Goal: Information Seeking & Learning: Learn about a topic

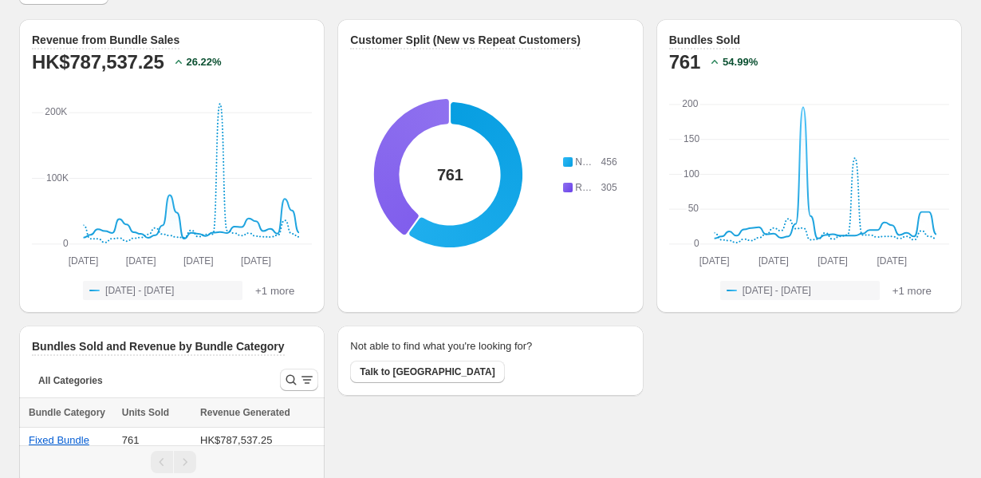
scroll to position [9, 0]
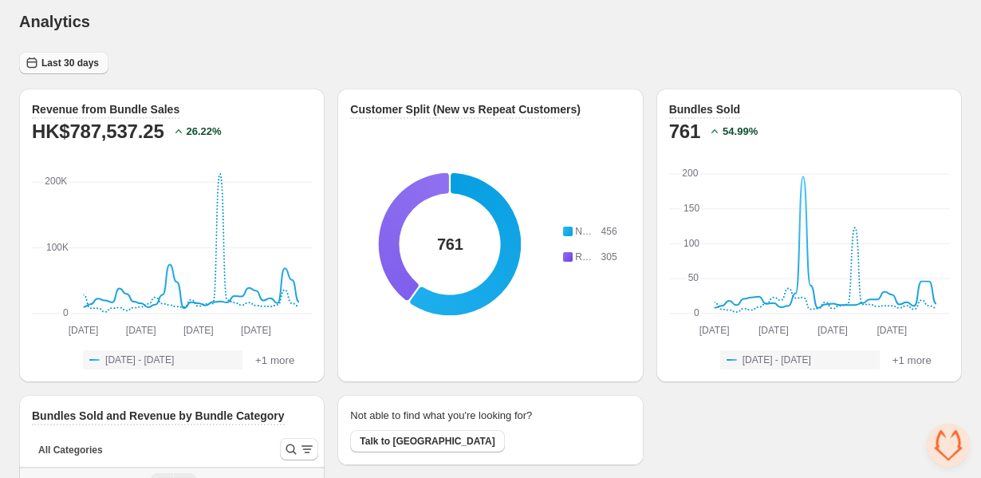
click at [70, 57] on span "Last 30 days" at bounding box center [69, 63] width 57 height 13
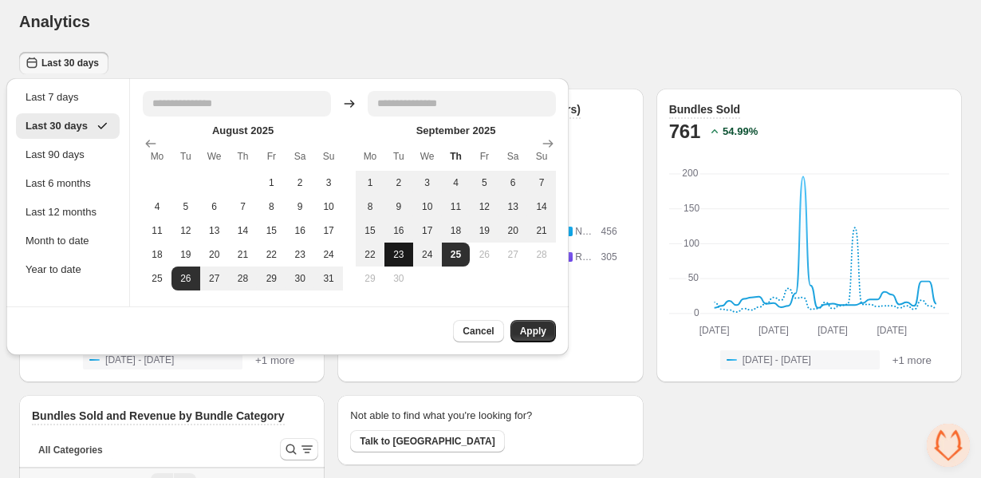
click at [408, 253] on button "23" at bounding box center [399, 255] width 29 height 24
type input "**********"
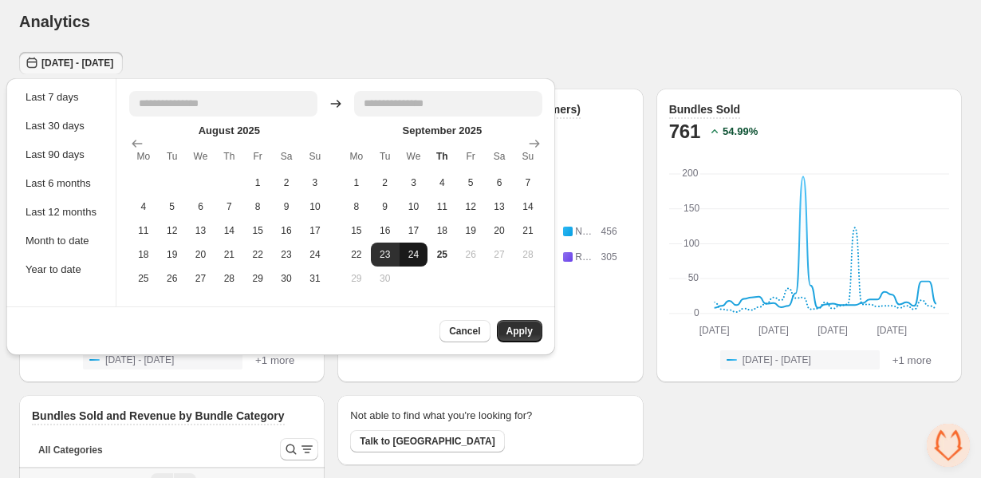
click at [417, 255] on button "24" at bounding box center [414, 255] width 29 height 24
type input "**********"
click at [519, 330] on span "Apply" at bounding box center [520, 331] width 26 height 13
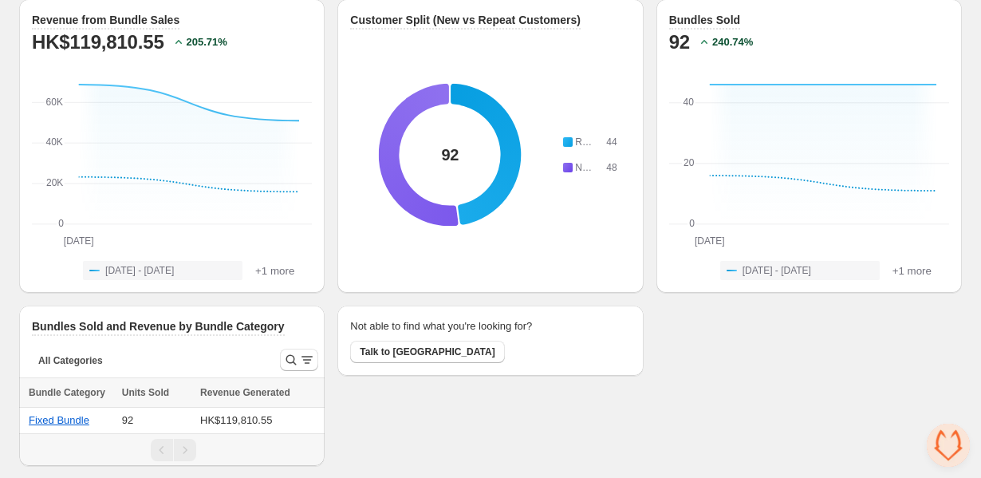
scroll to position [0, 0]
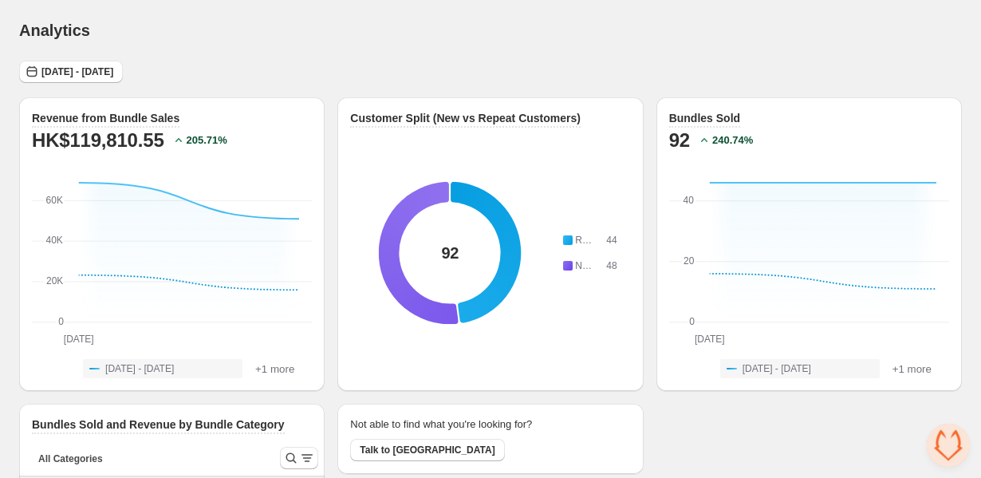
click at [666, 38] on div "Analytics" at bounding box center [490, 30] width 943 height 22
click at [444, 51] on div "Analytics. This page is ready Analytics" at bounding box center [490, 30] width 943 height 61
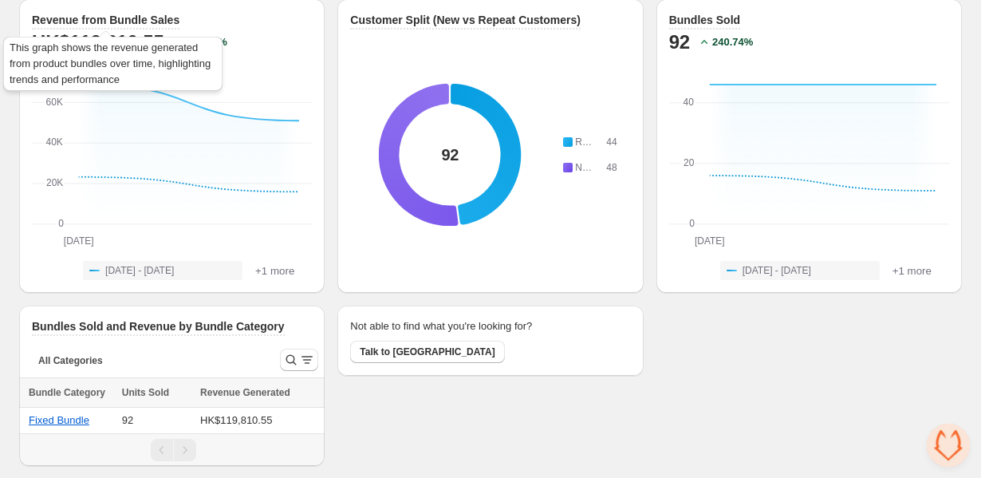
click at [130, 22] on h3 "Revenue from Bundle Sales" at bounding box center [106, 20] width 148 height 16
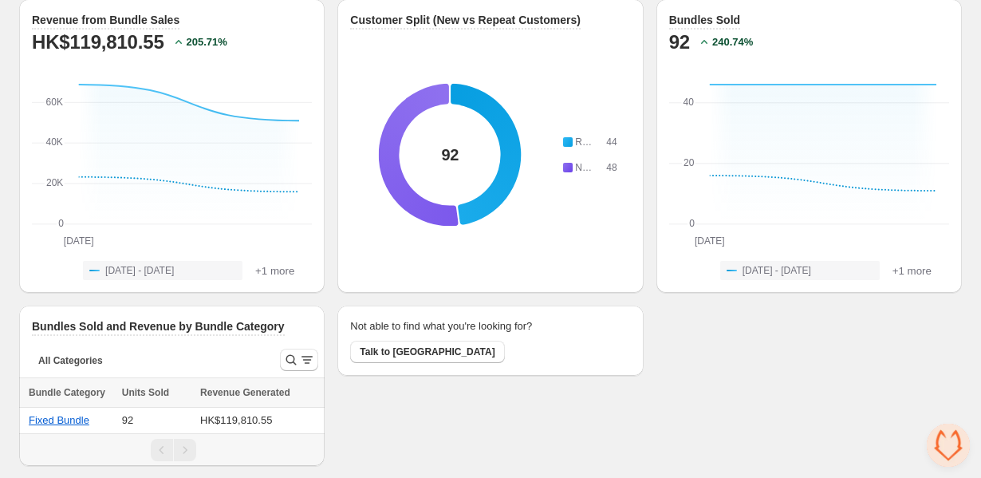
click at [137, 43] on h2 "HK$119,810.55" at bounding box center [98, 43] width 132 height 26
click at [174, 268] on span "[DATE] - [DATE]" at bounding box center [139, 270] width 69 height 13
click at [288, 355] on icon "Search and filter results" at bounding box center [291, 360] width 10 height 10
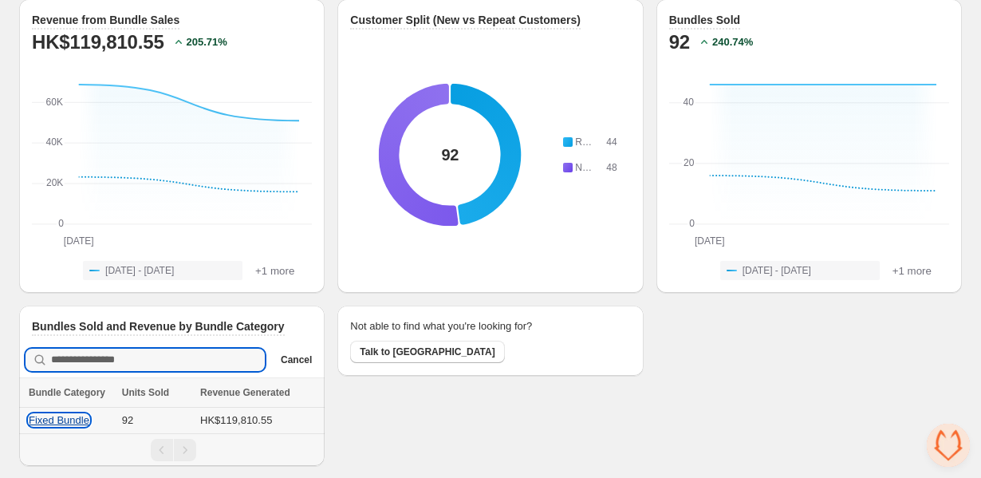
click at [45, 418] on button "Fixed Bundle" at bounding box center [59, 420] width 61 height 12
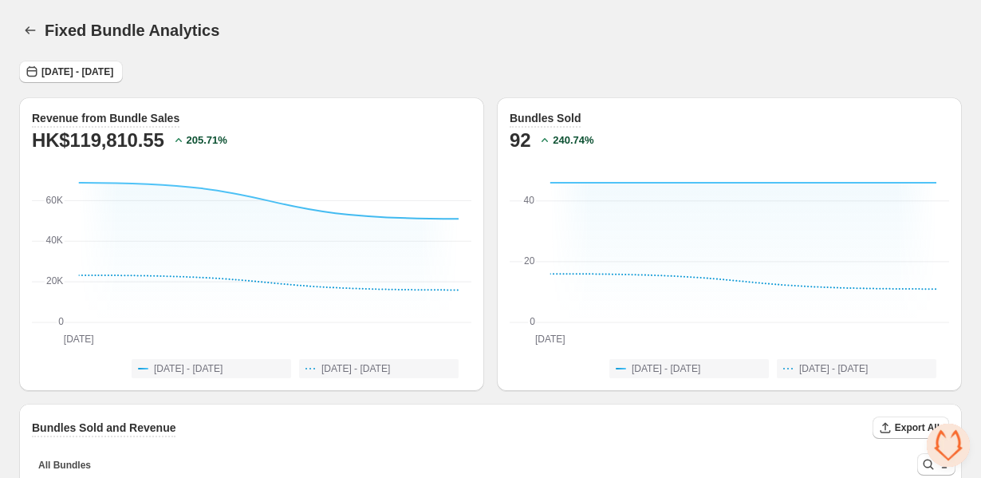
scroll to position [235, 0]
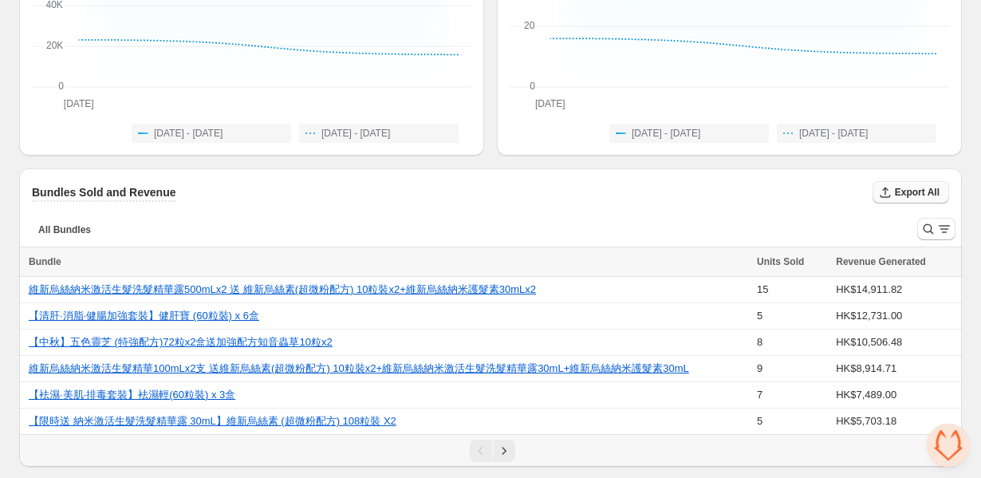
click at [891, 184] on icon "button" at bounding box center [886, 192] width 16 height 16
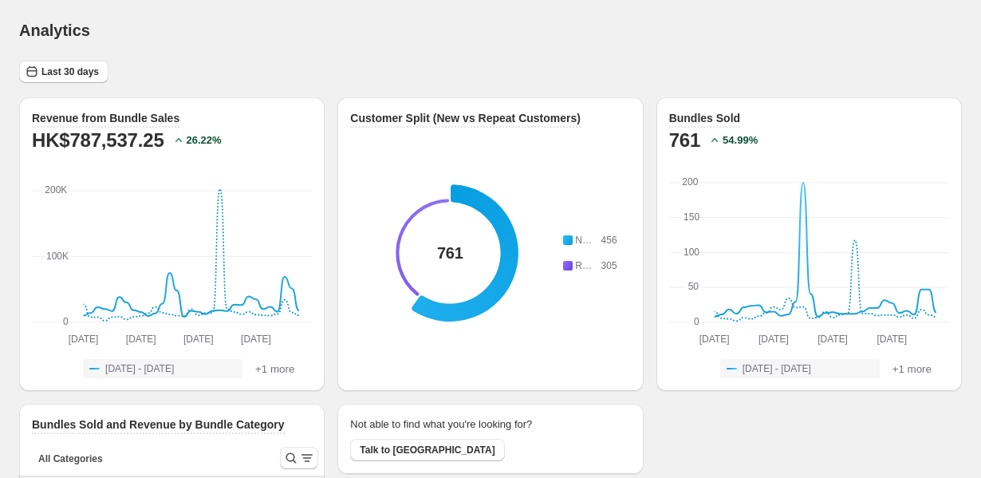
scroll to position [98, 0]
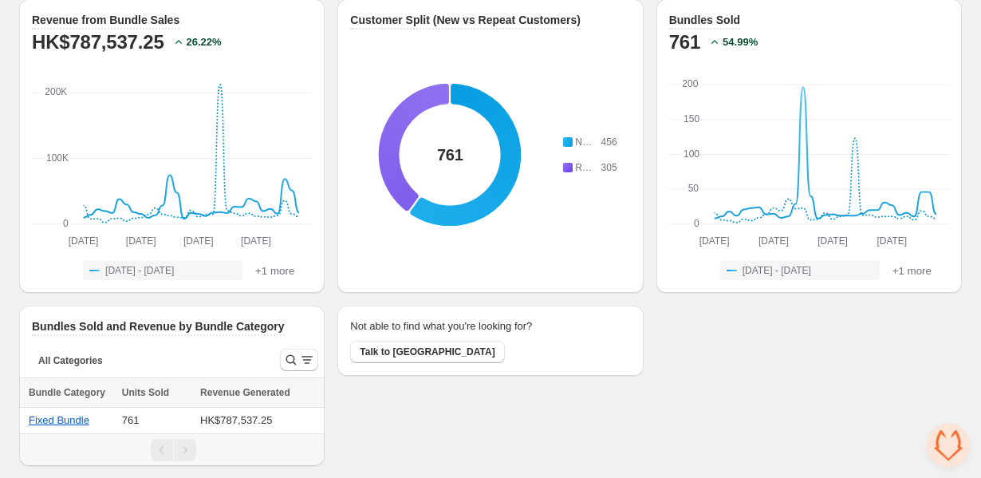
click at [192, 344] on div "All Categories More views All Categories More views" at bounding box center [143, 359] width 248 height 35
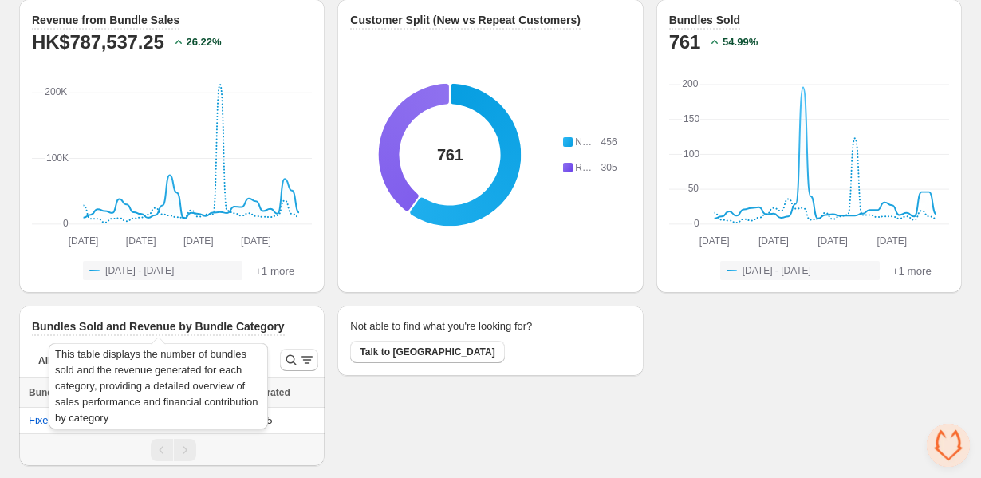
click at [209, 327] on h3 "Bundles Sold and Revenue by Bundle Category" at bounding box center [158, 326] width 253 height 16
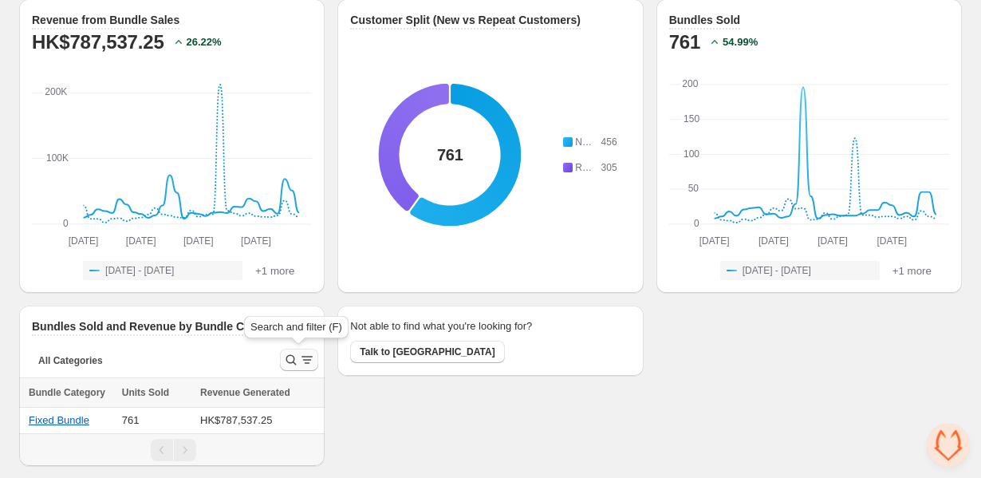
click at [296, 353] on icon "Search and filter results" at bounding box center [291, 360] width 16 height 16
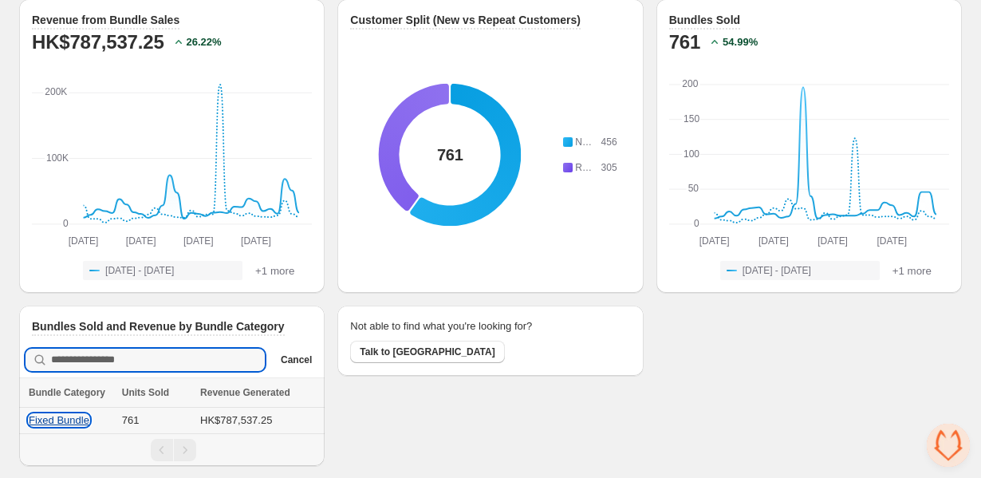
click at [40, 416] on button "Fixed Bundle" at bounding box center [59, 420] width 61 height 12
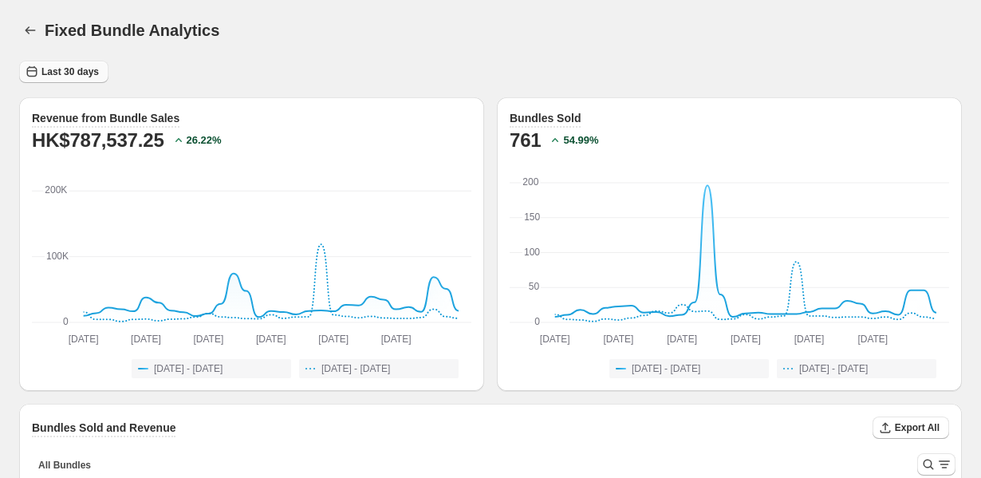
click at [65, 69] on span "Last 30 days" at bounding box center [69, 71] width 57 height 13
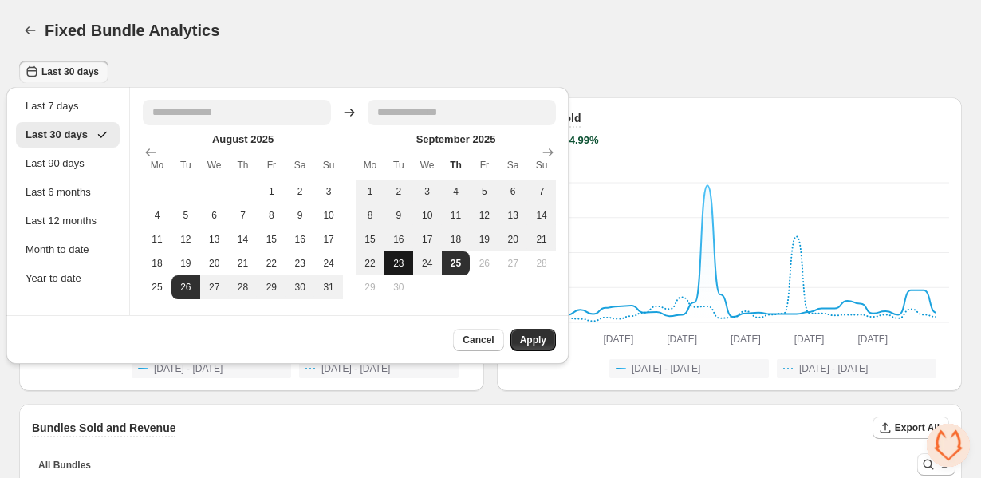
click at [409, 263] on button "23" at bounding box center [399, 263] width 29 height 24
type input "**********"
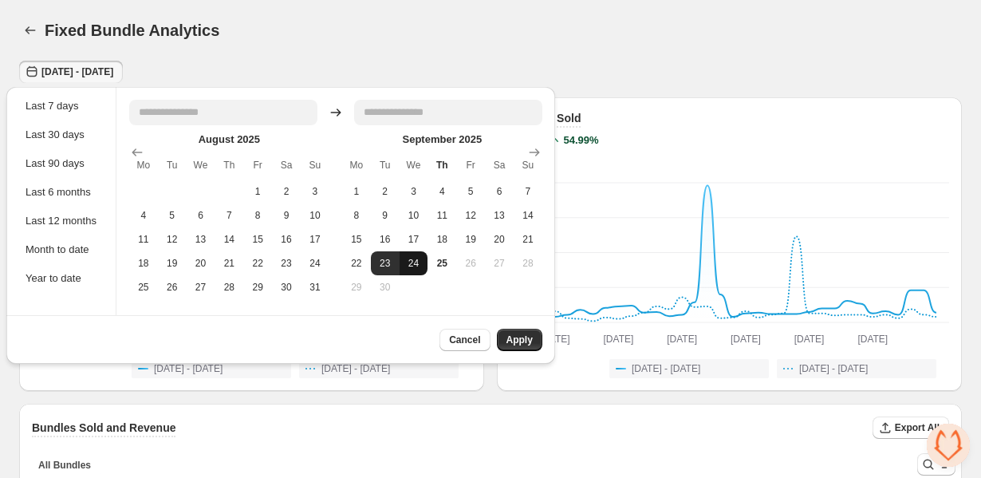
click at [429, 264] on button "24" at bounding box center [414, 263] width 29 height 24
type input "**********"
click at [519, 338] on span "Apply" at bounding box center [520, 340] width 26 height 13
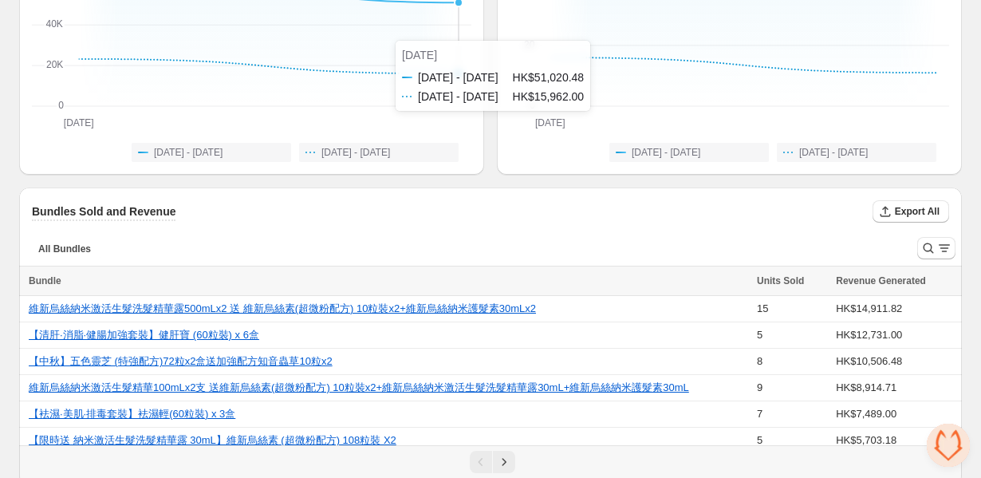
scroll to position [235, 0]
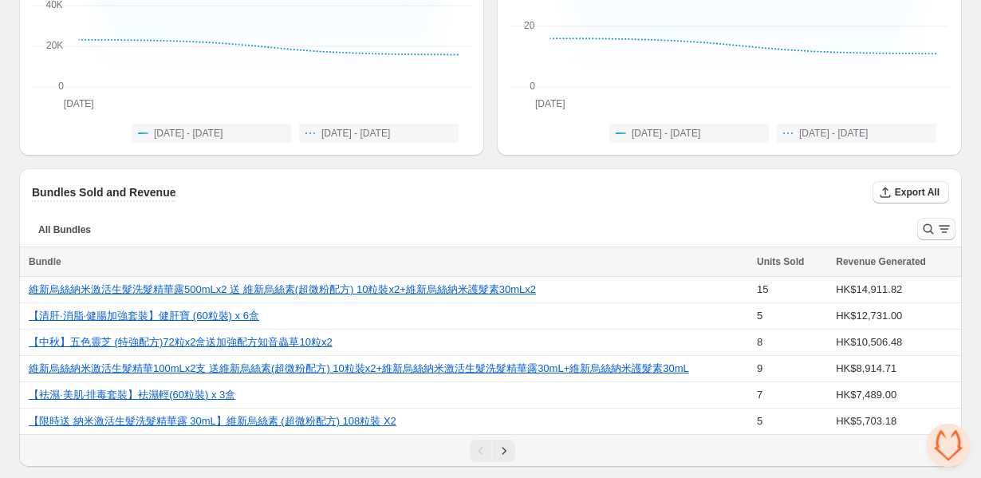
click at [942, 225] on icon "Search and filter results" at bounding box center [945, 229] width 16 height 16
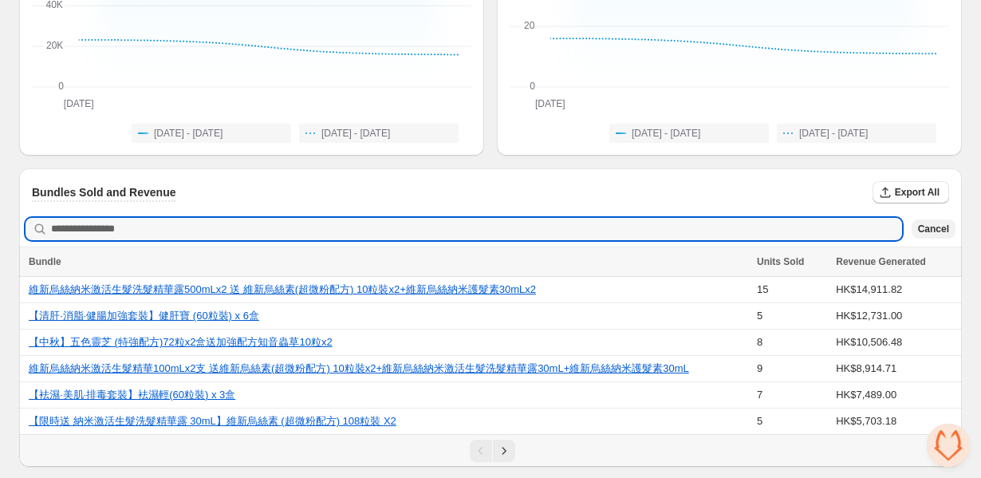
click at [938, 225] on span "Cancel" at bounding box center [933, 229] width 31 height 13
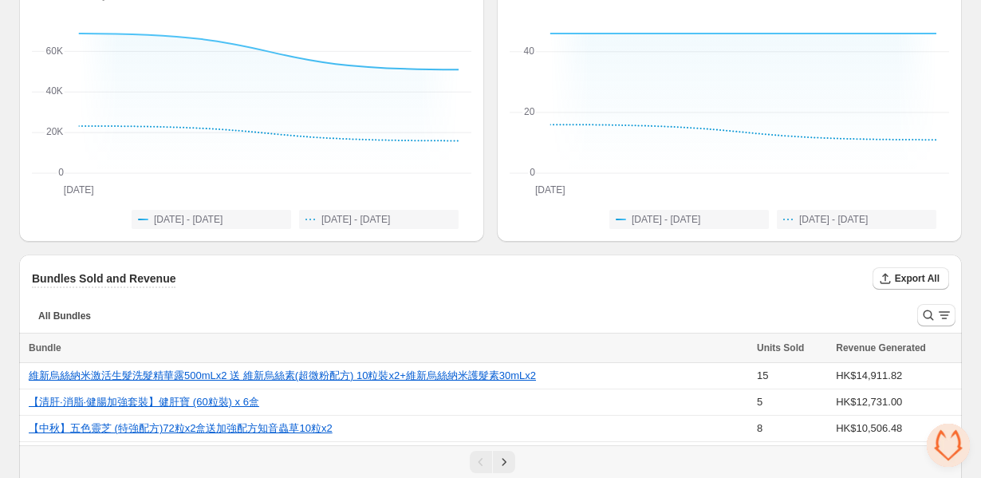
scroll to position [0, 0]
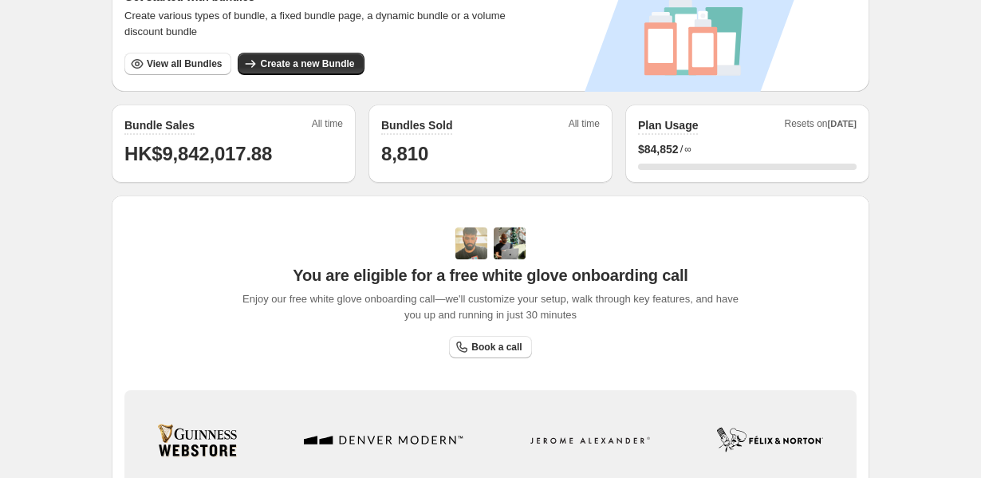
scroll to position [357, 0]
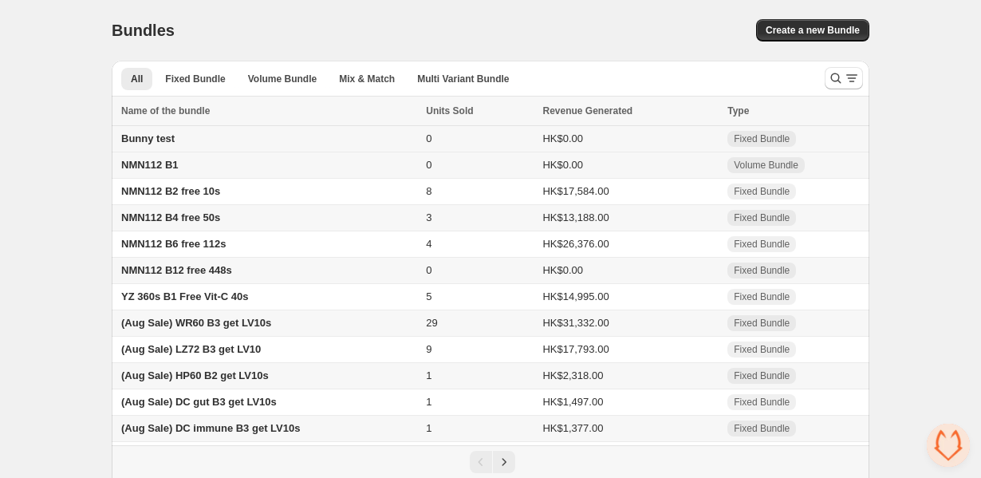
scroll to position [13, 0]
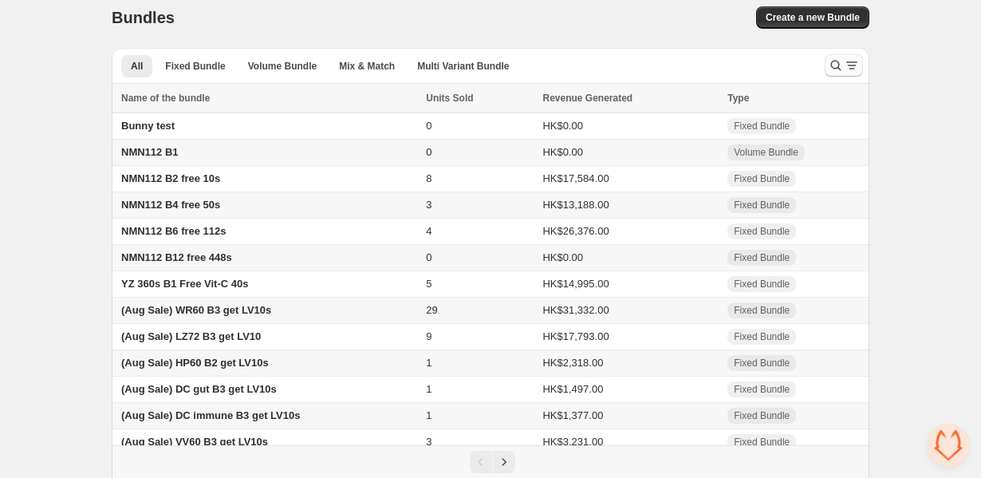
click at [835, 57] on icon "Search and filter results" at bounding box center [836, 65] width 16 height 16
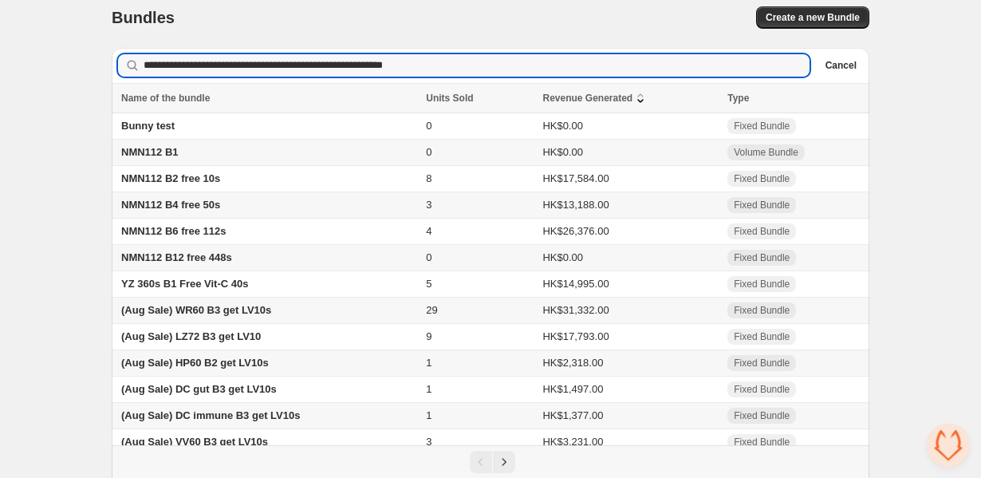
scroll to position [0, 0]
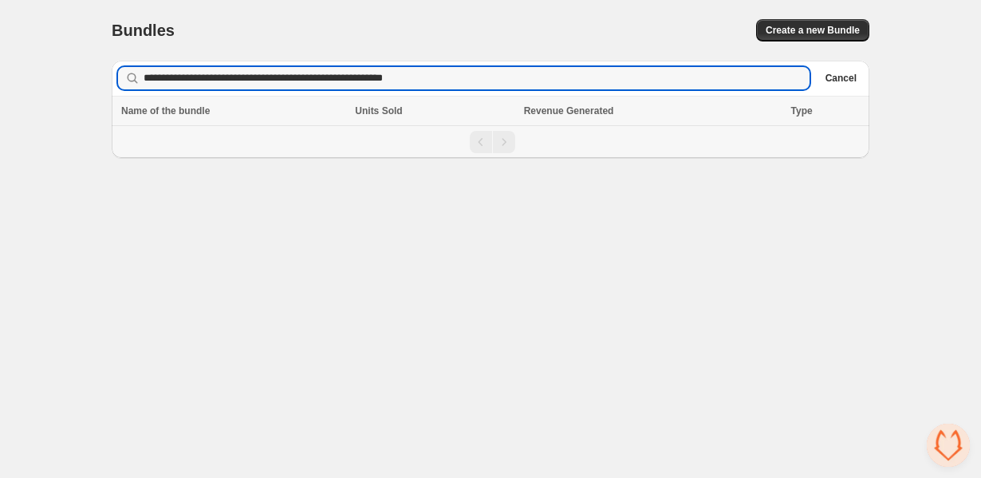
type input "**********"
click at [0, 0] on icon "button" at bounding box center [0, 0] width 0 height 0
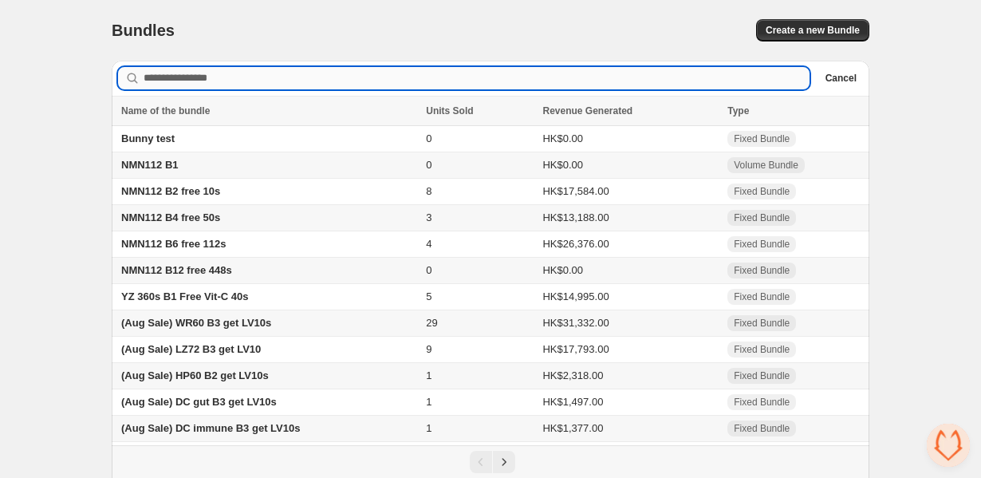
click at [205, 80] on input "Searching in all" at bounding box center [477, 78] width 666 height 22
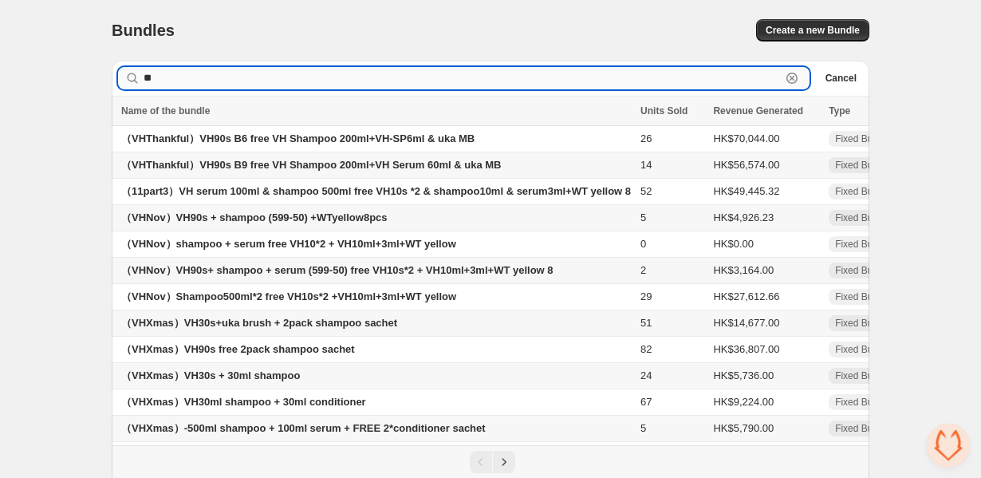
type input "*"
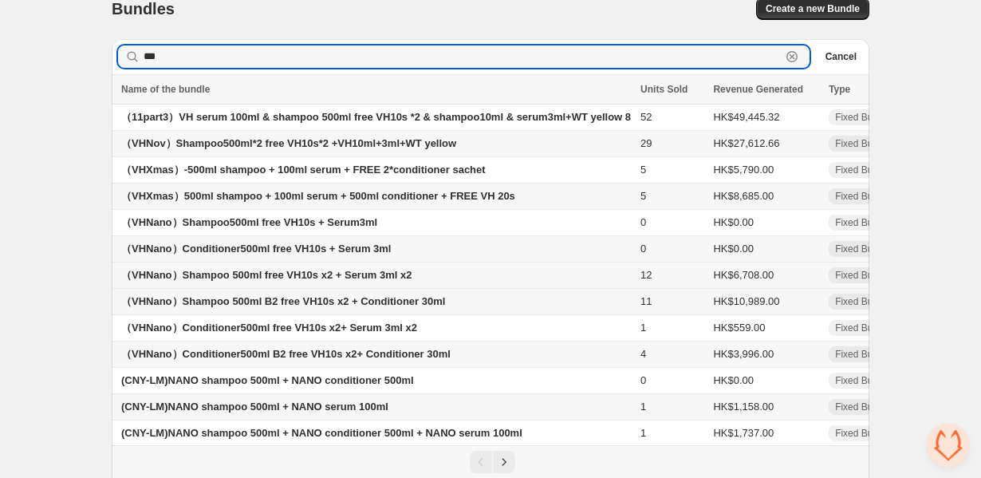
scroll to position [81, 0]
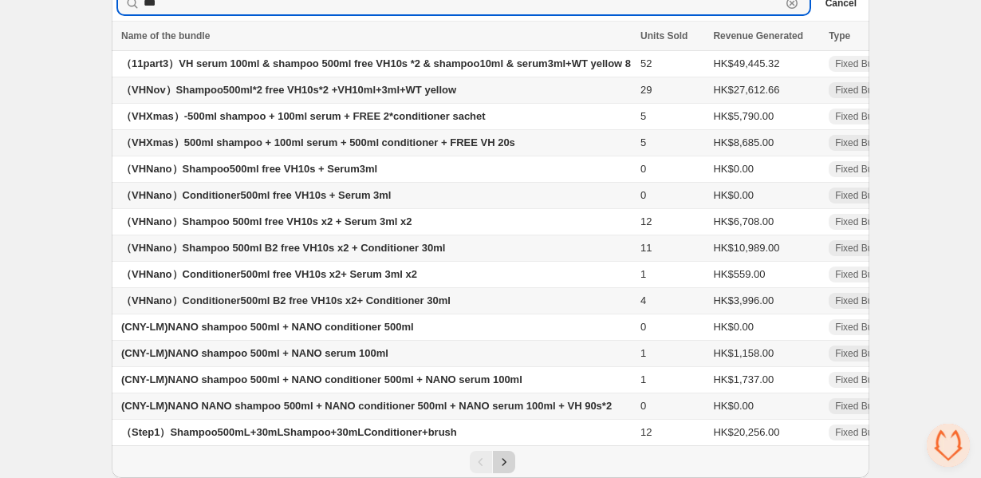
type input "***"
click at [507, 471] on button "Next" at bounding box center [504, 462] width 22 height 22
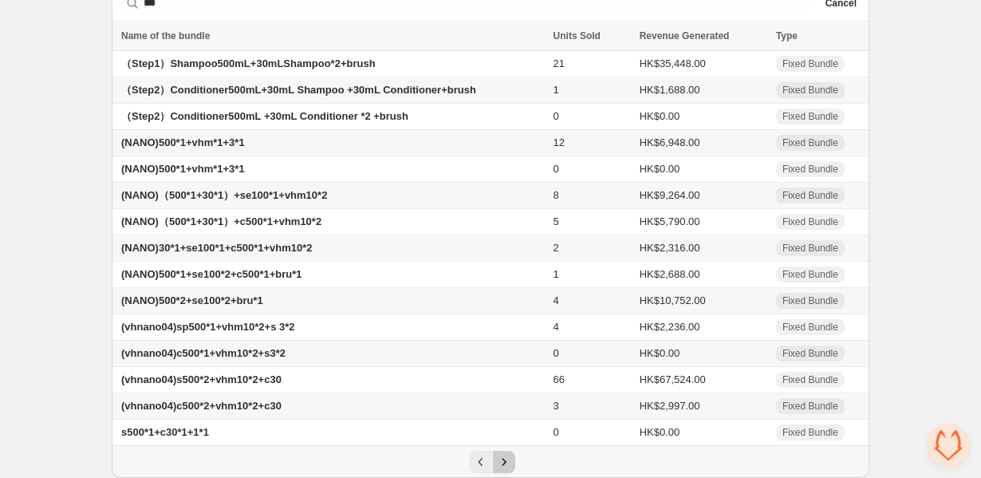
click at [507, 457] on icon "Next" at bounding box center [504, 462] width 16 height 16
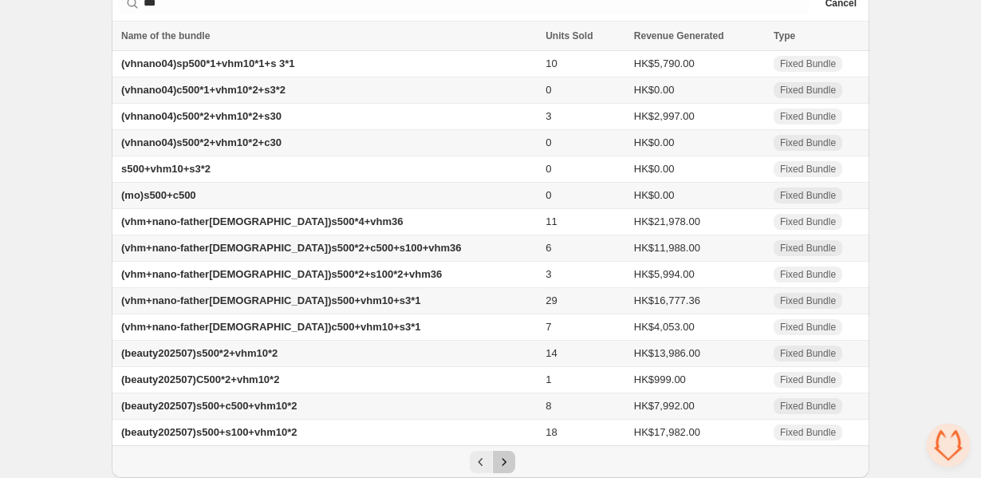
click at [507, 457] on icon "Next" at bounding box center [504, 462] width 16 height 16
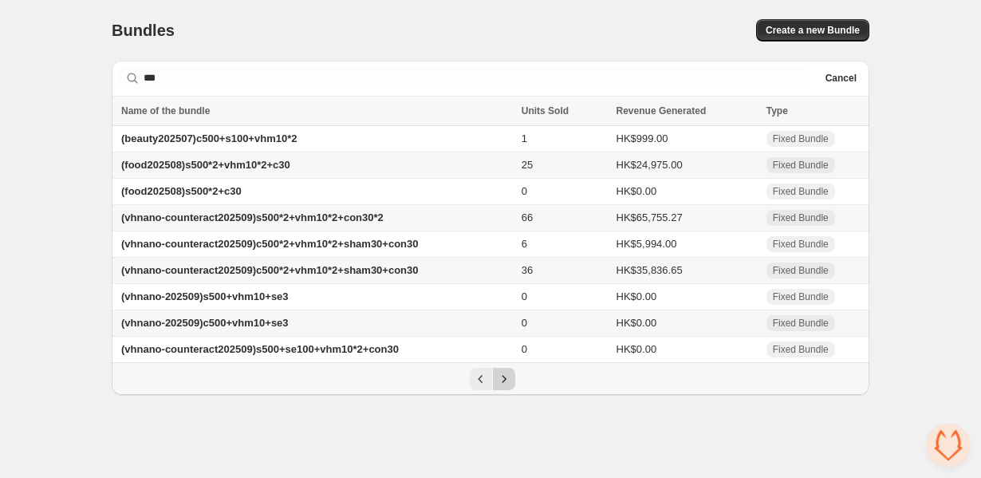
scroll to position [0, 0]
click at [307, 219] on span "(vhnano-counteract202509)s500*2+vhm10*2+con30*2" at bounding box center [252, 217] width 263 height 12
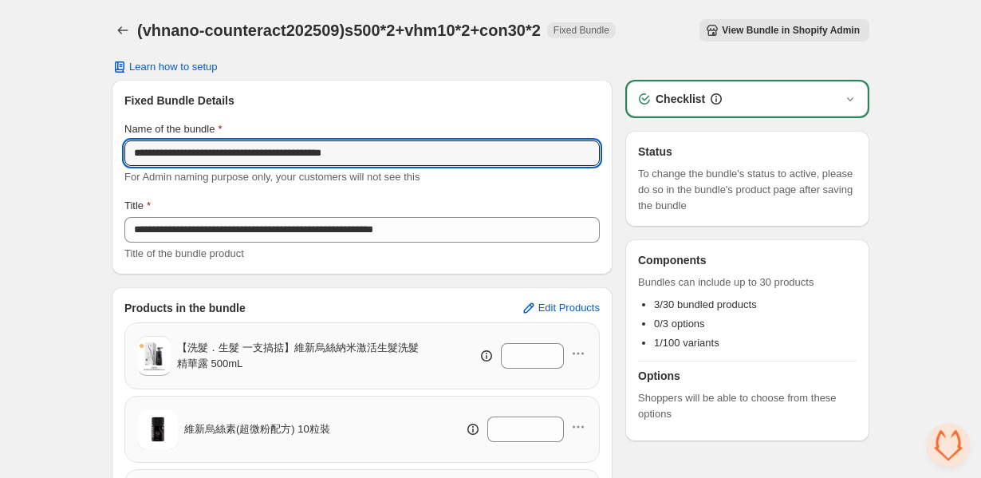
drag, startPoint x: 429, startPoint y: 156, endPoint x: 55, endPoint y: 139, distance: 374.6
click at [55, 139] on div "**********" at bounding box center [490, 351] width 981 height 703
click at [121, 26] on icon "Back" at bounding box center [123, 30] width 16 height 16
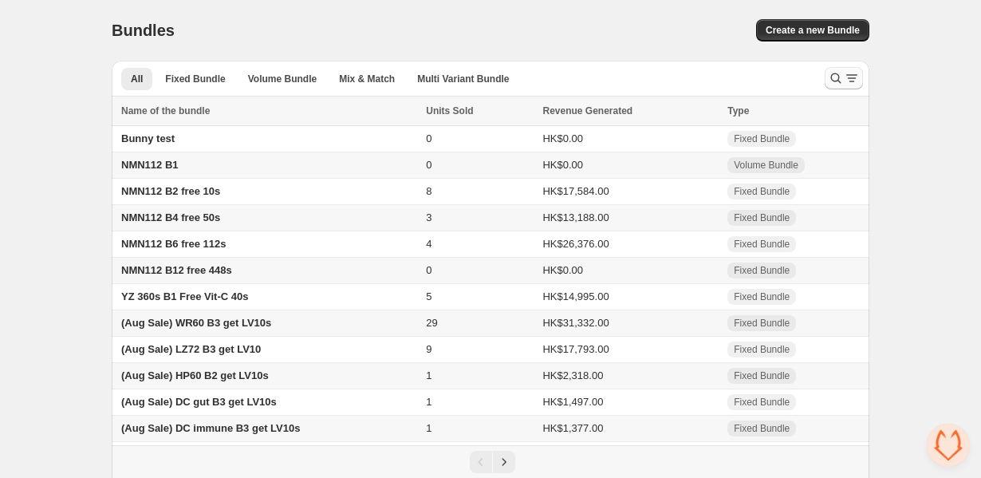
click at [835, 80] on icon "Search and filter results" at bounding box center [836, 78] width 16 height 16
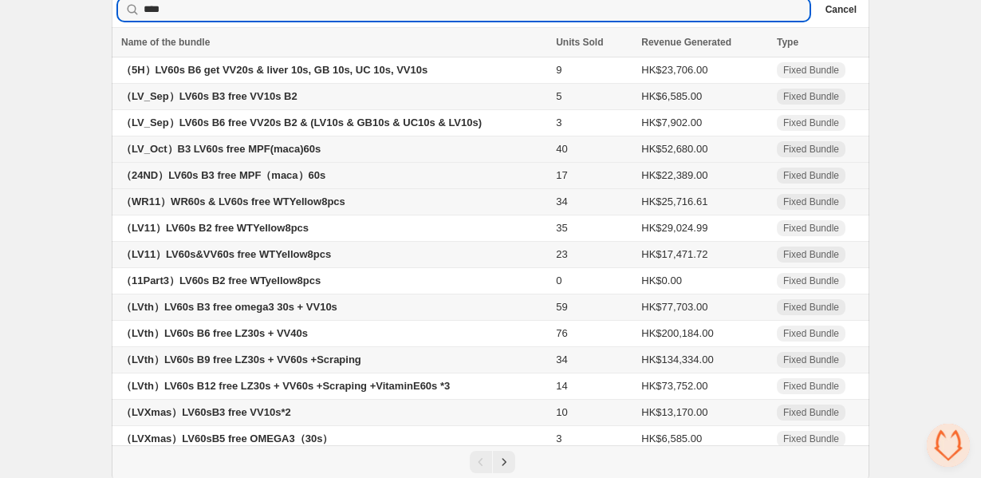
scroll to position [81, 0]
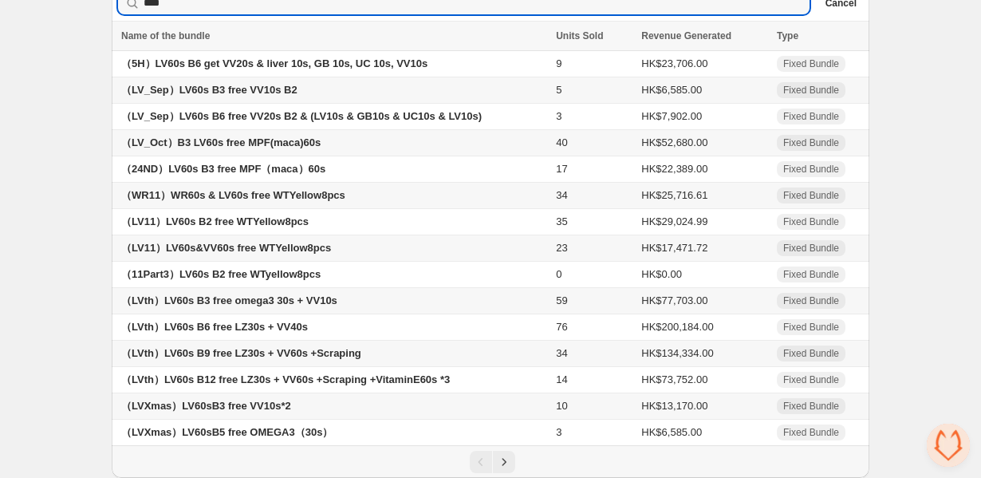
type input "****"
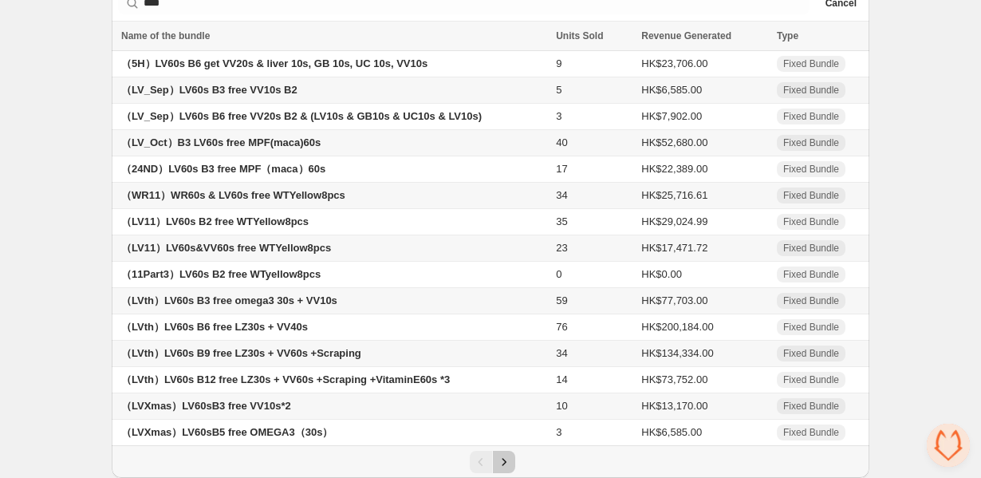
click at [500, 454] on button "Next" at bounding box center [504, 462] width 22 height 22
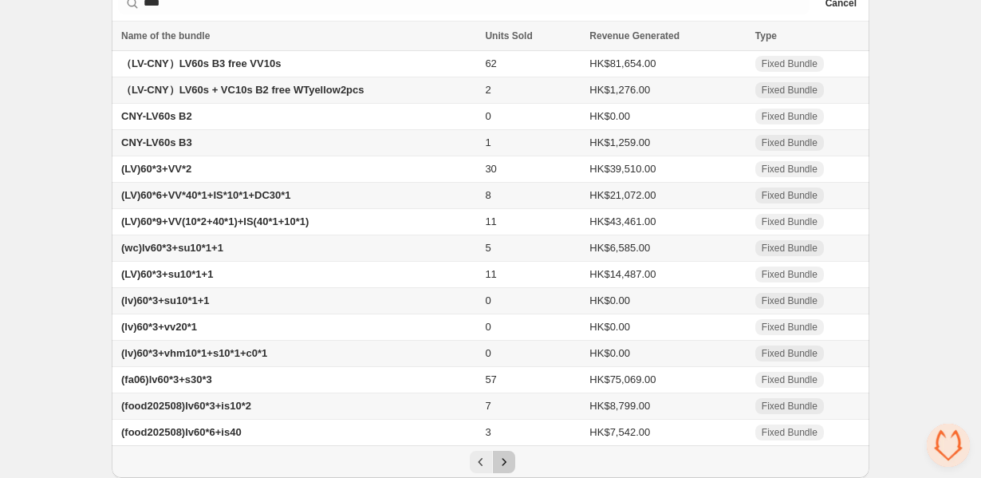
click at [503, 462] on icon "Next" at bounding box center [504, 462] width 16 height 16
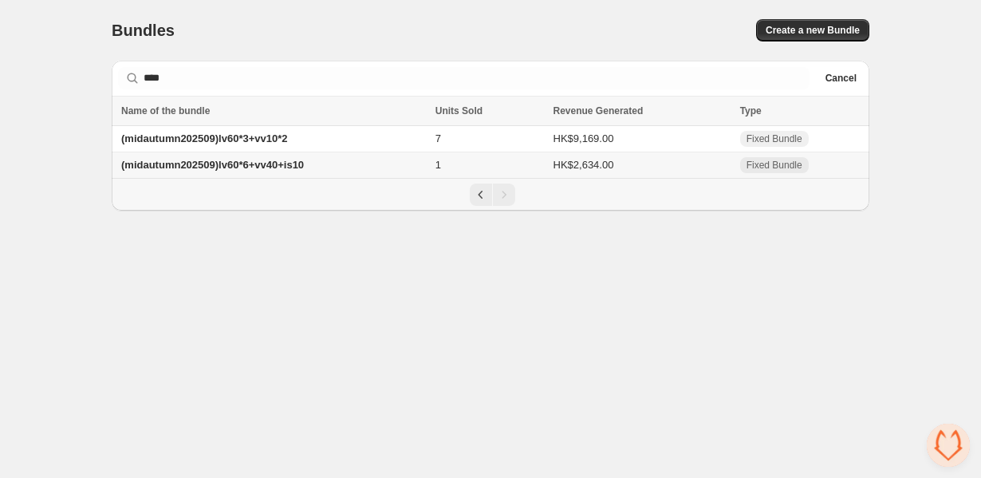
click at [294, 168] on span "(midautumn202509)lv60*6+vv40+is10" at bounding box center [212, 165] width 183 height 12
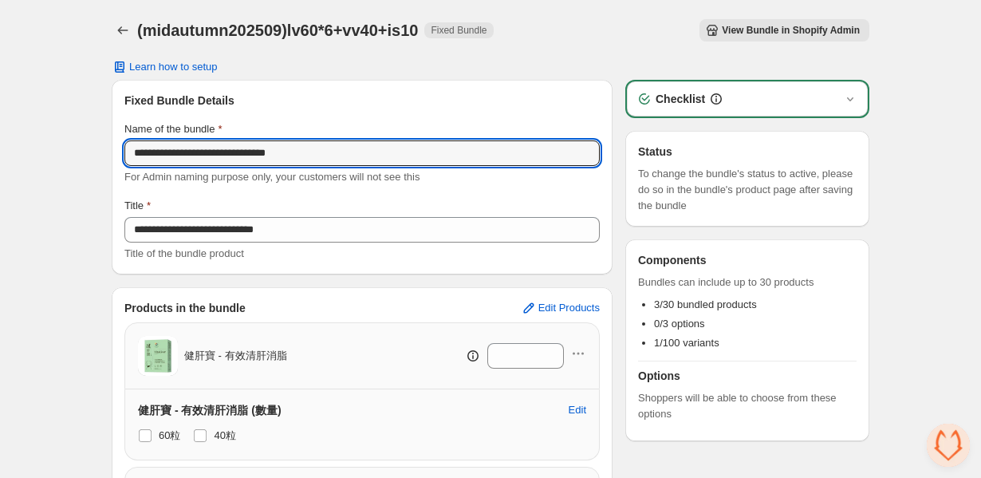
drag, startPoint x: 339, startPoint y: 152, endPoint x: 27, endPoint y: 150, distance: 312.0
click at [27, 150] on div "**********" at bounding box center [490, 387] width 981 height 774
click at [127, 29] on icon "Back" at bounding box center [123, 30] width 16 height 16
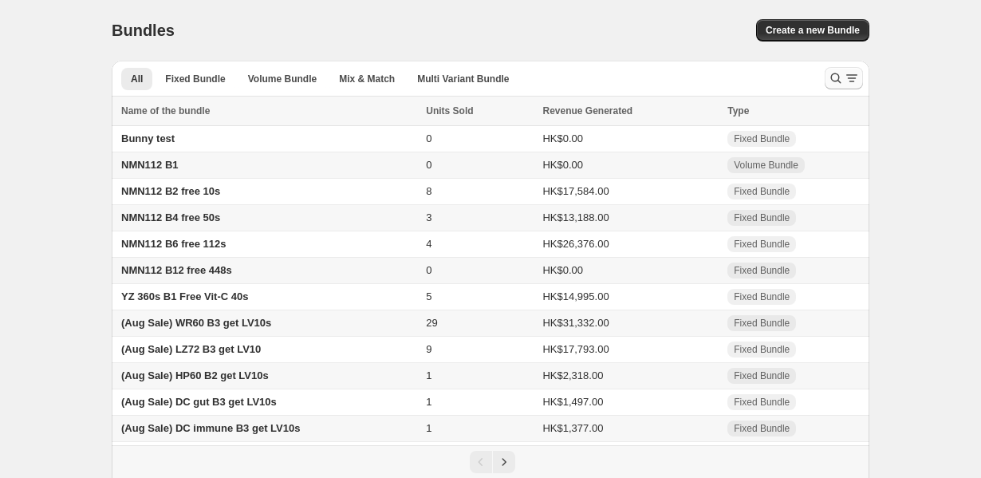
click at [837, 68] on button "Search and filter results" at bounding box center [844, 78] width 38 height 22
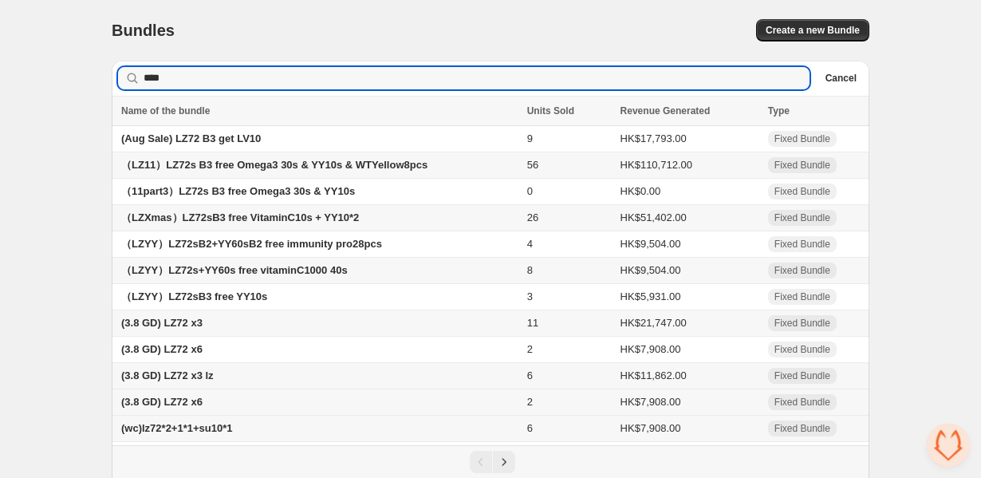
scroll to position [81, 0]
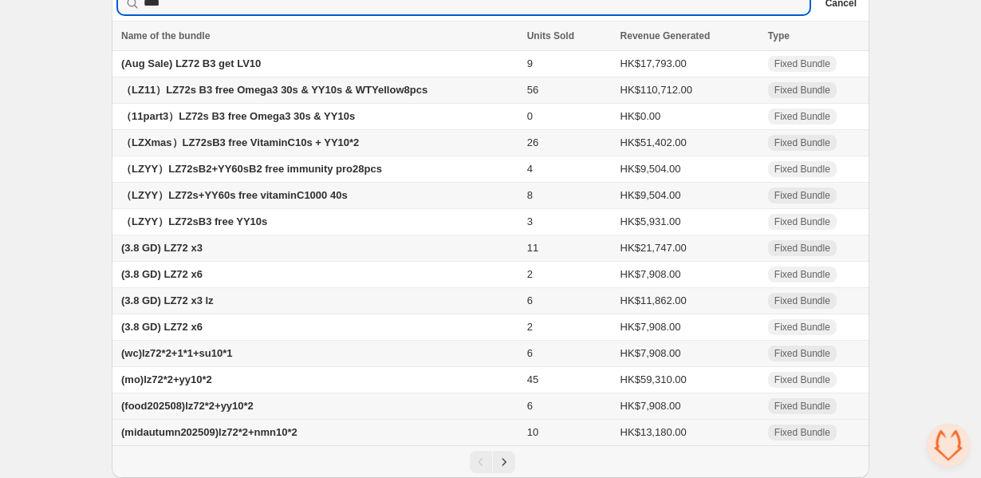
type input "****"
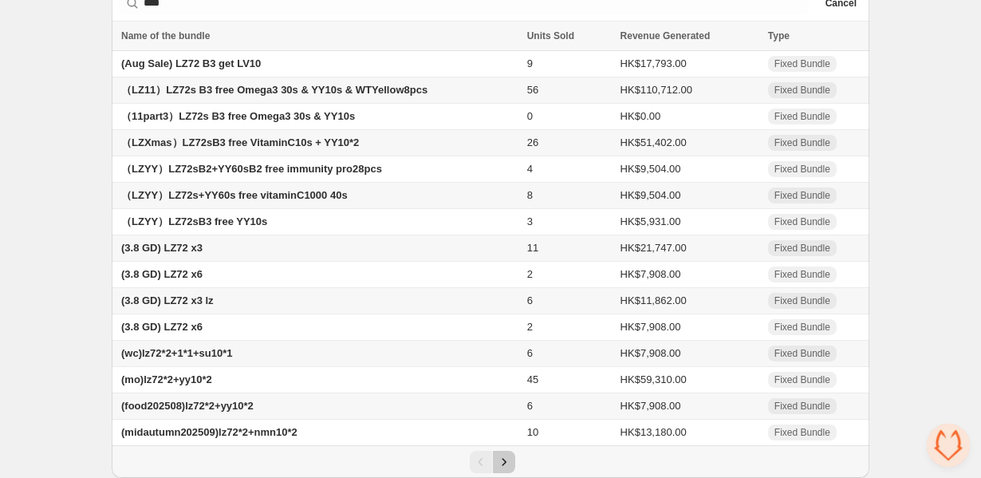
click at [504, 464] on icon "Next" at bounding box center [504, 462] width 16 height 16
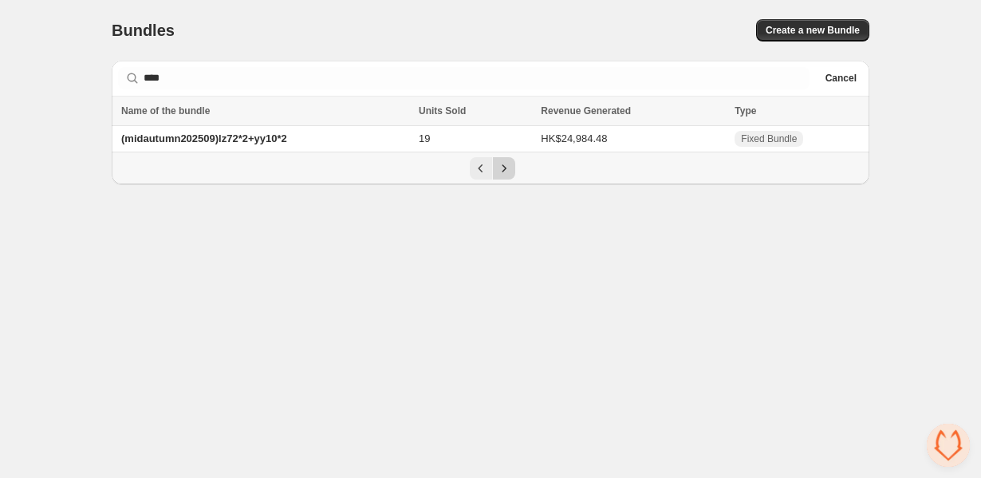
scroll to position [0, 0]
click at [273, 144] on span "(midautumn202509)lz72*2+yy10*2" at bounding box center [204, 138] width 166 height 12
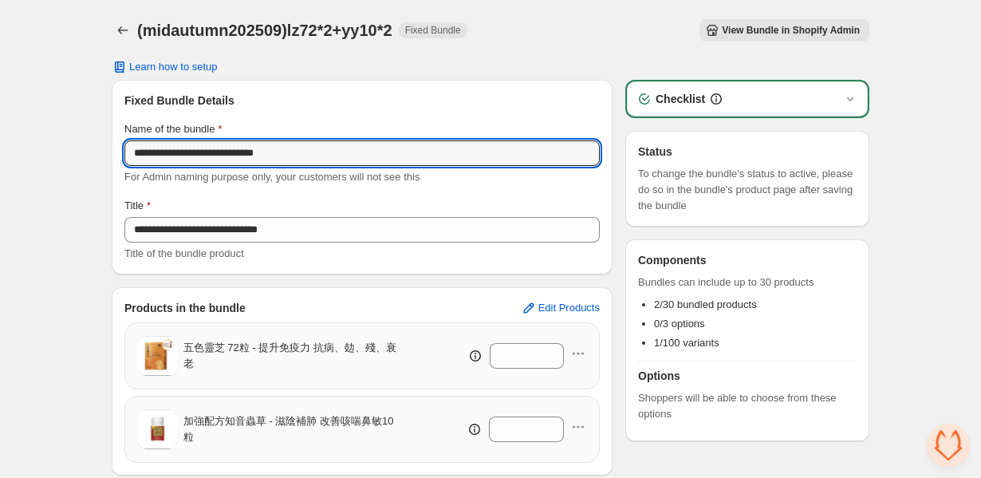
drag, startPoint x: 338, startPoint y: 155, endPoint x: -41, endPoint y: 155, distance: 379.0
click at [0, 155] on html "**********" at bounding box center [490, 239] width 981 height 478
click at [119, 20] on button "Back" at bounding box center [123, 30] width 22 height 22
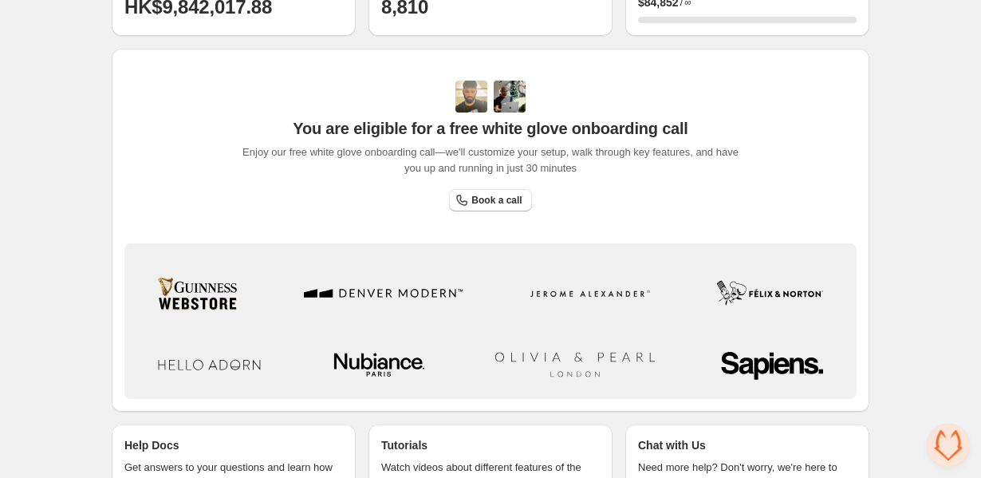
scroll to position [529, 0]
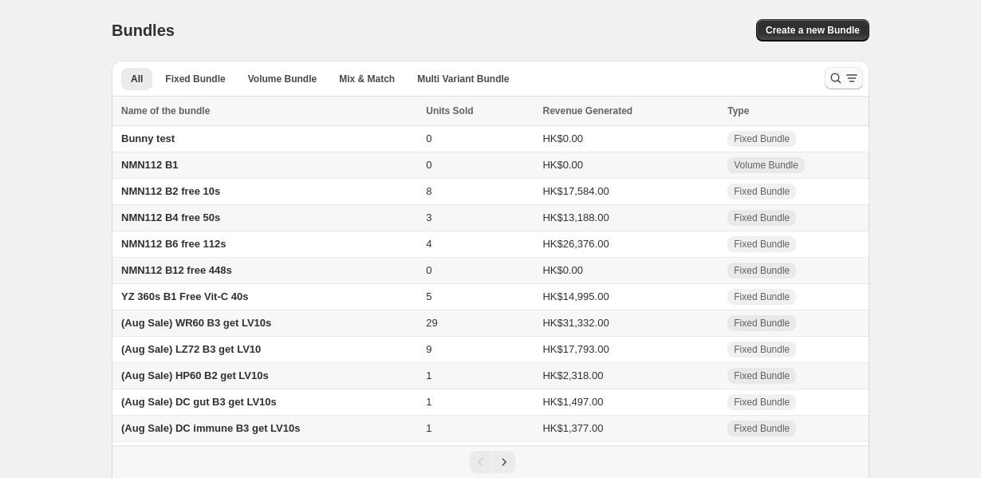
click at [839, 72] on icon "Search and filter results" at bounding box center [836, 78] width 16 height 16
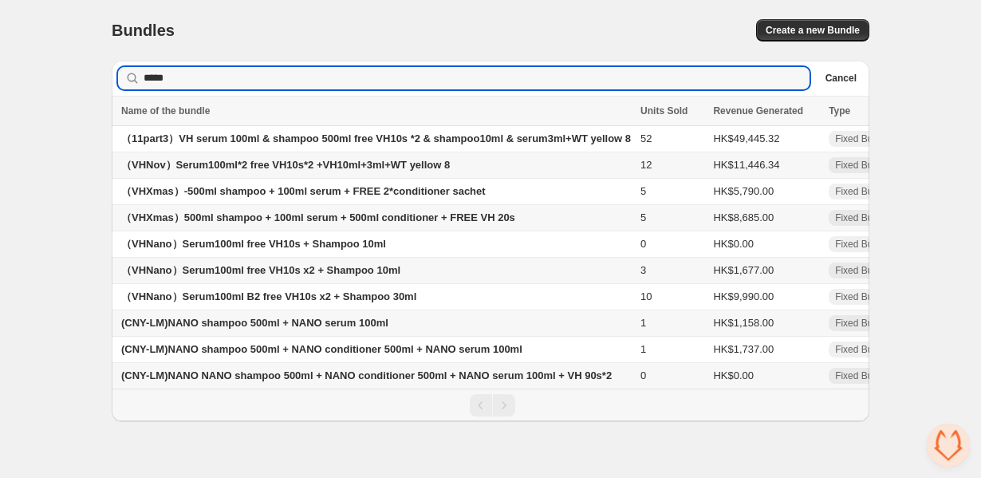
type input "*****"
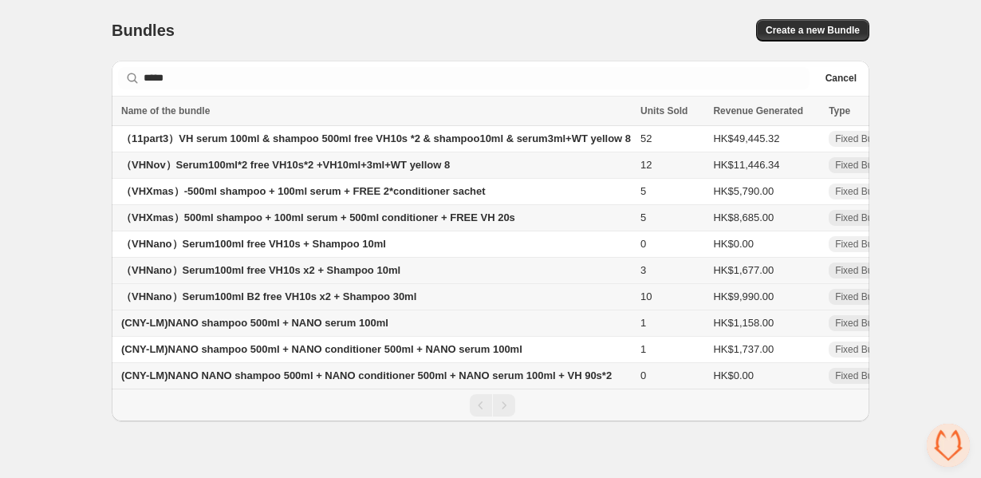
click at [272, 299] on span "（VHNano）Serum100ml B2 free VH10s x2 + Shampoo 30ml" at bounding box center [268, 296] width 295 height 12
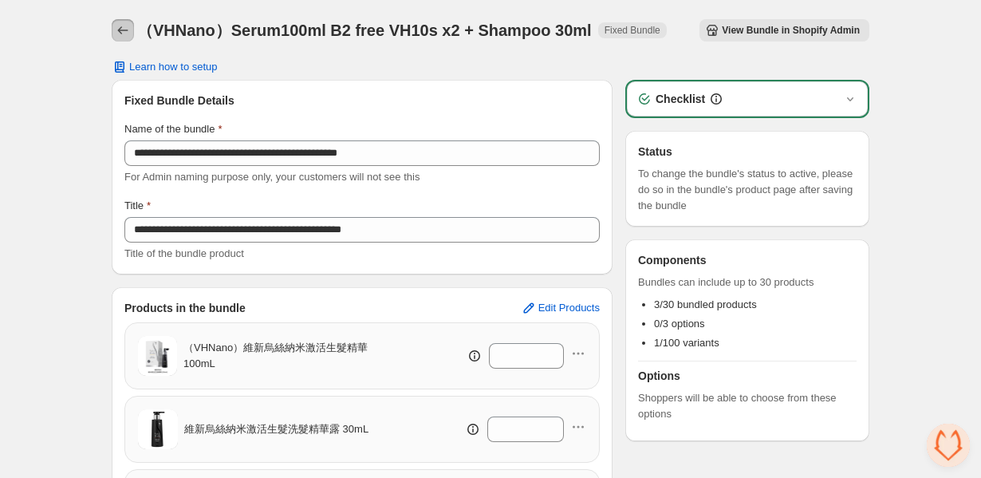
click at [118, 25] on icon "Back" at bounding box center [123, 30] width 16 height 16
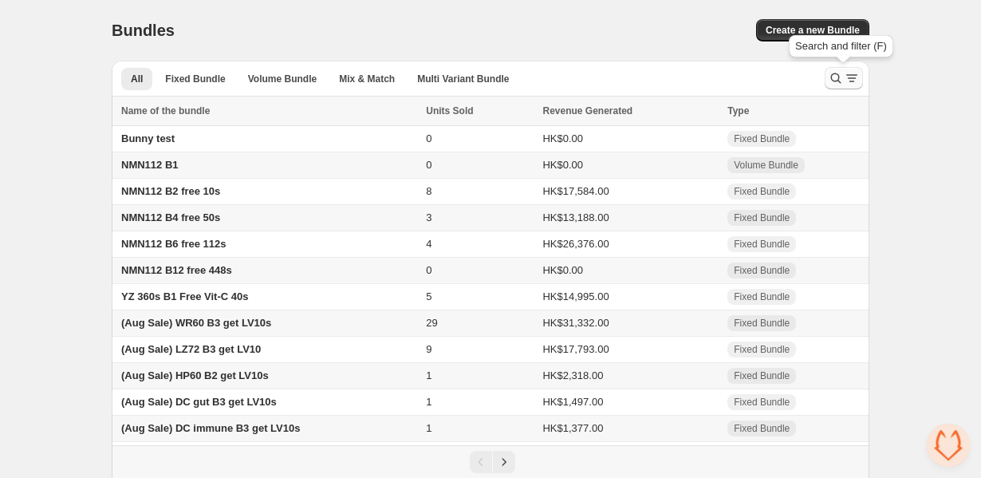
click at [835, 77] on icon "Search and filter results" at bounding box center [836, 78] width 16 height 16
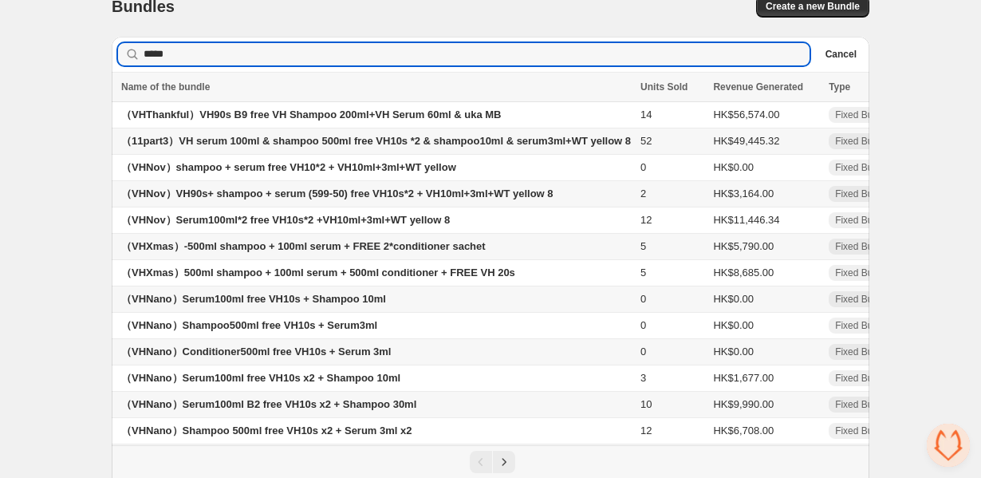
scroll to position [81, 0]
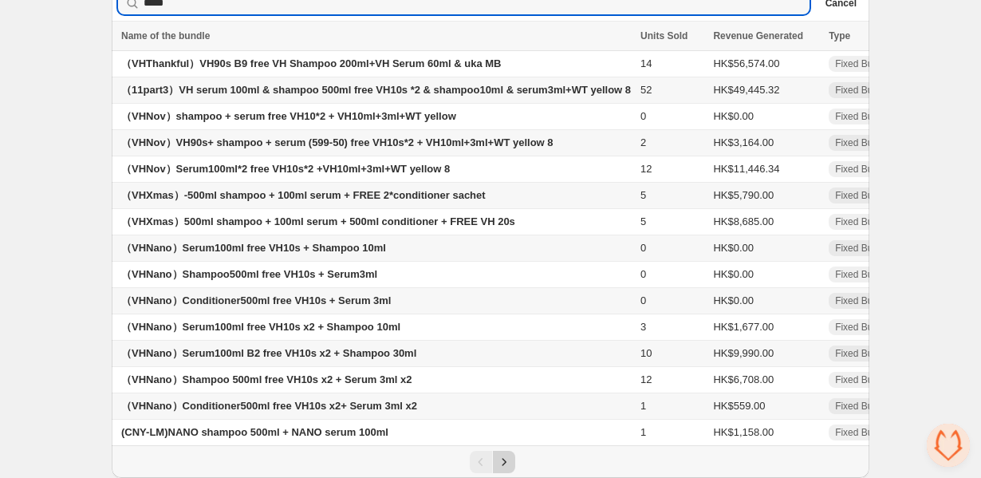
type input "*****"
click at [504, 461] on icon "Next" at bounding box center [504, 461] width 4 height 7
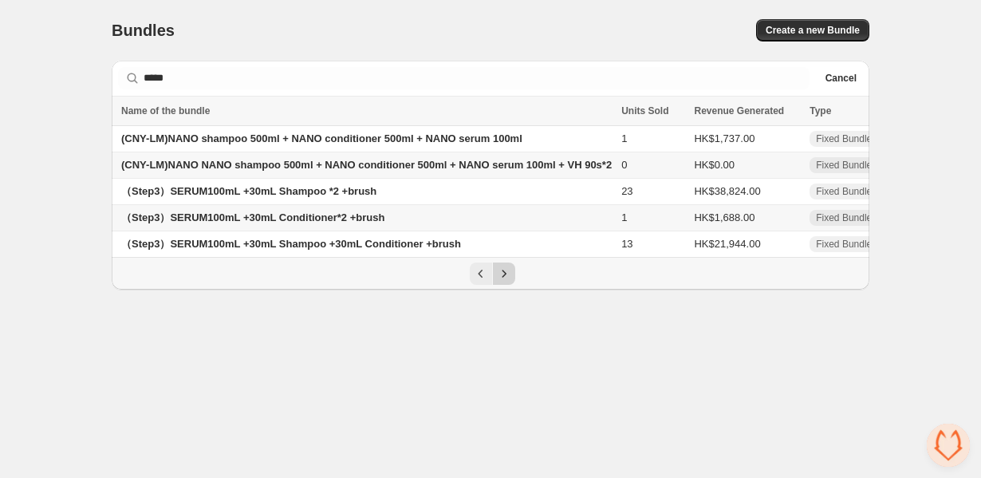
scroll to position [0, 0]
click at [484, 280] on icon "Previous" at bounding box center [481, 274] width 16 height 16
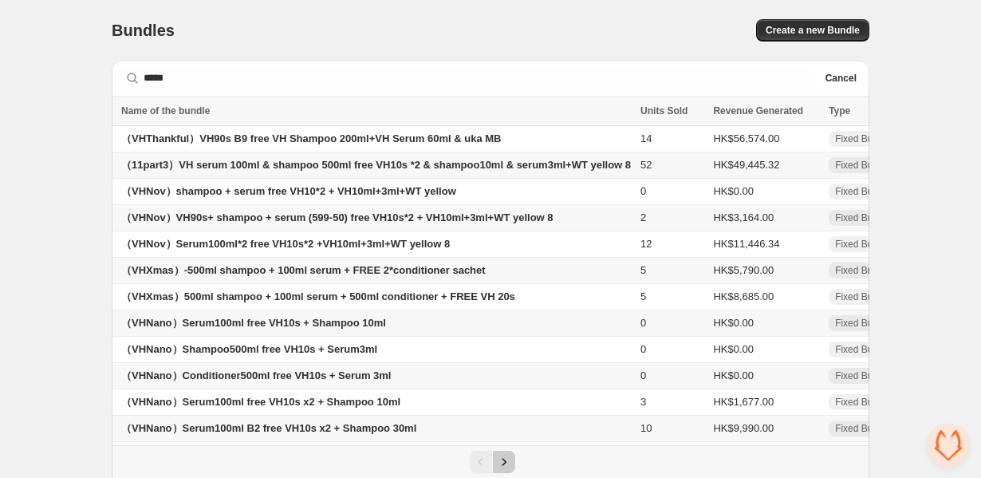
click at [499, 463] on icon "Next" at bounding box center [504, 462] width 16 height 16
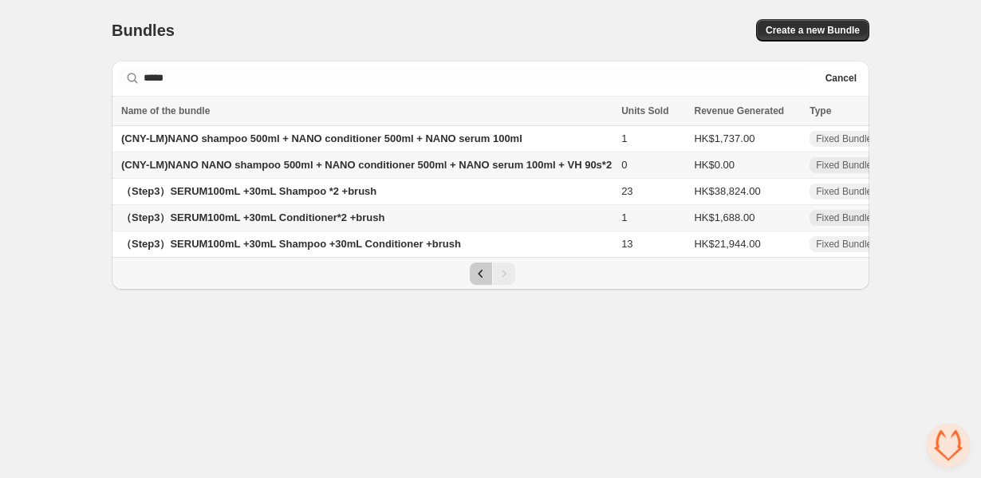
click at [476, 273] on icon "Previous" at bounding box center [481, 274] width 16 height 16
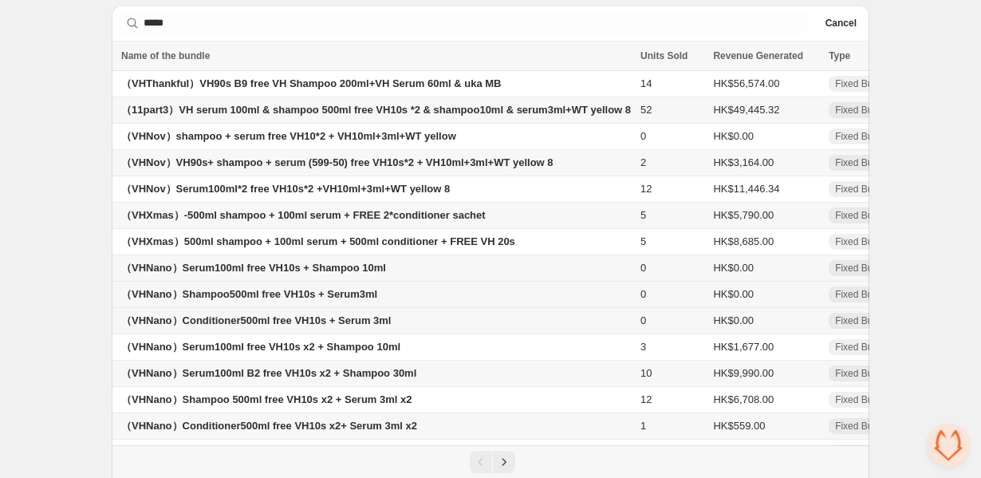
scroll to position [38, 0]
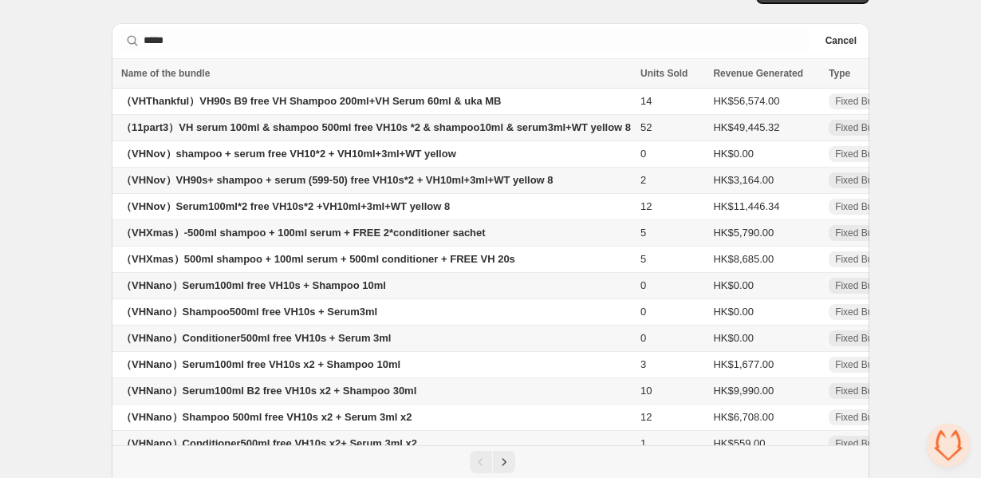
click at [728, 28] on div "Searching in all ***** Clear Cancel" at bounding box center [491, 40] width 758 height 35
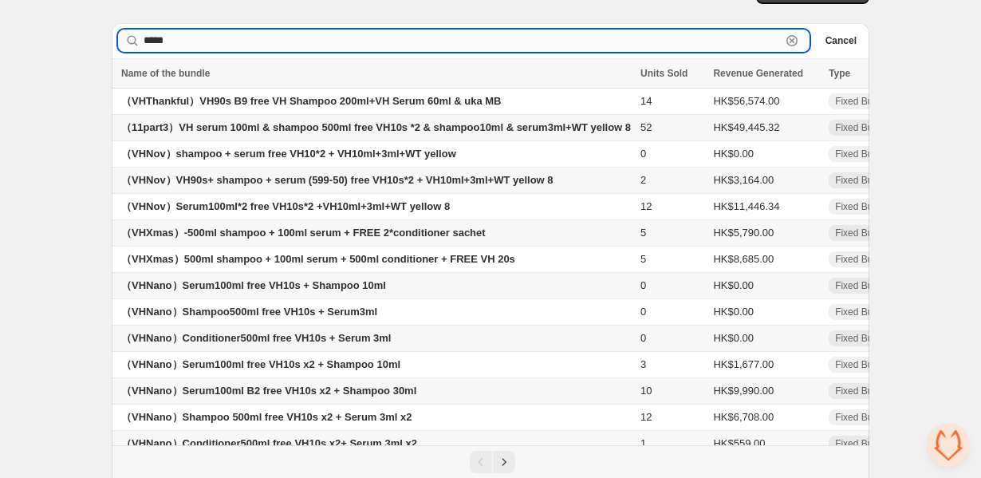
click at [667, 30] on input "*****" at bounding box center [463, 41] width 638 height 22
drag, startPoint x: 235, startPoint y: 39, endPoint x: 35, endPoint y: 38, distance: 200.3
click at [35, 38] on div "Home Bundles Analytics Plan and Billing Bundles. This page is ready Bundles Cre…" at bounding box center [490, 238] width 981 height 553
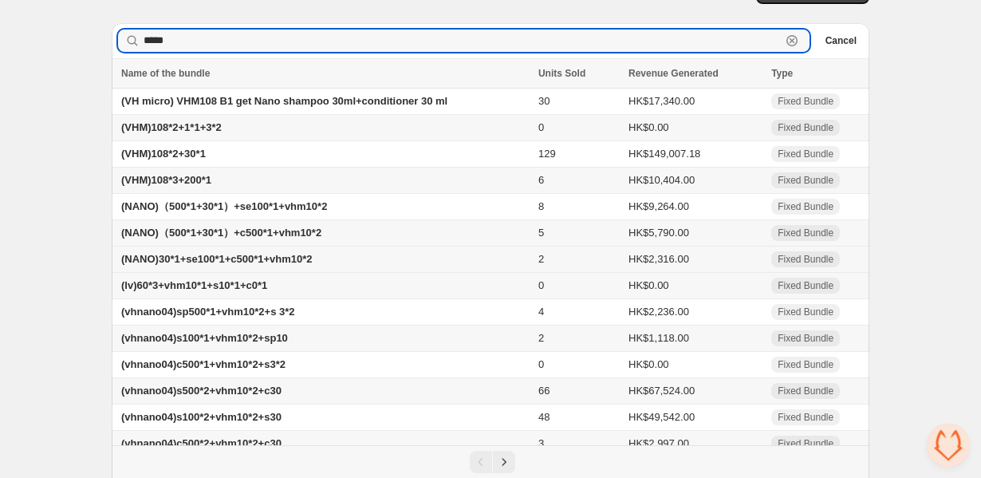
scroll to position [81, 0]
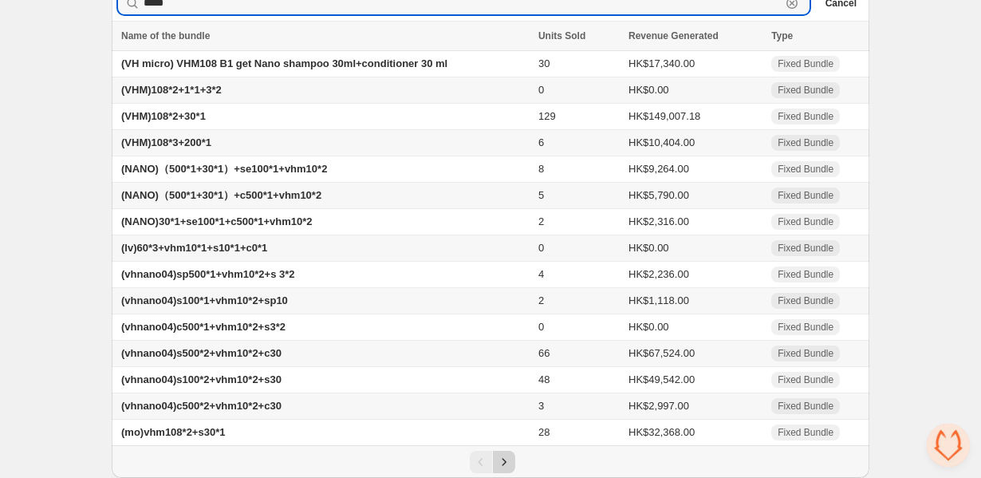
type input "*****"
click at [498, 464] on icon "Next" at bounding box center [504, 462] width 16 height 16
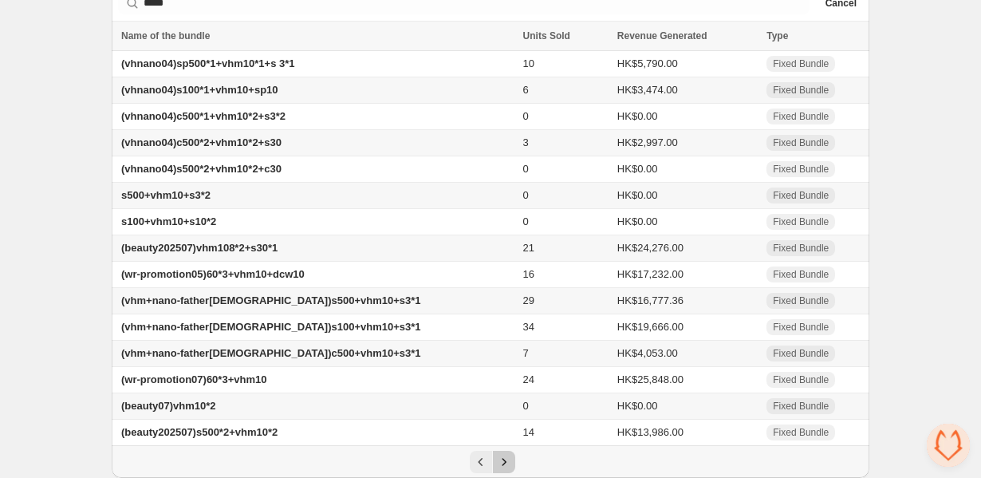
click at [498, 464] on icon "Next" at bounding box center [504, 462] width 16 height 16
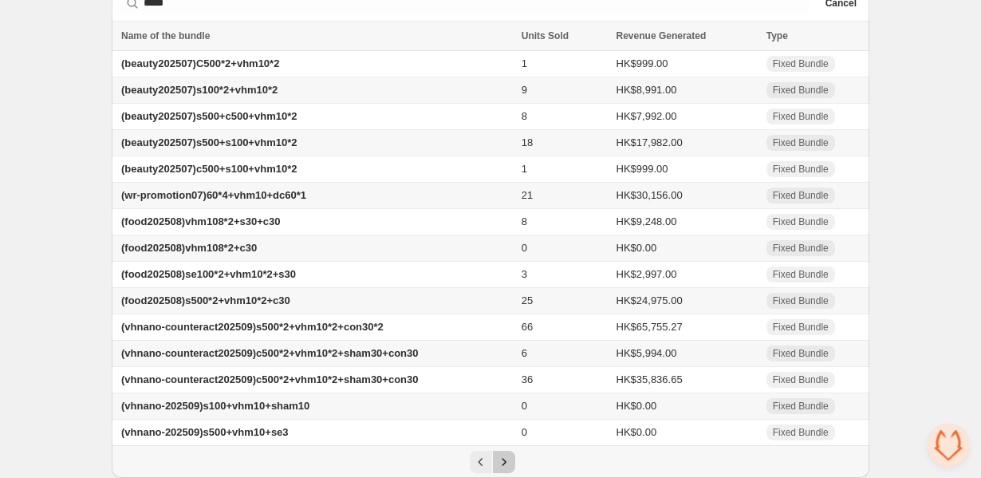
click at [505, 456] on icon "Next" at bounding box center [504, 462] width 16 height 16
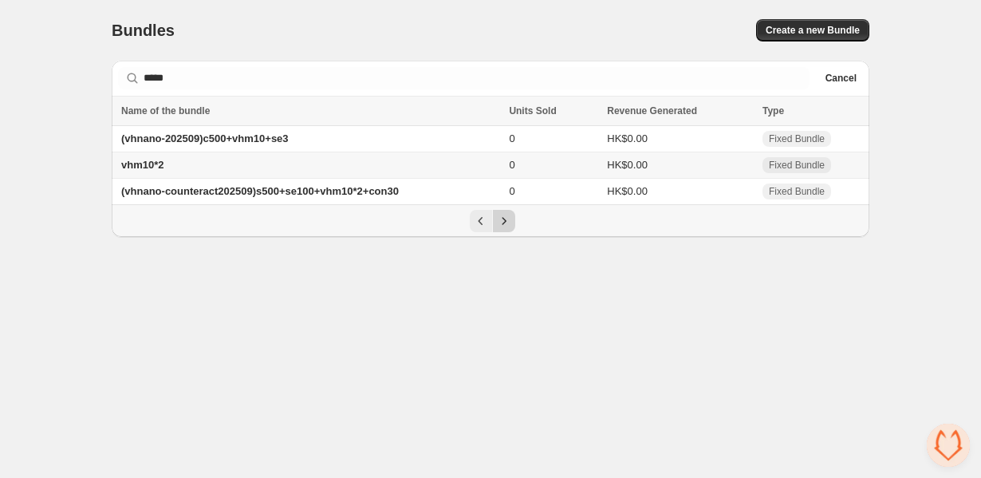
scroll to position [0, 0]
click at [476, 219] on icon "Previous" at bounding box center [481, 221] width 16 height 16
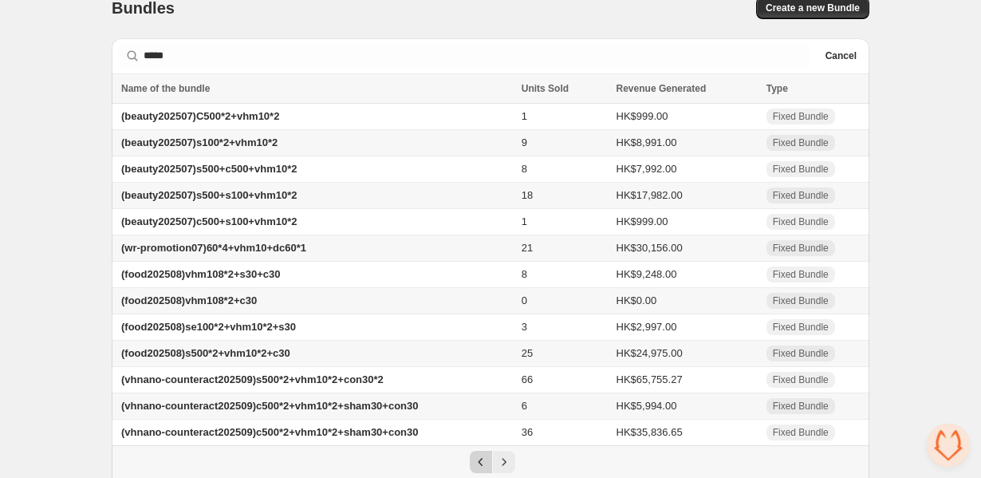
scroll to position [81, 0]
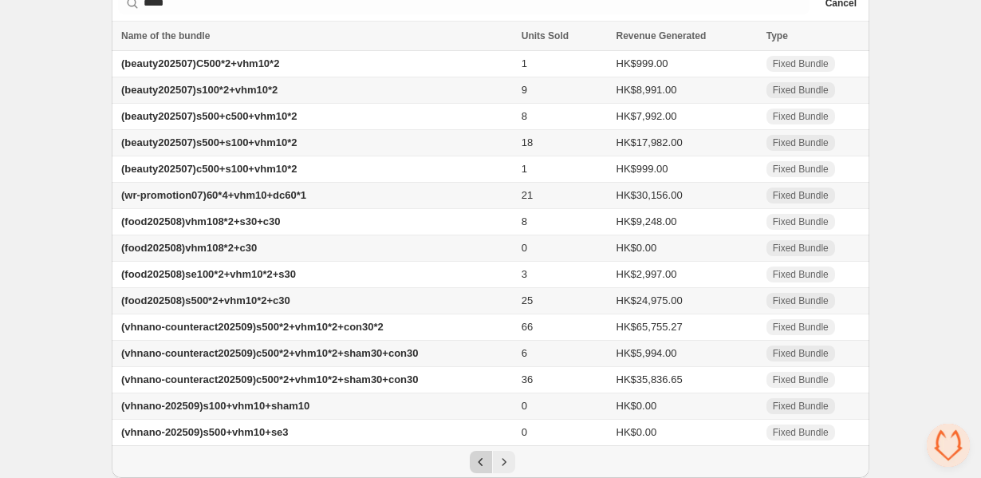
click at [479, 464] on icon "Previous" at bounding box center [481, 462] width 16 height 16
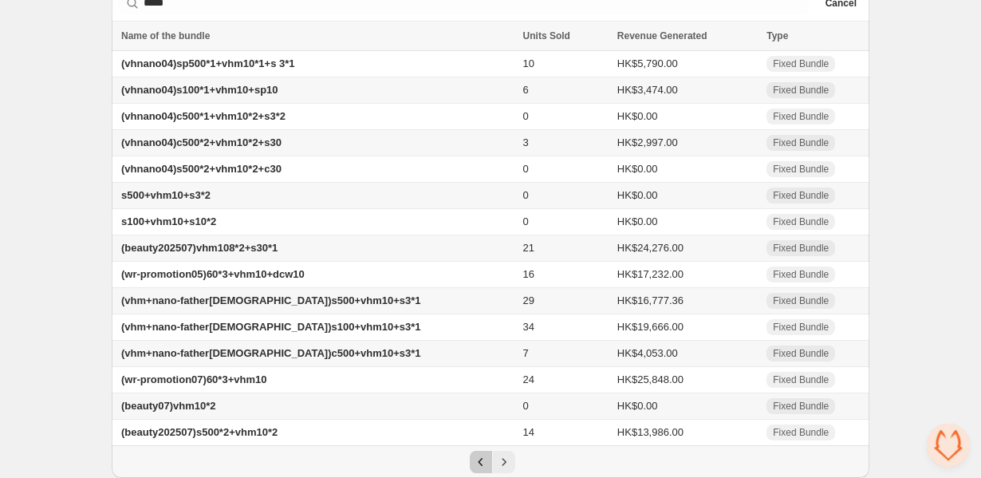
click at [473, 456] on icon "Previous" at bounding box center [481, 462] width 16 height 16
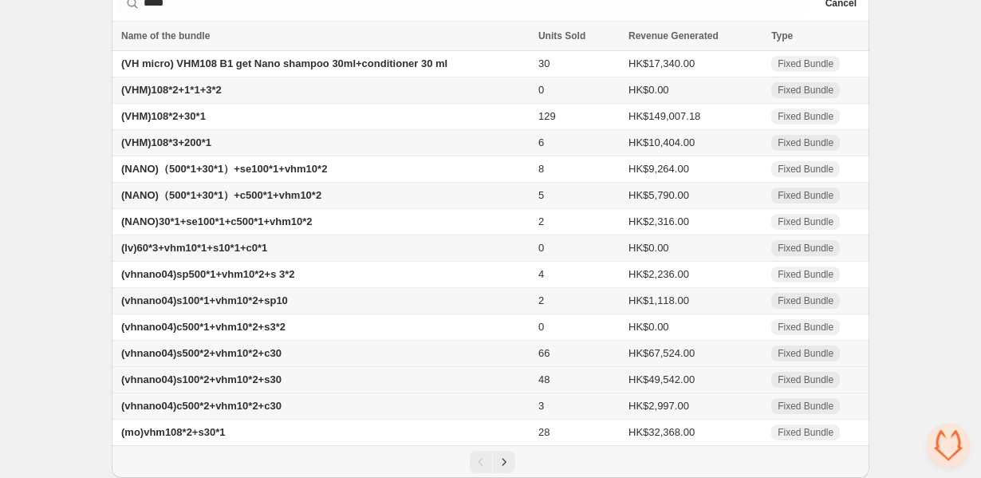
click at [230, 376] on span "(vhnano04)s100*2+vhm10*2+s30" at bounding box center [201, 379] width 160 height 12
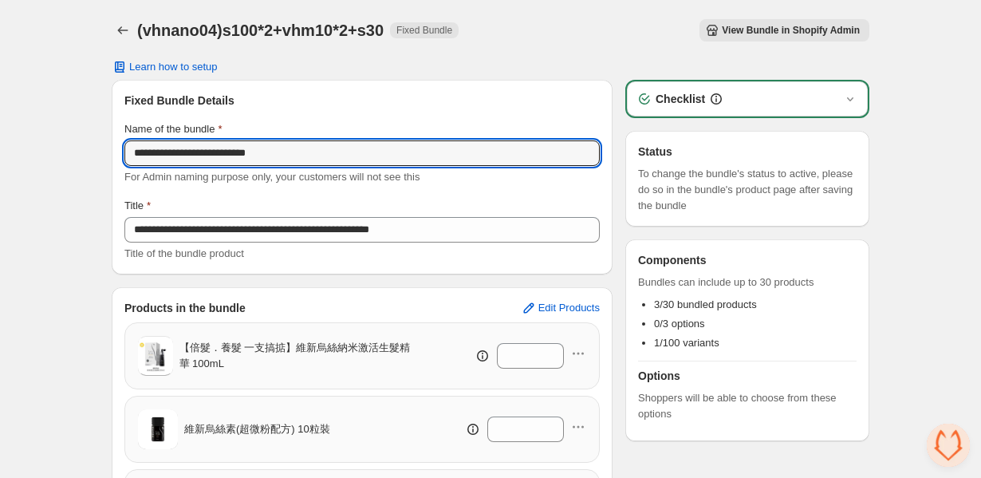
drag, startPoint x: 318, startPoint y: 150, endPoint x: 41, endPoint y: 150, distance: 276.9
click at [41, 150] on div "**********" at bounding box center [490, 351] width 981 height 703
click at [123, 31] on icon "Back" at bounding box center [123, 30] width 16 height 16
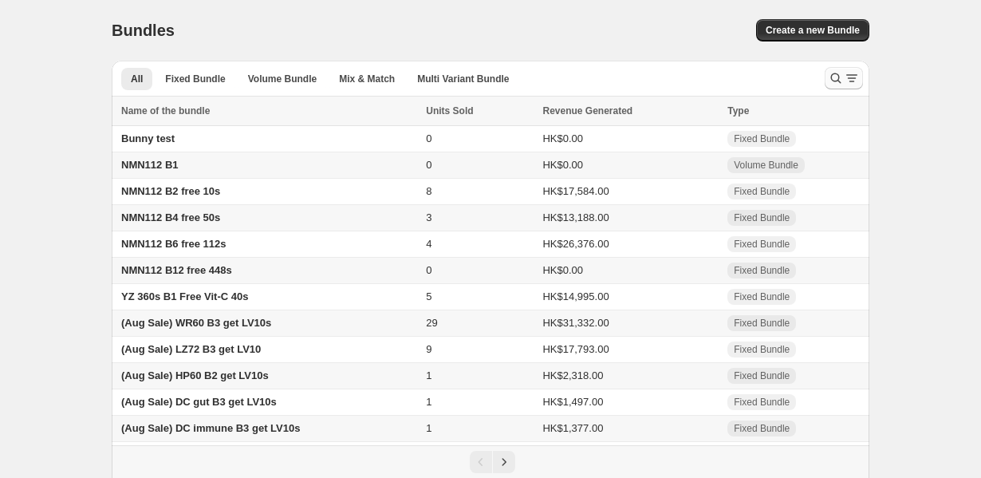
click at [834, 77] on icon "Search and filter results" at bounding box center [836, 78] width 16 height 16
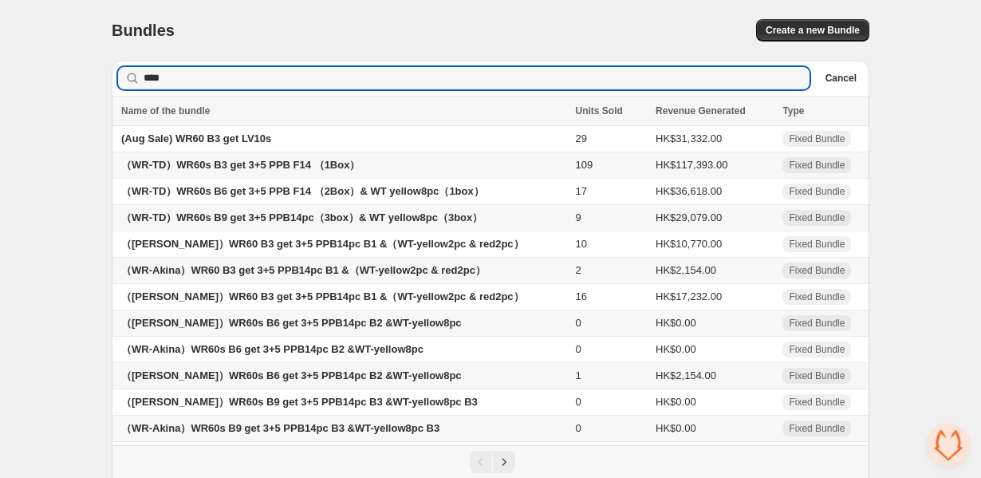
type input "****"
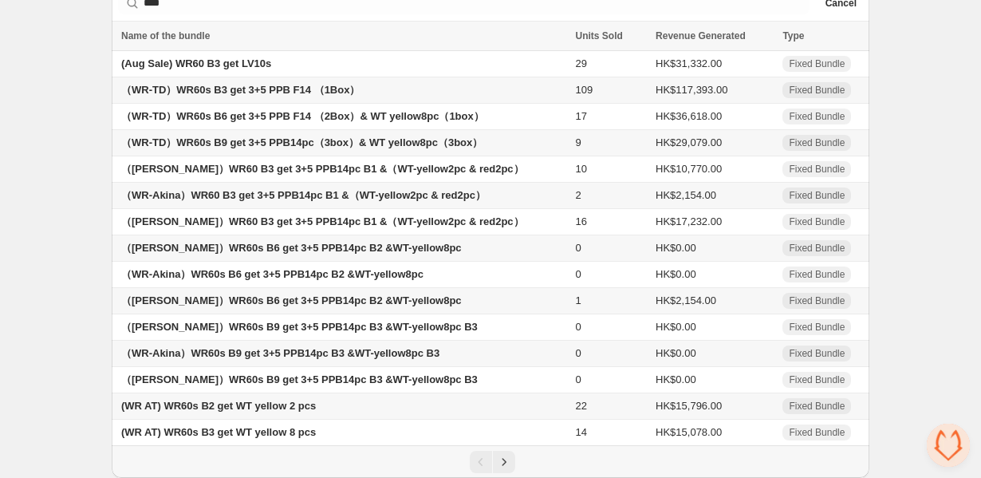
scroll to position [81, 0]
click at [505, 461] on icon "Next" at bounding box center [504, 462] width 16 height 16
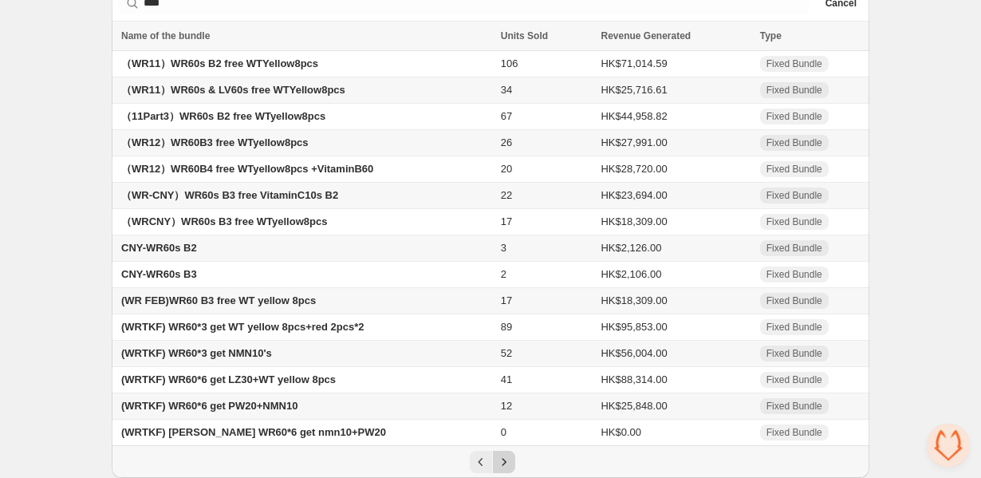
click at [505, 461] on icon "Next" at bounding box center [504, 462] width 16 height 16
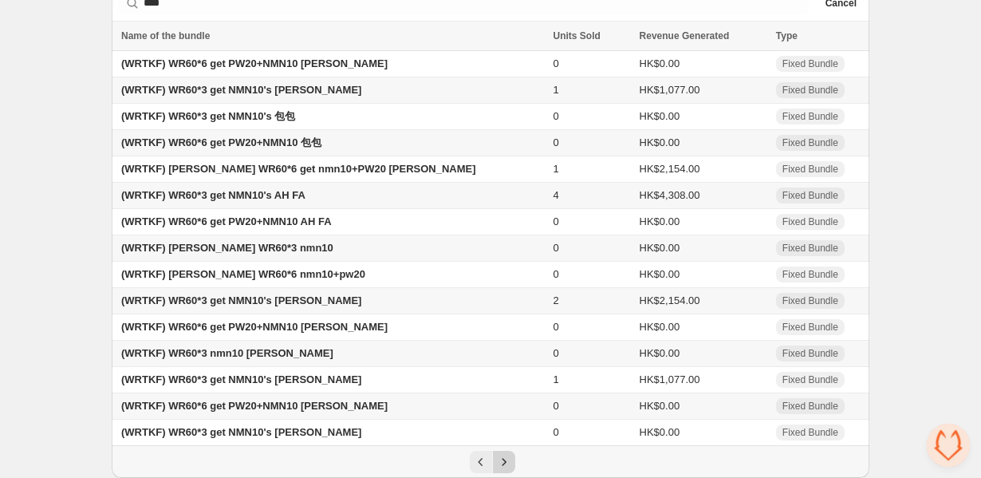
click at [505, 461] on icon "Next" at bounding box center [504, 462] width 16 height 16
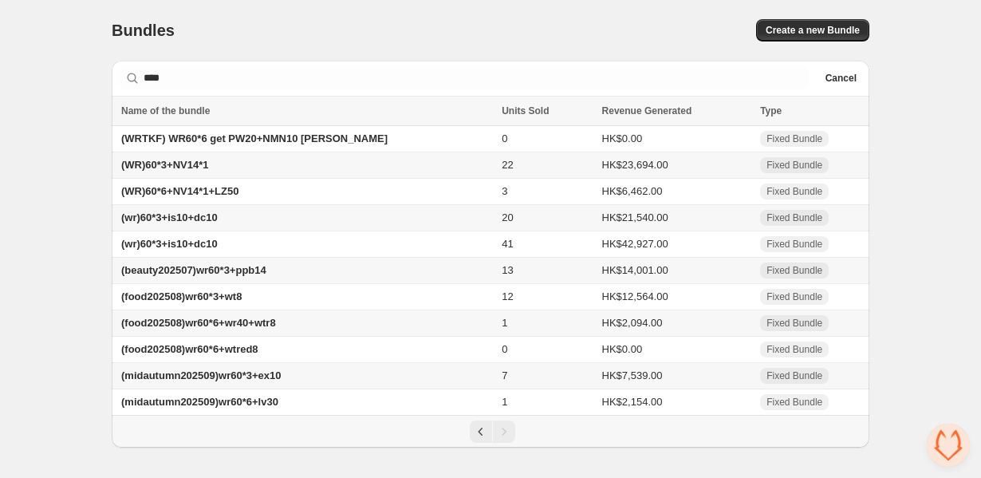
click at [262, 381] on span "(midautumn202509)wr60*3+ex10" at bounding box center [201, 375] width 160 height 12
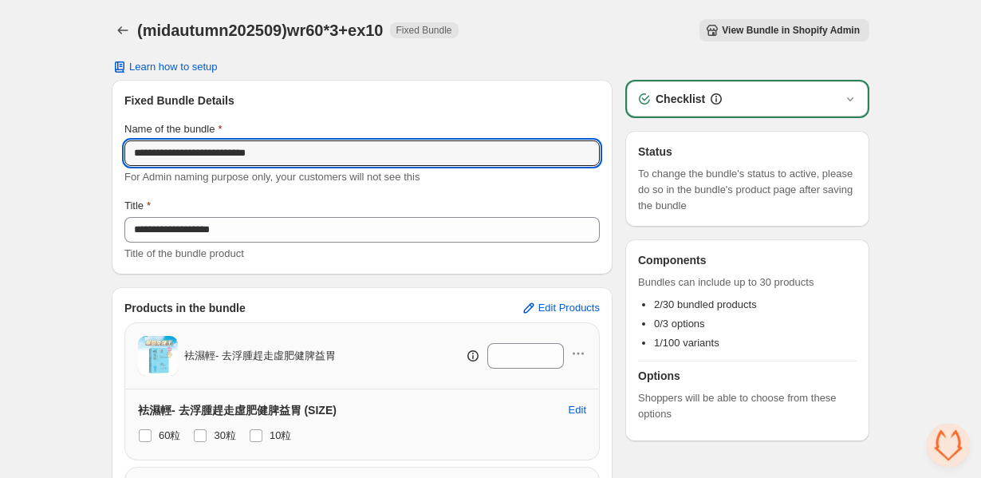
drag, startPoint x: 316, startPoint y: 153, endPoint x: 36, endPoint y: 153, distance: 280.1
click at [36, 153] on div "**********" at bounding box center [490, 386] width 981 height 772
click at [123, 28] on icon "Back" at bounding box center [123, 30] width 16 height 16
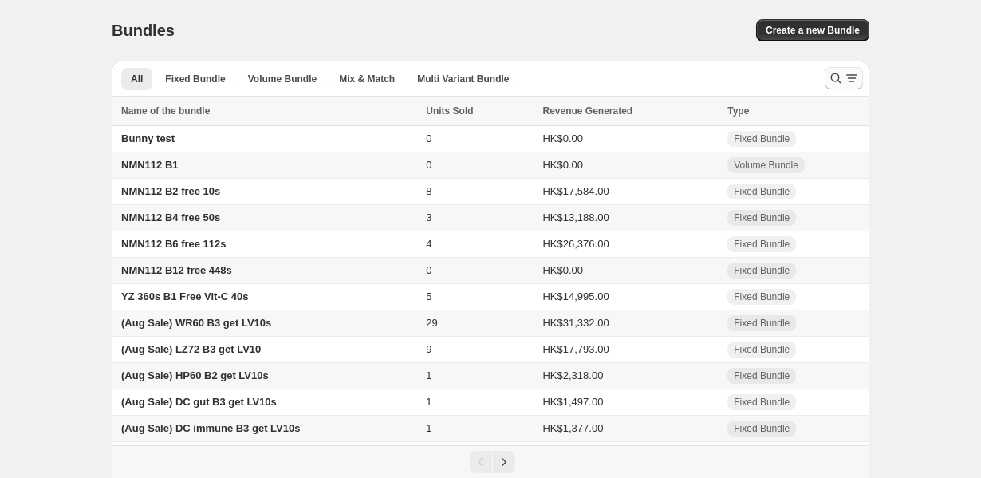
click at [832, 75] on icon "Search and filter results" at bounding box center [836, 78] width 10 height 10
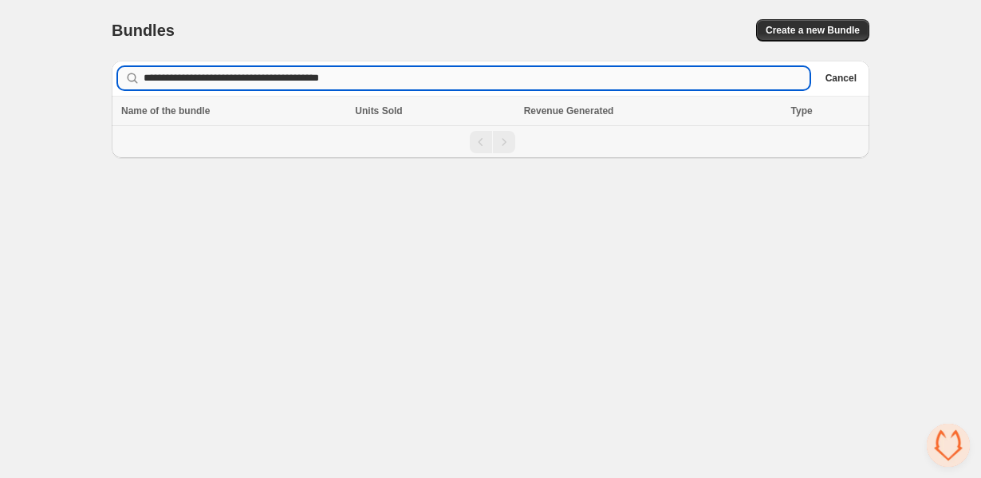
drag, startPoint x: 565, startPoint y: 74, endPoint x: 164, endPoint y: 72, distance: 401.4
click at [164, 72] on input "**********" at bounding box center [477, 78] width 666 height 22
type input "*"
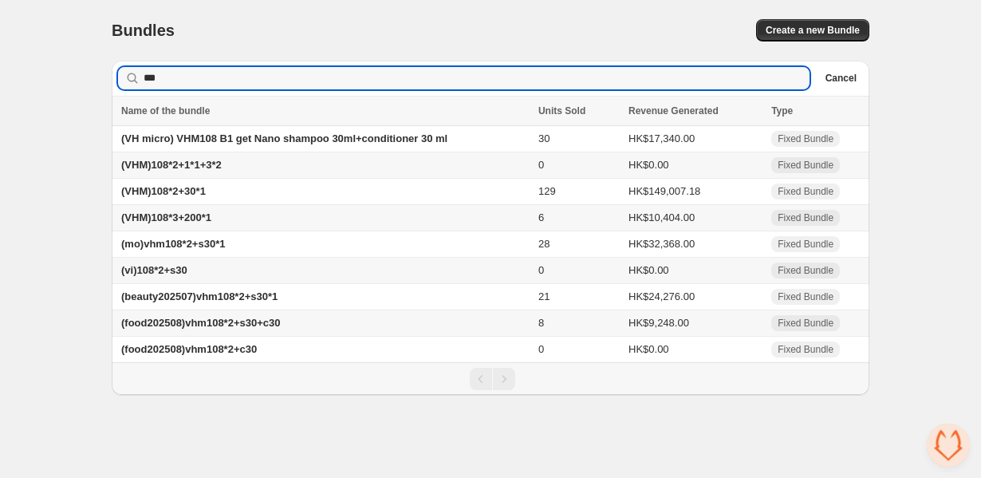
type input "***"
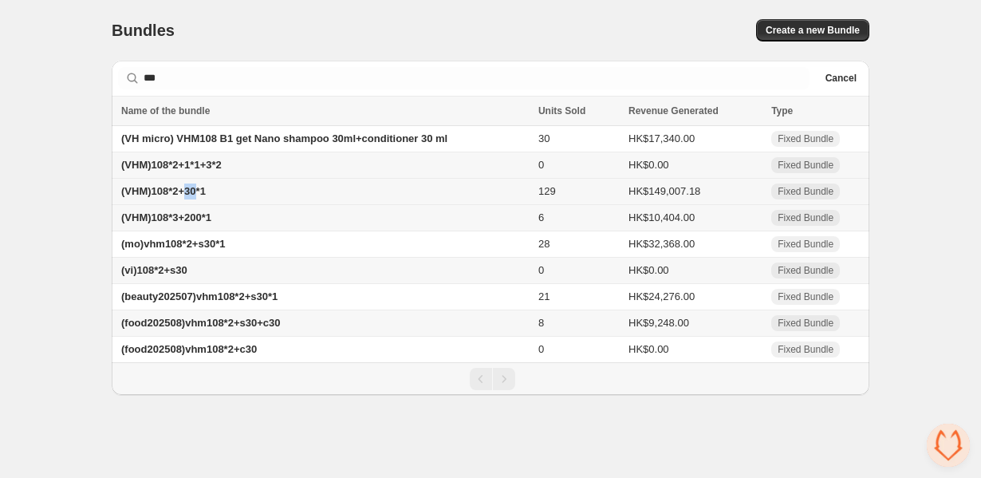
click at [182, 192] on span "(VHM)108*2+30*1" at bounding box center [163, 191] width 85 height 12
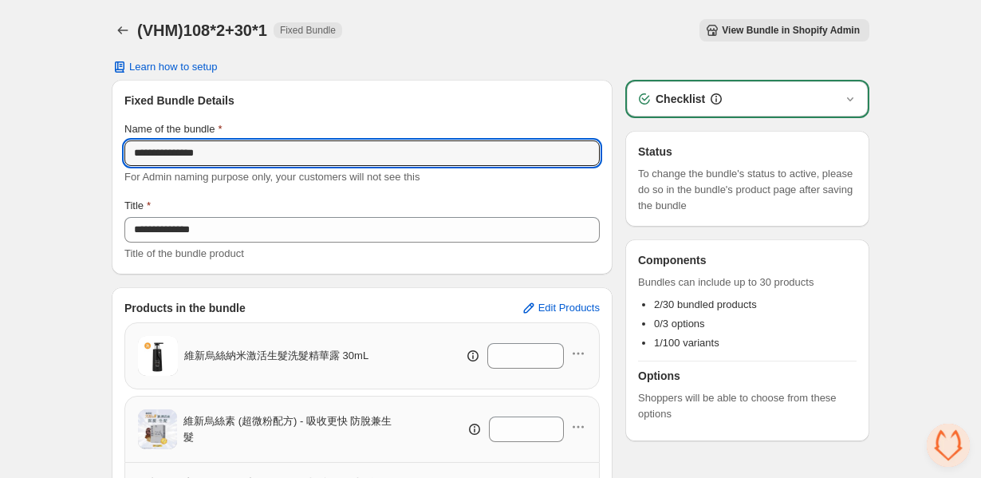
drag, startPoint x: 240, startPoint y: 159, endPoint x: 56, endPoint y: 159, distance: 184.3
click at [56, 159] on div "**********" at bounding box center [490, 350] width 981 height 701
click at [120, 34] on icon "Back" at bounding box center [123, 30] width 16 height 16
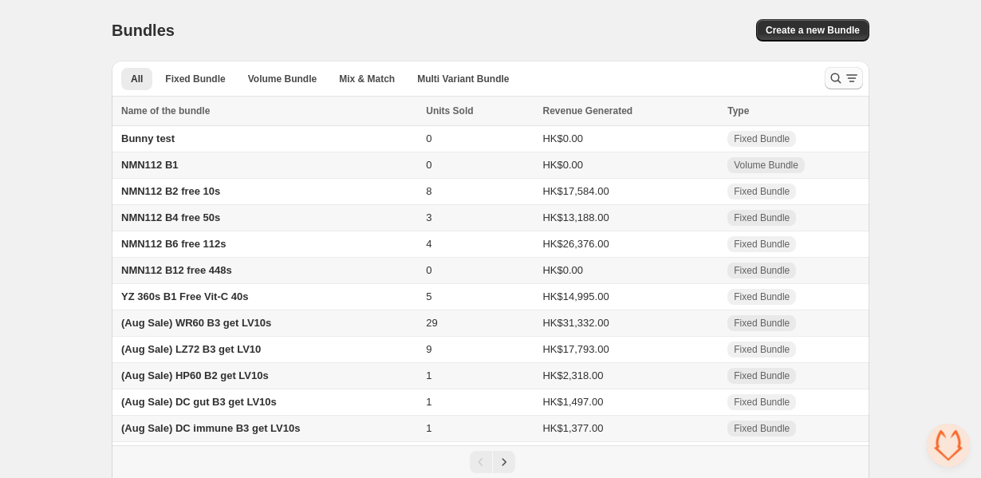
click at [830, 77] on icon "Search and filter results" at bounding box center [836, 78] width 16 height 16
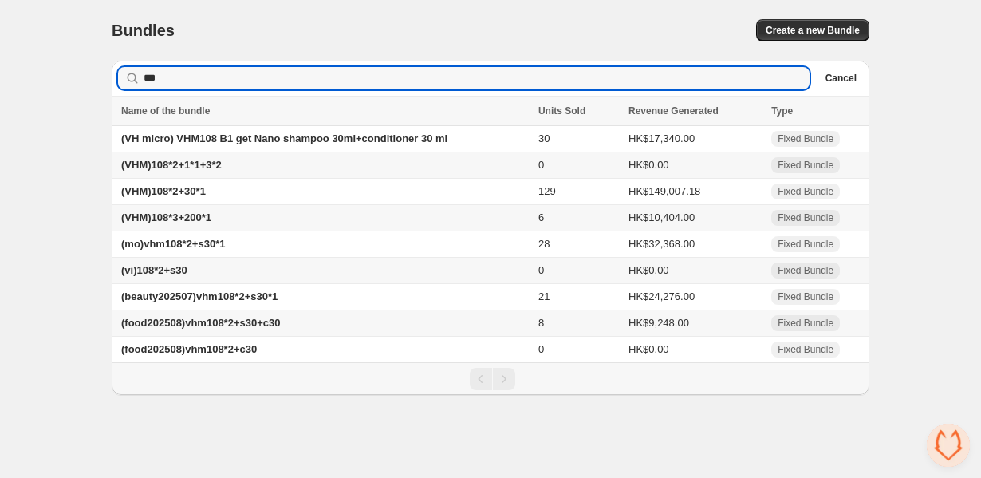
type input "***"
click at [184, 273] on span "(vi)108*2+s30" at bounding box center [154, 270] width 66 height 12
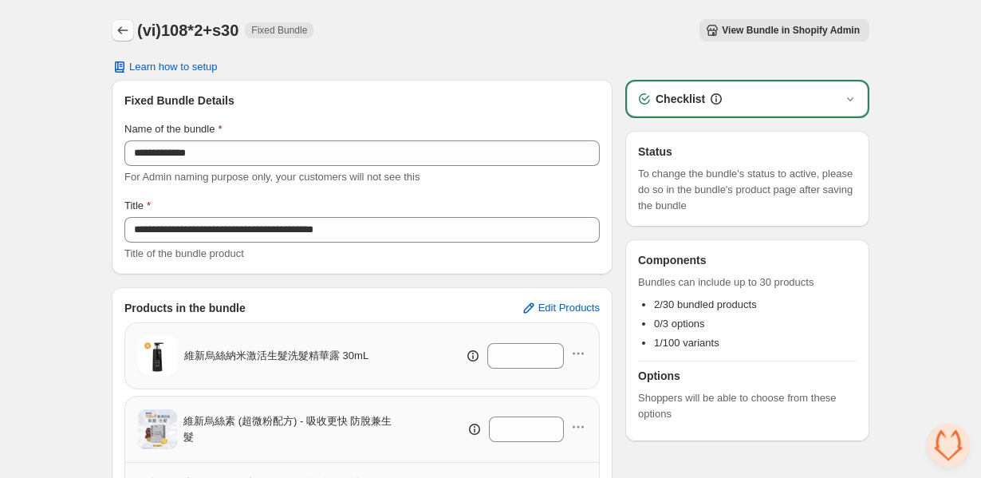
click at [120, 30] on icon "Back" at bounding box center [123, 30] width 10 height 8
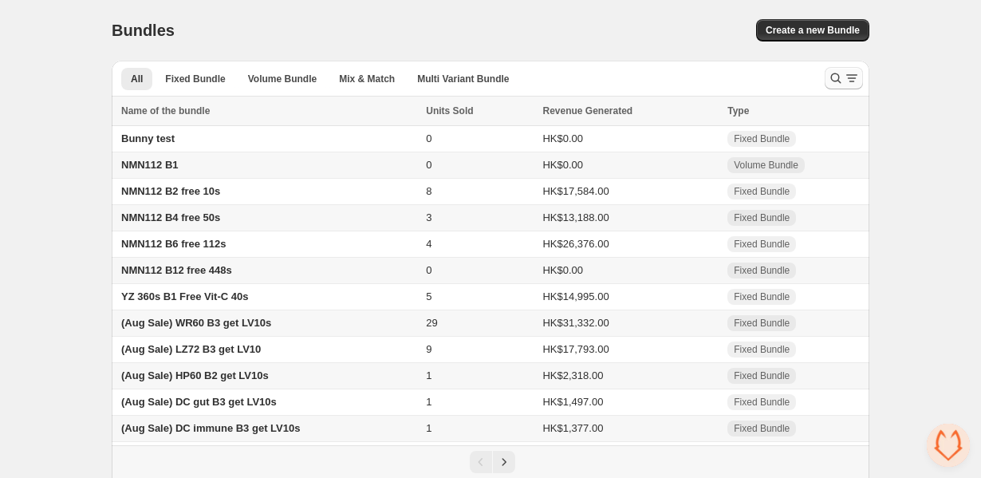
click at [833, 71] on icon "Search and filter results" at bounding box center [836, 78] width 16 height 16
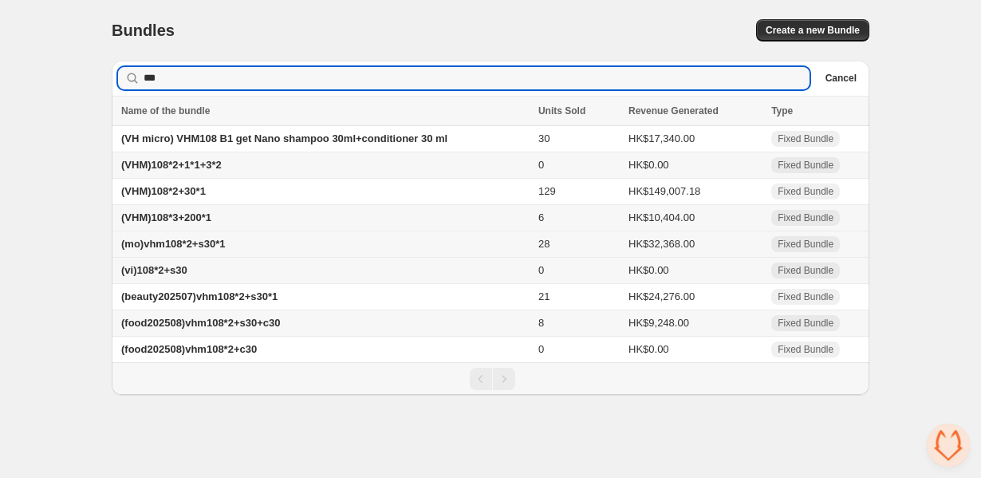
type input "***"
click at [192, 250] on span "(mo)vhm108*2+s30*1" at bounding box center [173, 244] width 104 height 12
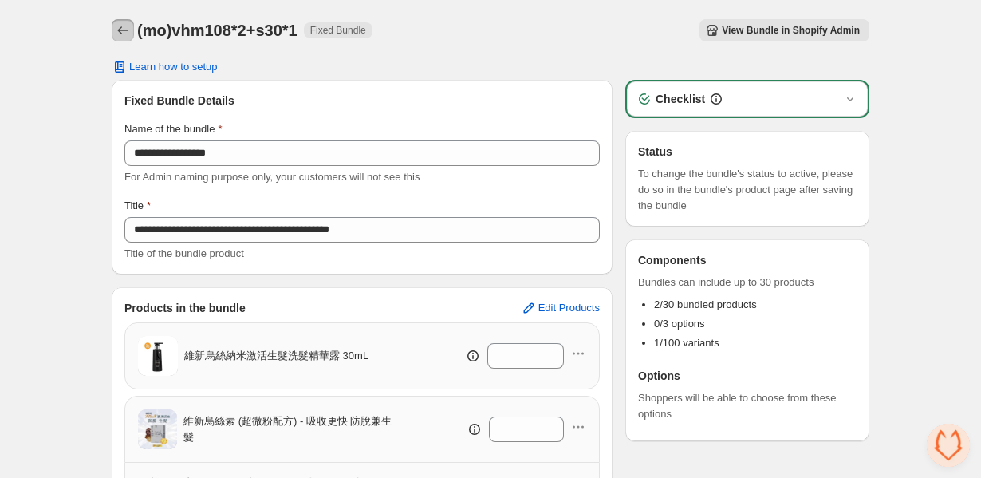
click at [125, 32] on icon "Back" at bounding box center [123, 30] width 16 height 16
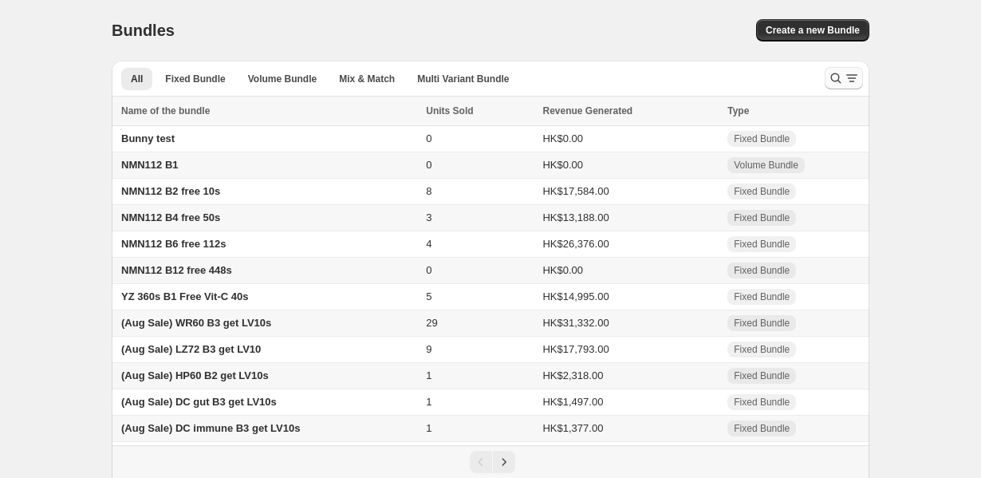
click at [829, 77] on icon "Search and filter results" at bounding box center [836, 78] width 16 height 16
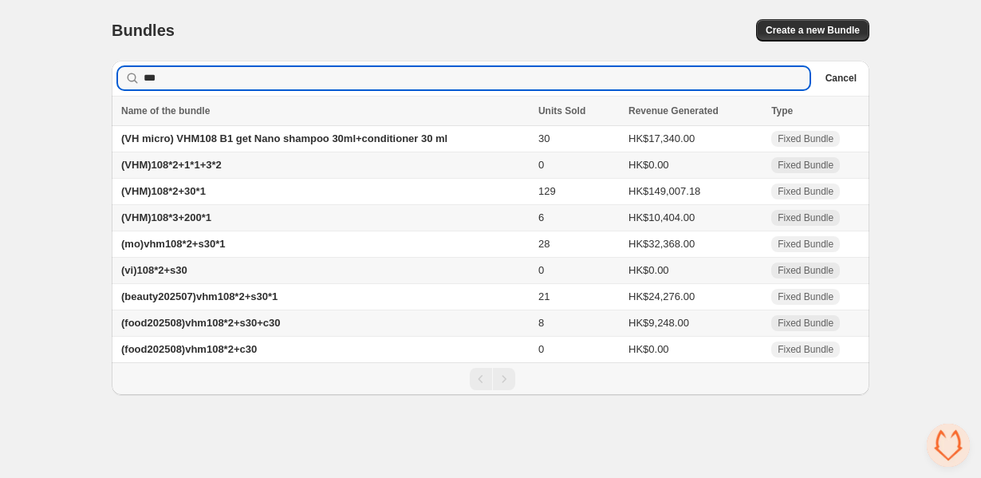
type input "***"
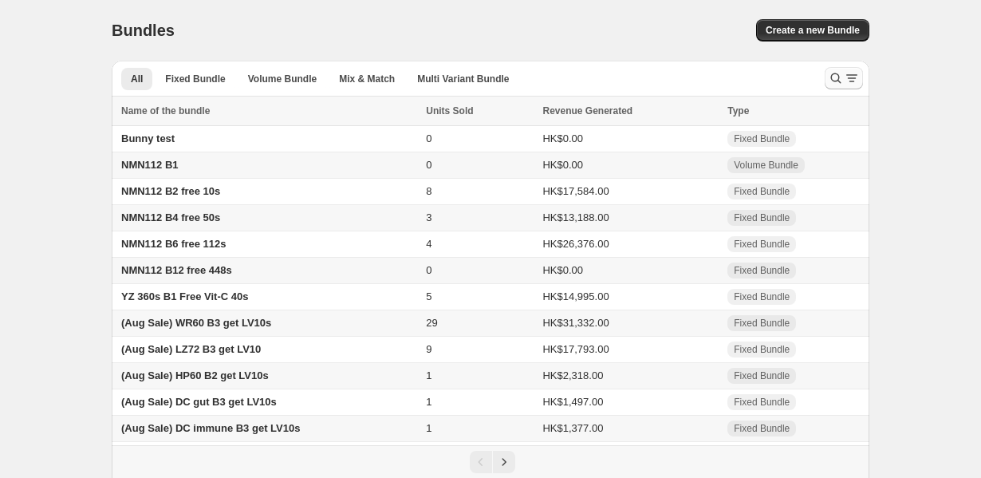
click at [831, 82] on icon "Search and filter results" at bounding box center [836, 78] width 16 height 16
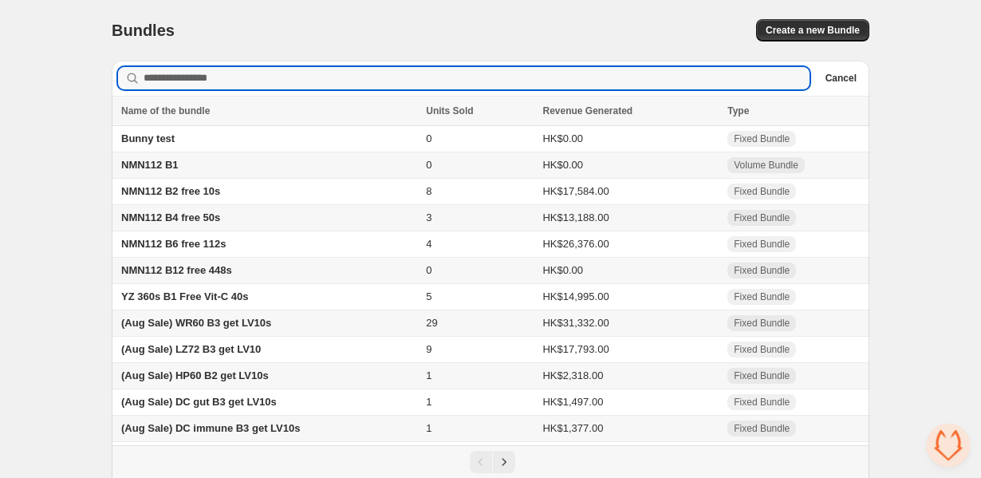
type input "*"
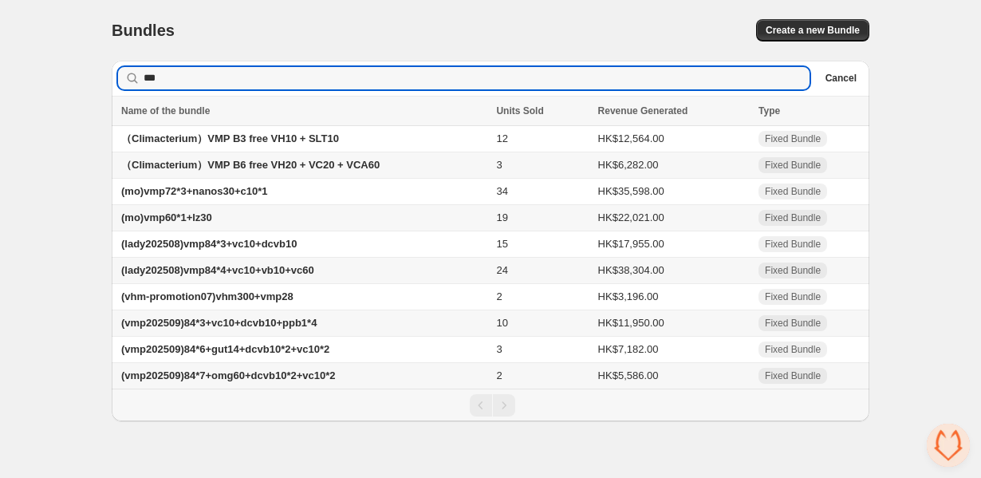
type input "***"
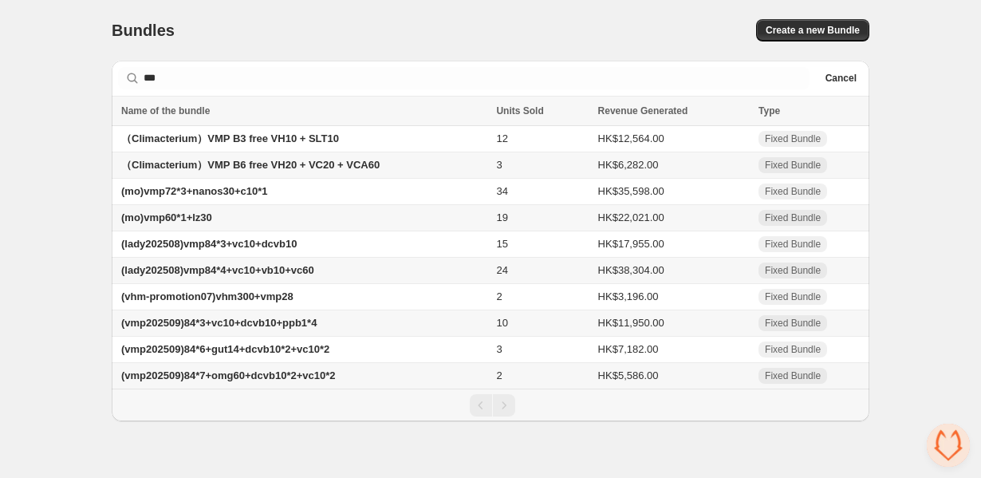
click at [169, 381] on span "(vmp202509)84*7+omg60+dcvb10*2+vc10*2" at bounding box center [228, 375] width 215 height 12
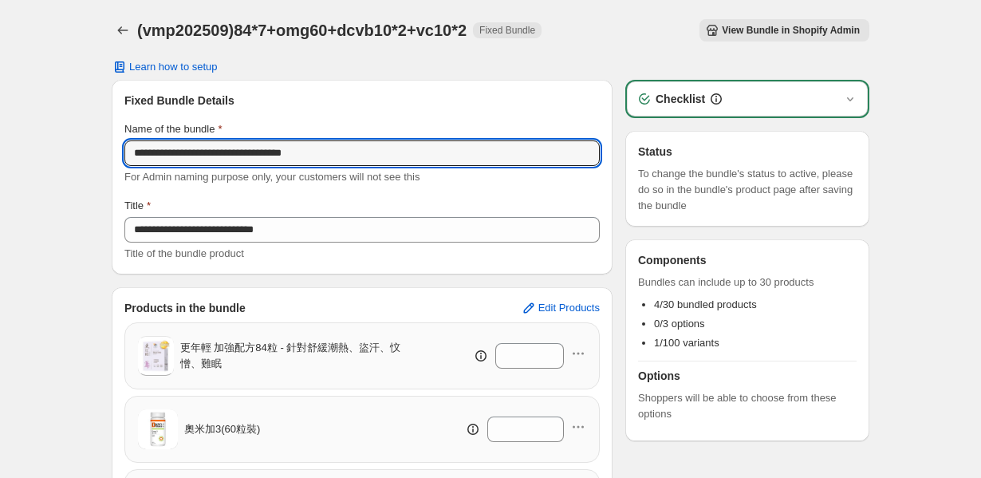
drag, startPoint x: 407, startPoint y: 160, endPoint x: 88, endPoint y: 156, distance: 319.2
click at [88, 156] on div "**********" at bounding box center [490, 388] width 981 height 776
click at [124, 37] on icon "Back" at bounding box center [123, 30] width 16 height 16
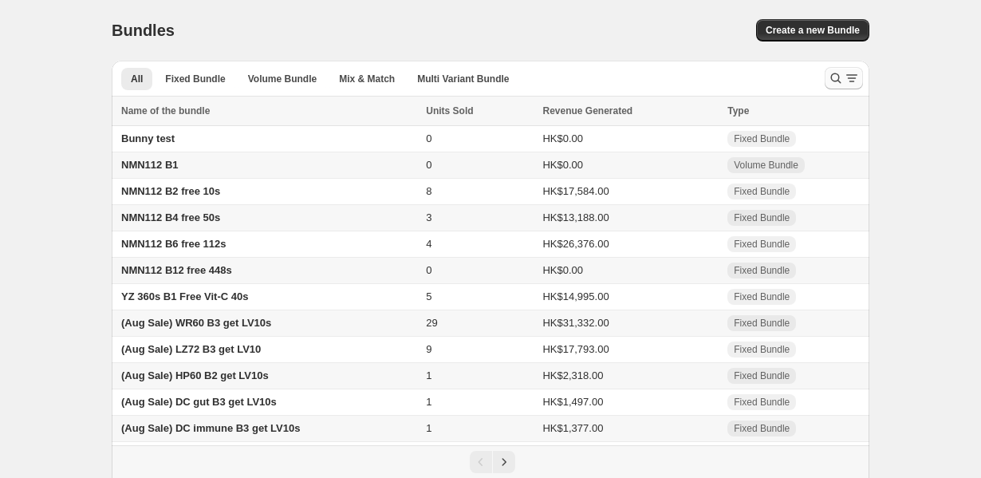
click at [835, 77] on icon "Search and filter results" at bounding box center [836, 78] width 16 height 16
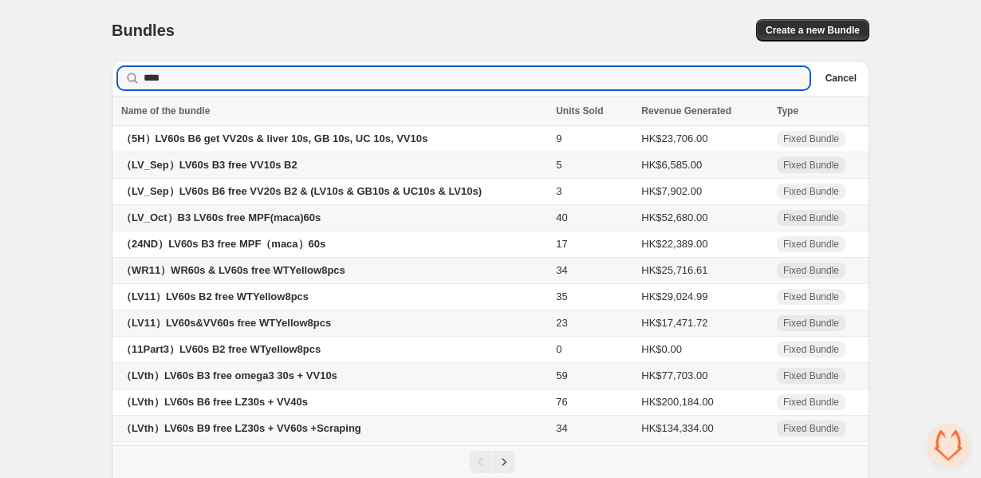
scroll to position [81, 0]
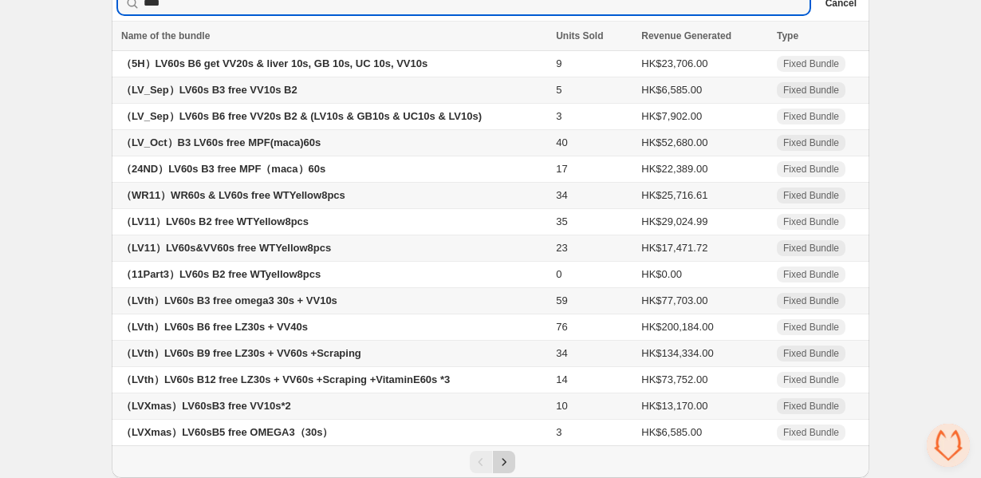
type input "****"
click at [513, 458] on button "Next" at bounding box center [504, 462] width 22 height 22
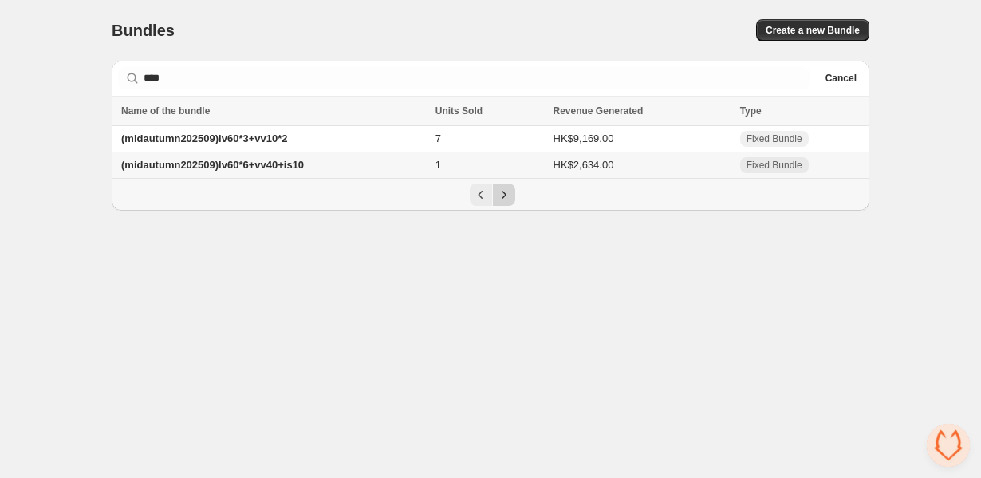
scroll to position [0, 0]
click at [267, 138] on span "(midautumn202509)lv60*3+vv10*2" at bounding box center [204, 138] width 166 height 12
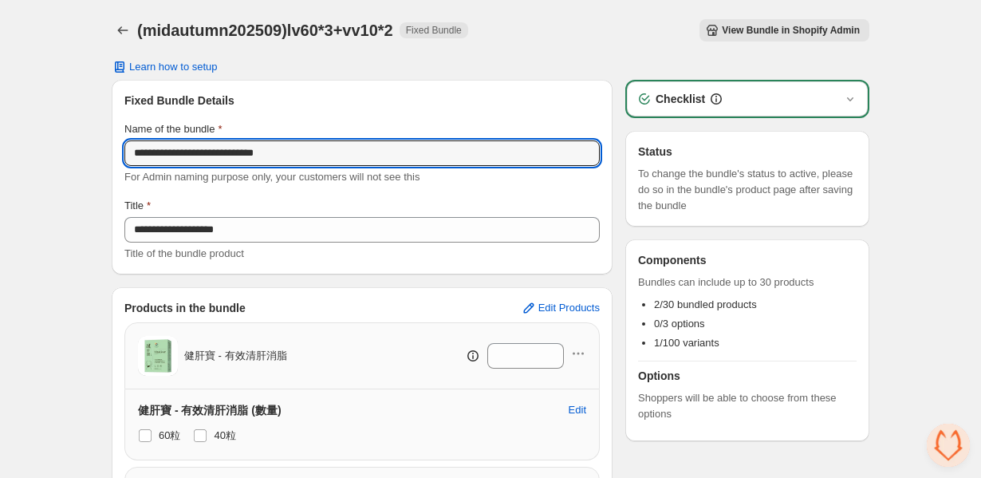
drag, startPoint x: 352, startPoint y: 156, endPoint x: -11, endPoint y: 153, distance: 363.1
click at [0, 153] on html "**********" at bounding box center [490, 239] width 981 height 478
click at [117, 30] on icon "Back" at bounding box center [123, 30] width 16 height 16
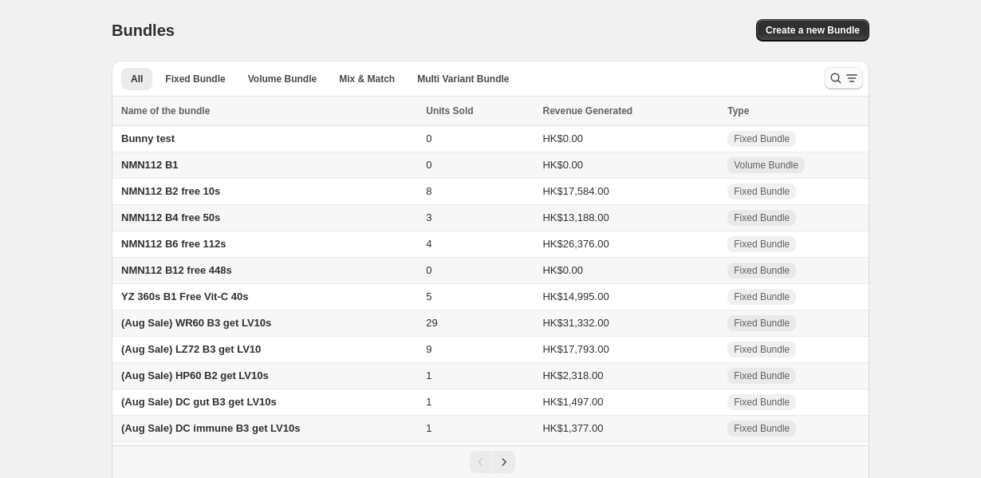
click at [837, 77] on icon "Search and filter results" at bounding box center [836, 78] width 16 height 16
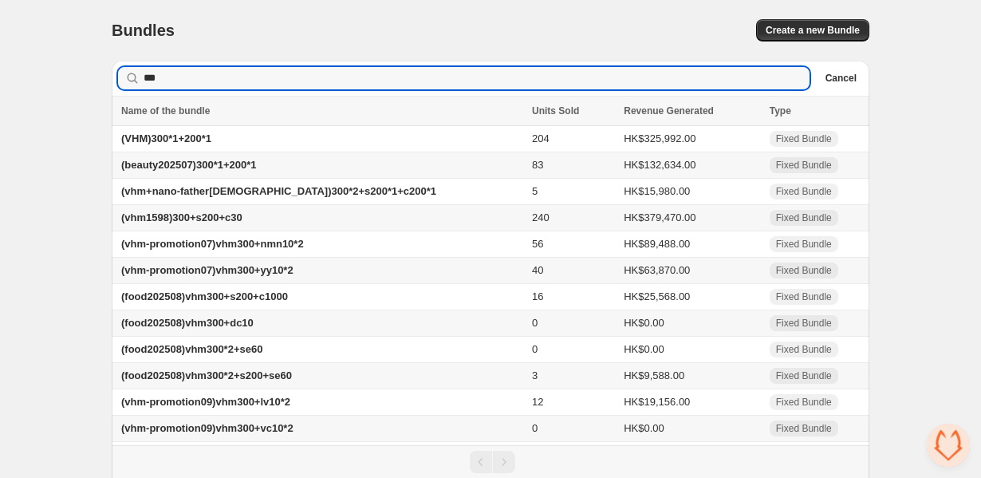
type input "***"
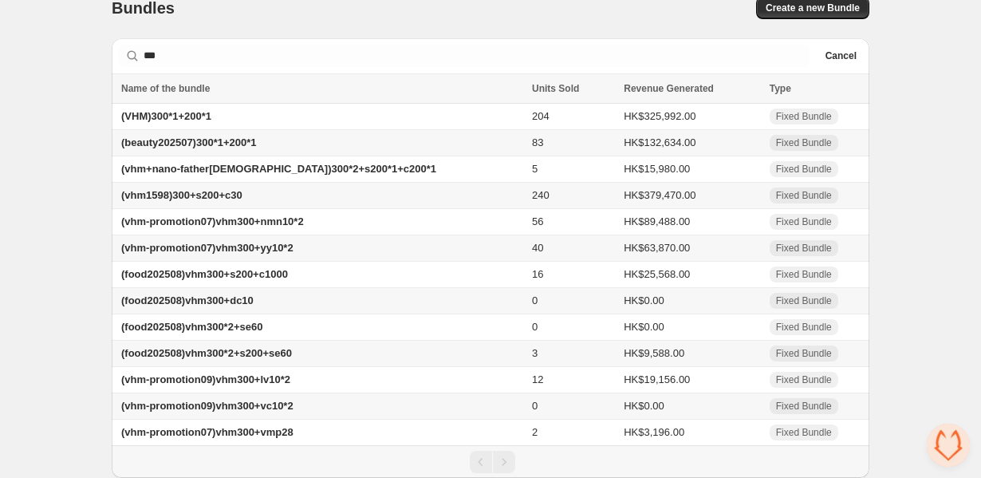
scroll to position [27, 0]
click at [287, 380] on span "(vhm-promotion09)vhm300+lv10*2" at bounding box center [205, 379] width 169 height 12
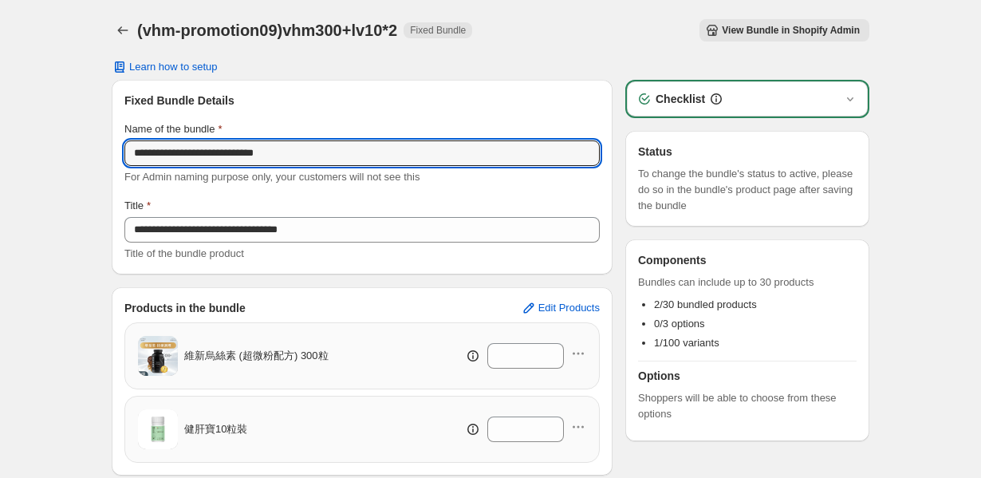
drag, startPoint x: 328, startPoint y: 155, endPoint x: -44, endPoint y: 155, distance: 371.8
click at [0, 155] on html "**********" at bounding box center [490, 239] width 981 height 478
click at [127, 26] on icon "Back" at bounding box center [123, 30] width 16 height 16
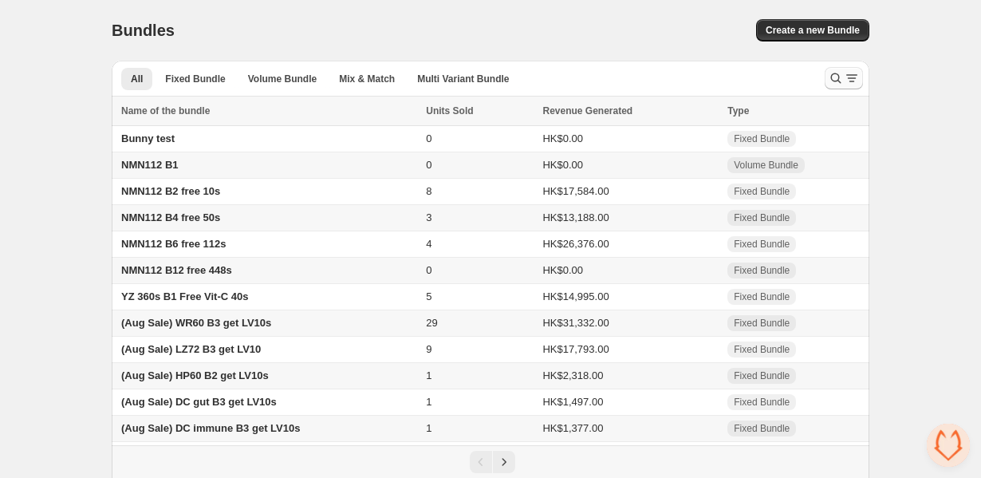
click at [834, 77] on icon "Search and filter results" at bounding box center [836, 78] width 16 height 16
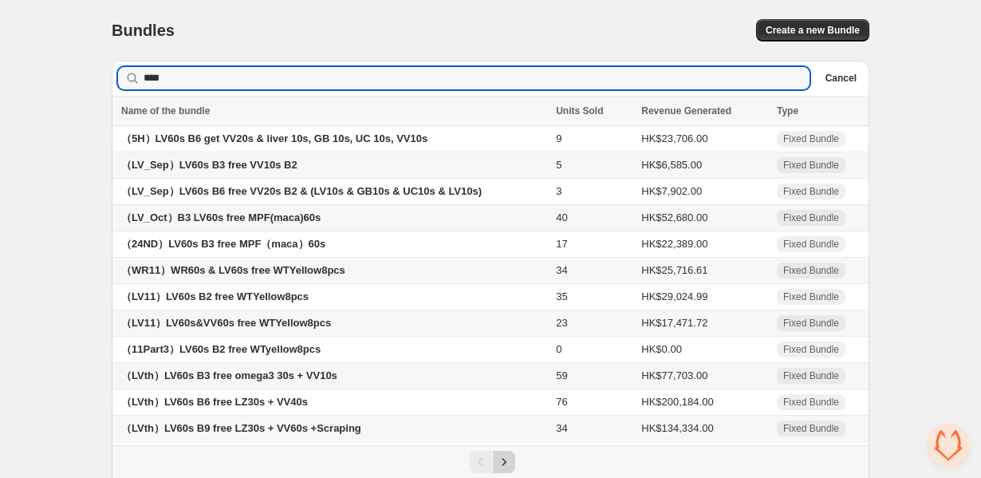
type input "****"
click at [504, 459] on icon "Next" at bounding box center [504, 462] width 16 height 16
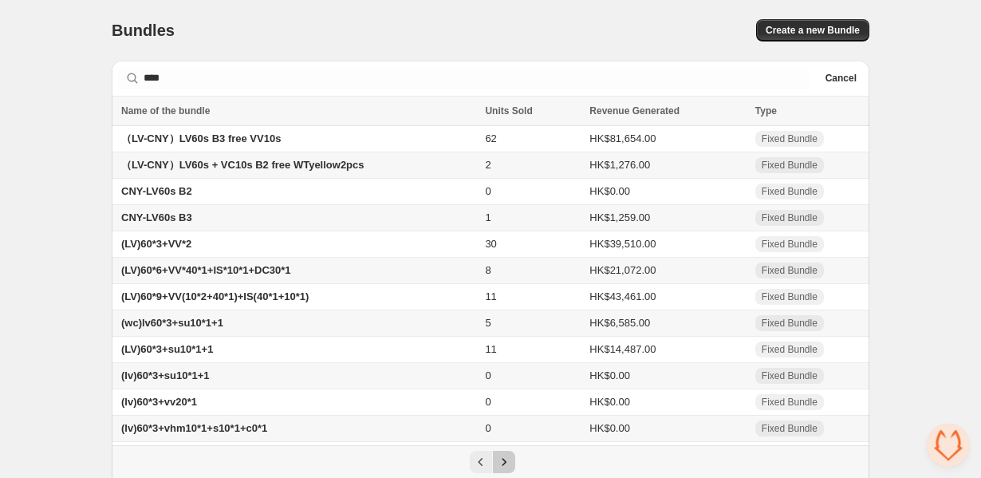
click at [504, 459] on icon "Next" at bounding box center [504, 462] width 16 height 16
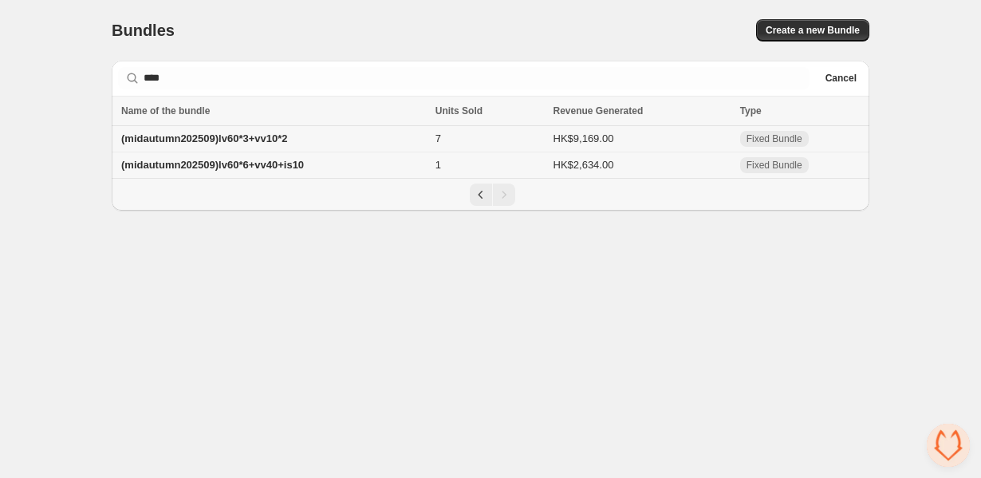
click at [284, 144] on span "(midautumn202509)lv60*3+vv10*2" at bounding box center [204, 138] width 166 height 12
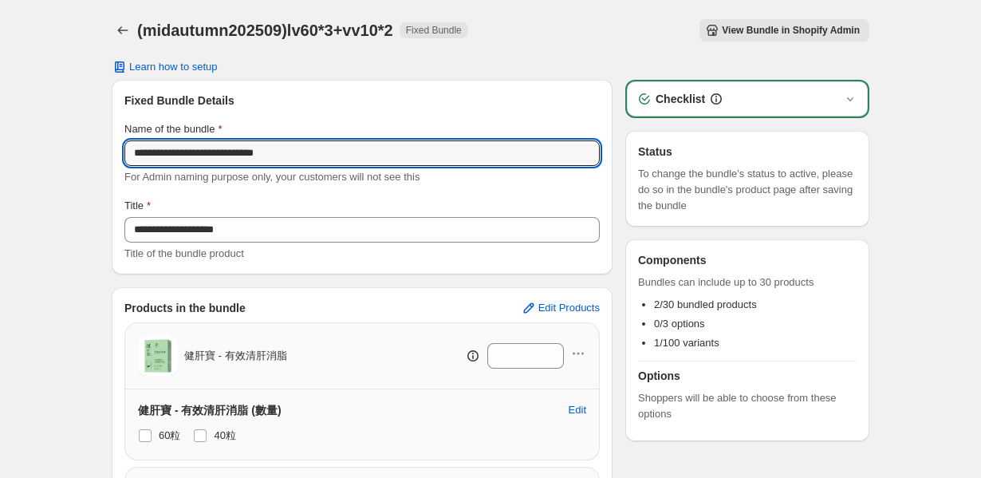
drag, startPoint x: 350, startPoint y: 155, endPoint x: -15, endPoint y: 155, distance: 364.7
click at [0, 155] on html "**********" at bounding box center [490, 239] width 981 height 478
click at [129, 30] on icon "Back" at bounding box center [123, 30] width 16 height 16
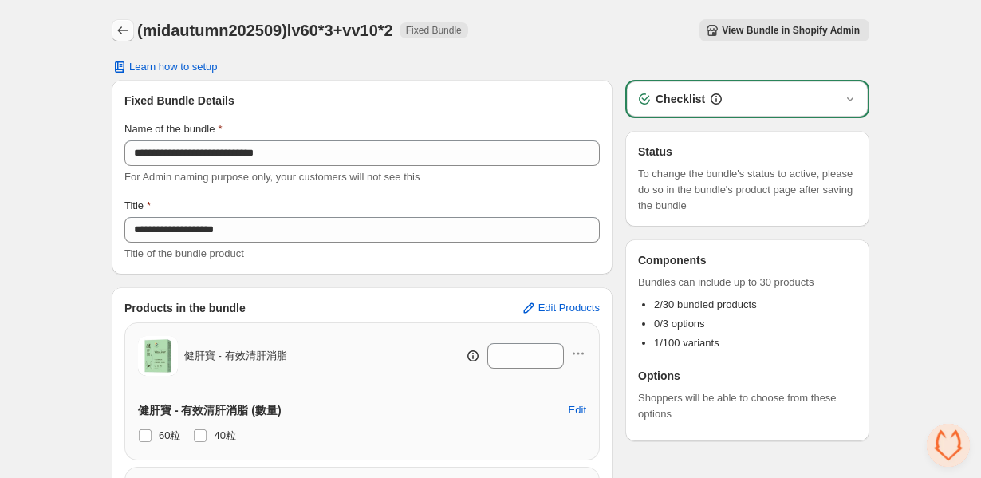
click at [129, 30] on icon "Back" at bounding box center [123, 30] width 16 height 16
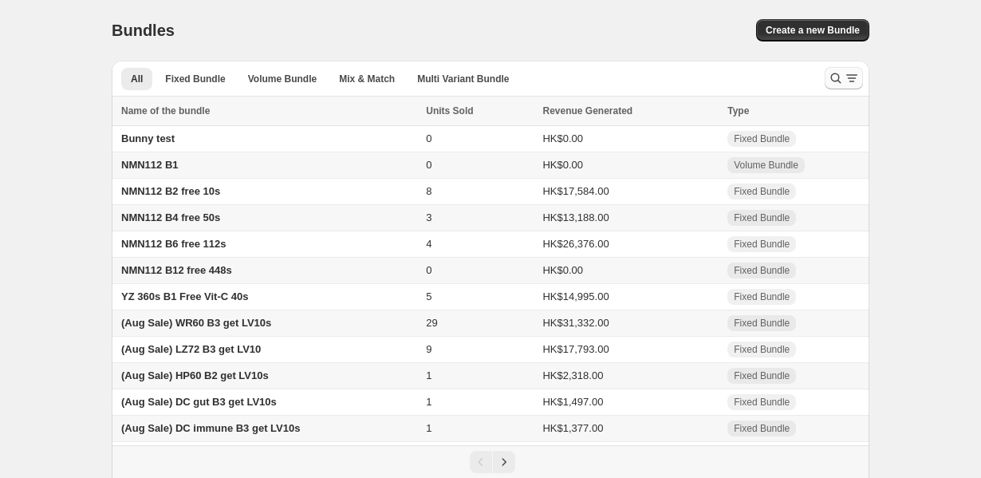
click at [836, 79] on icon "Search and filter results" at bounding box center [836, 78] width 16 height 16
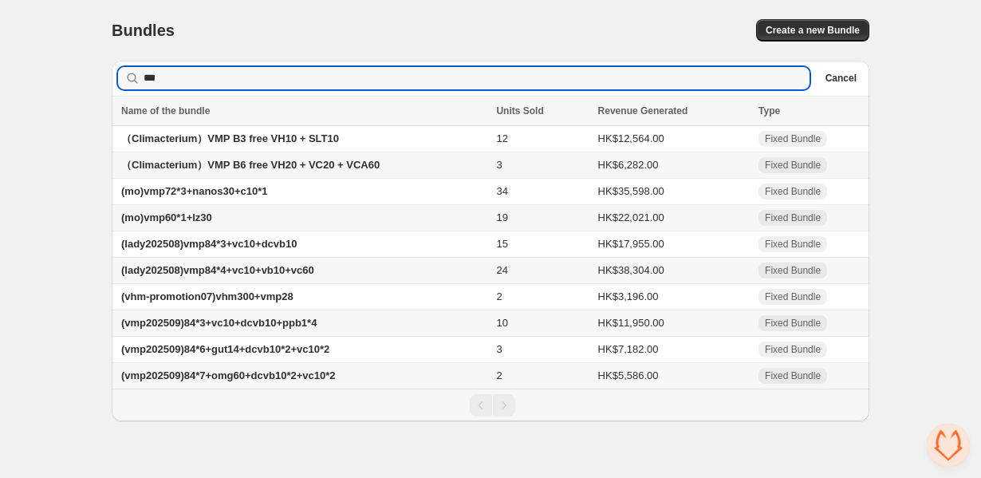
type input "***"
click at [184, 327] on span "(vmp202509)84*3+vc10+dcvb10+ppb1*4" at bounding box center [218, 323] width 195 height 12
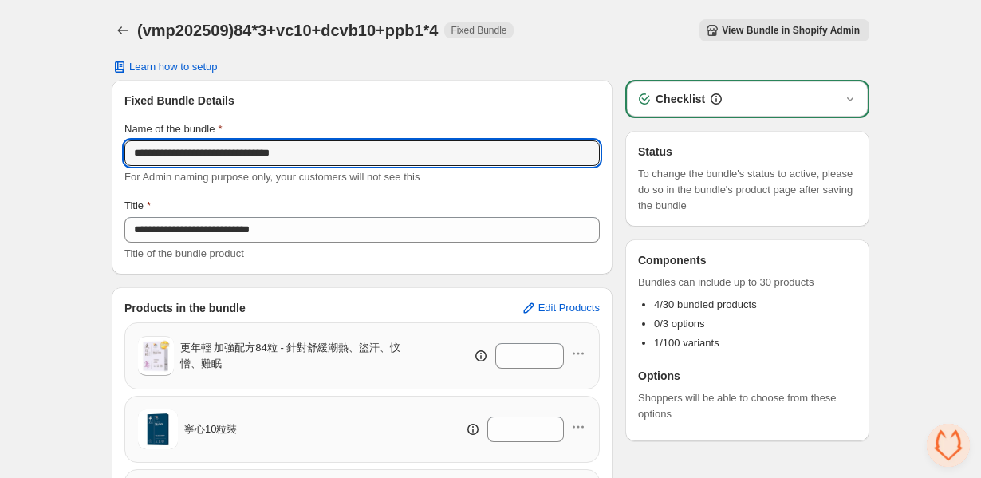
drag, startPoint x: 351, startPoint y: 149, endPoint x: 41, endPoint y: 143, distance: 309.7
click at [41, 143] on div "**********" at bounding box center [490, 388] width 981 height 776
click at [127, 19] on button "Back" at bounding box center [123, 30] width 22 height 22
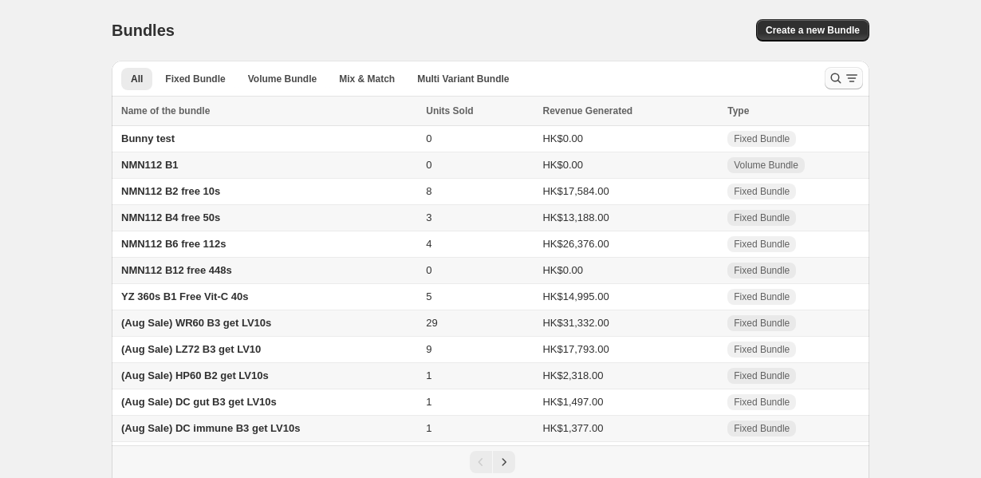
click at [831, 73] on icon "Search and filter results" at bounding box center [836, 78] width 16 height 16
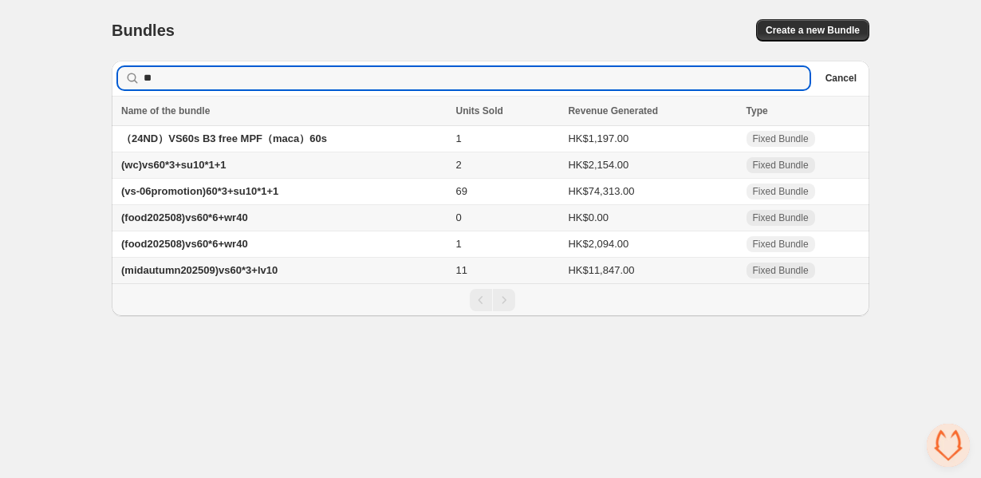
type input "**"
click at [253, 276] on span "(midautumn202509)vs60*3+lv10" at bounding box center [199, 270] width 156 height 12
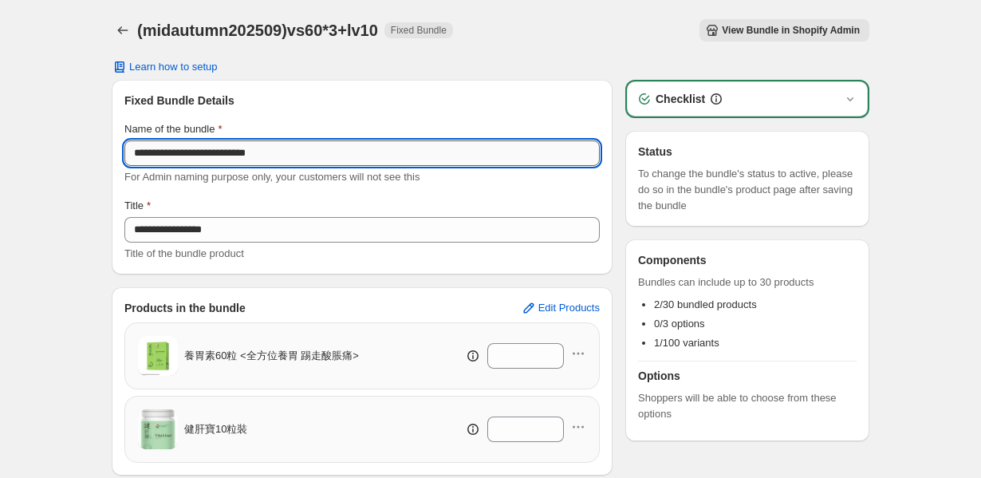
click at [262, 160] on input "**********" at bounding box center [362, 153] width 476 height 26
click at [123, 26] on icon "Back" at bounding box center [123, 30] width 16 height 16
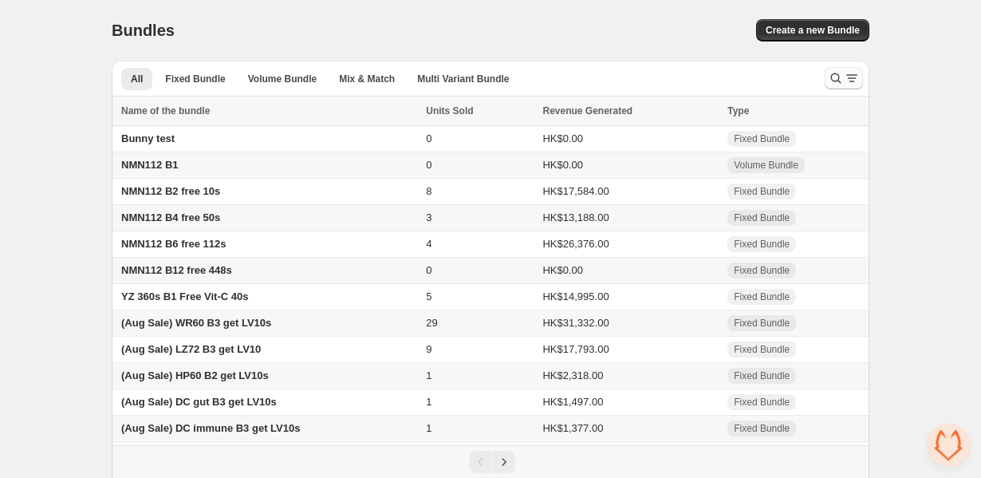
click at [831, 75] on icon "Search and filter results" at bounding box center [836, 78] width 16 height 16
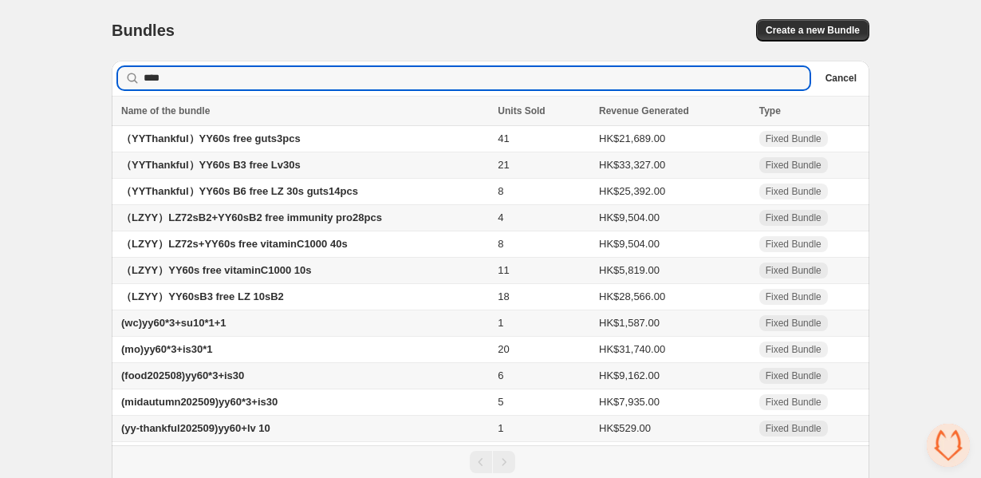
scroll to position [54, 0]
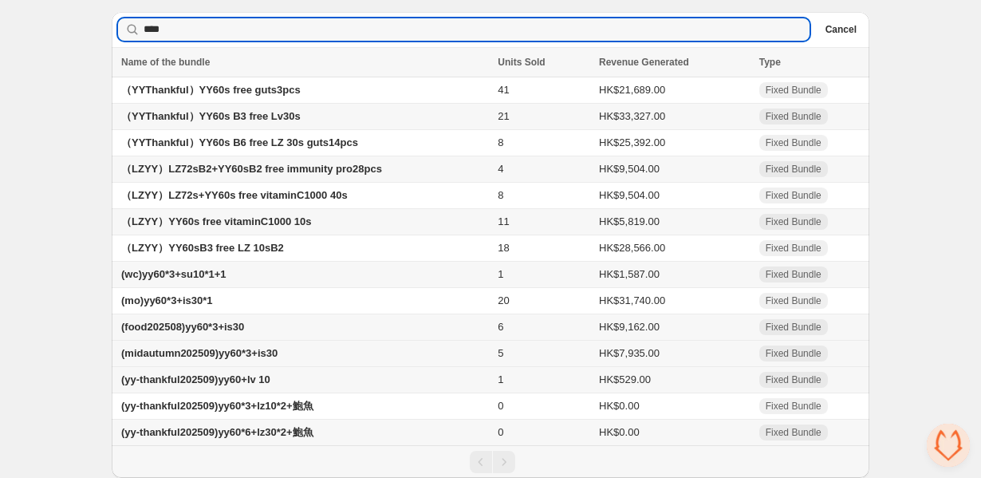
type input "****"
click at [263, 356] on span "(midautumn202509)yy60*3+is30" at bounding box center [199, 353] width 156 height 12
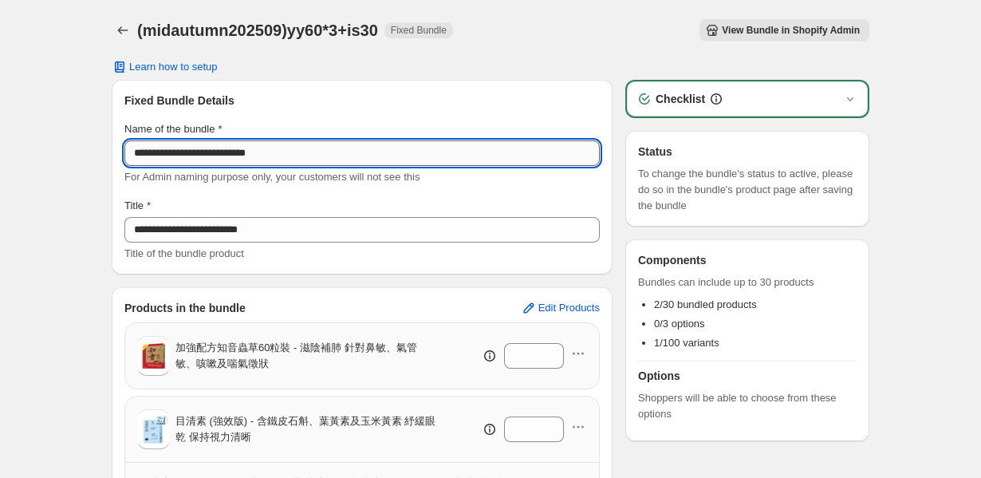
click at [261, 152] on input "**********" at bounding box center [362, 153] width 476 height 26
click at [124, 22] on icon "Back" at bounding box center [123, 30] width 16 height 16
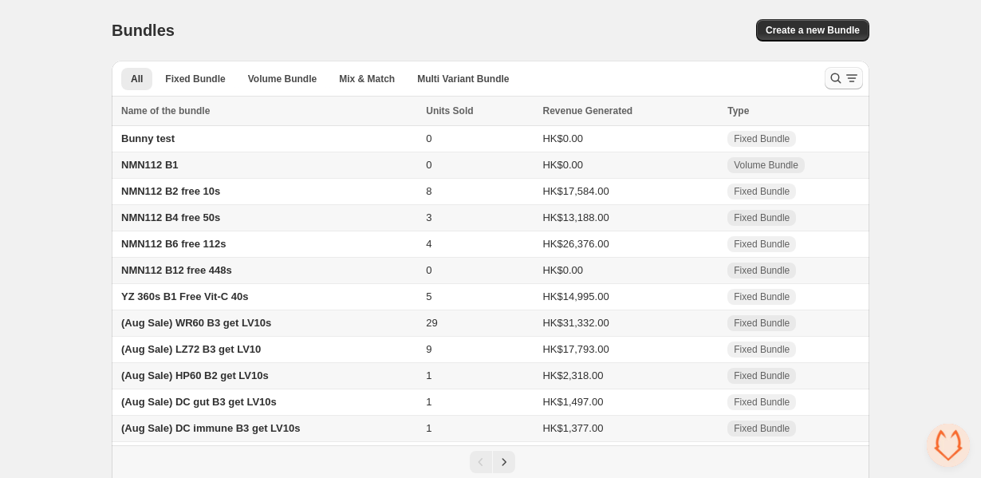
click at [834, 77] on icon "Search and filter results" at bounding box center [836, 78] width 16 height 16
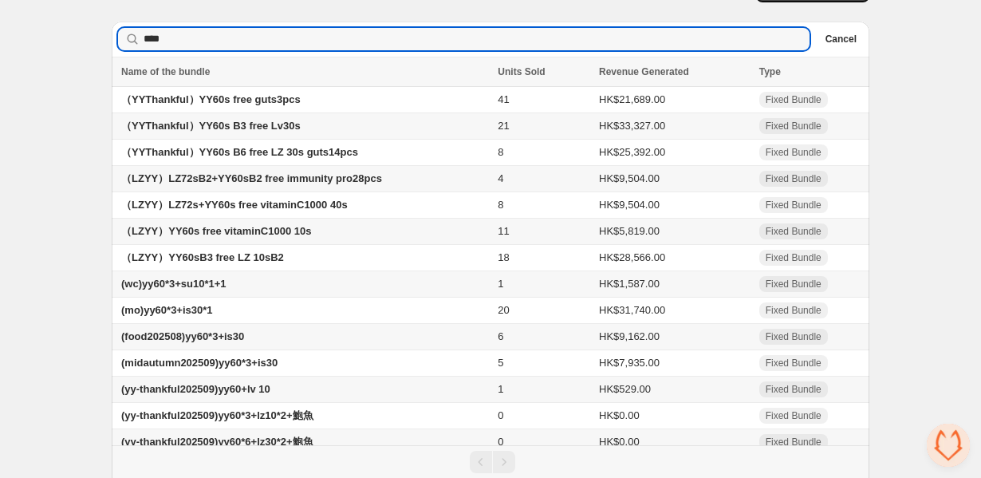
scroll to position [54, 0]
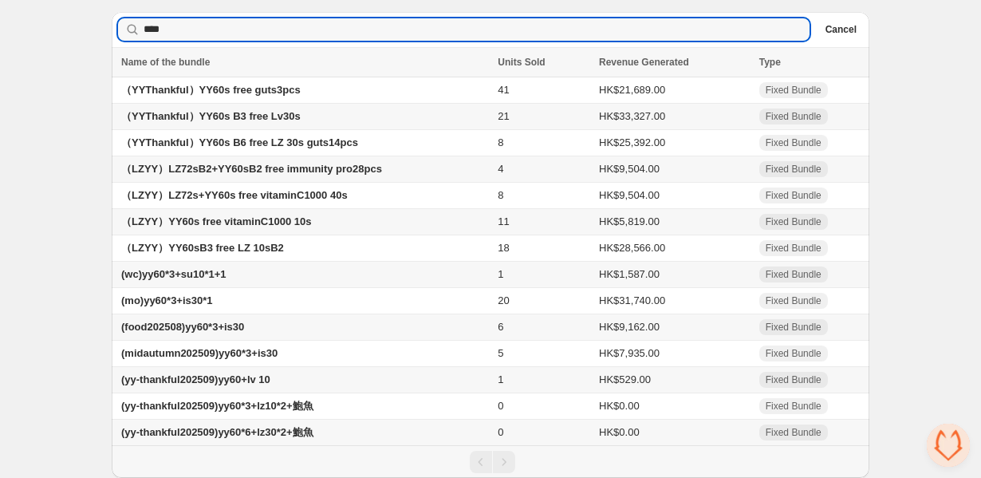
type input "****"
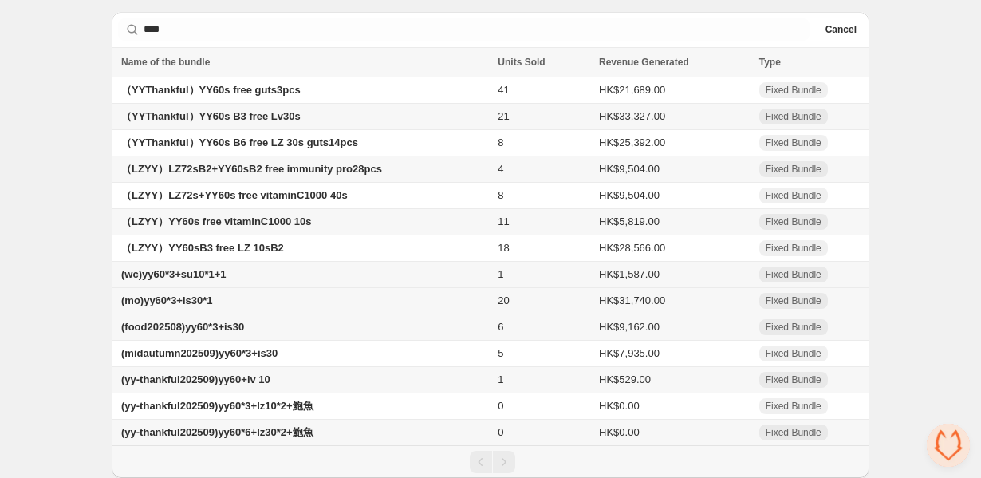
click at [195, 304] on span "(mo)yy60*3+is30*1" at bounding box center [167, 300] width 92 height 12
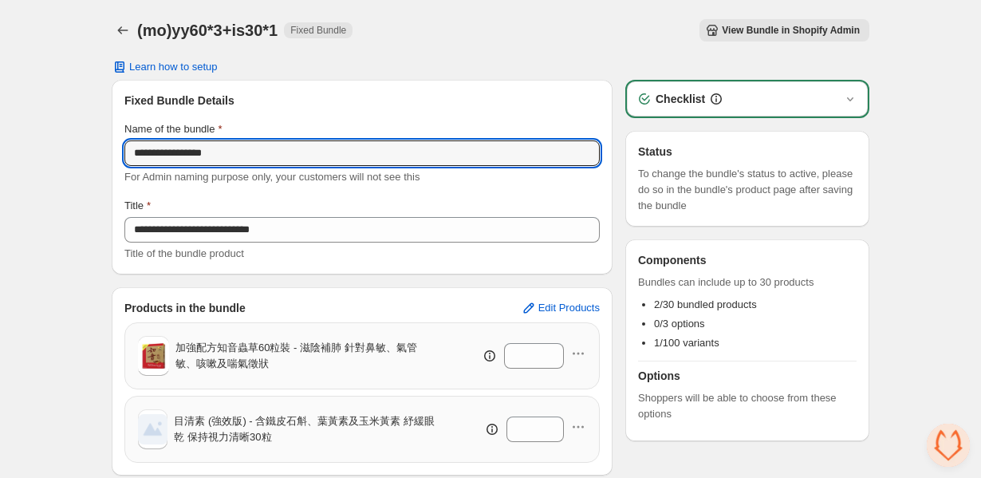
drag, startPoint x: 264, startPoint y: 153, endPoint x: 65, endPoint y: 145, distance: 199.6
click at [65, 145] on div "**********" at bounding box center [490, 315] width 981 height 630
click at [124, 34] on icon "Back" at bounding box center [123, 30] width 16 height 16
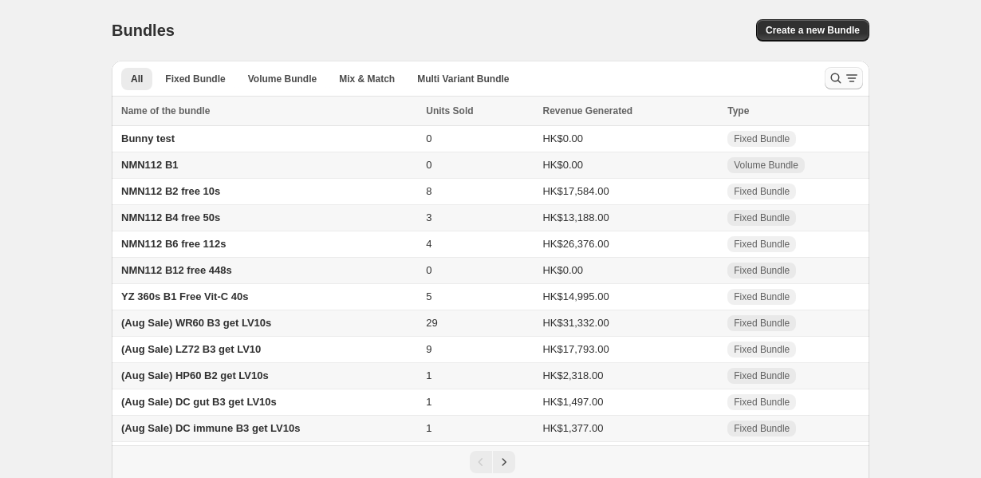
click at [826, 79] on button "Search and filter results" at bounding box center [844, 78] width 38 height 22
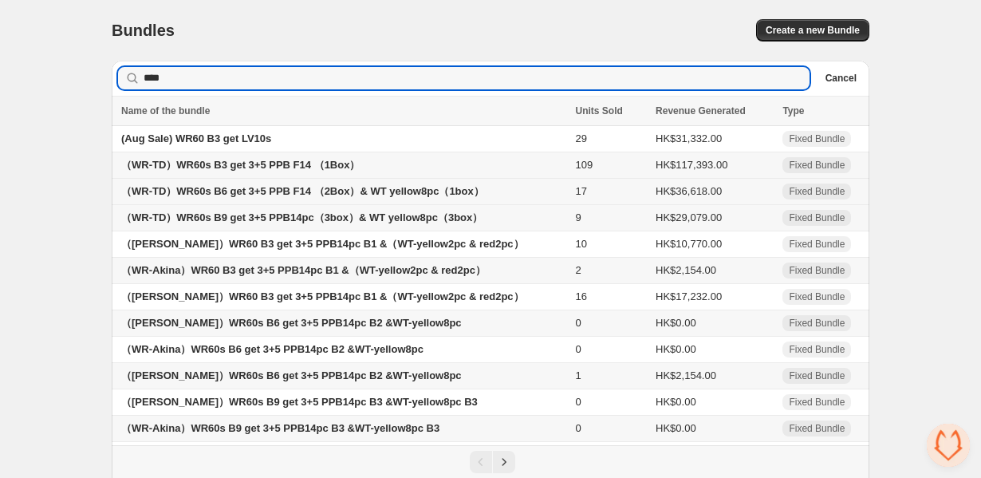
scroll to position [81, 0]
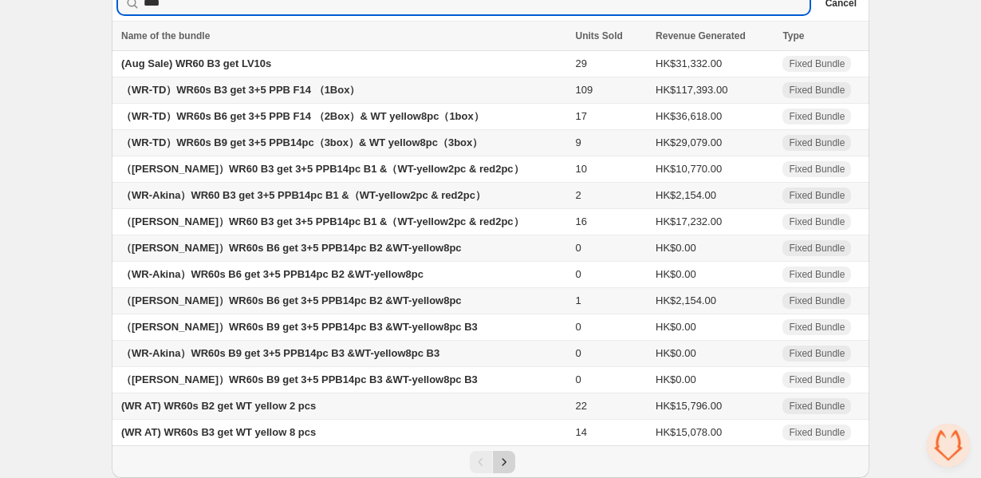
click at [508, 452] on button "Next" at bounding box center [504, 462] width 22 height 22
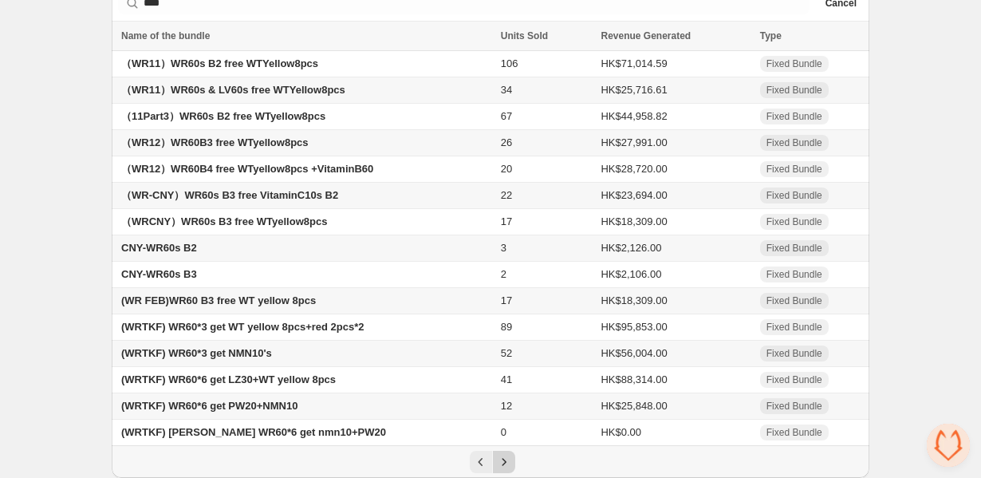
click at [508, 452] on button "Next" at bounding box center [504, 462] width 22 height 22
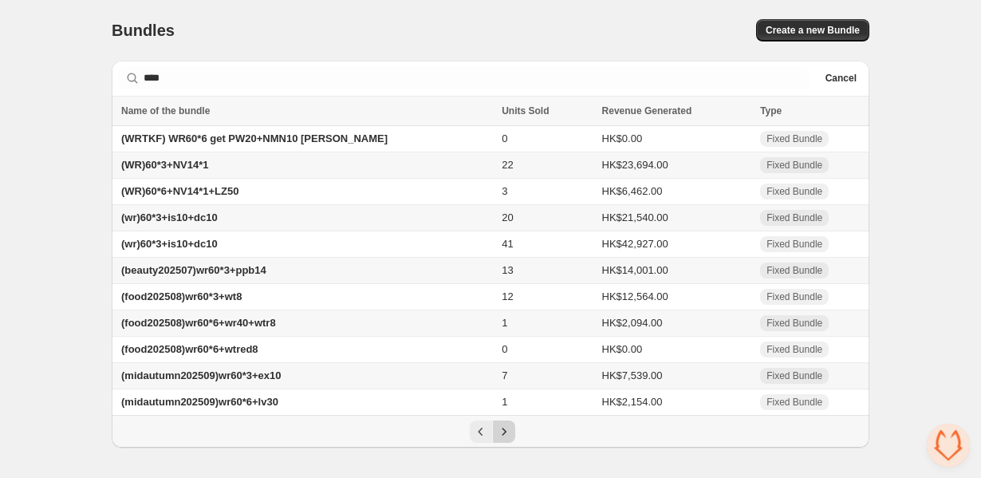
scroll to position [0, 0]
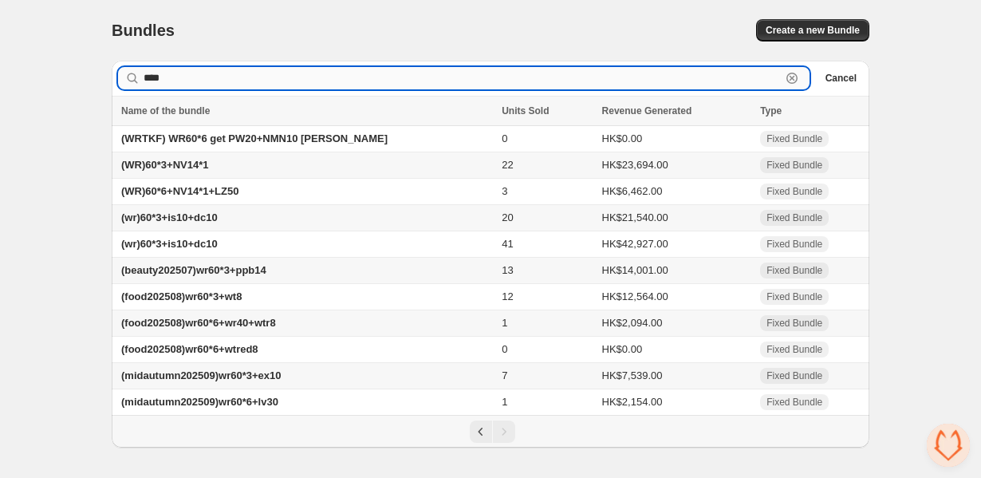
click at [227, 77] on input "****" at bounding box center [463, 78] width 638 height 22
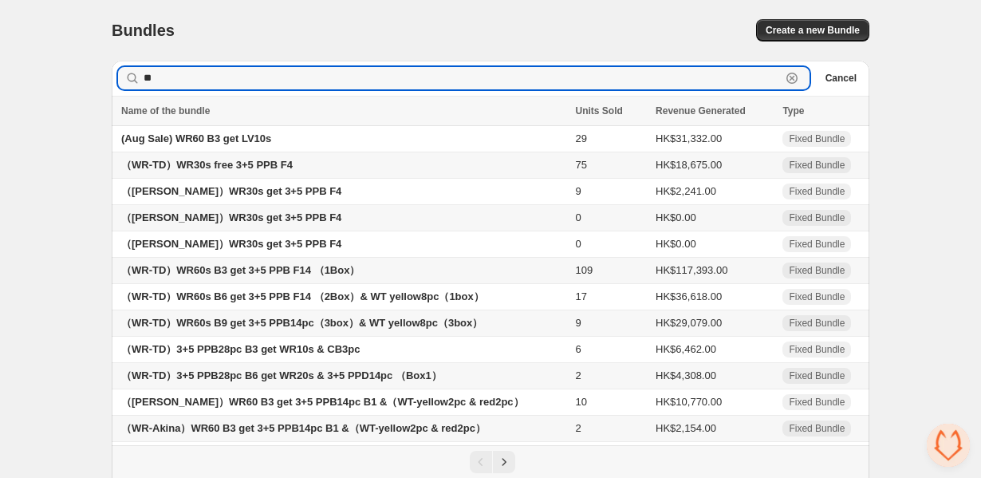
scroll to position [81, 0]
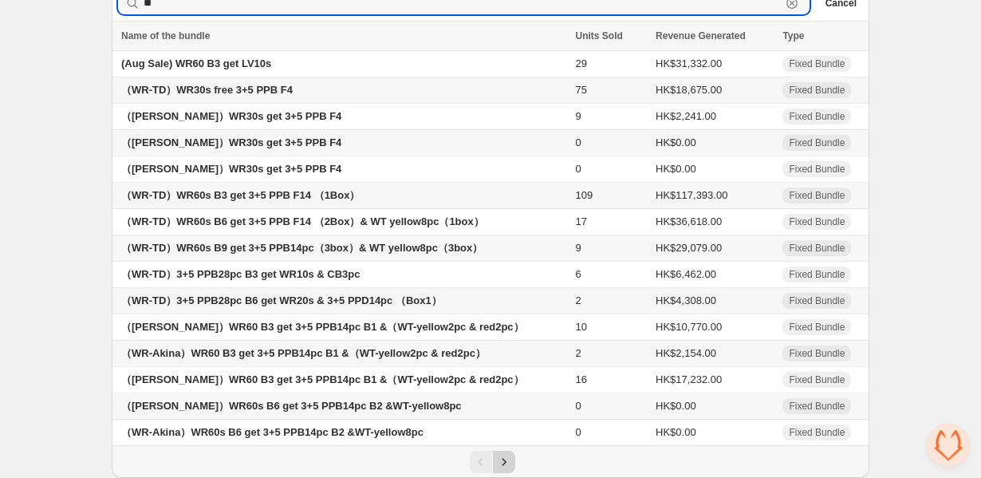
type input "**"
click at [507, 465] on icon "Next" at bounding box center [504, 462] width 16 height 16
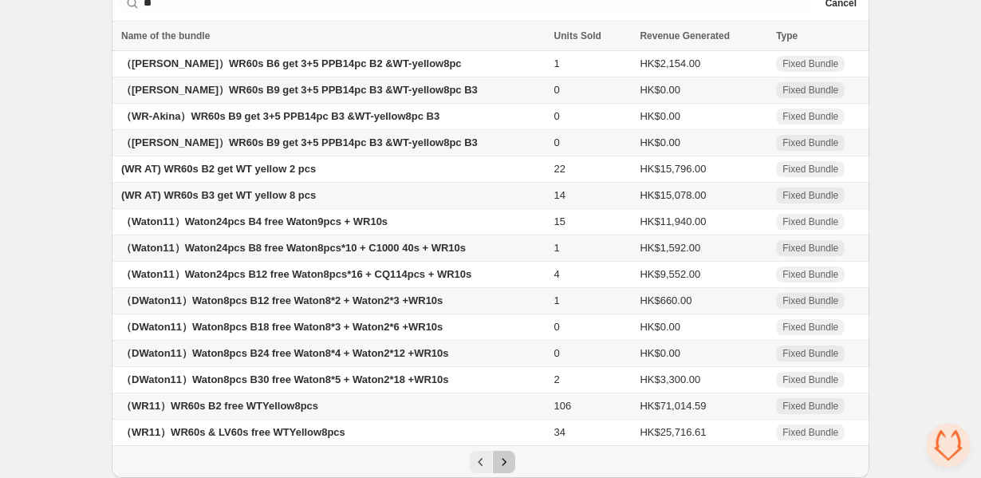
click at [507, 465] on icon "Next" at bounding box center [504, 462] width 16 height 16
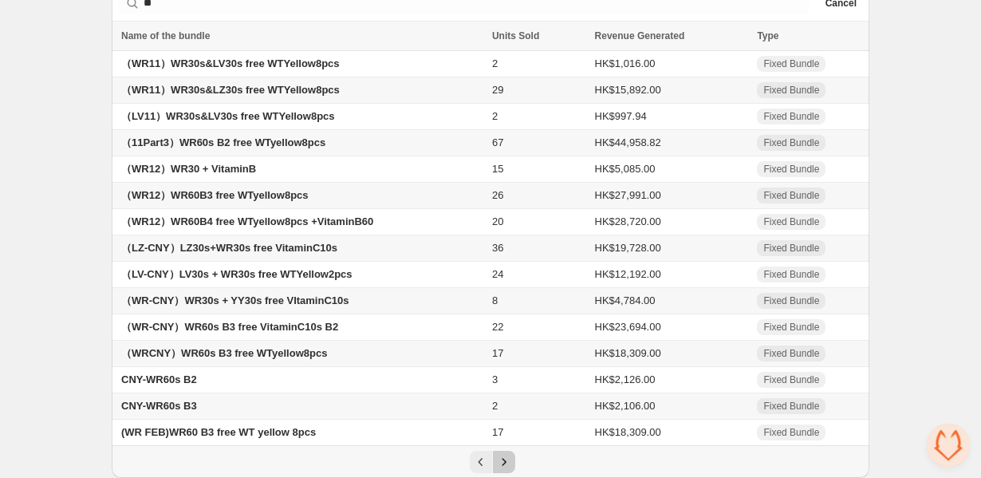
click at [507, 465] on icon "Next" at bounding box center [504, 462] width 16 height 16
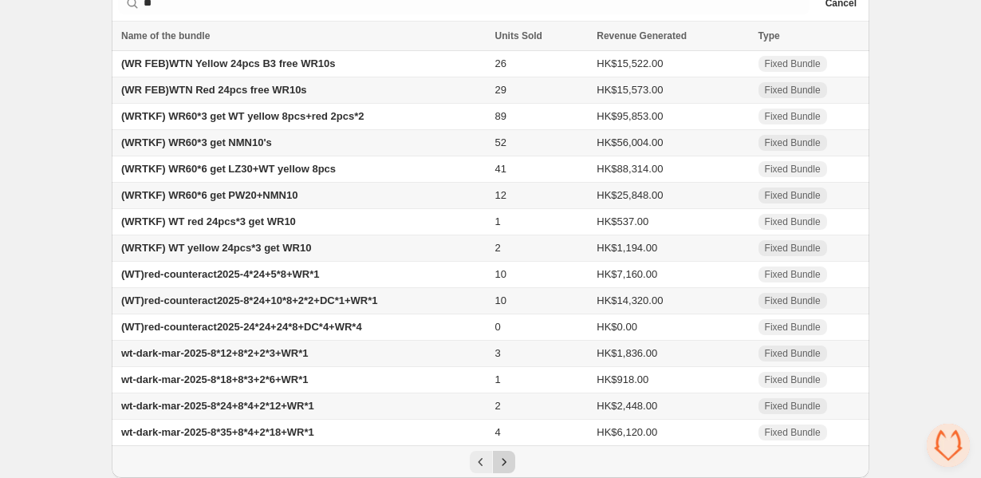
click at [507, 465] on icon "Next" at bounding box center [504, 462] width 16 height 16
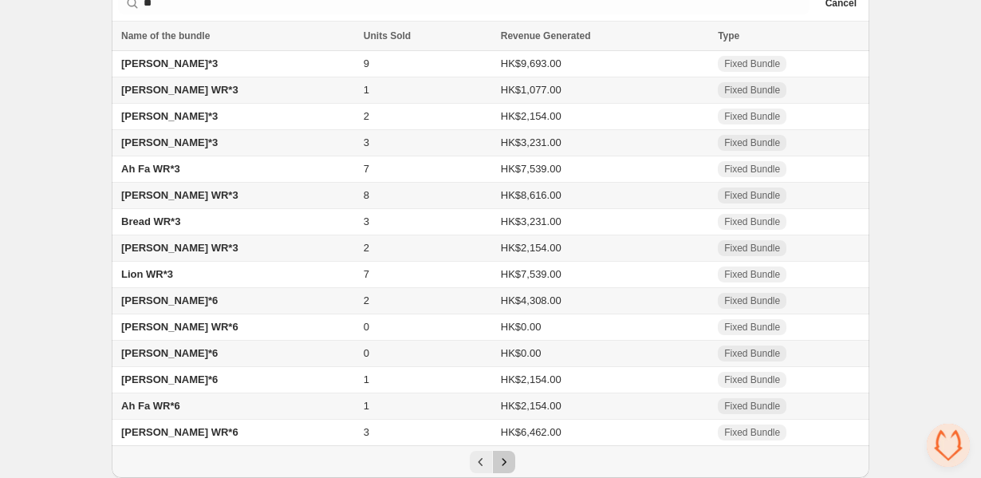
click at [507, 465] on icon "Next" at bounding box center [504, 462] width 16 height 16
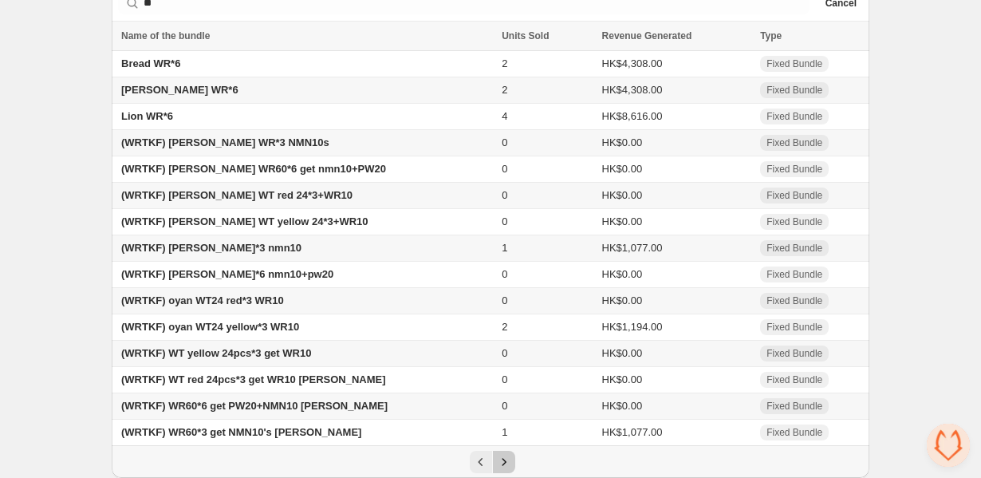
click at [508, 470] on button "Next" at bounding box center [504, 462] width 22 height 22
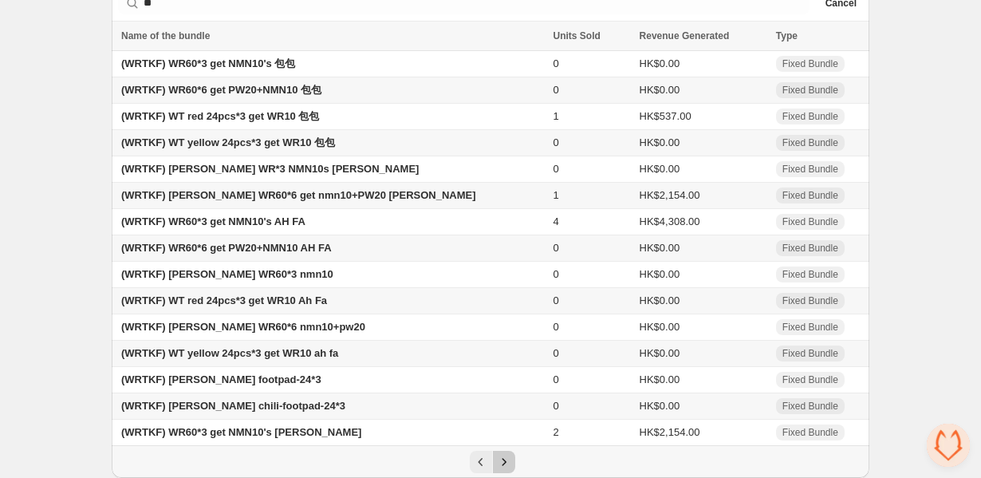
click at [508, 470] on button "Next" at bounding box center [504, 462] width 22 height 22
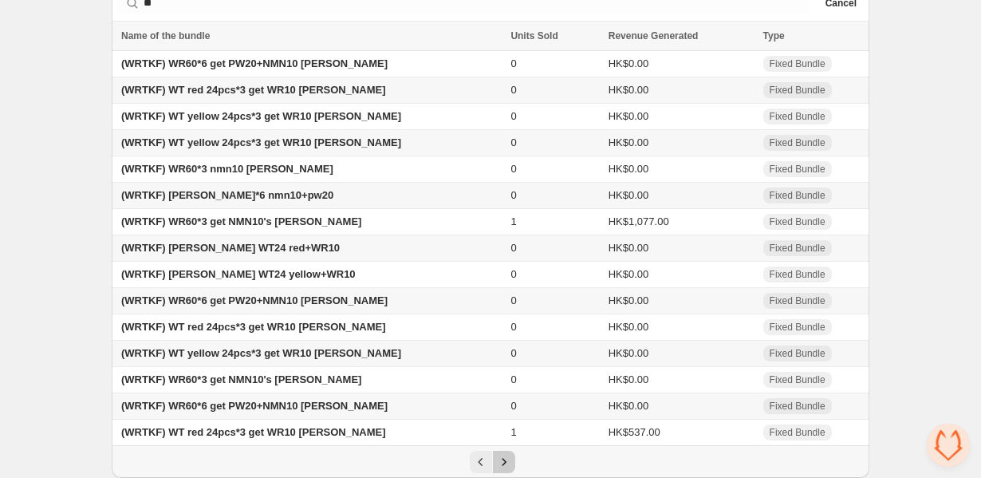
click at [508, 470] on button "Next" at bounding box center [504, 462] width 22 height 22
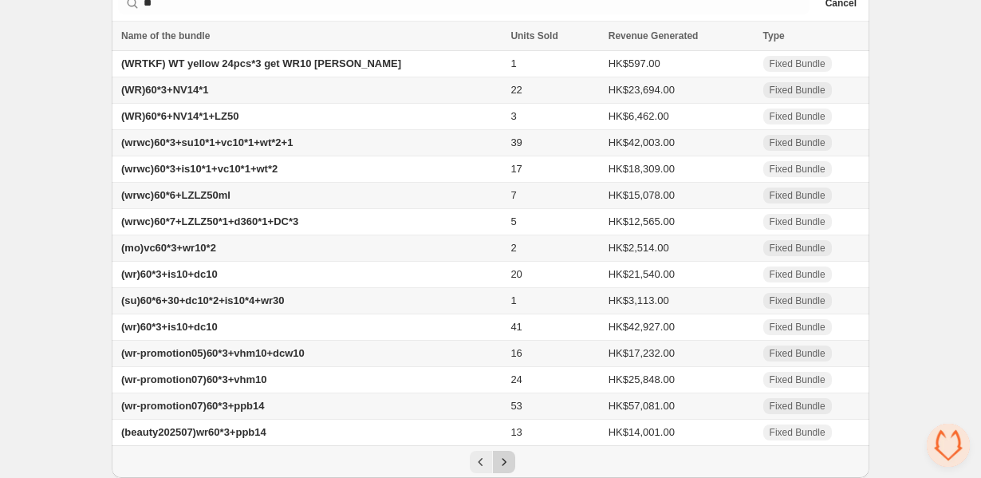
click at [508, 470] on button "Next" at bounding box center [504, 462] width 22 height 22
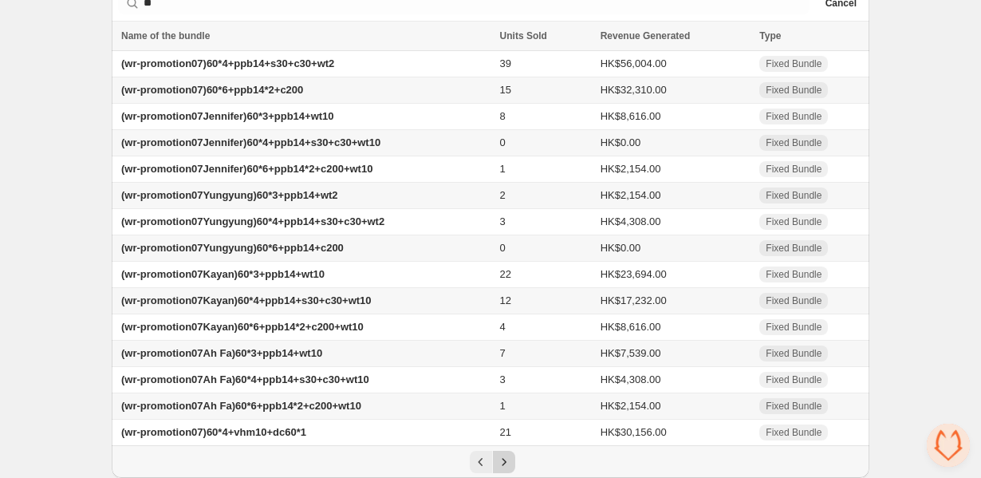
click at [508, 470] on button "Next" at bounding box center [504, 462] width 22 height 22
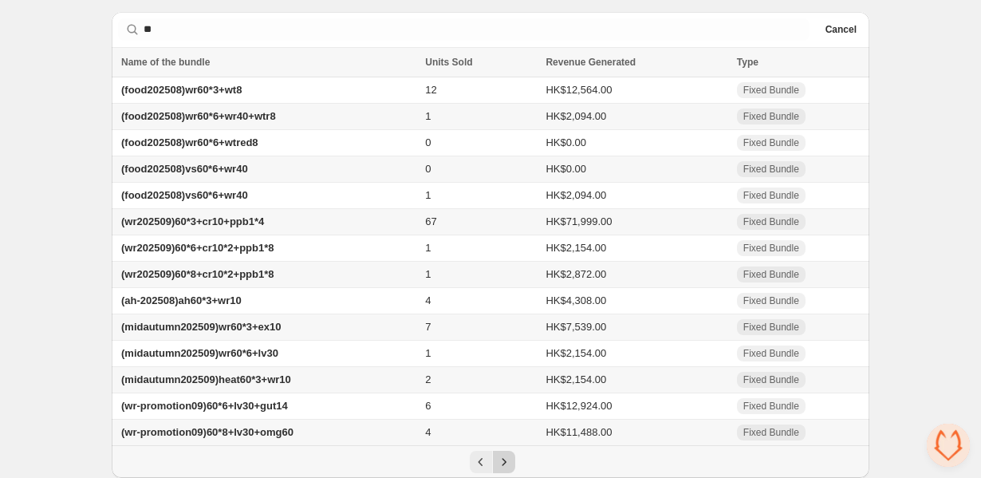
click at [508, 470] on div "Pagination" at bounding box center [504, 462] width 22 height 22
click at [227, 428] on span "(wr-promotion09)60*8+lv30+omg60" at bounding box center [207, 432] width 172 height 12
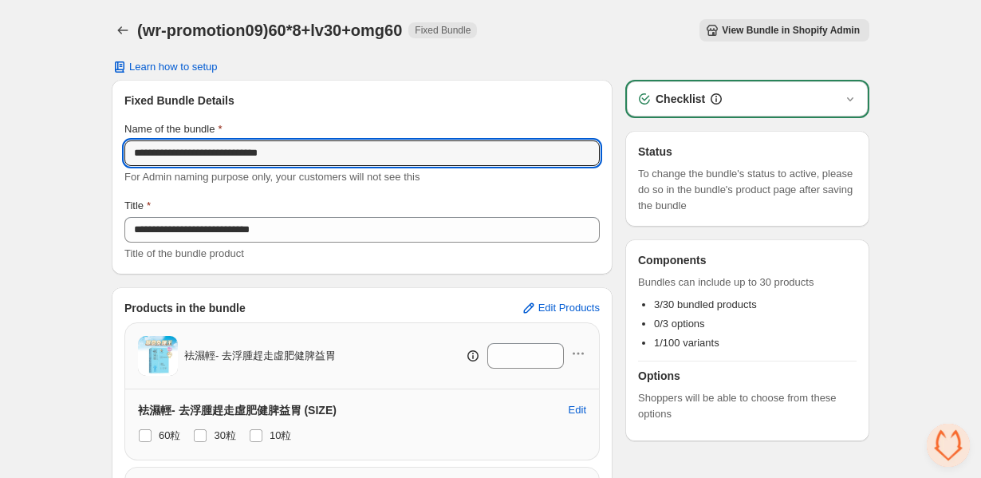
drag, startPoint x: 329, startPoint y: 152, endPoint x: 99, endPoint y: 151, distance: 229.8
click at [99, 151] on div "**********" at bounding box center [491, 387] width 796 height 774
click at [117, 31] on icon "Back" at bounding box center [123, 30] width 16 height 16
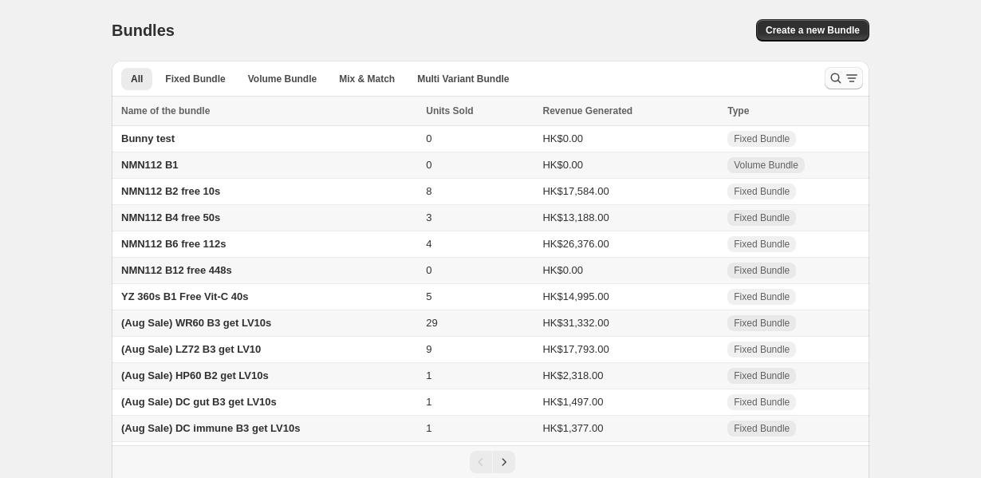
click at [831, 80] on icon "Search and filter results" at bounding box center [836, 78] width 16 height 16
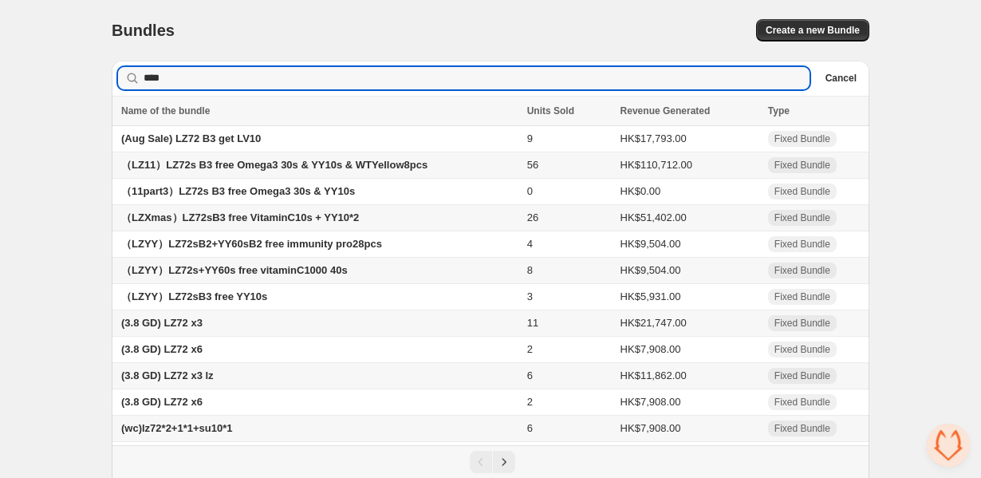
type input "****"
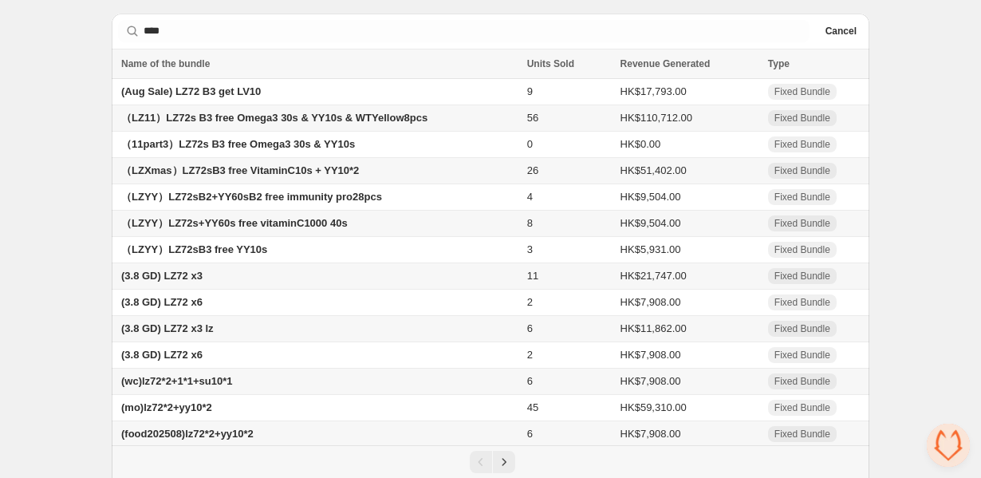
scroll to position [81, 0]
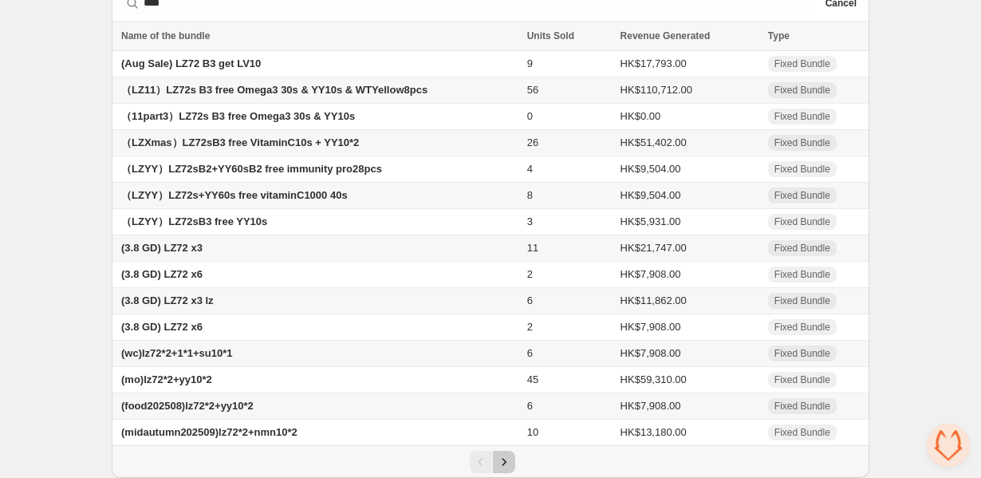
click at [504, 456] on icon "Next" at bounding box center [504, 462] width 16 height 16
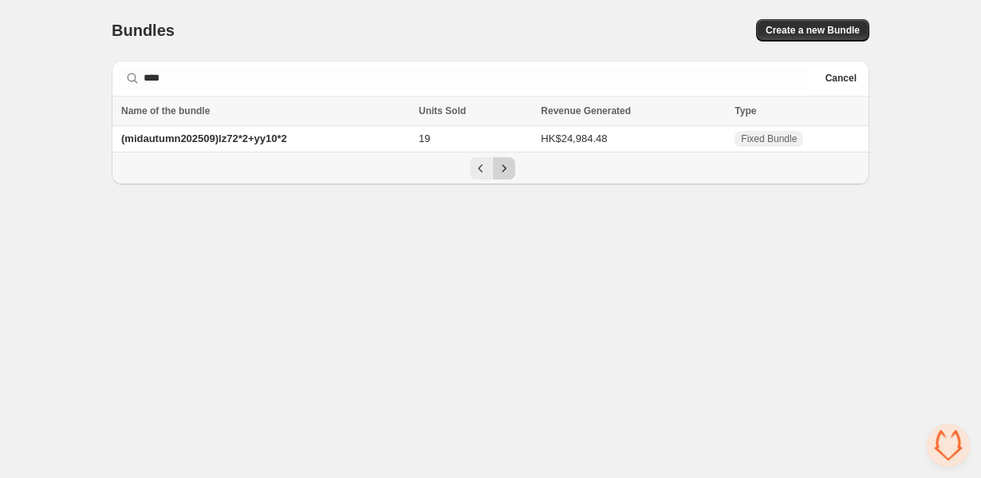
scroll to position [0, 0]
click at [287, 139] on span "(midautumn202509)lz72*2+yy10*2" at bounding box center [204, 138] width 166 height 12
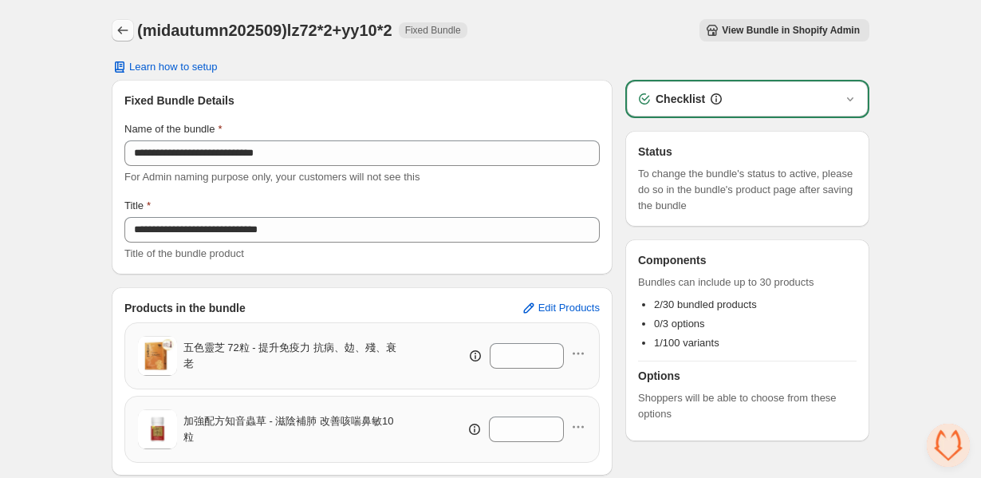
click at [117, 23] on icon "Back" at bounding box center [123, 30] width 16 height 16
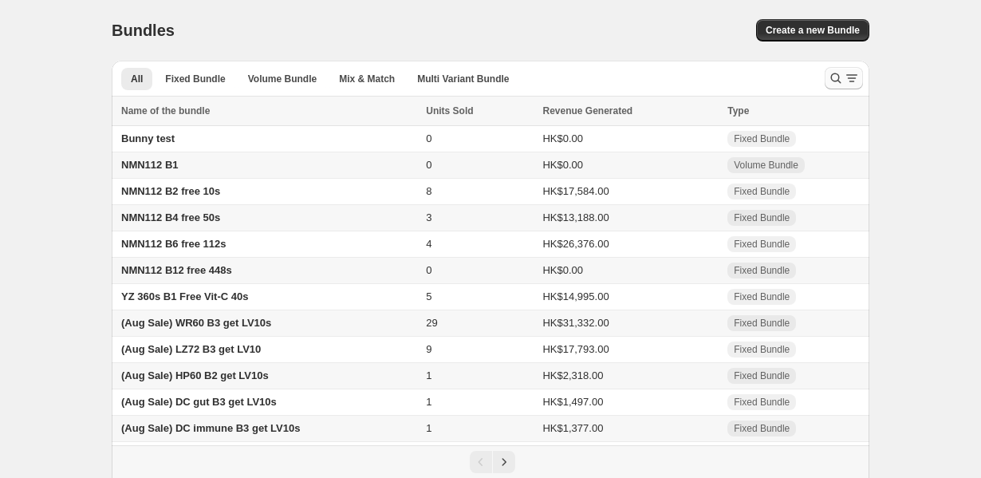
click at [830, 70] on button "Search and filter results" at bounding box center [844, 78] width 38 height 22
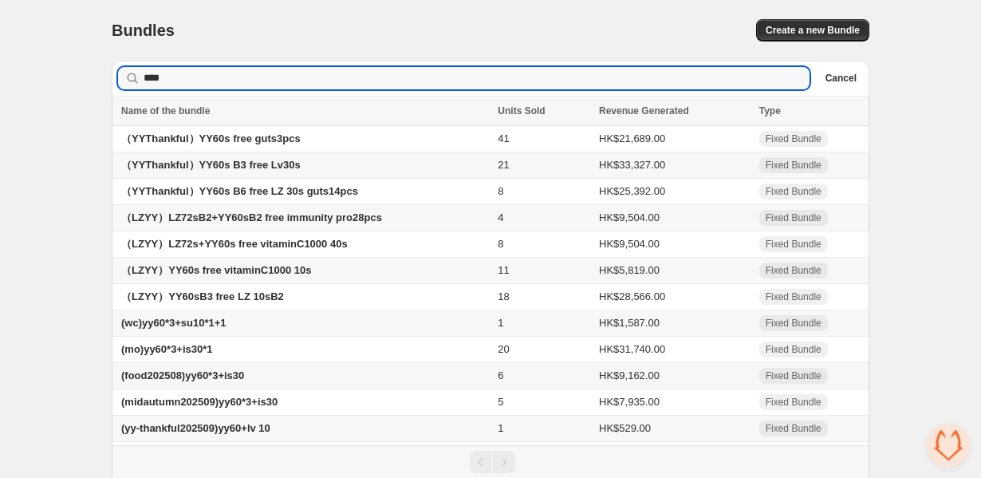
drag, startPoint x: 203, startPoint y: 77, endPoint x: 114, endPoint y: 77, distance: 88.6
click at [115, 77] on div "Searching in all **** Clear Cancel" at bounding box center [491, 78] width 758 height 35
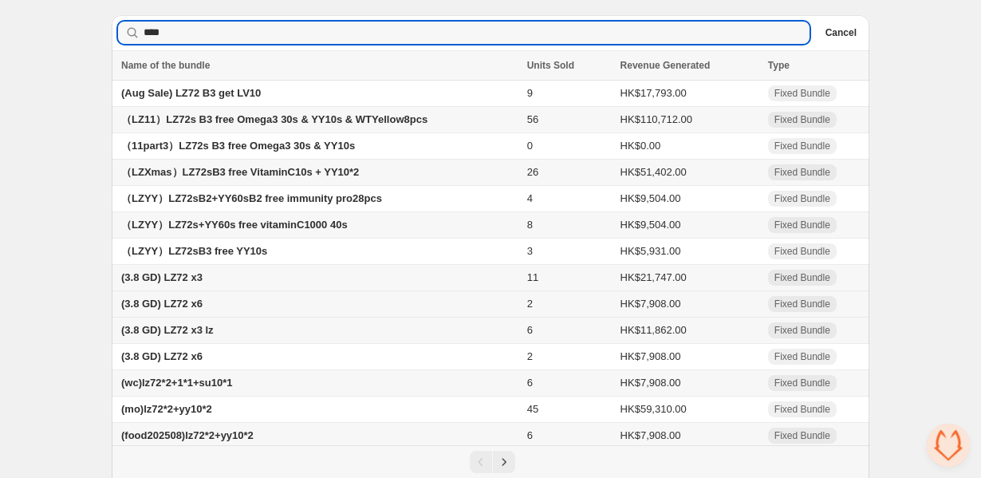
scroll to position [81, 0]
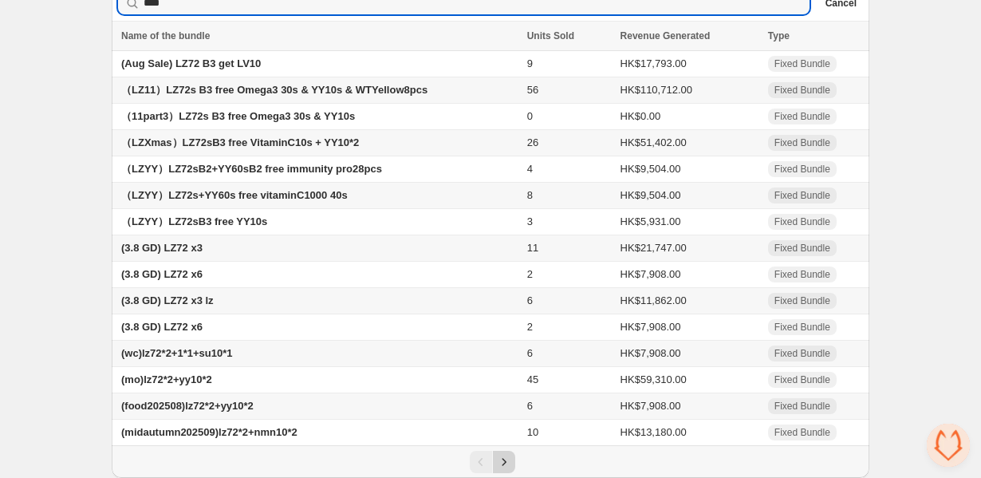
type input "****"
click at [508, 460] on icon "Next" at bounding box center [504, 462] width 16 height 16
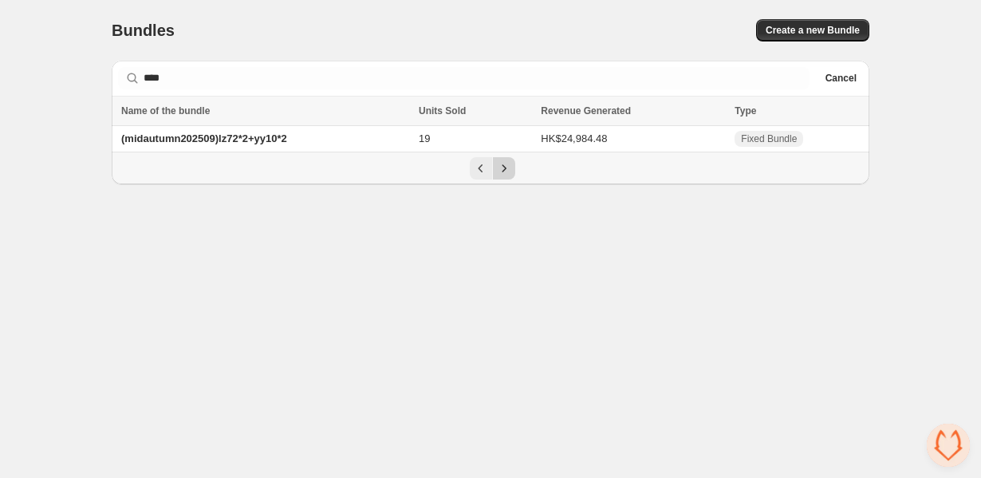
scroll to position [0, 0]
click at [476, 178] on button "Previous" at bounding box center [481, 168] width 22 height 22
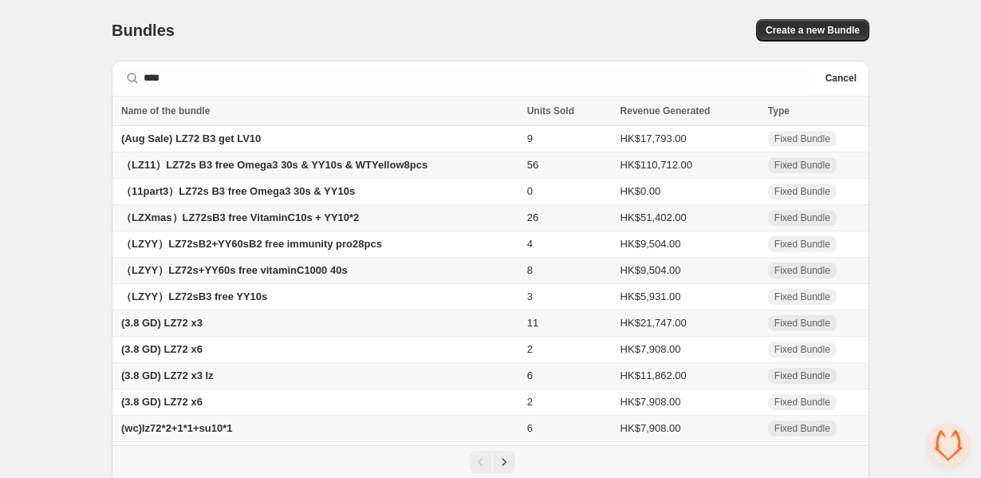
scroll to position [81, 0]
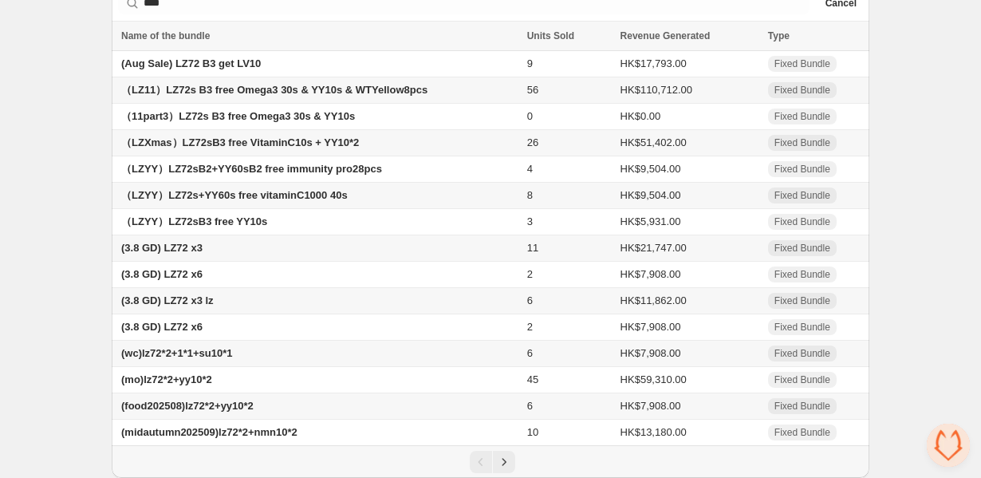
click at [295, 200] on td "（LZYY）LZ72s+YY60s free vitaminC1000 40s" at bounding box center [317, 196] width 411 height 26
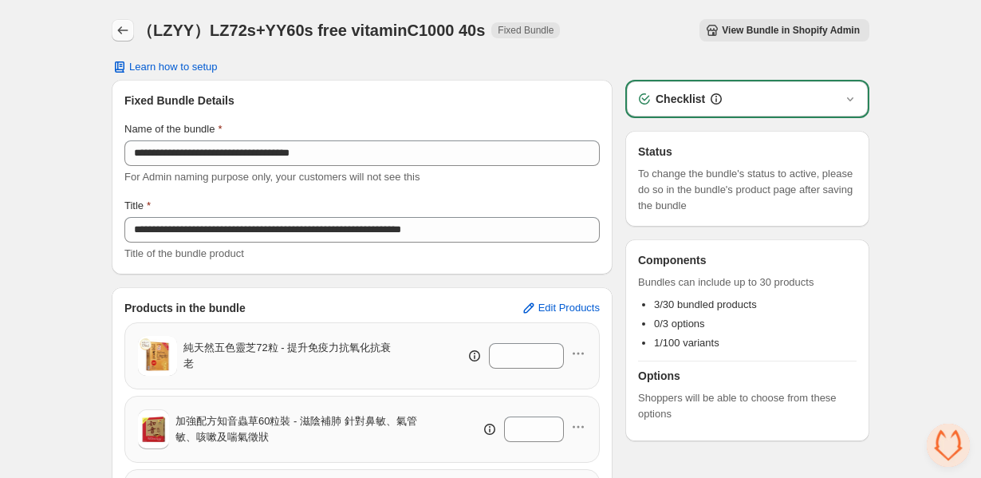
click at [125, 30] on icon "Back" at bounding box center [123, 30] width 10 height 8
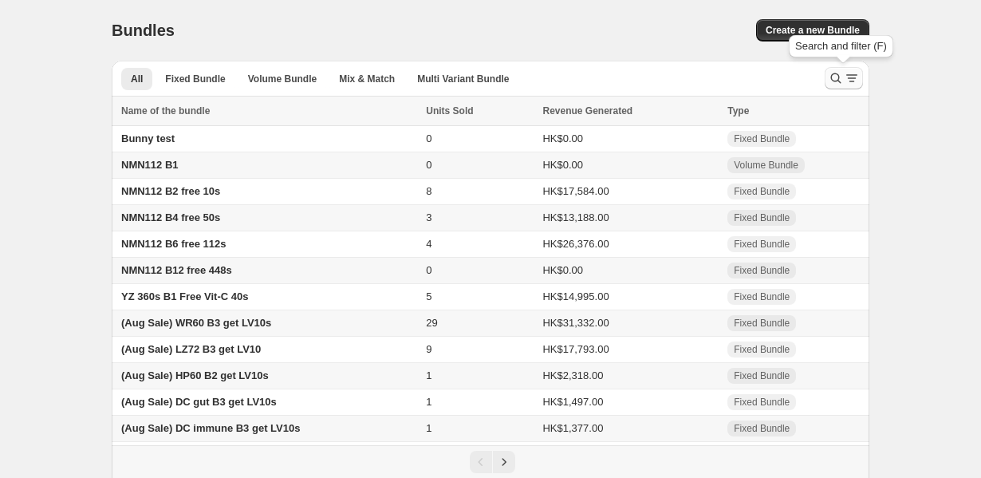
click at [830, 79] on icon "Search and filter results" at bounding box center [836, 78] width 16 height 16
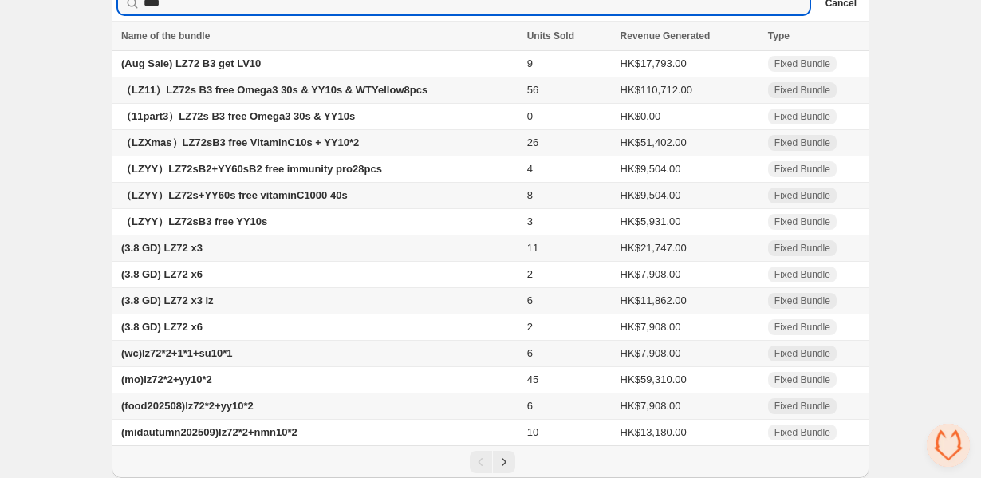
scroll to position [81, 0]
type input "****"
click at [241, 385] on td "(mo)lz72*2+yy10*2" at bounding box center [317, 380] width 411 height 26
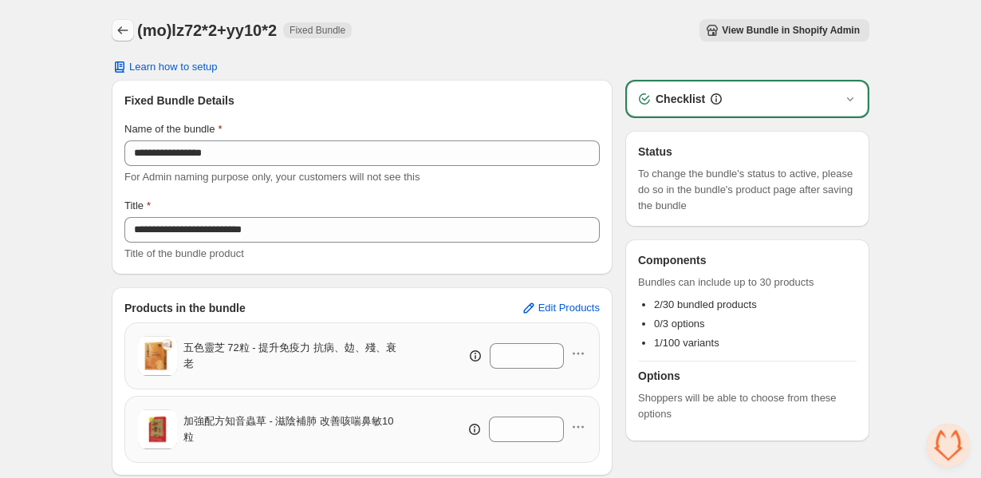
click at [116, 28] on icon "Back" at bounding box center [123, 30] width 16 height 16
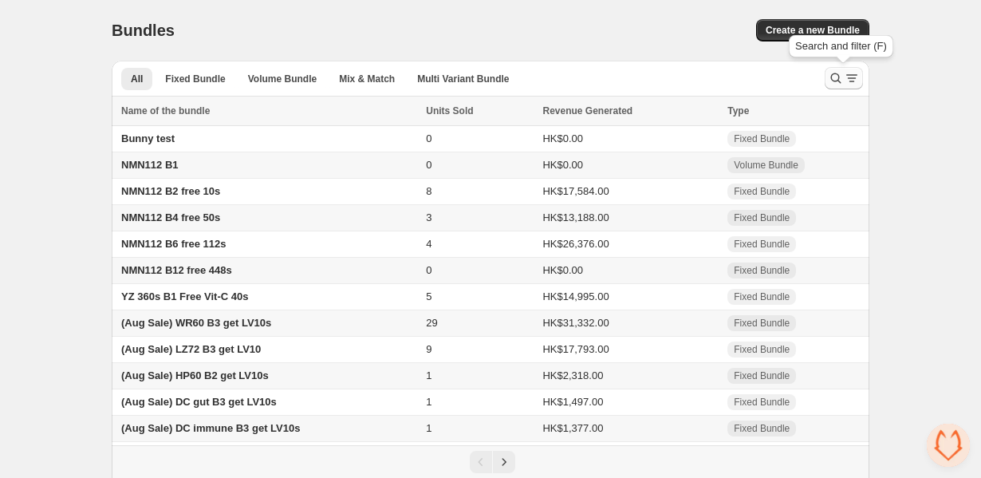
click at [831, 73] on icon "Search and filter results" at bounding box center [836, 78] width 16 height 16
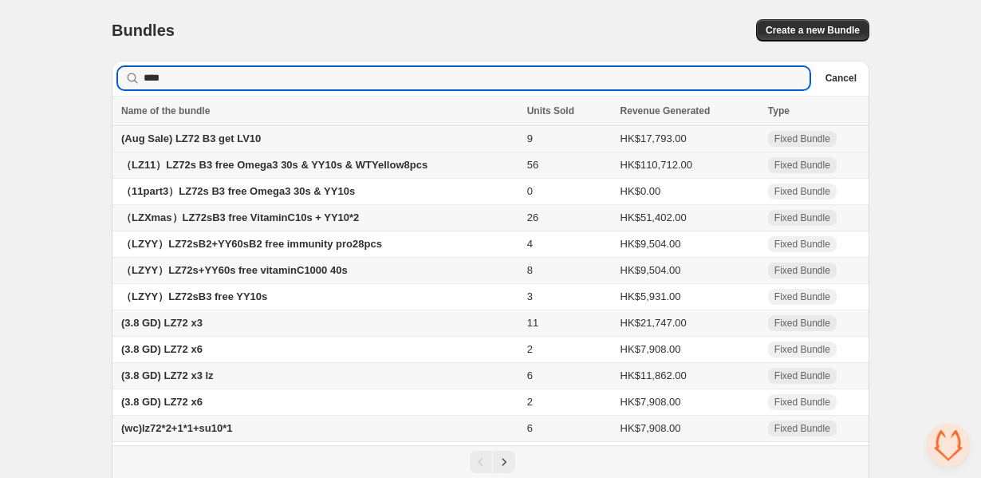
scroll to position [81, 0]
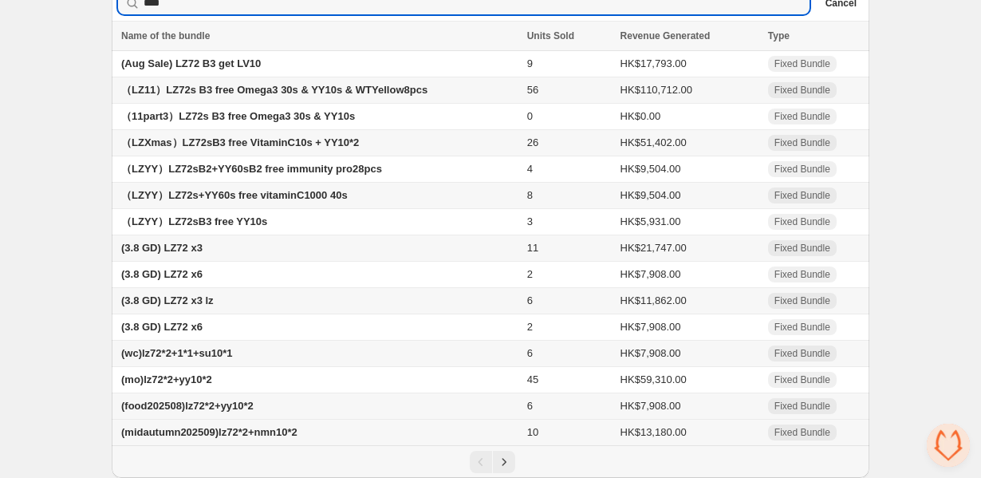
type input "****"
click at [270, 433] on span "(midautumn202509)lz72*2+nmn10*2" at bounding box center [209, 432] width 176 height 12
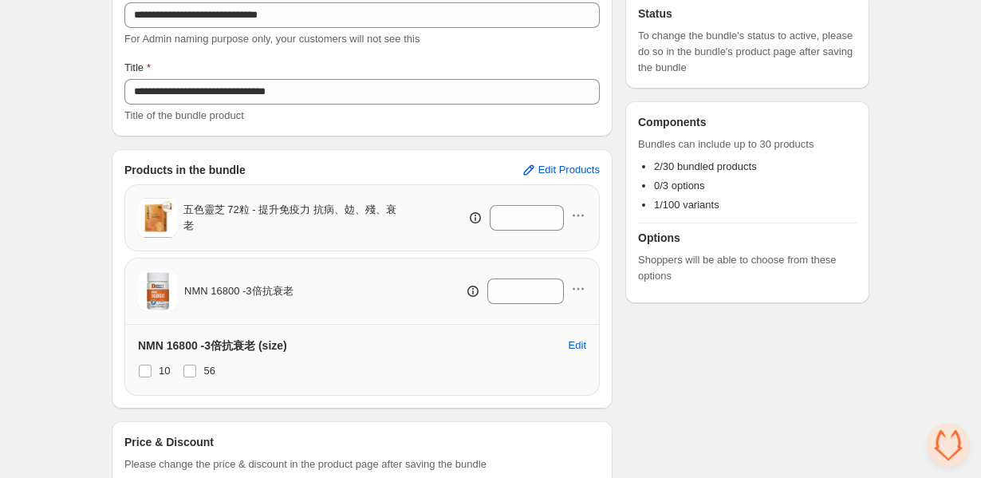
scroll to position [35, 0]
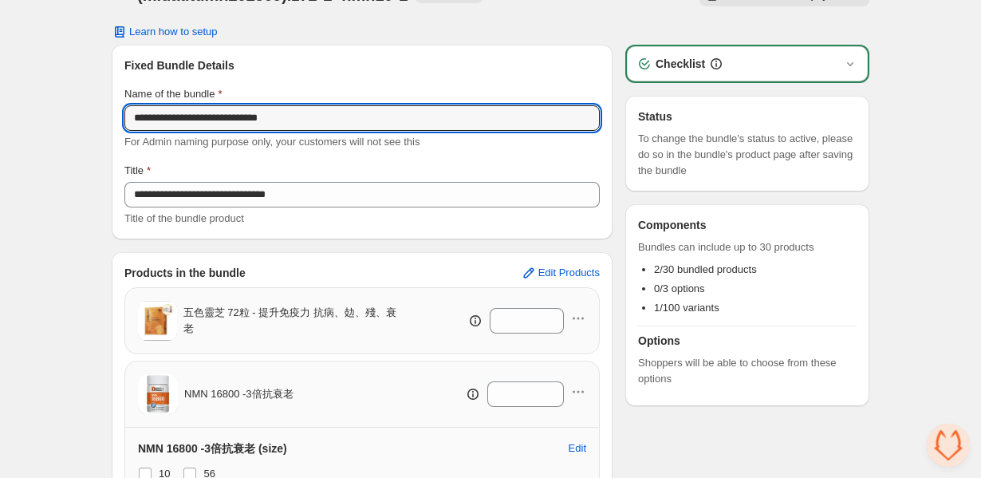
drag, startPoint x: 333, startPoint y: 117, endPoint x: 105, endPoint y: 112, distance: 227.5
click at [105, 112] on div "**********" at bounding box center [491, 315] width 796 height 701
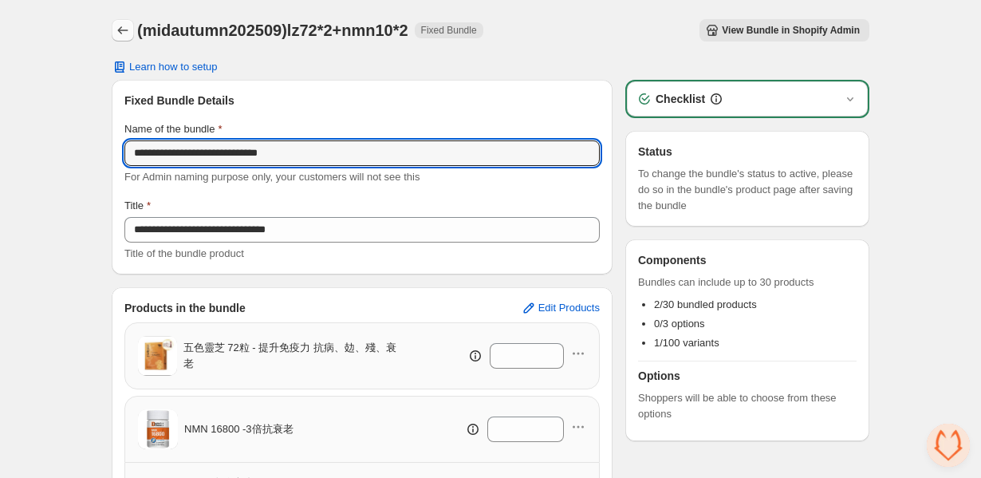
click at [121, 30] on icon "Back" at bounding box center [123, 30] width 16 height 16
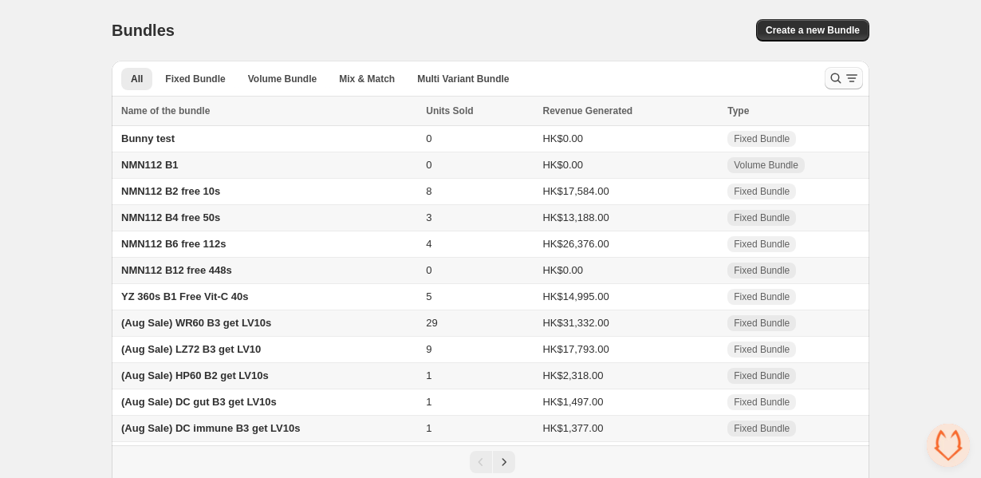
click at [835, 83] on icon "Search and filter results" at bounding box center [836, 78] width 16 height 16
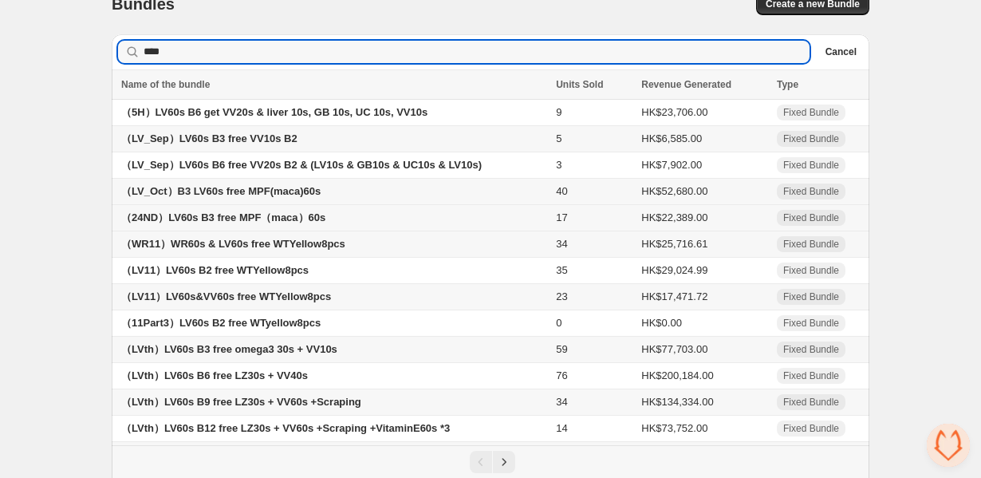
scroll to position [81, 0]
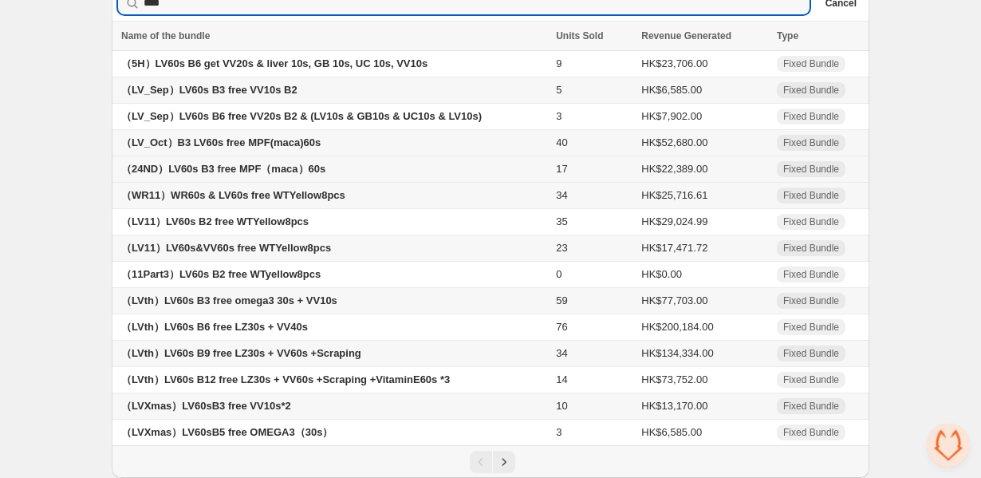
type input "****"
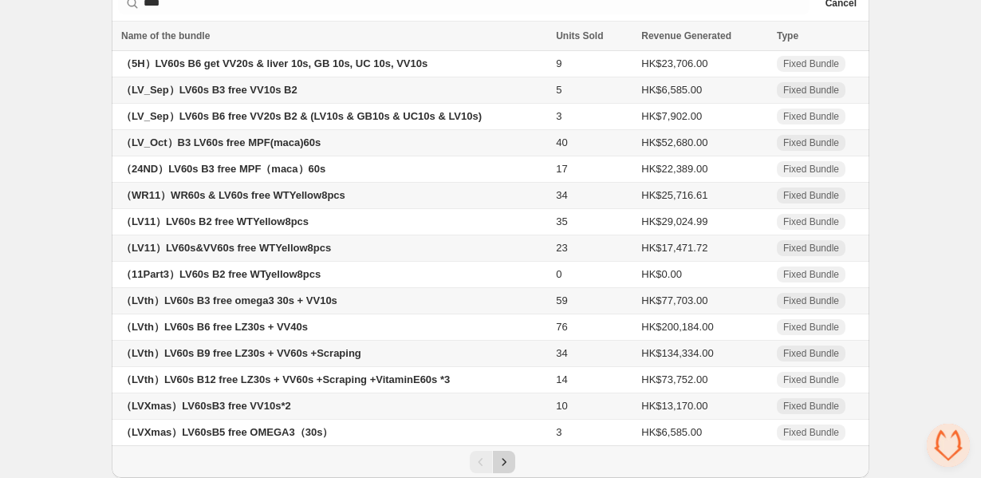
click at [511, 460] on icon "Next" at bounding box center [504, 462] width 16 height 16
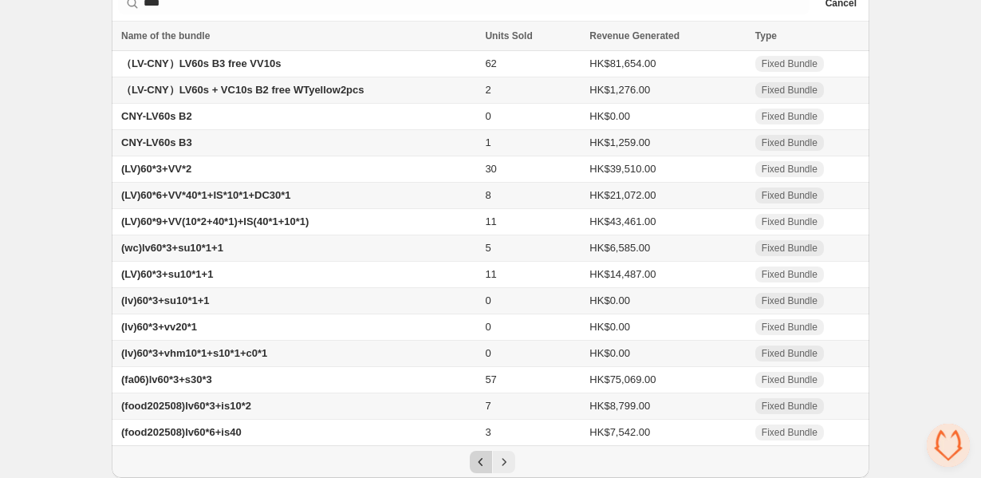
click at [473, 460] on icon "Previous" at bounding box center [481, 462] width 16 height 16
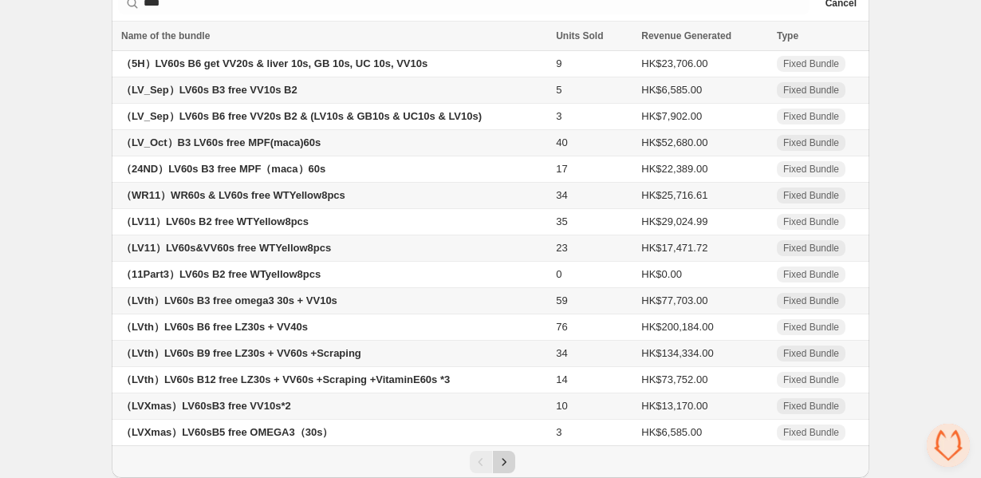
click at [511, 460] on icon "Next" at bounding box center [504, 462] width 16 height 16
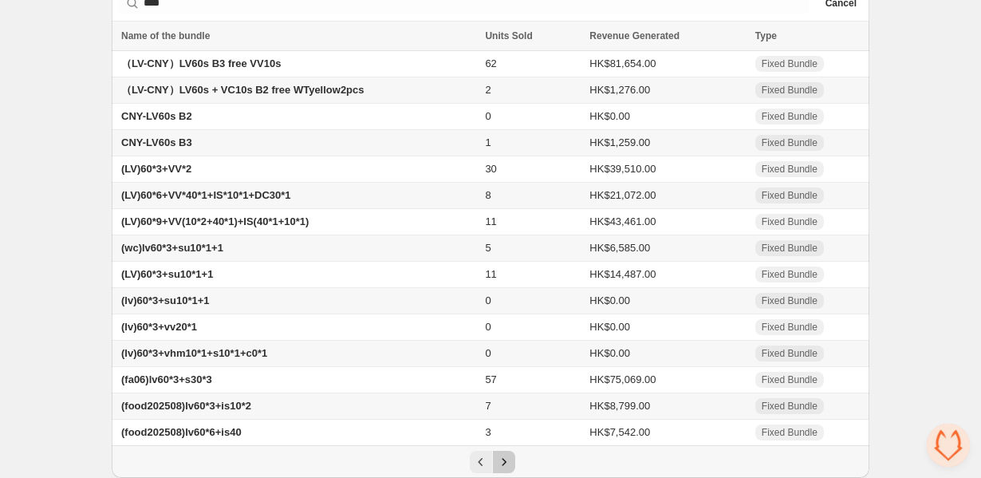
click at [511, 460] on icon "Next" at bounding box center [504, 462] width 16 height 16
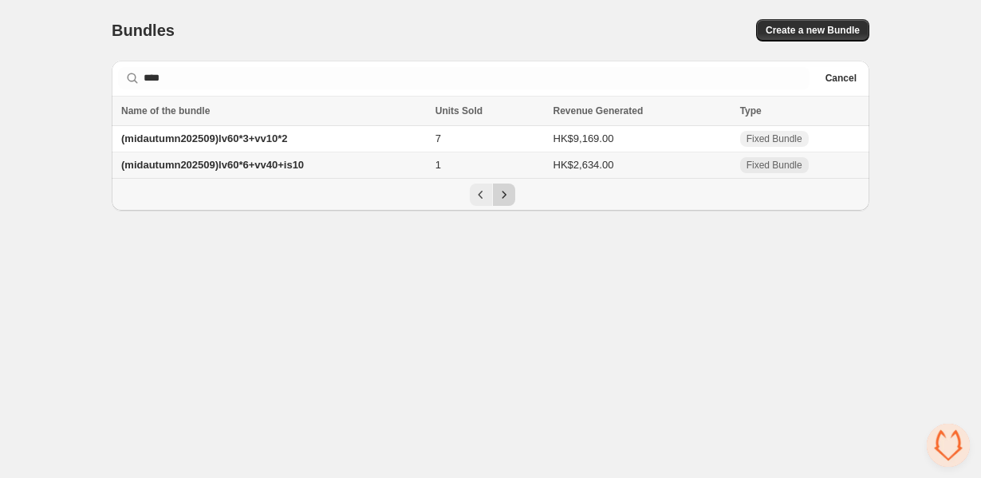
click at [511, 460] on body "Home Bundles Analytics Plan and Billing Bundles. This page is ready Bundles Cre…" at bounding box center [490, 239] width 981 height 478
click at [192, 134] on span "(midautumn202509)lv60*3+vv10*2" at bounding box center [204, 138] width 166 height 12
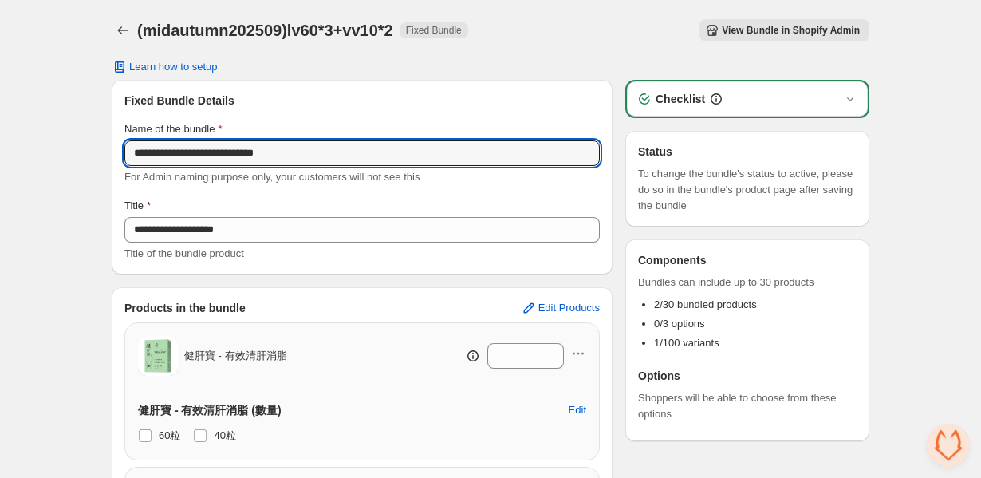
drag, startPoint x: 363, startPoint y: 152, endPoint x: 69, endPoint y: 151, distance: 293.7
click at [69, 151] on div "**********" at bounding box center [490, 350] width 981 height 701
click at [113, 22] on button "Back" at bounding box center [123, 30] width 22 height 22
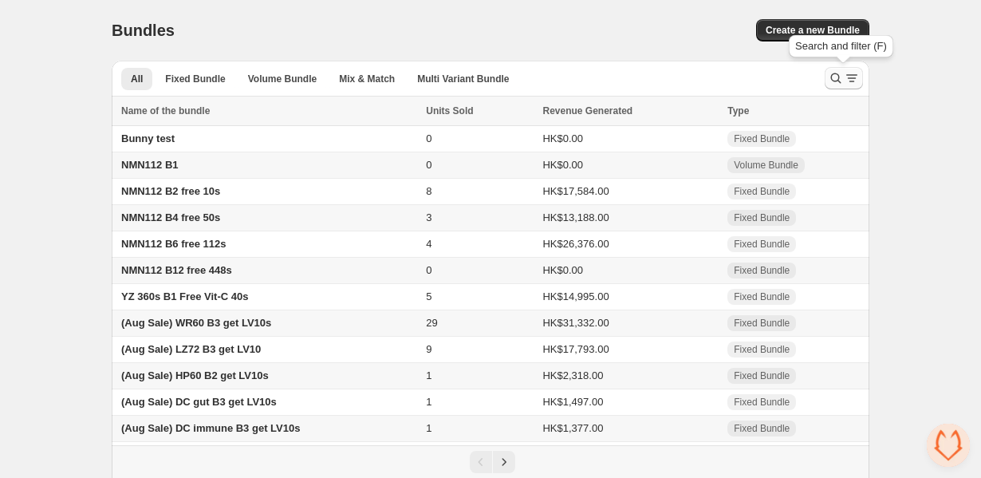
click at [825, 77] on button "Search and filter results" at bounding box center [844, 78] width 38 height 22
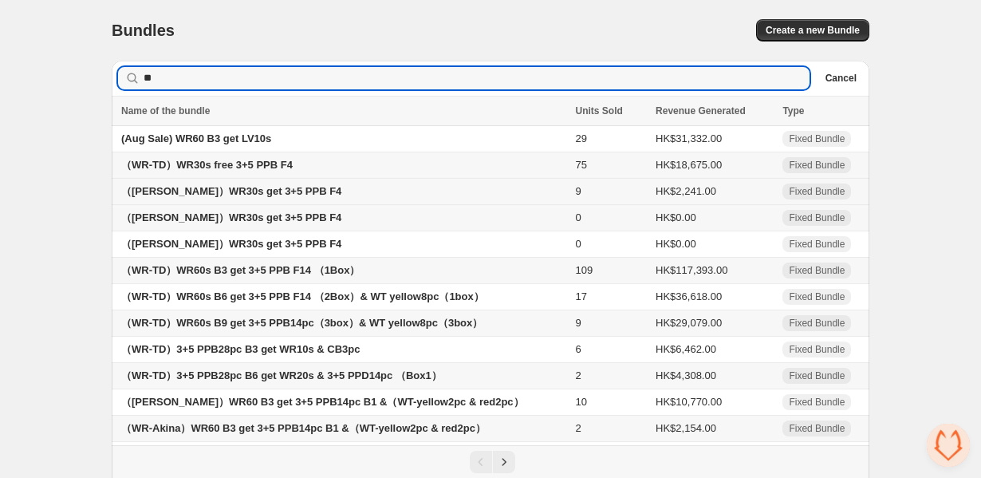
type input "**"
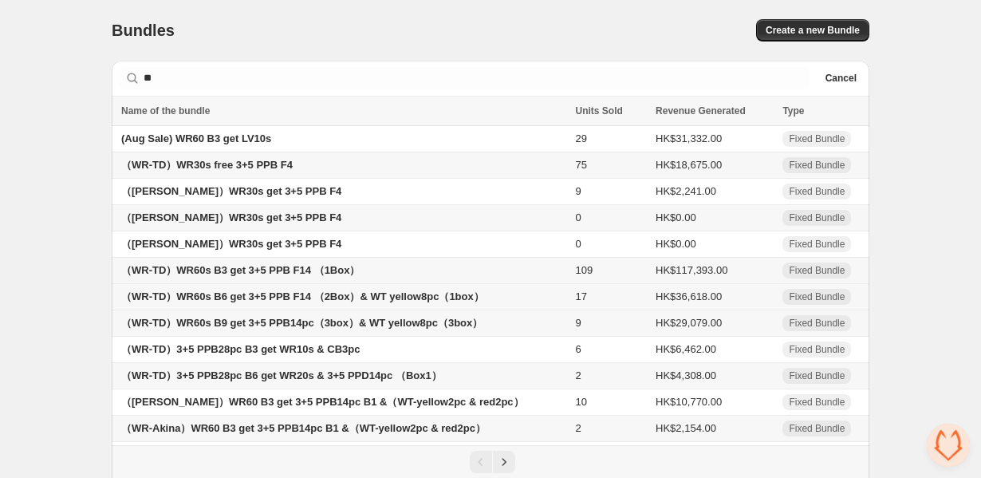
scroll to position [81, 0]
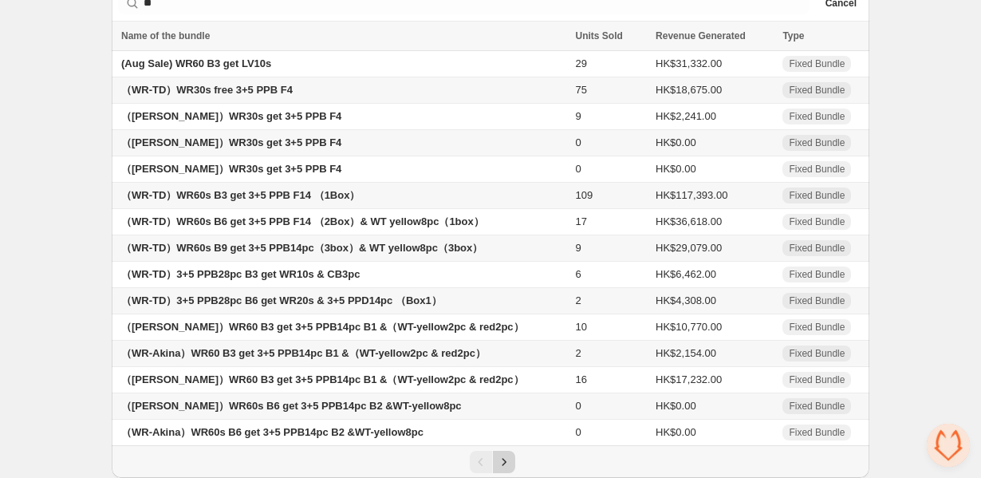
click at [507, 461] on icon "Next" at bounding box center [504, 462] width 16 height 16
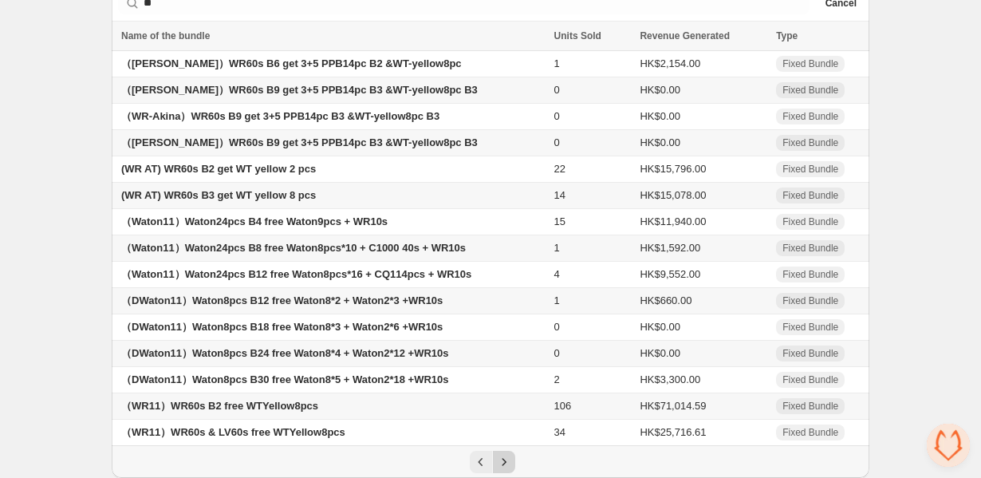
click at [507, 461] on icon "Next" at bounding box center [504, 462] width 16 height 16
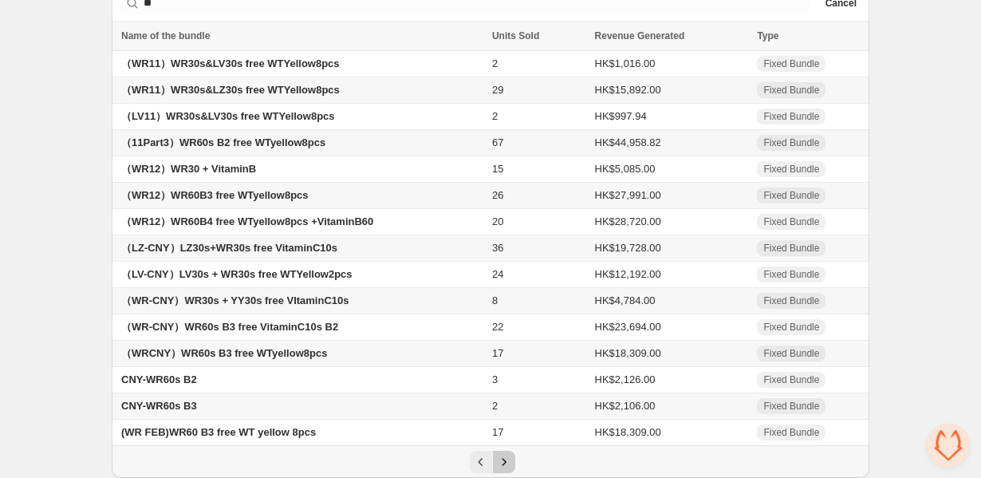
click at [507, 460] on icon "Next" at bounding box center [504, 462] width 16 height 16
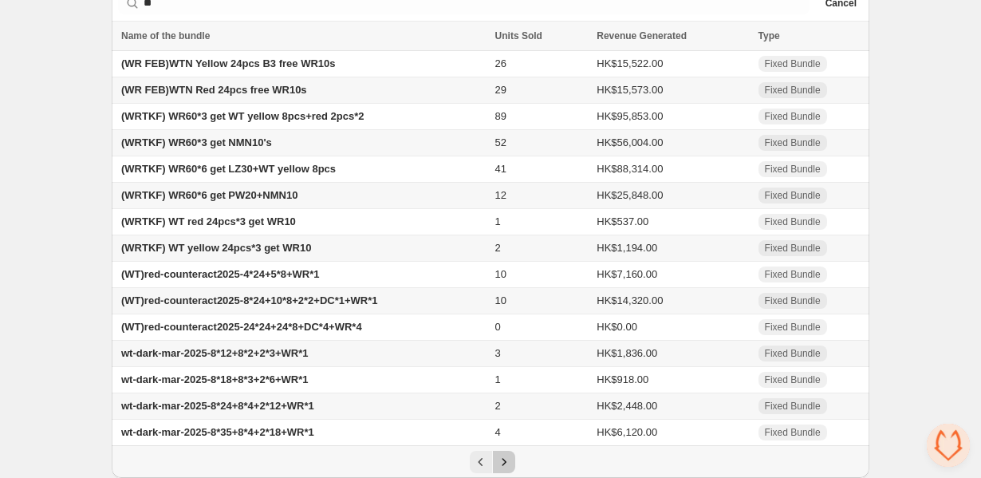
click at [504, 461] on icon "Next" at bounding box center [504, 461] width 4 height 7
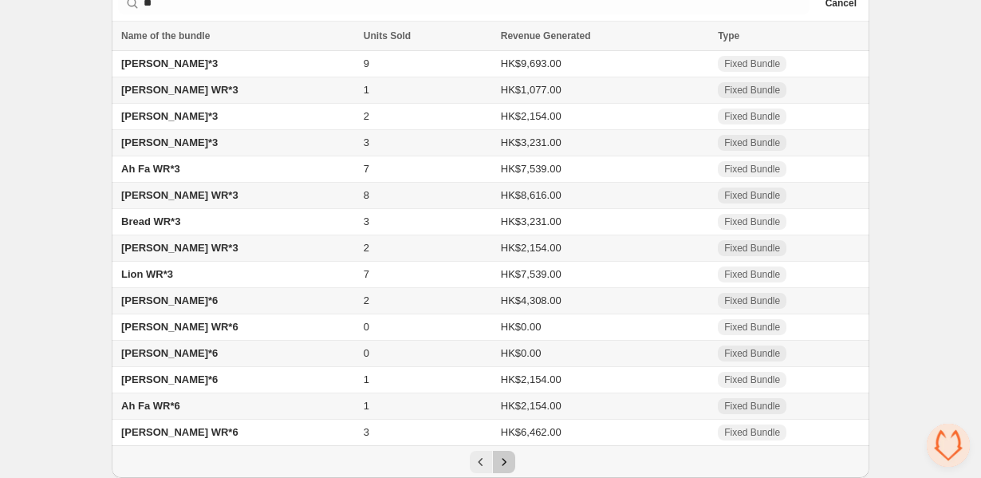
click at [504, 461] on icon "Next" at bounding box center [504, 461] width 4 height 7
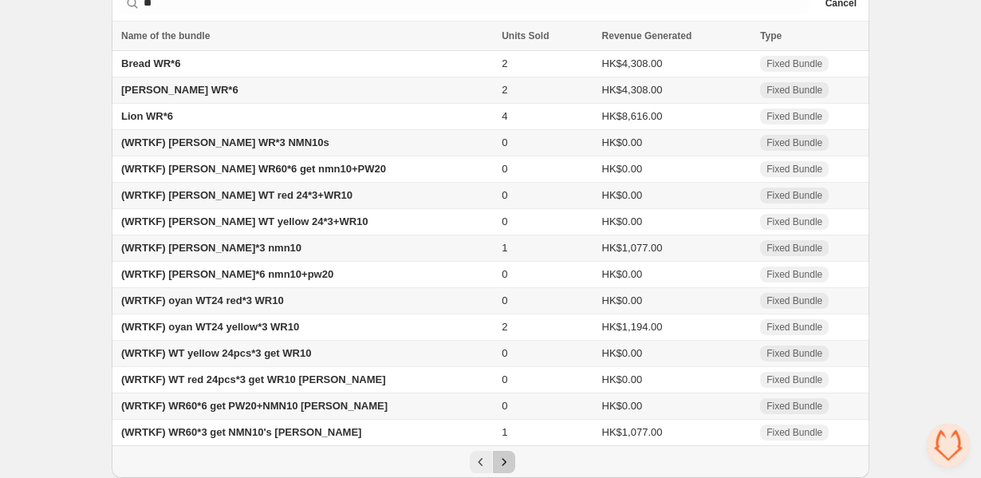
click at [504, 461] on icon "Next" at bounding box center [504, 461] width 4 height 7
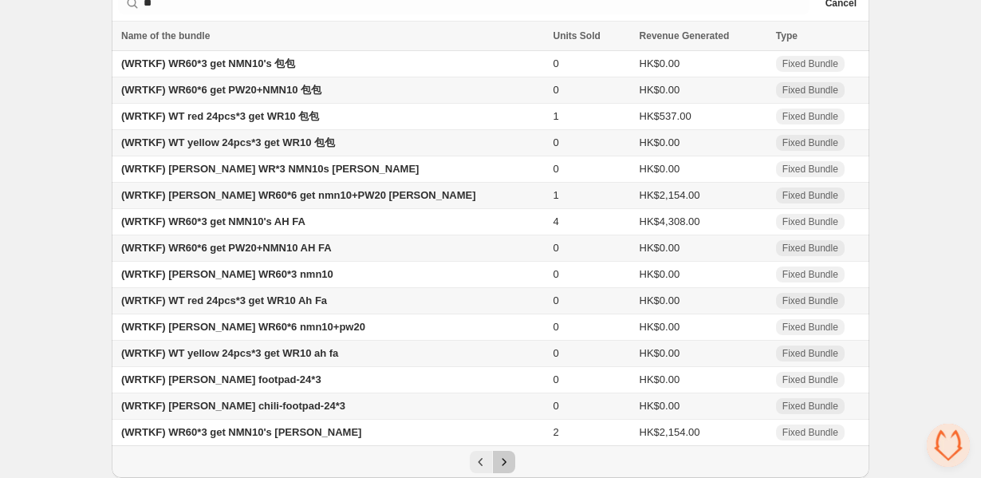
click at [508, 461] on icon "Next" at bounding box center [504, 462] width 16 height 16
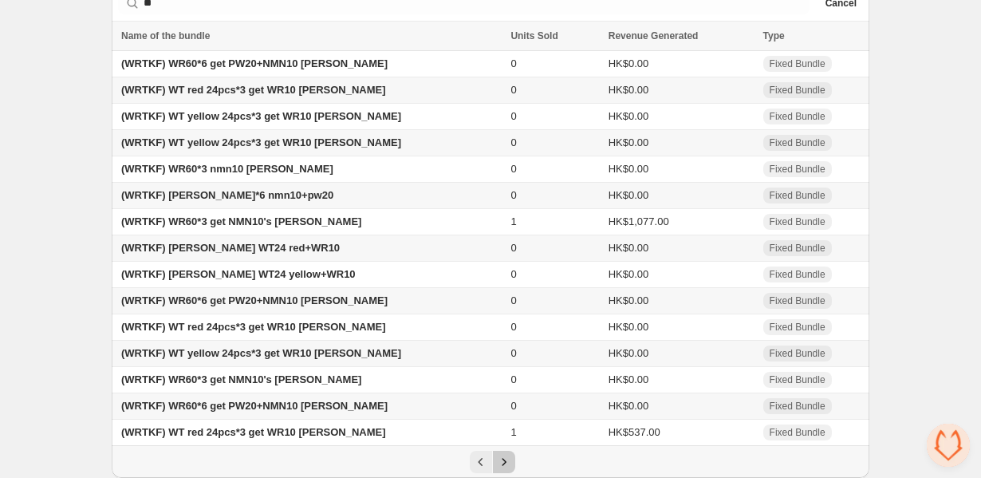
click at [508, 461] on icon "Next" at bounding box center [504, 462] width 16 height 16
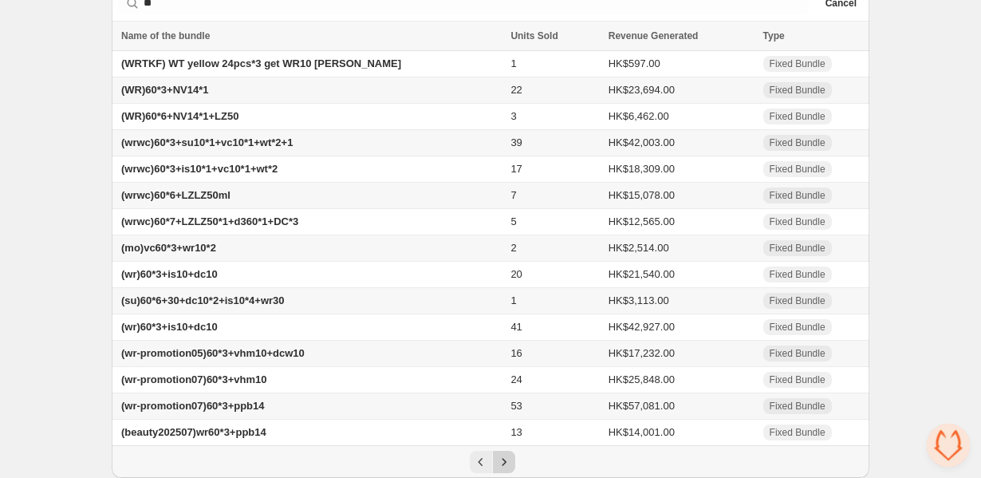
click at [504, 464] on icon "Next" at bounding box center [504, 462] width 16 height 16
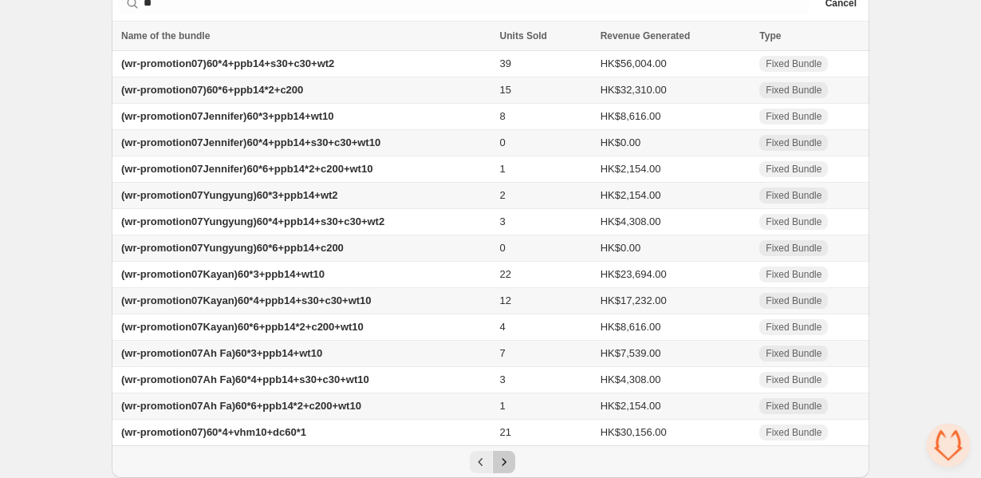
click at [504, 464] on icon "Next" at bounding box center [504, 462] width 16 height 16
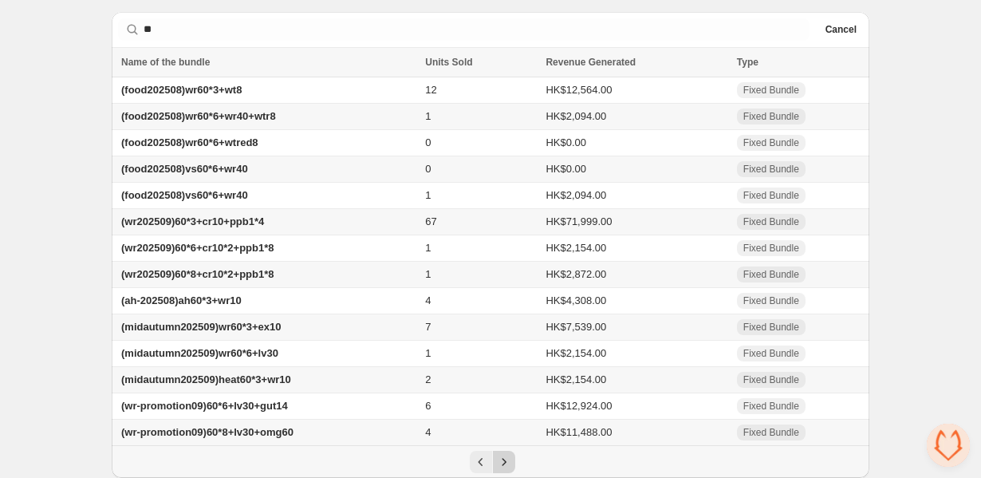
scroll to position [54, 0]
click at [185, 244] on span "(wr202509)60*6+cr10*2+ppb1*8" at bounding box center [197, 248] width 153 height 12
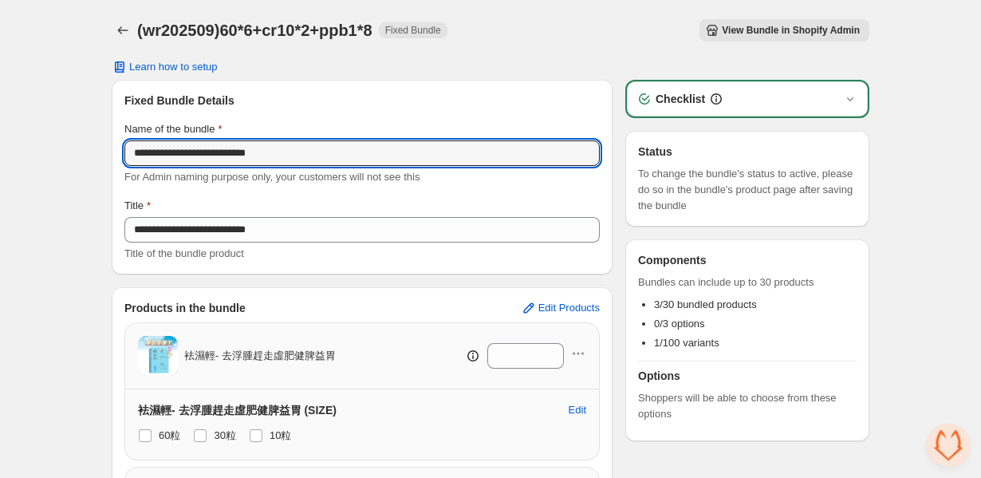
drag, startPoint x: 318, startPoint y: 159, endPoint x: 74, endPoint y: 158, distance: 243.4
click at [74, 158] on div "**********" at bounding box center [490, 422] width 981 height 845
click at [128, 30] on icon "Back" at bounding box center [123, 30] width 16 height 16
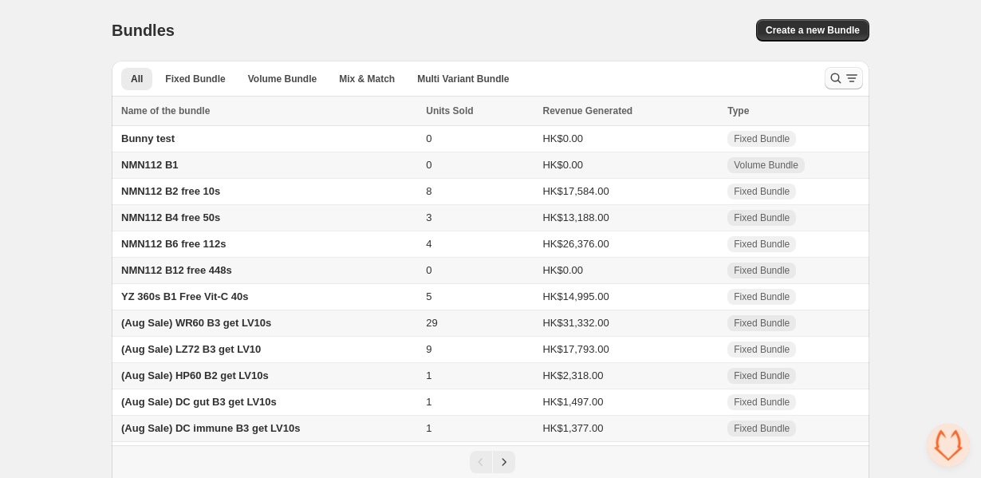
click at [827, 82] on button "Search and filter results" at bounding box center [844, 78] width 38 height 22
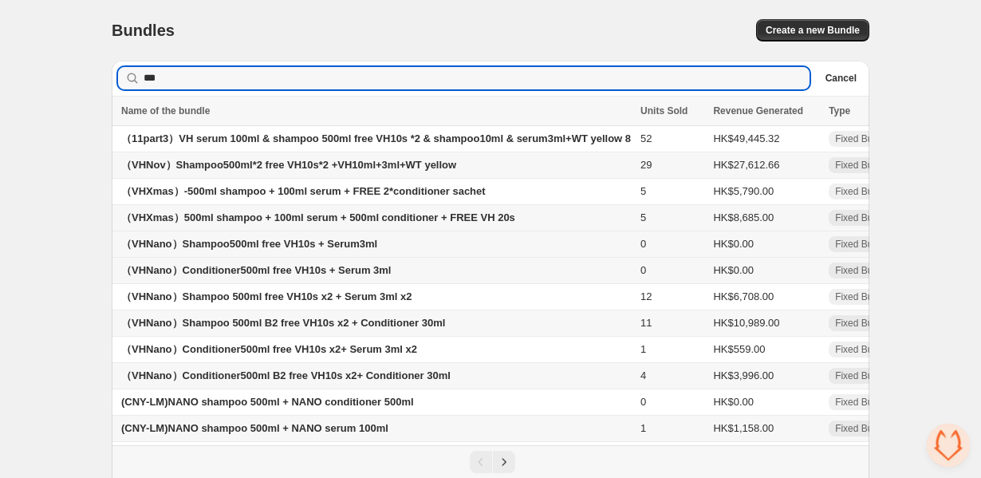
scroll to position [81, 0]
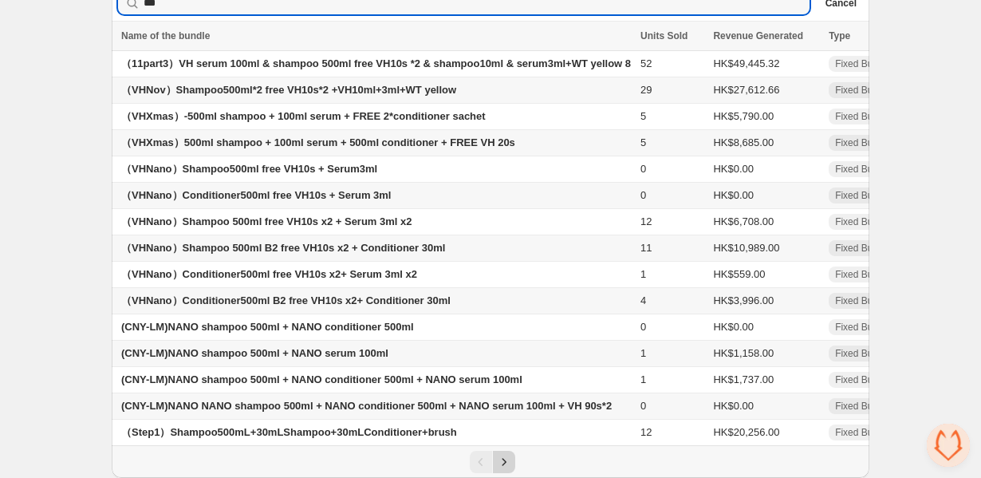
type input "***"
click at [503, 460] on icon "Next" at bounding box center [504, 461] width 4 height 7
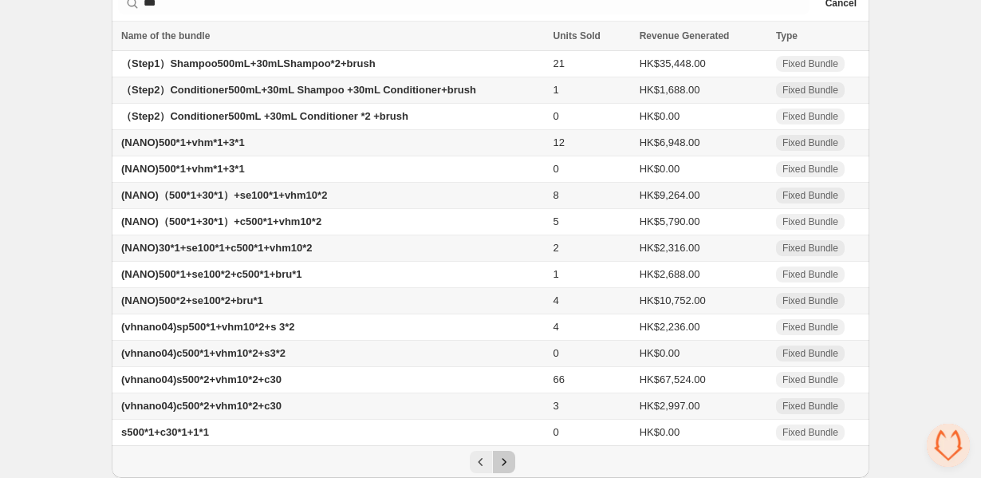
click at [503, 460] on icon "Next" at bounding box center [504, 461] width 4 height 7
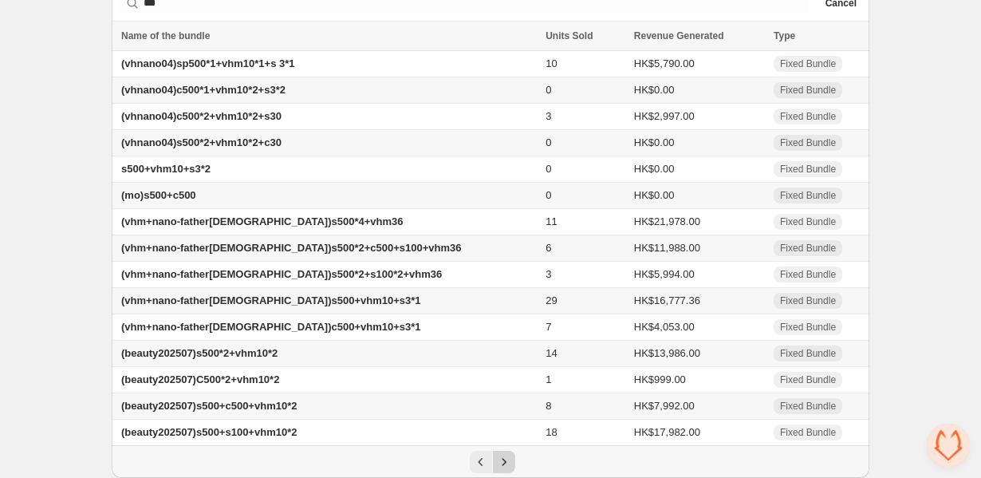
click at [503, 460] on icon "Next" at bounding box center [504, 461] width 4 height 7
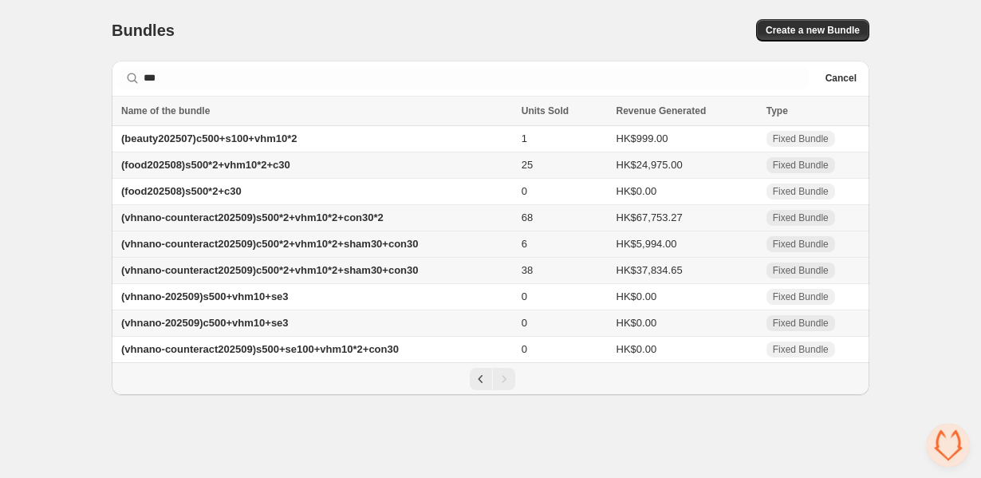
click at [419, 244] on span "(vhnano-counteract202509)c500*2+vhm10*2+sham30+con30" at bounding box center [270, 244] width 298 height 12
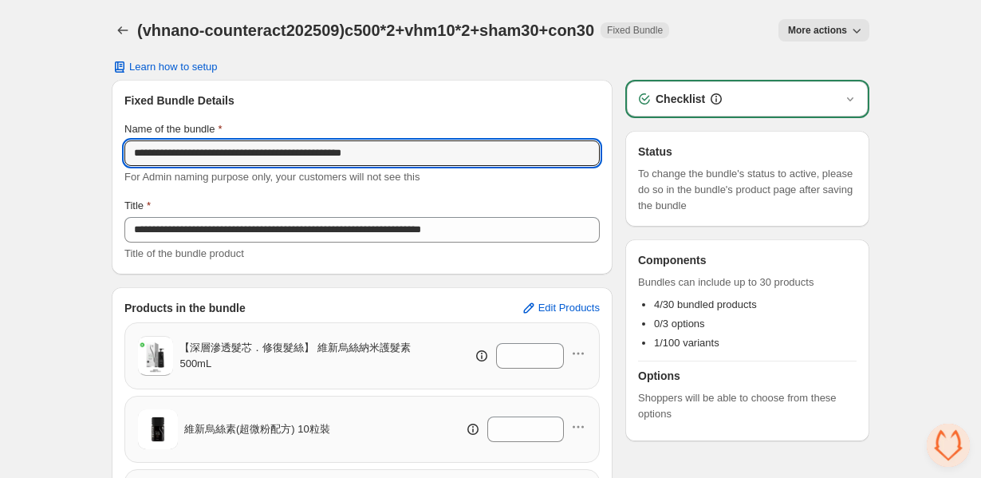
drag, startPoint x: 468, startPoint y: 156, endPoint x: 6, endPoint y: 153, distance: 462.8
click at [6, 153] on div "**********" at bounding box center [490, 388] width 981 height 776
click at [120, 21] on button "Back" at bounding box center [123, 30] width 22 height 22
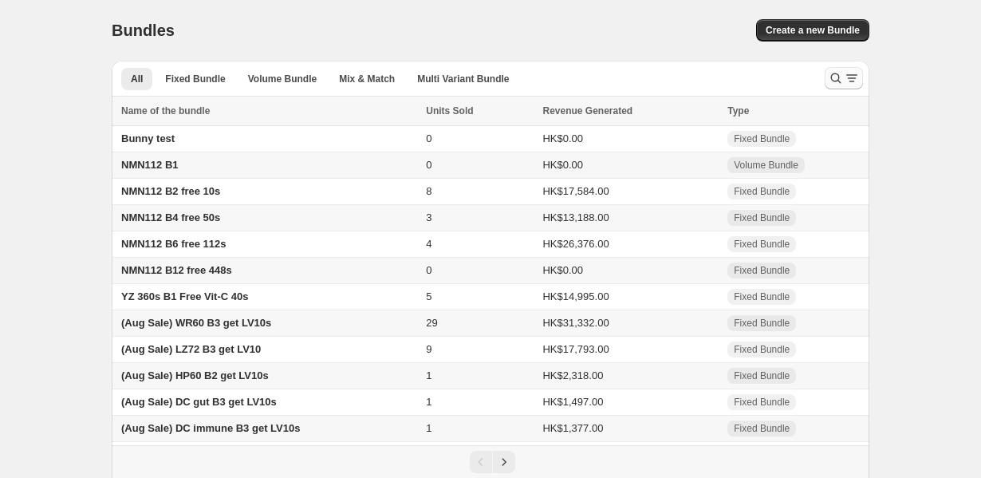
click at [831, 79] on icon "Search and filter results" at bounding box center [836, 78] width 16 height 16
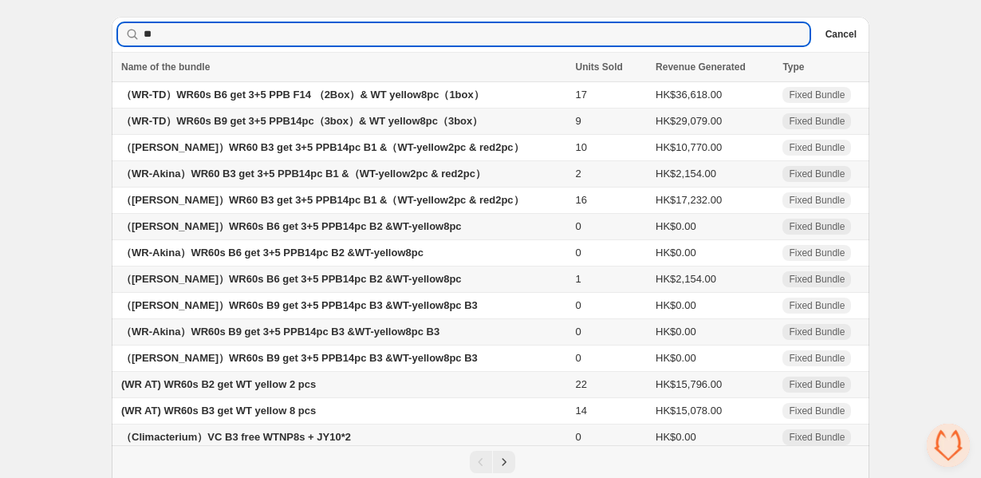
scroll to position [81, 0]
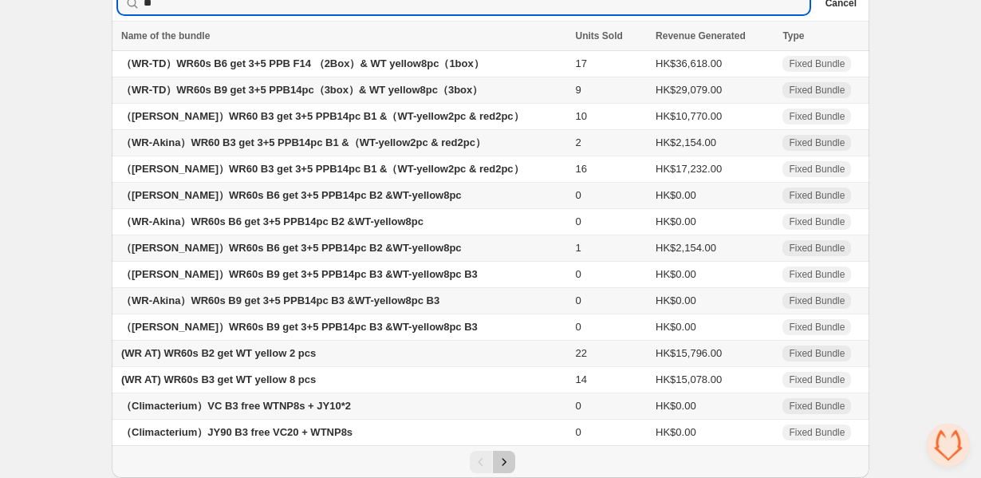
click at [503, 458] on icon "Next" at bounding box center [504, 462] width 16 height 16
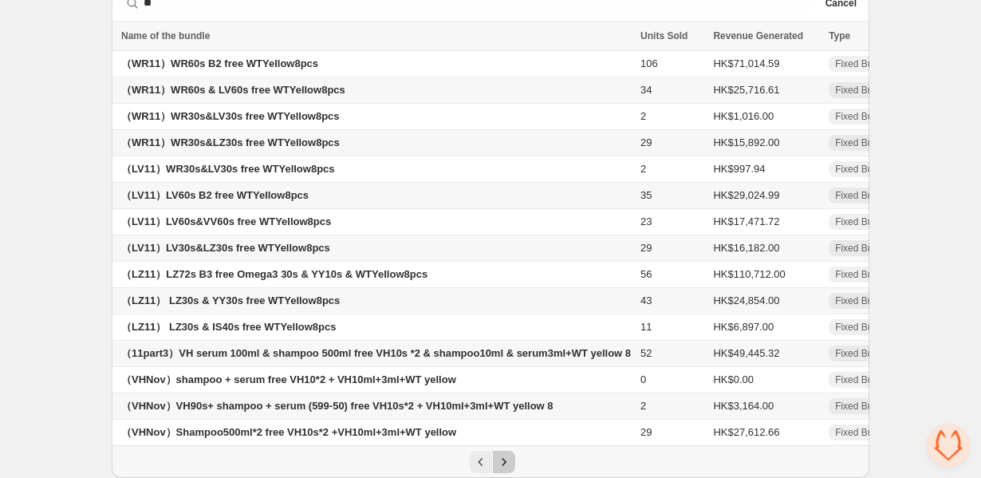
click at [503, 458] on icon "Next" at bounding box center [504, 462] width 16 height 16
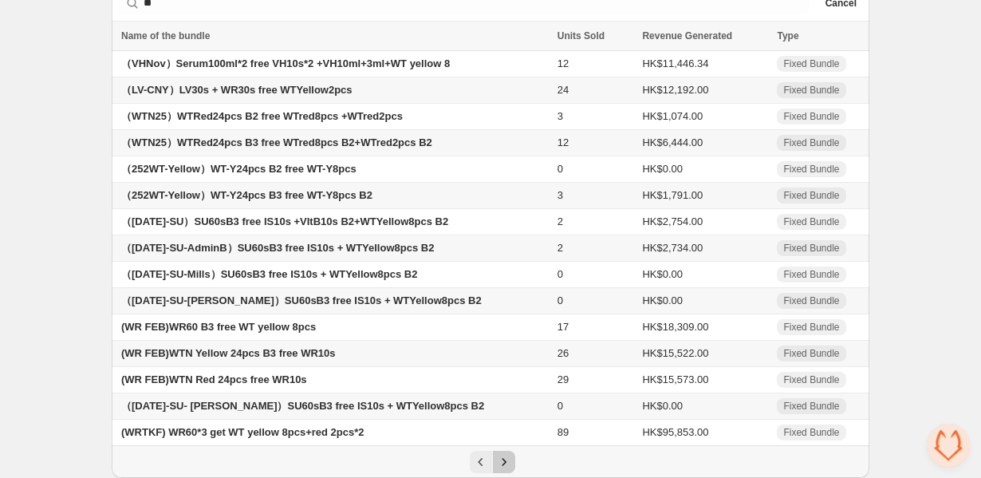
click at [503, 458] on icon "Next" at bounding box center [504, 462] width 16 height 16
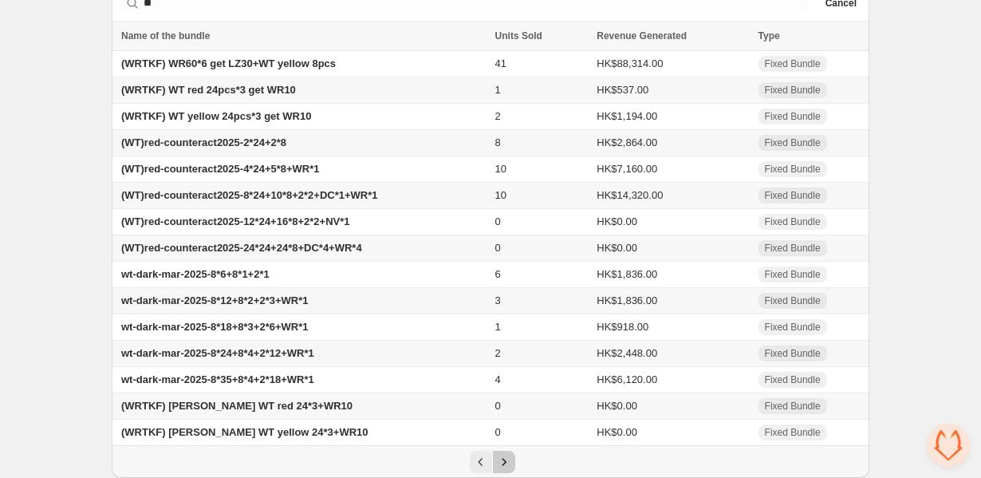
click at [503, 458] on icon "Next" at bounding box center [504, 462] width 16 height 16
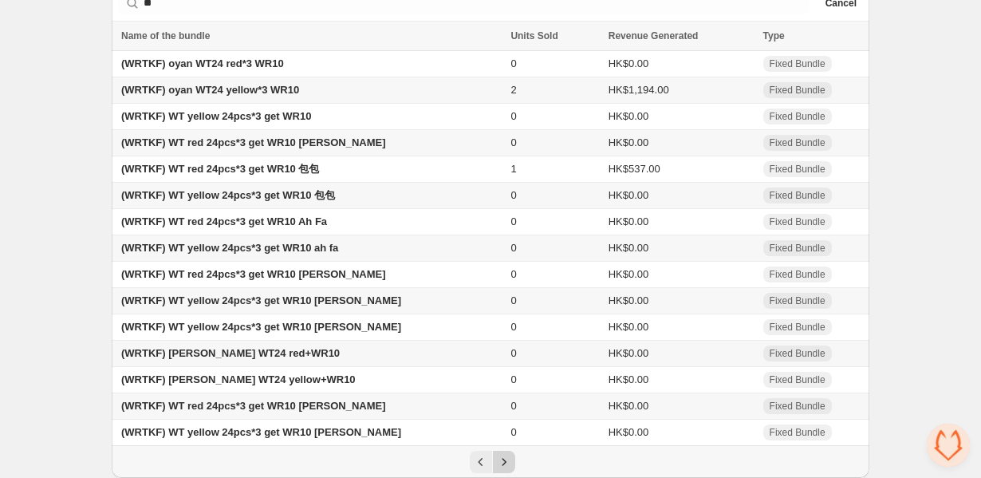
click at [503, 458] on icon "Next" at bounding box center [504, 462] width 16 height 16
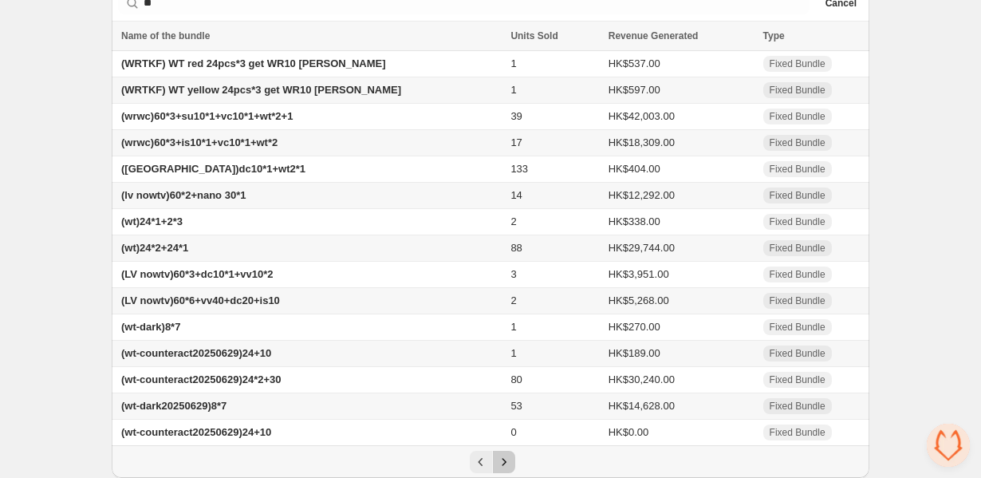
click at [503, 458] on icon "Next" at bounding box center [504, 462] width 16 height 16
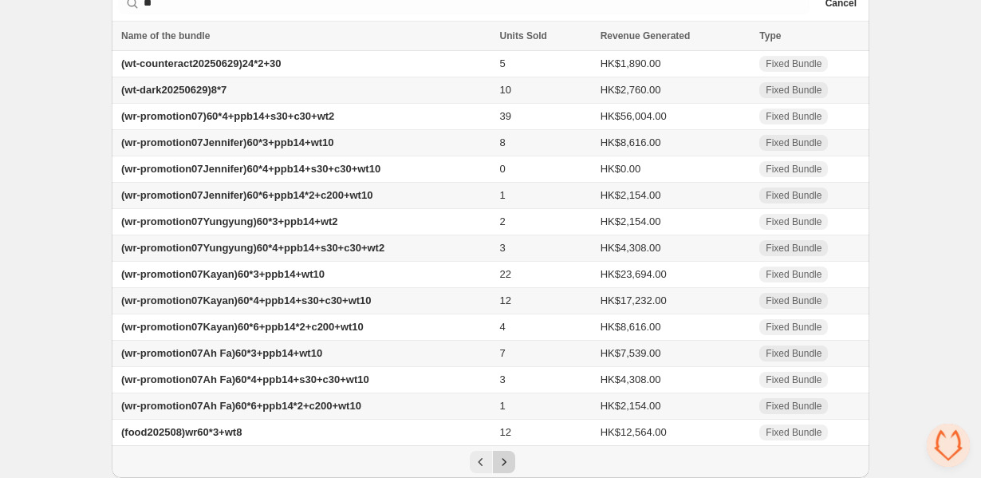
click at [503, 458] on icon "Next" at bounding box center [504, 462] width 16 height 16
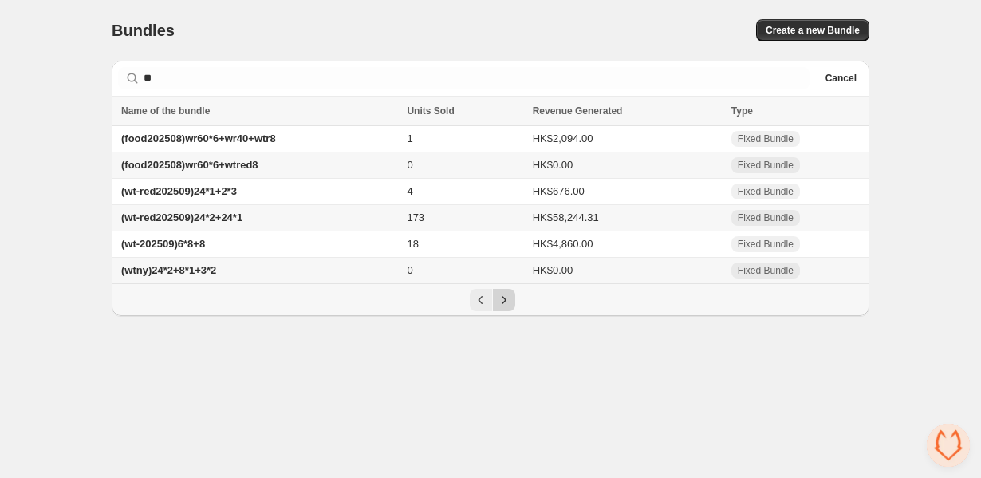
scroll to position [0, 0]
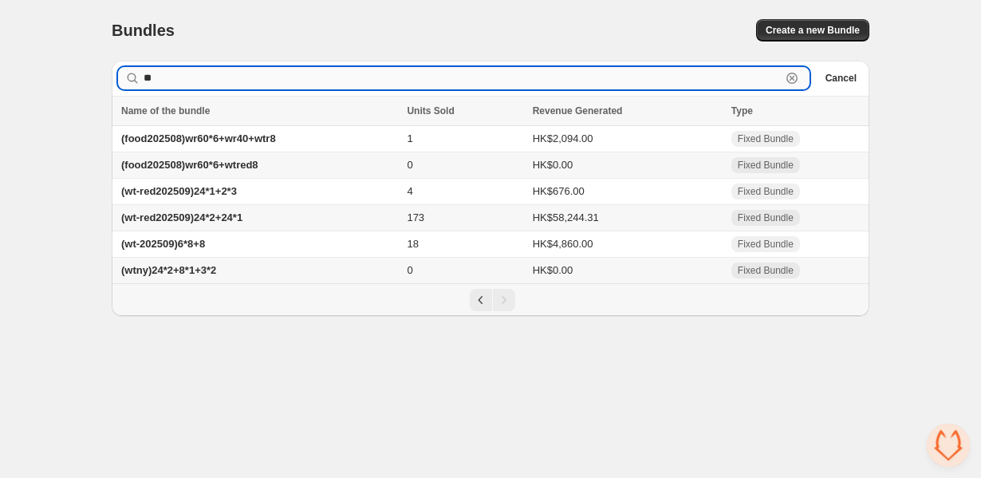
click at [209, 77] on input "**" at bounding box center [463, 78] width 638 height 22
type input "*"
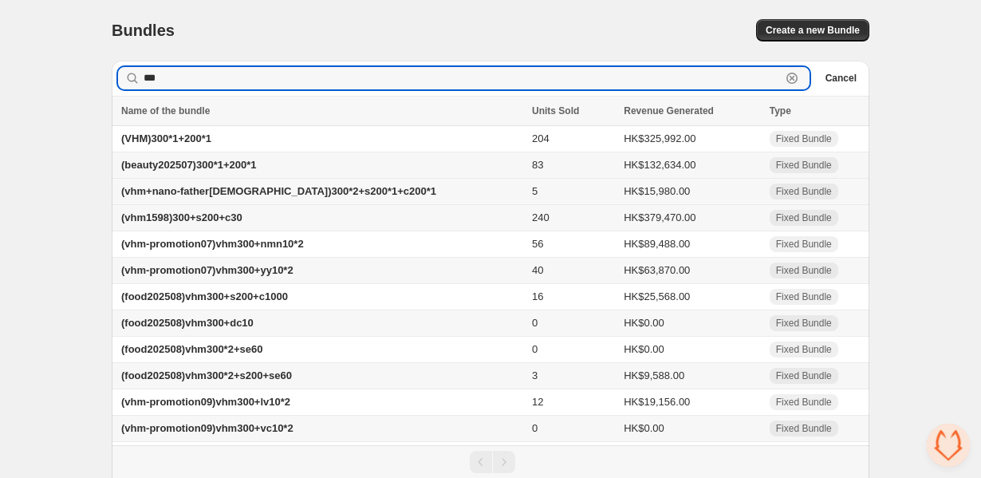
scroll to position [27, 0]
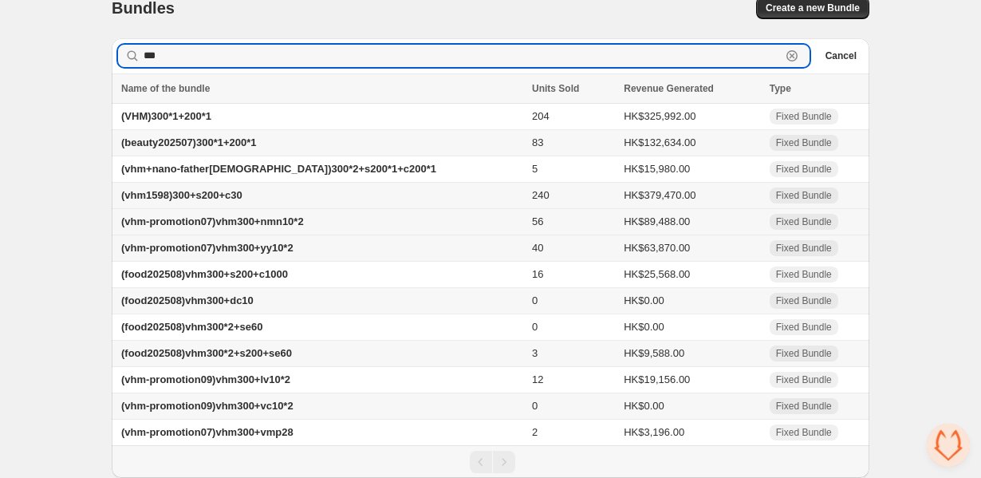
type input "***"
click at [267, 215] on span "(vhm-promotion07)vhm300+nmn10*2" at bounding box center [212, 221] width 183 height 12
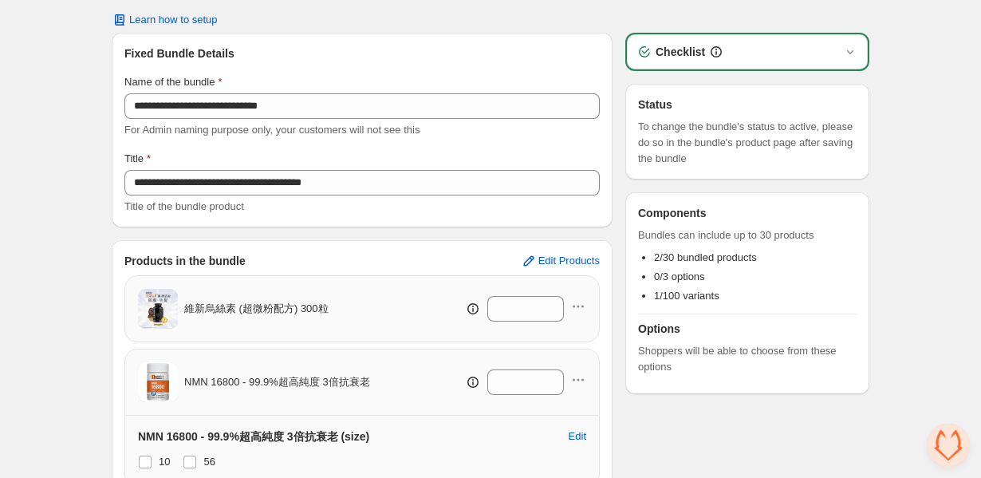
scroll to position [43, 0]
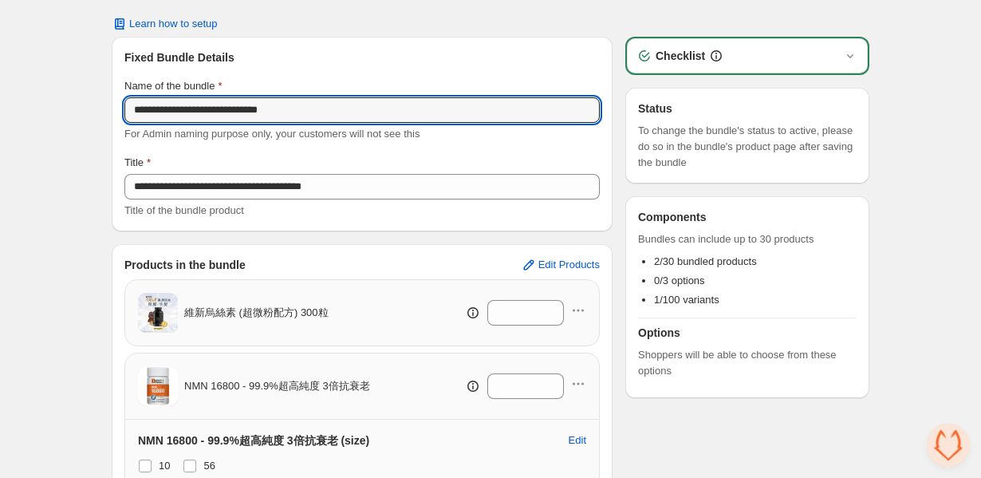
drag, startPoint x: 349, startPoint y: 105, endPoint x: 42, endPoint y: 101, distance: 306.4
click at [42, 101] on div "**********" at bounding box center [490, 307] width 981 height 701
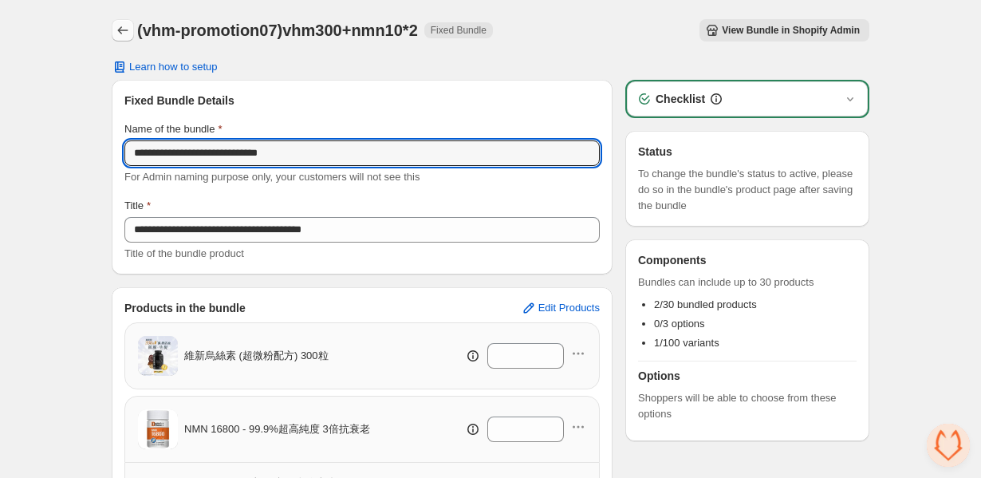
click at [127, 36] on icon "Back" at bounding box center [123, 30] width 16 height 16
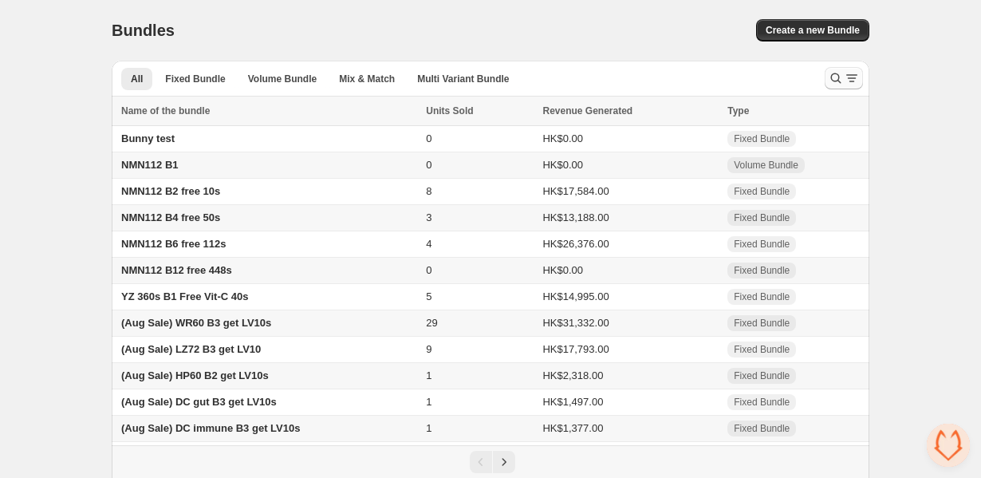
click at [831, 78] on icon "Search and filter results" at bounding box center [836, 78] width 10 height 10
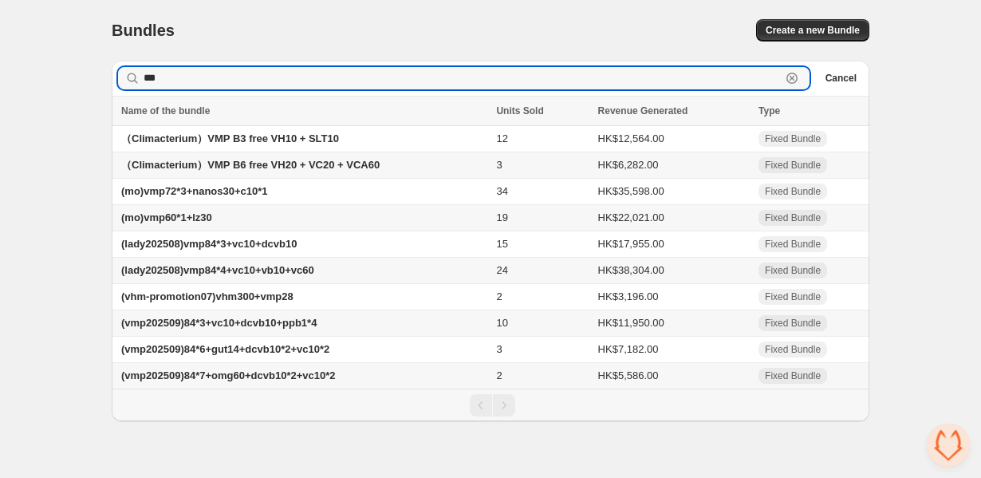
drag, startPoint x: 191, startPoint y: 77, endPoint x: -17, endPoint y: 77, distance: 207.5
click at [0, 77] on html "Home Bundles Analytics Plan and Billing Bundles. This page is ready Bundles Cre…" at bounding box center [490, 239] width 981 height 478
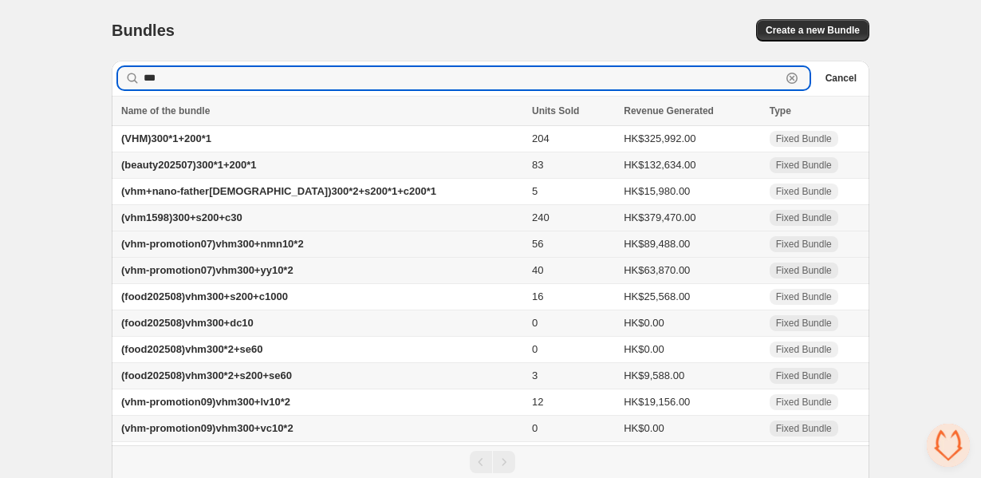
scroll to position [27, 0]
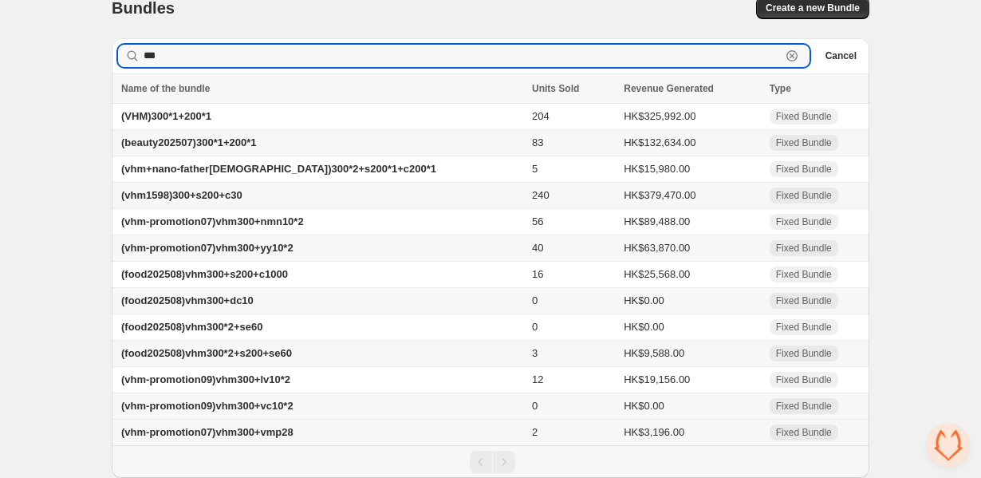
type input "***"
click at [278, 431] on span "(vhm-promotion07)vhm300+vmp28" at bounding box center [207, 432] width 172 height 12
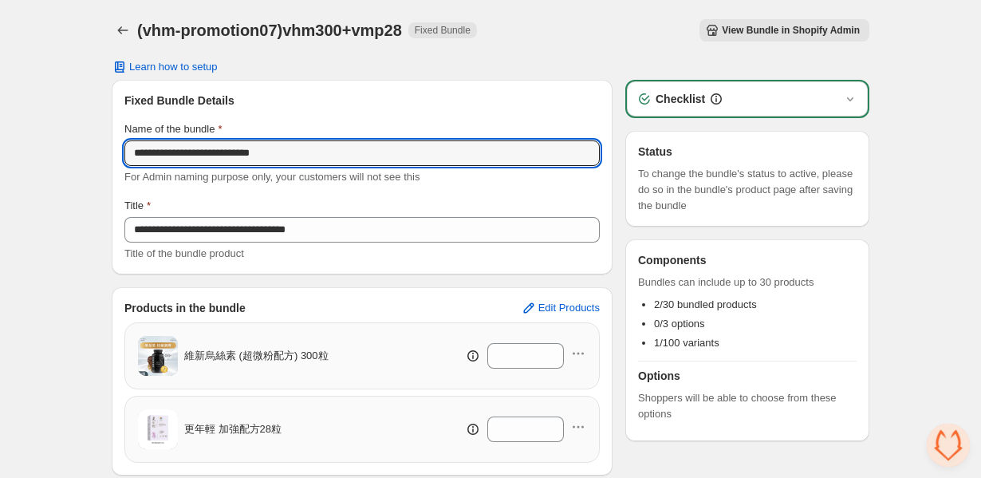
drag, startPoint x: 319, startPoint y: 154, endPoint x: -18, endPoint y: 154, distance: 337.5
click at [0, 154] on html "**********" at bounding box center [490, 239] width 981 height 478
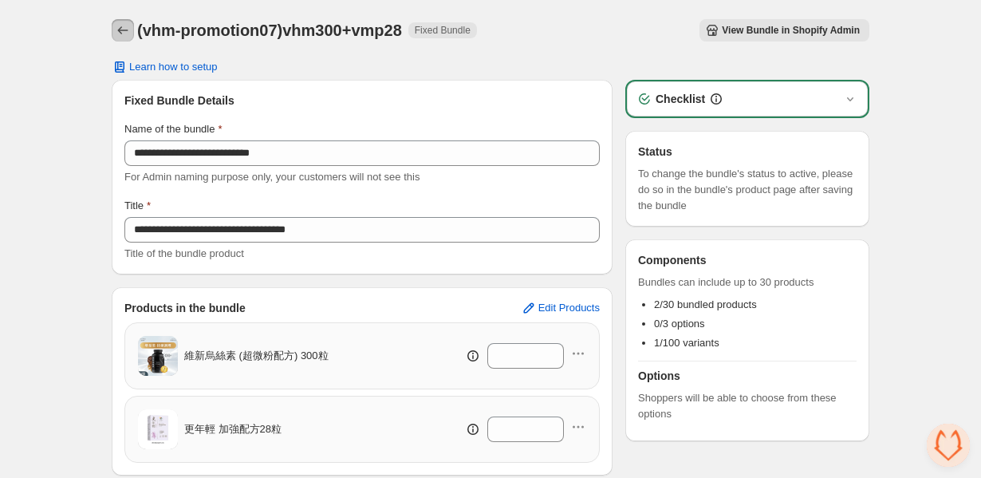
click at [120, 29] on icon "Back" at bounding box center [123, 30] width 16 height 16
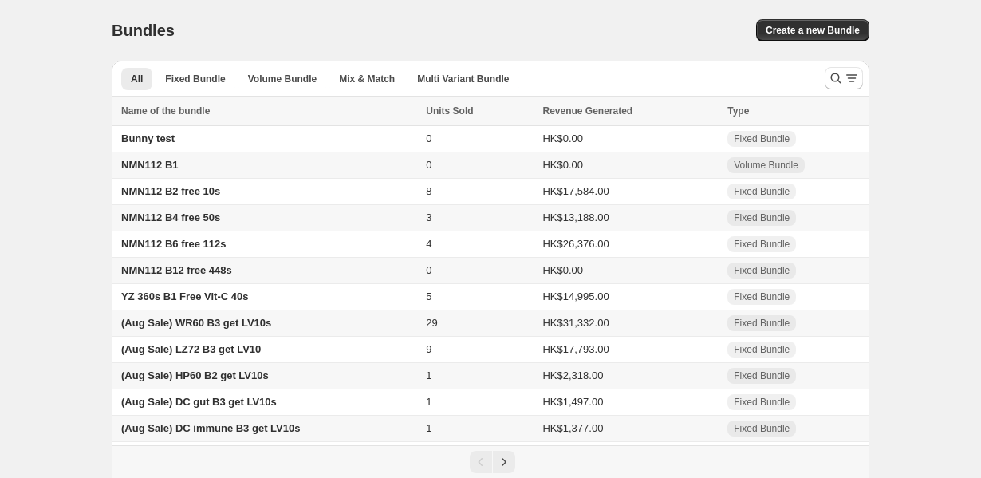
scroll to position [81, 0]
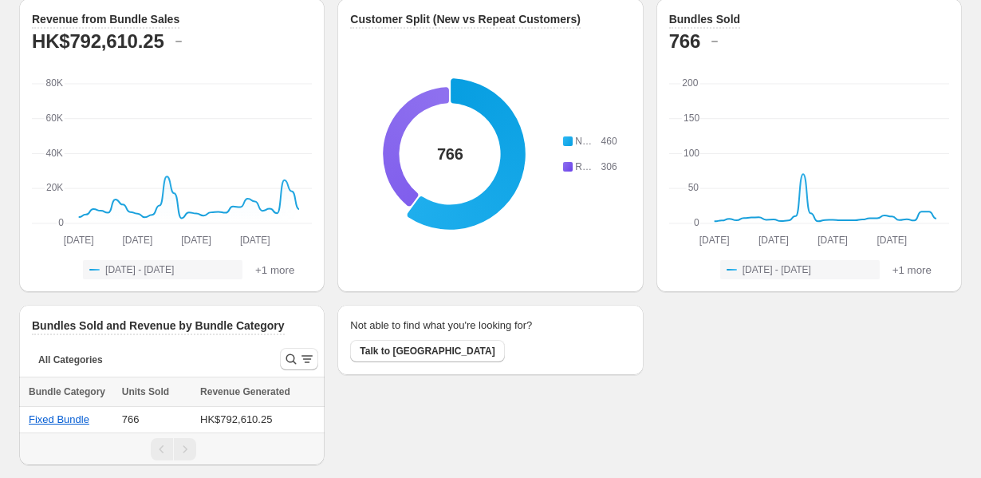
scroll to position [98, 0]
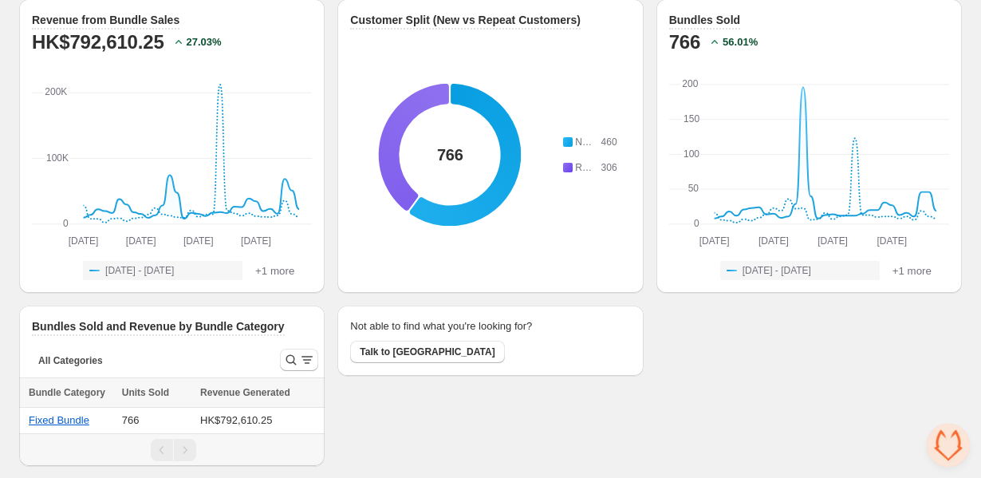
click at [484, 438] on div "Not able to find what you're looking for? Talk to us" at bounding box center [491, 386] width 306 height 160
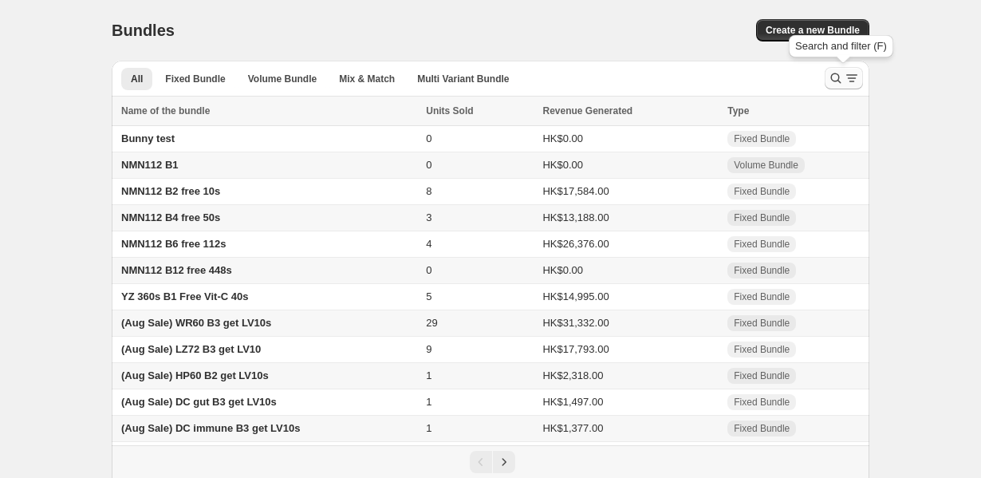
click at [827, 81] on button "Search and filter results" at bounding box center [844, 78] width 38 height 22
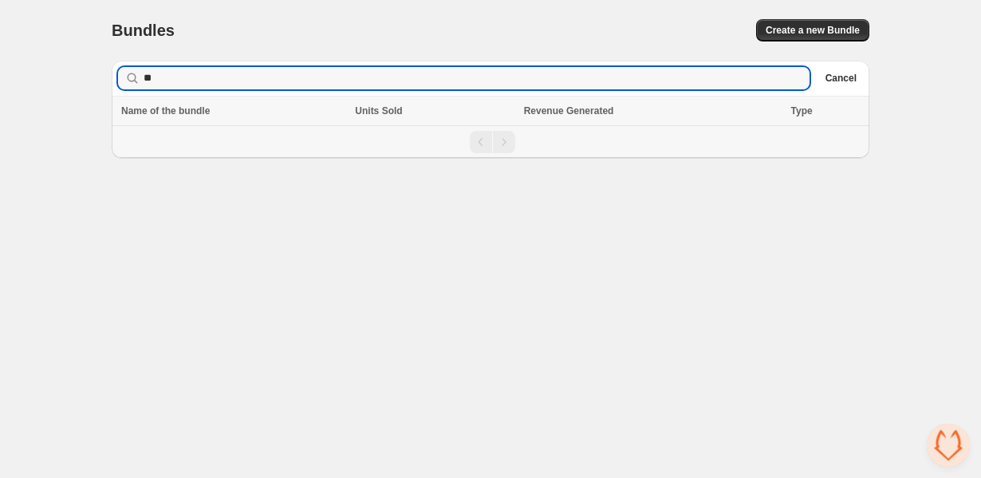
type input "*"
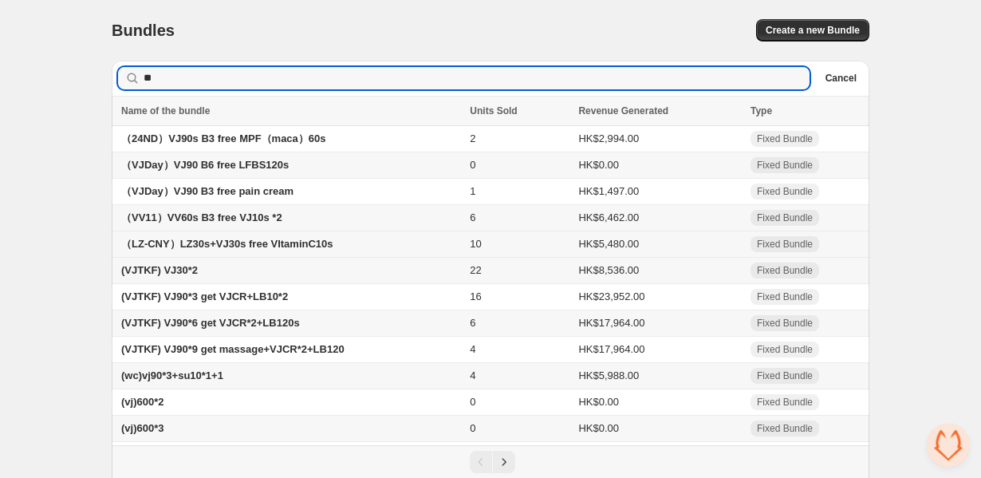
scroll to position [81, 0]
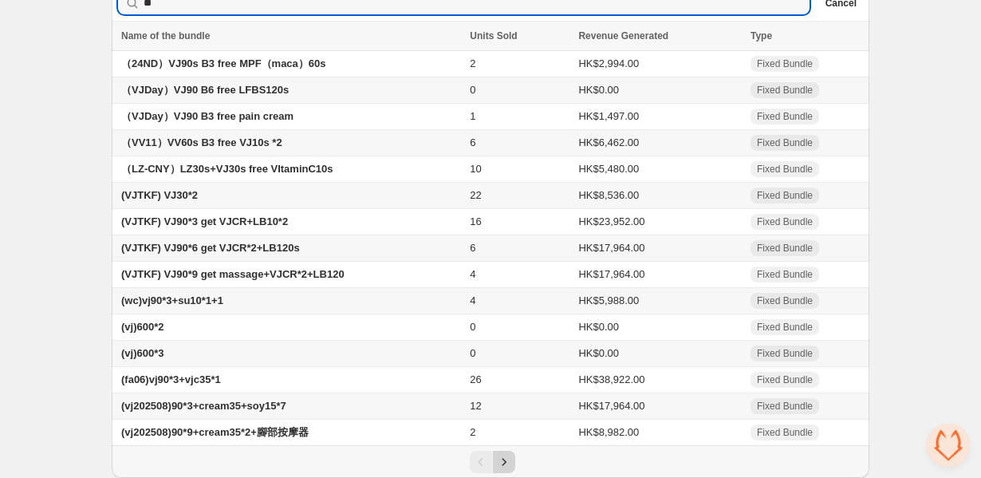
type input "**"
click at [507, 457] on icon "Next" at bounding box center [504, 462] width 16 height 16
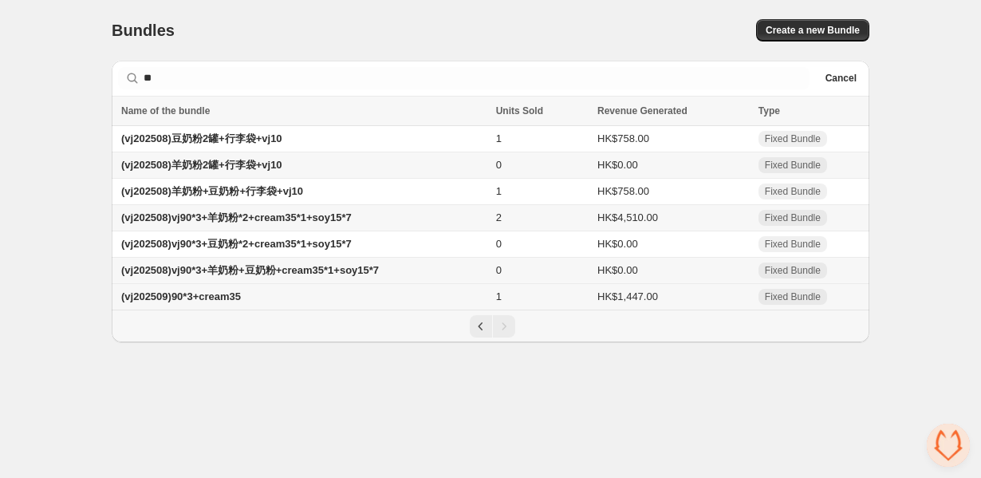
click at [204, 302] on span "(vj202509)90*3+cream35" at bounding box center [181, 296] width 120 height 12
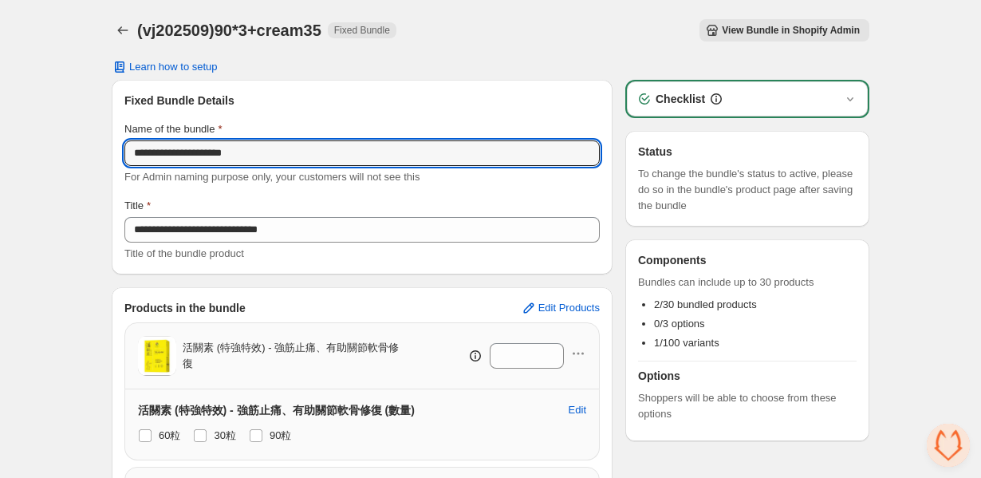
drag, startPoint x: 288, startPoint y: 158, endPoint x: 36, endPoint y: 155, distance: 252.2
click at [36, 155] on div "**********" at bounding box center [490, 350] width 981 height 701
click at [124, 22] on icon "Back" at bounding box center [123, 30] width 16 height 16
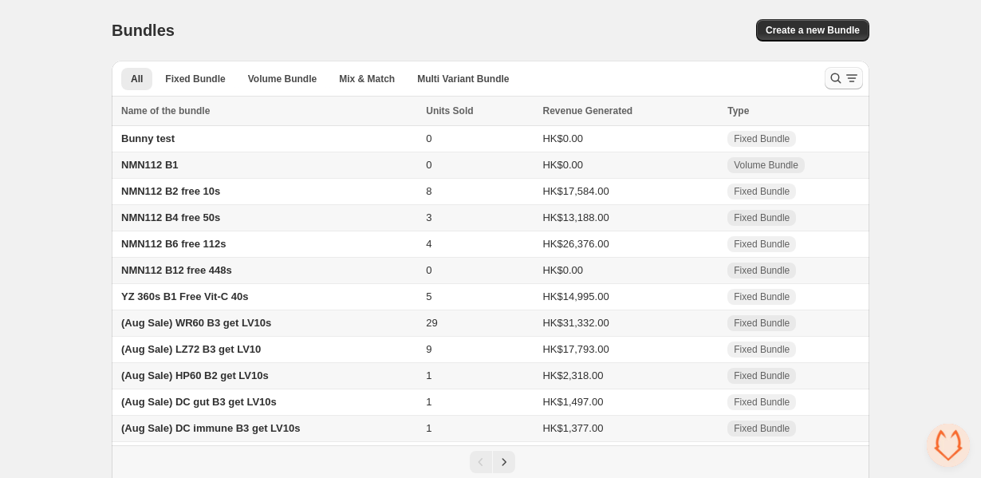
click at [831, 83] on icon "Search and filter results" at bounding box center [836, 78] width 16 height 16
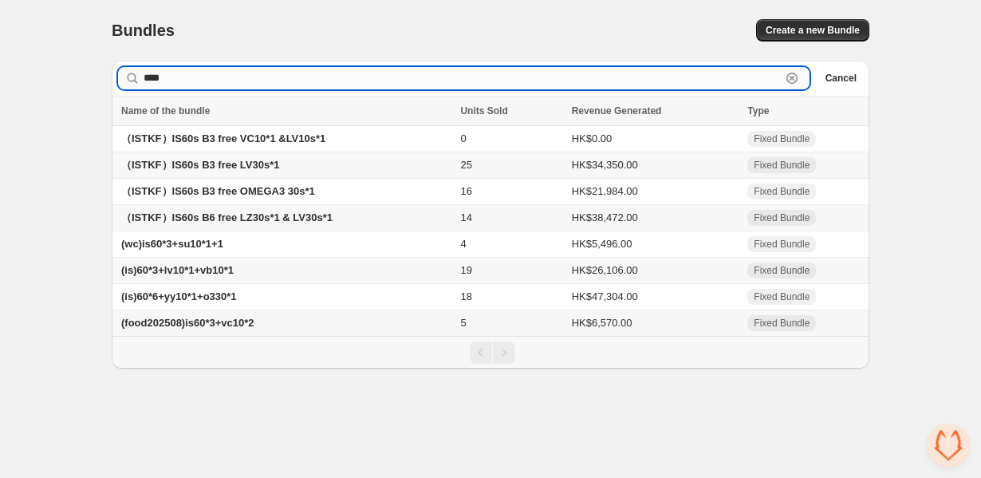
click at [236, 86] on input "****" at bounding box center [463, 78] width 638 height 22
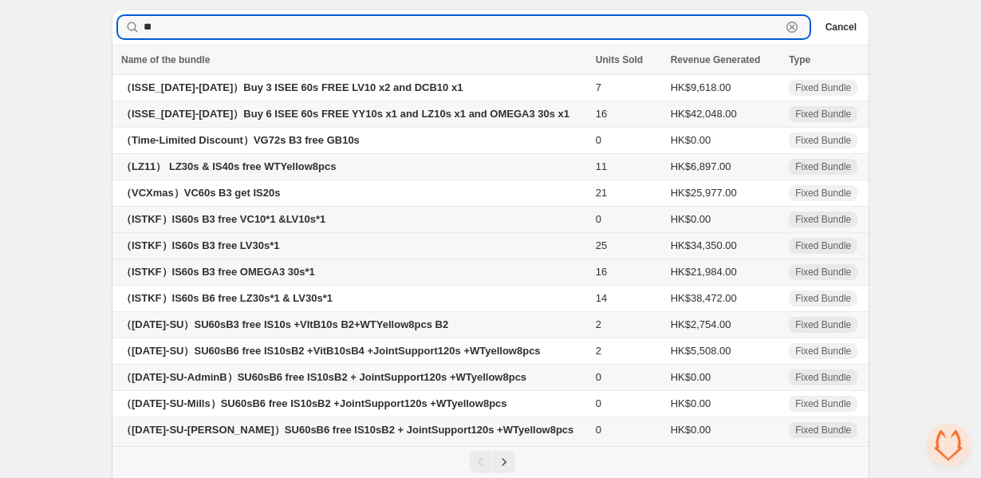
scroll to position [81, 0]
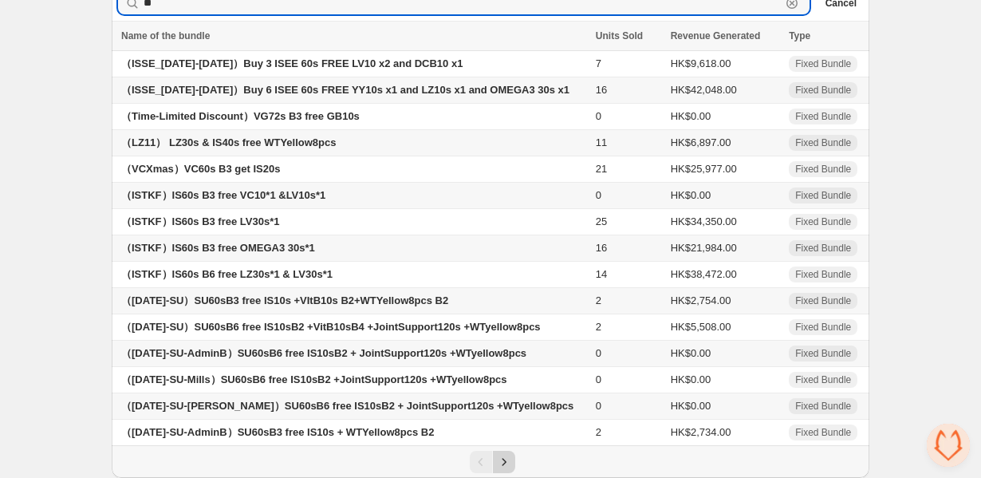
type input "**"
click at [506, 457] on icon "Next" at bounding box center [504, 462] width 16 height 16
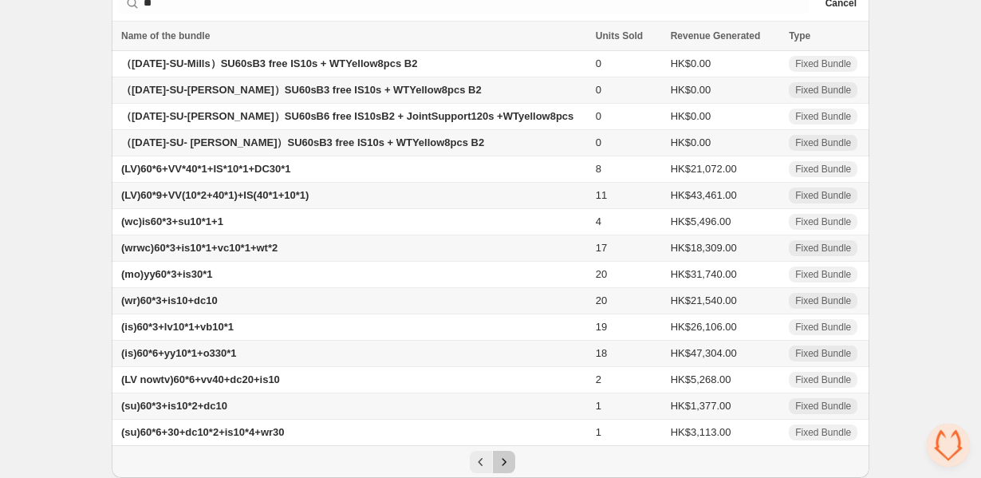
click at [506, 459] on icon "Next" at bounding box center [504, 462] width 16 height 16
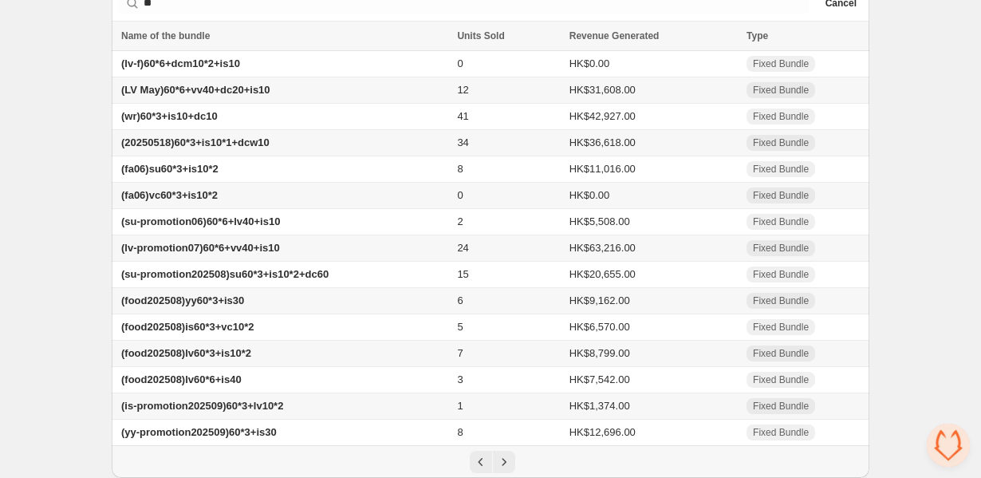
click at [274, 406] on span "(is-promotion202509)60*3+lv10*2" at bounding box center [202, 406] width 162 height 12
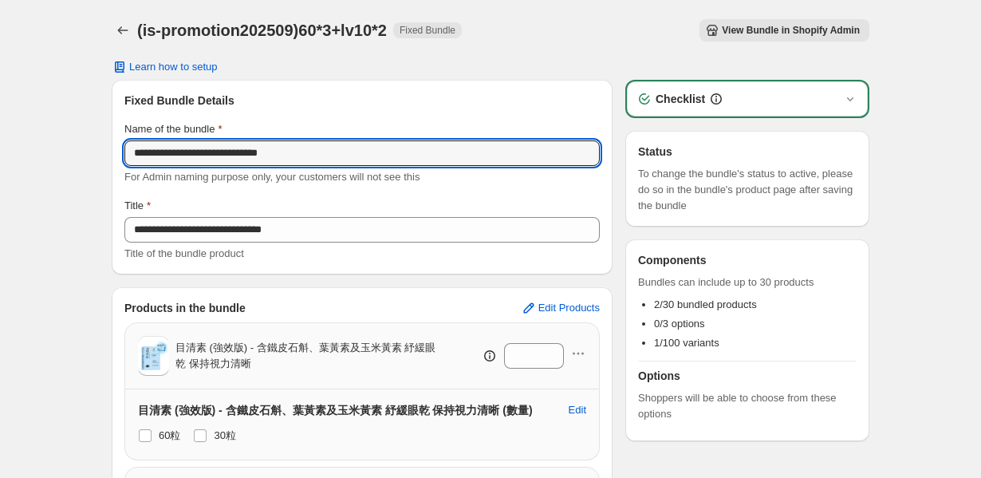
drag, startPoint x: 315, startPoint y: 152, endPoint x: 90, endPoint y: 148, distance: 225.0
click at [90, 148] on div "**********" at bounding box center [490, 350] width 981 height 701
click at [106, 25] on div "**********" at bounding box center [491, 350] width 796 height 701
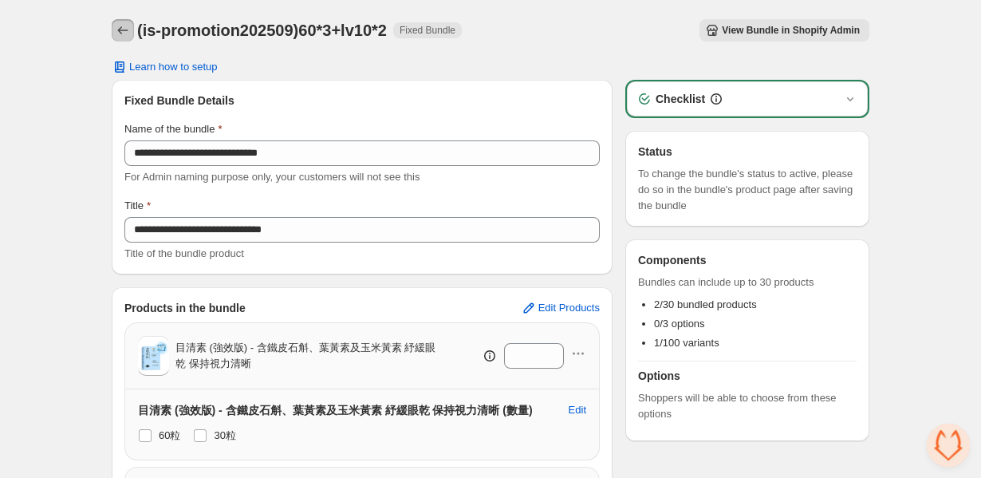
click at [123, 32] on icon "Back" at bounding box center [123, 30] width 16 height 16
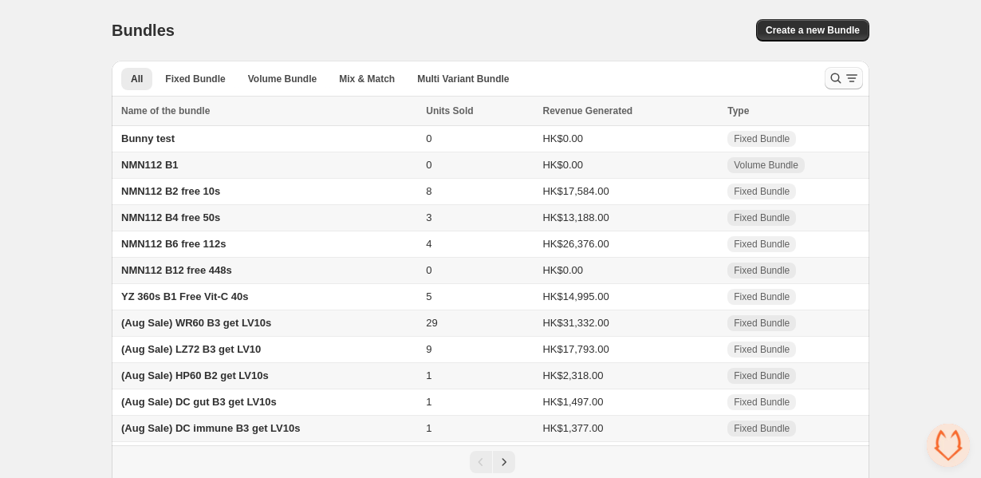
click at [830, 77] on icon "Search and filter results" at bounding box center [836, 78] width 16 height 16
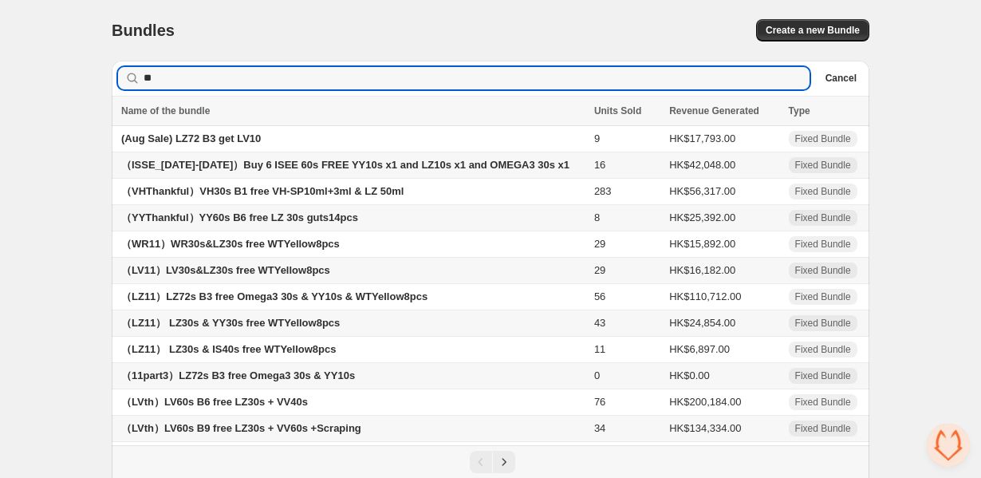
scroll to position [81, 0]
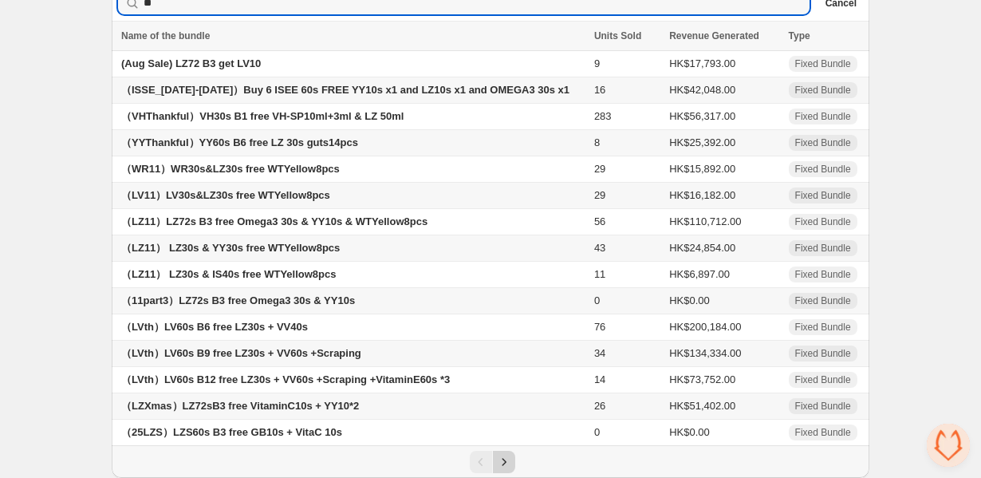
type input "**"
click at [508, 462] on icon "Next" at bounding box center [504, 462] width 16 height 16
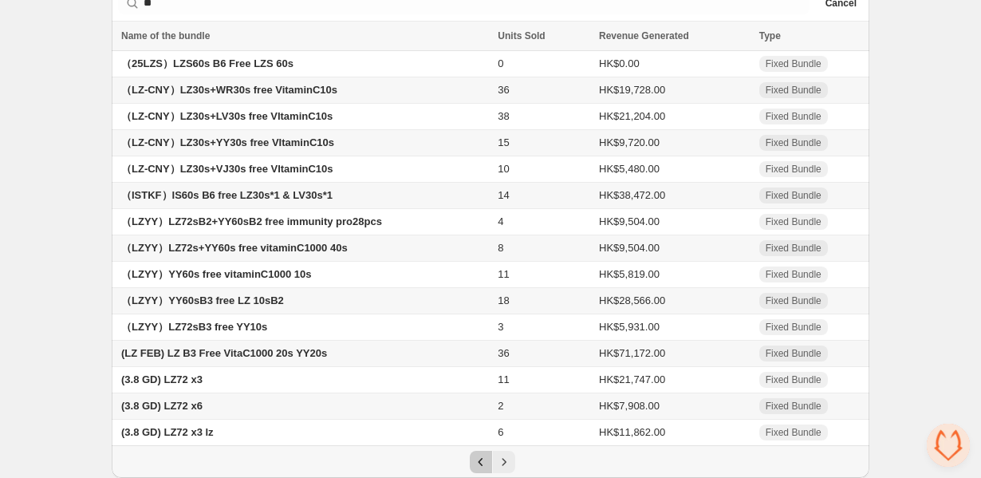
click at [483, 459] on icon "Previous" at bounding box center [481, 462] width 16 height 16
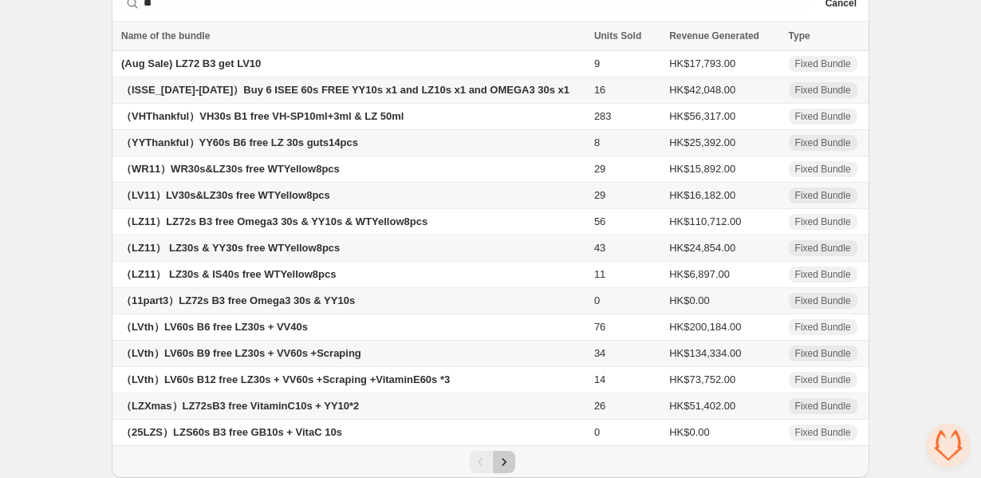
click at [504, 458] on icon "Next" at bounding box center [504, 462] width 16 height 16
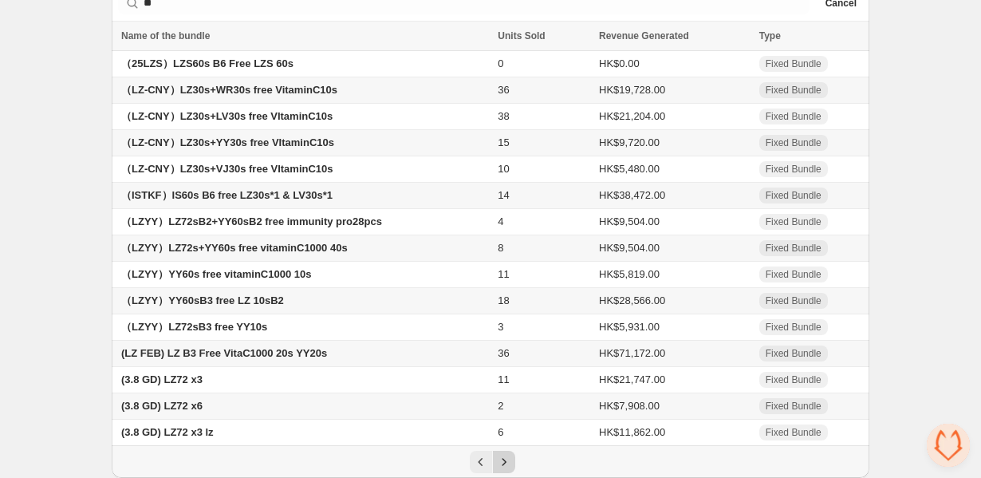
click at [504, 458] on icon "Next" at bounding box center [504, 462] width 16 height 16
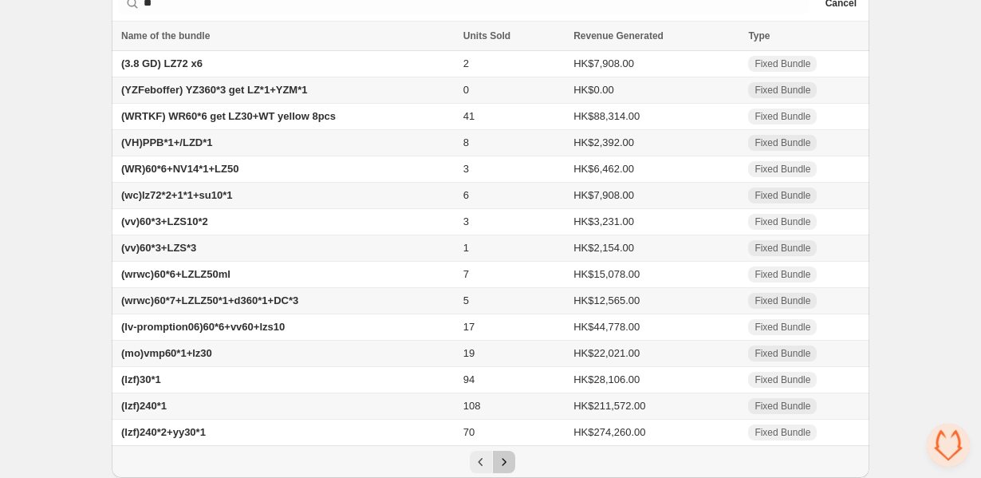
click at [504, 458] on icon "Next" at bounding box center [504, 462] width 16 height 16
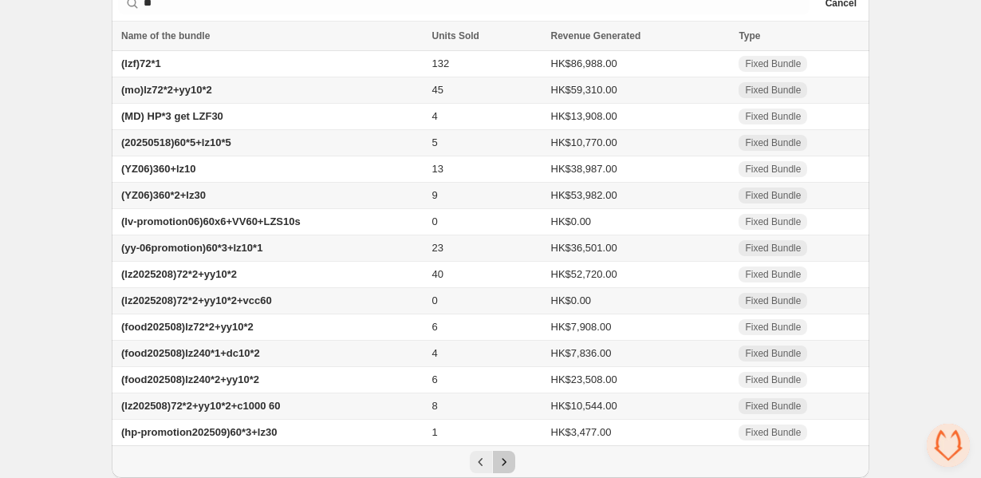
click at [504, 458] on icon "Next" at bounding box center [504, 462] width 16 height 16
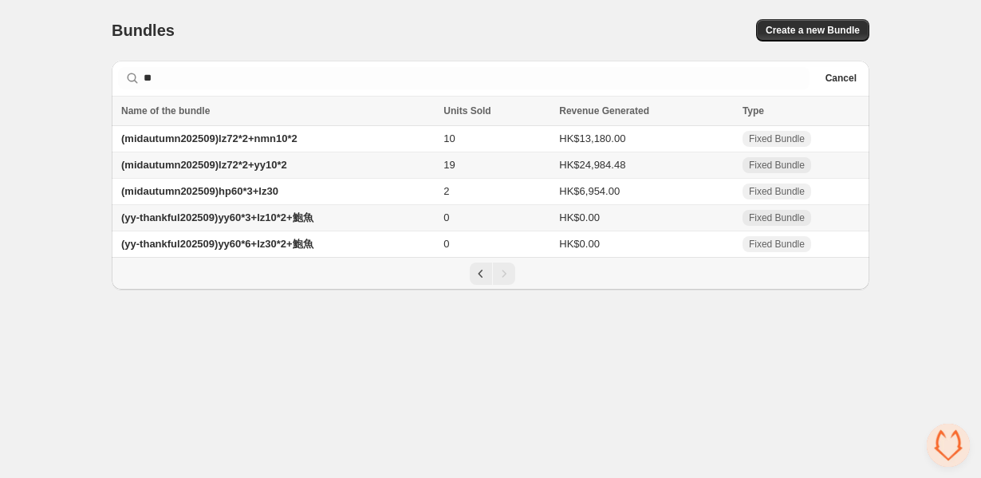
click at [255, 168] on span "(midautumn202509)lz72*2+yy10*2" at bounding box center [204, 165] width 166 height 12
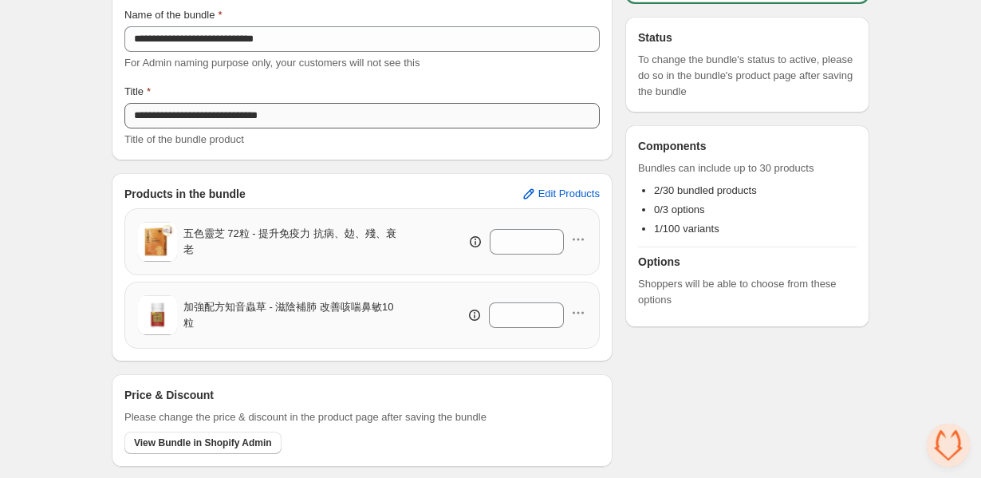
scroll to position [117, 0]
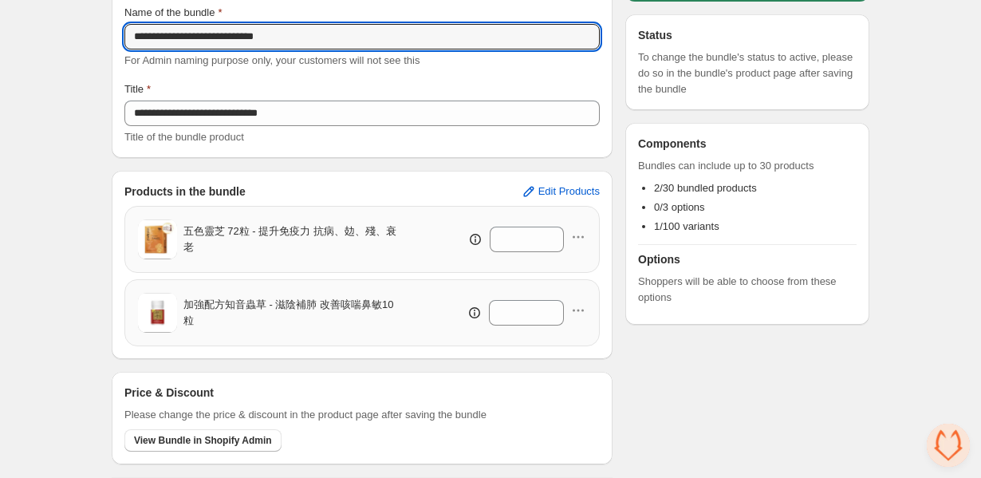
drag, startPoint x: 327, startPoint y: 41, endPoint x: 30, endPoint y: 37, distance: 296.9
click at [30, 37] on div "**********" at bounding box center [490, 198] width 981 height 630
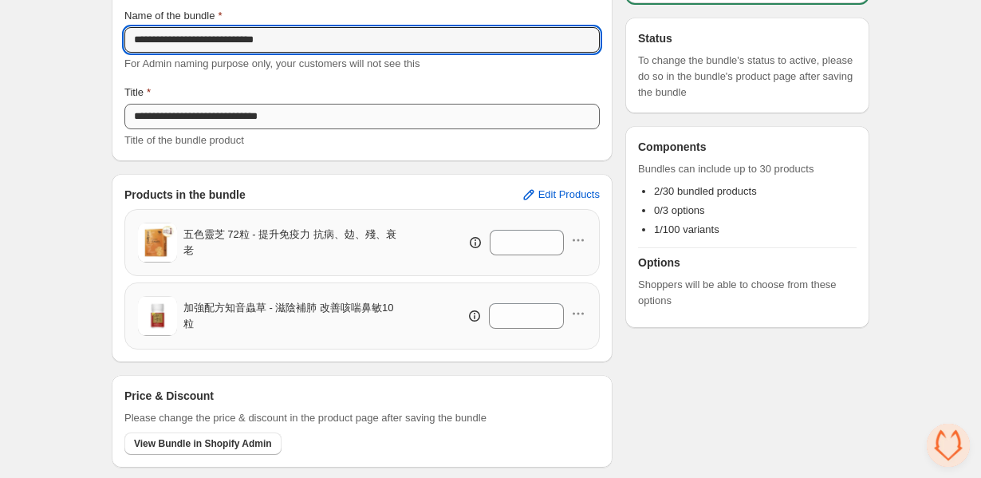
scroll to position [0, 0]
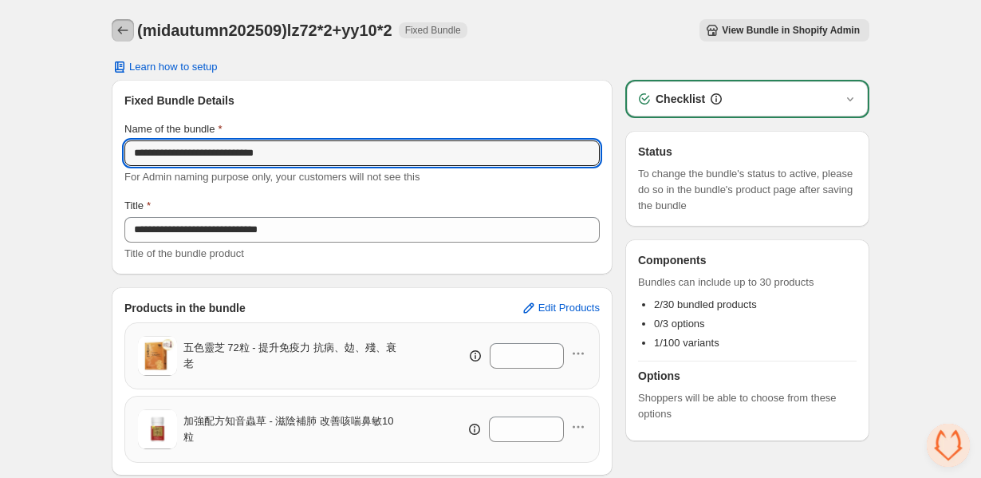
click at [117, 30] on icon "Back" at bounding box center [123, 30] width 16 height 16
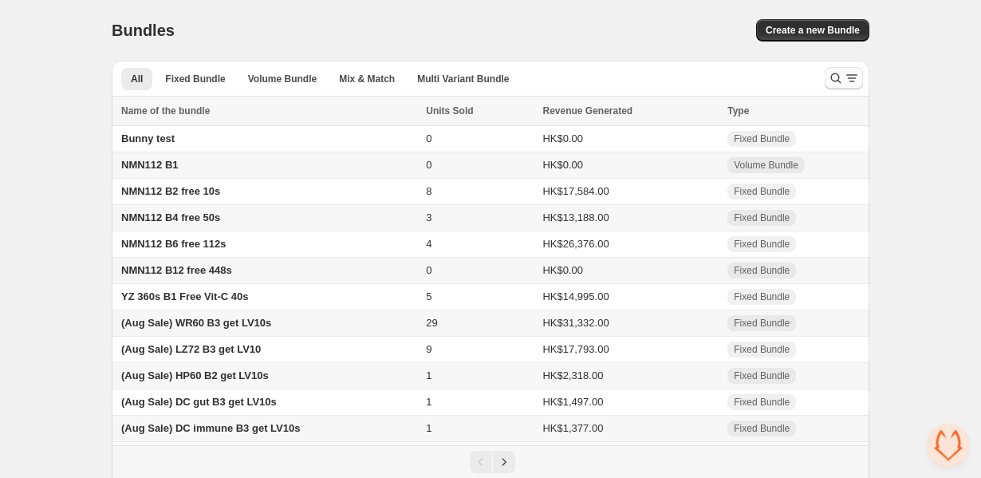
click at [831, 75] on icon "Search and filter results" at bounding box center [836, 78] width 16 height 16
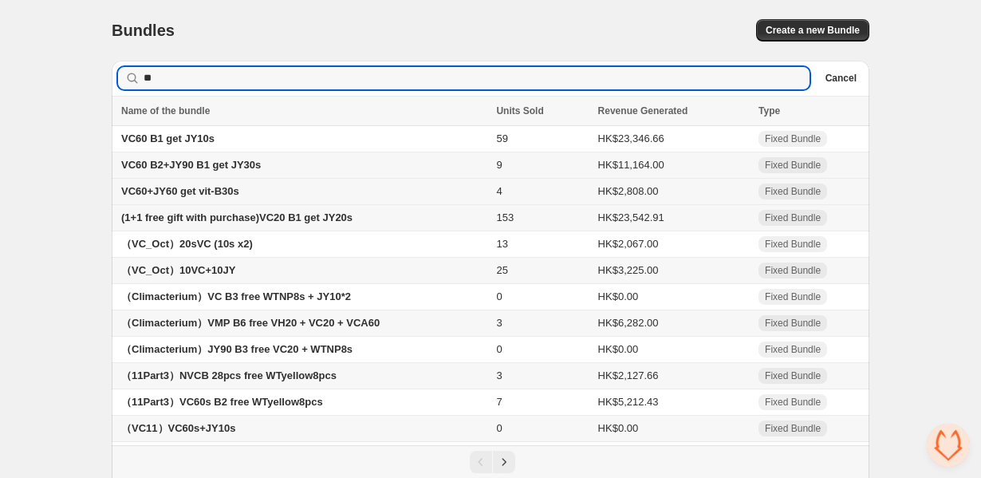
scroll to position [81, 0]
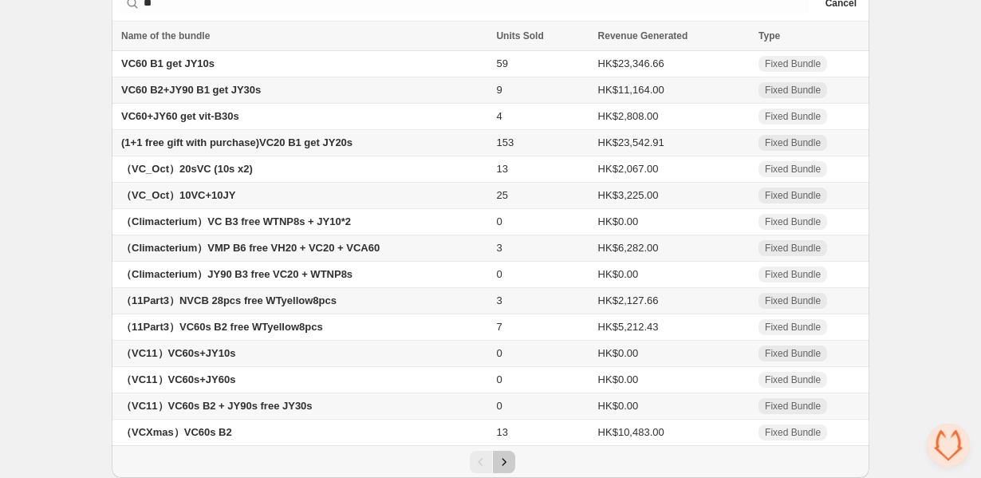
click at [510, 460] on icon "Next" at bounding box center [504, 462] width 16 height 16
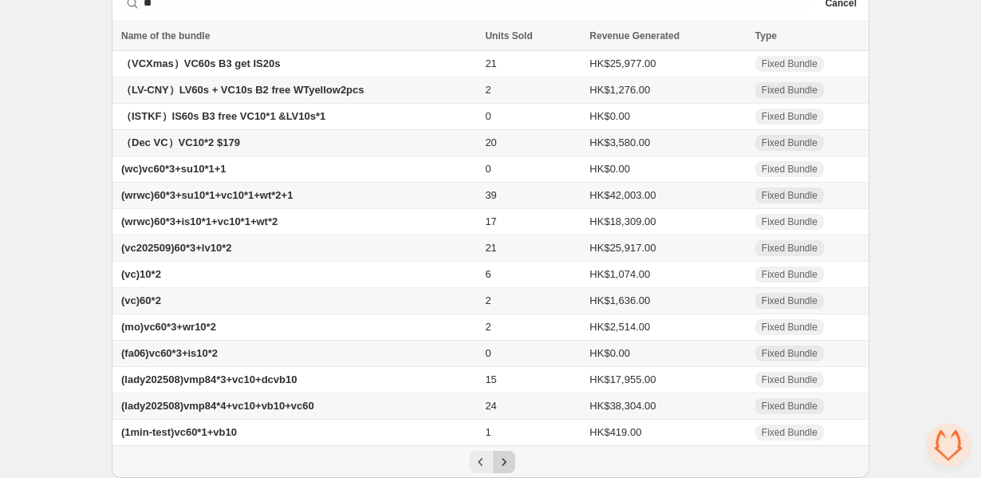
click at [510, 460] on icon "Next" at bounding box center [504, 462] width 16 height 16
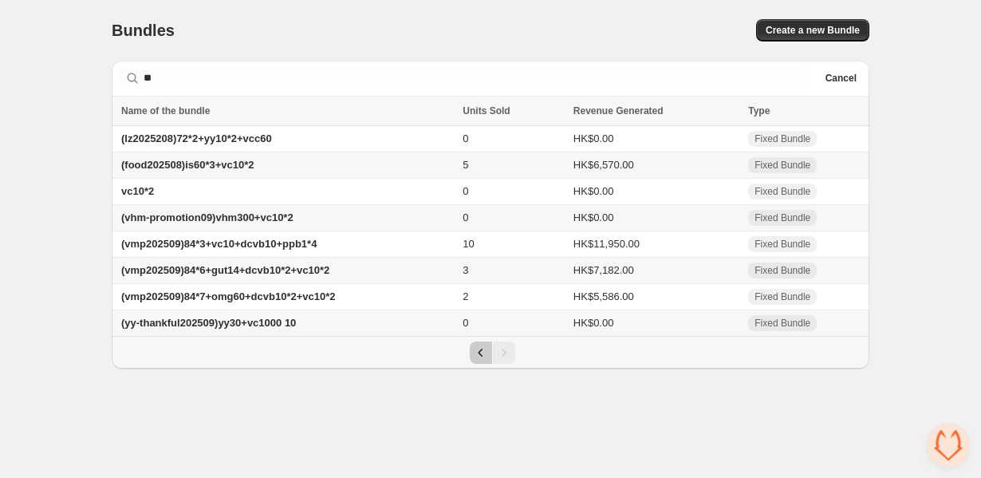
click at [482, 360] on icon "Previous" at bounding box center [481, 353] width 16 height 16
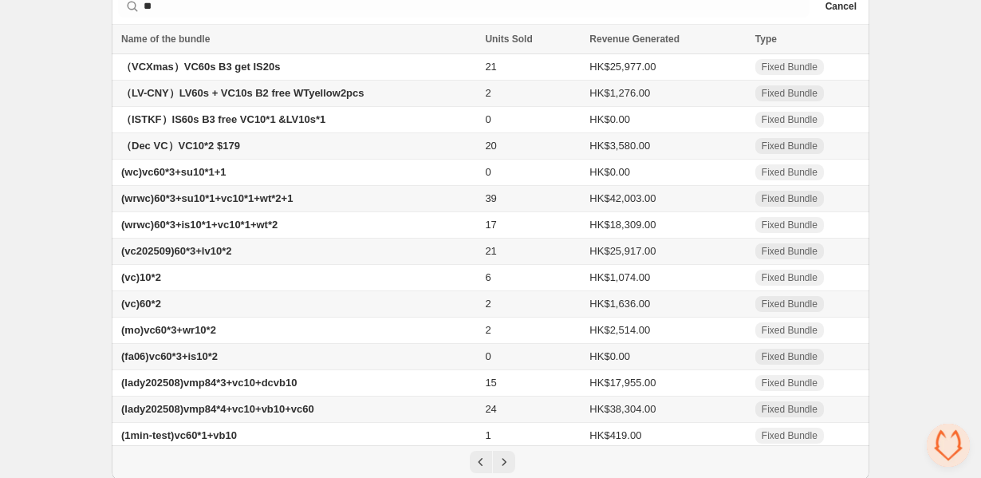
scroll to position [81, 0]
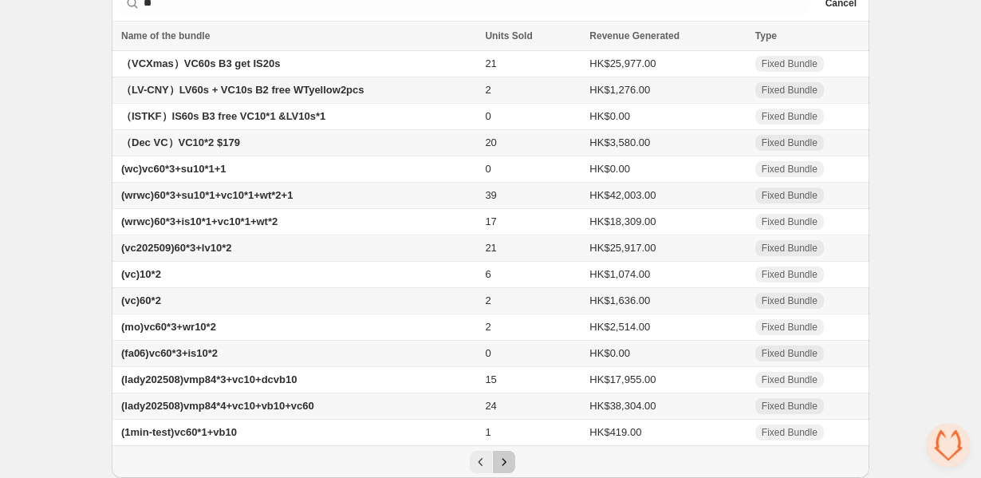
click at [500, 459] on icon "Next" at bounding box center [504, 462] width 16 height 16
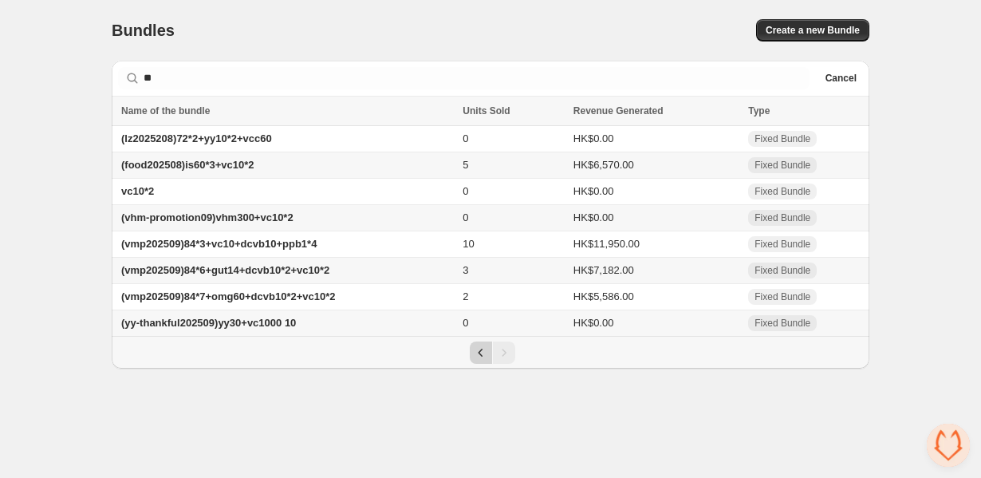
click at [484, 357] on icon "Previous" at bounding box center [481, 353] width 16 height 16
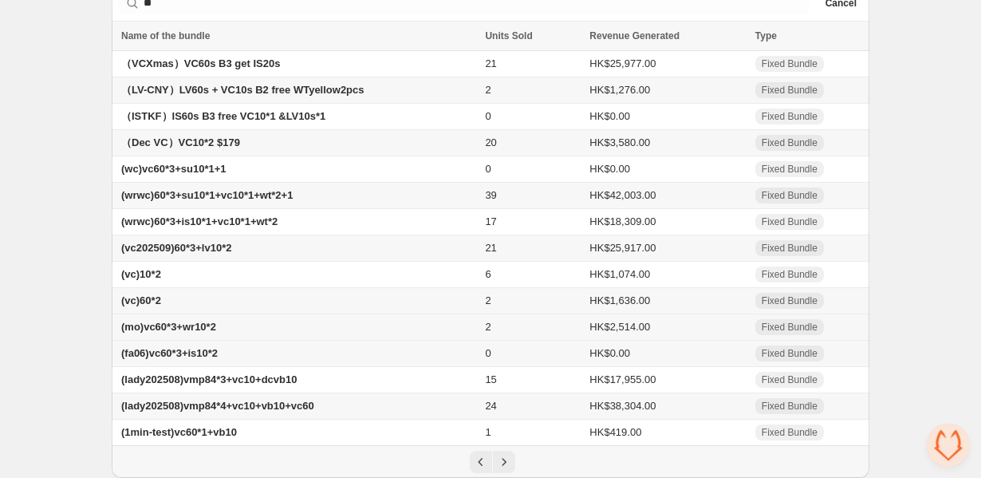
scroll to position [81, 0]
click at [484, 453] on button "Previous" at bounding box center [481, 462] width 22 height 22
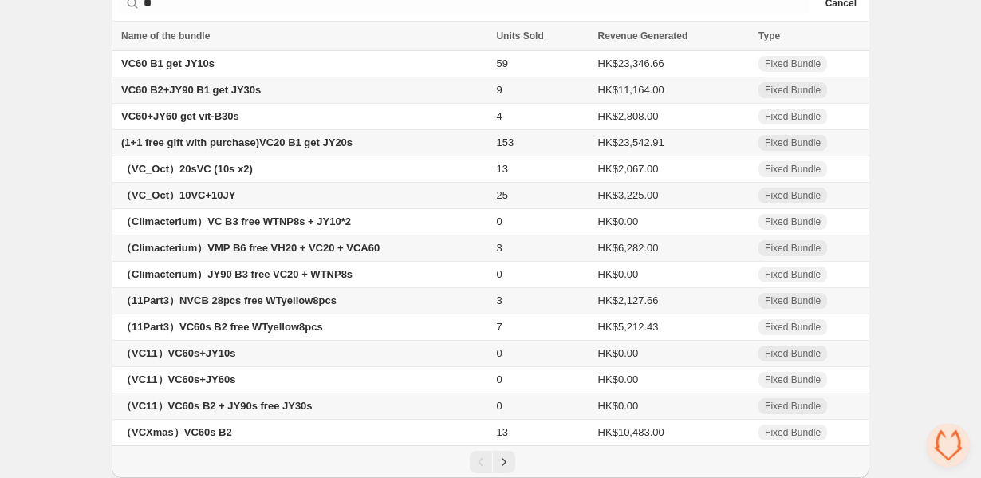
scroll to position [0, 0]
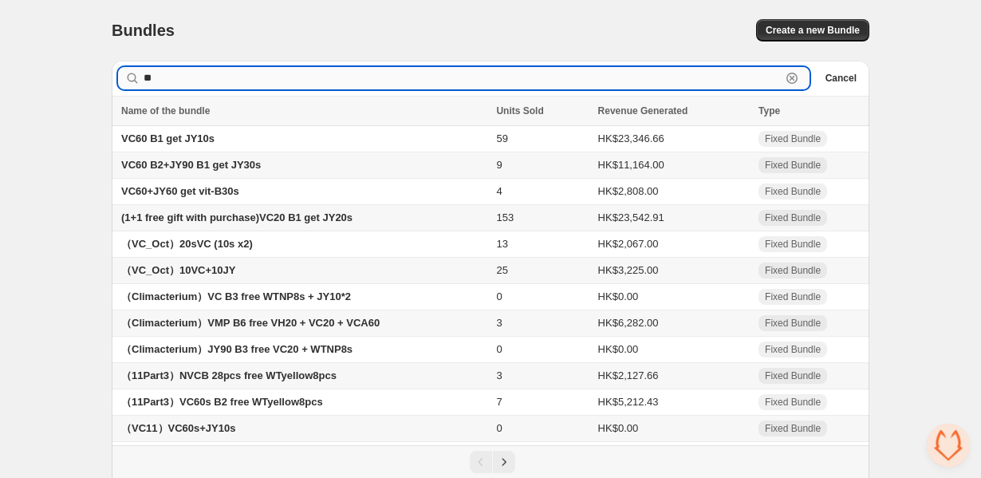
click at [255, 86] on input "**" at bounding box center [463, 78] width 638 height 22
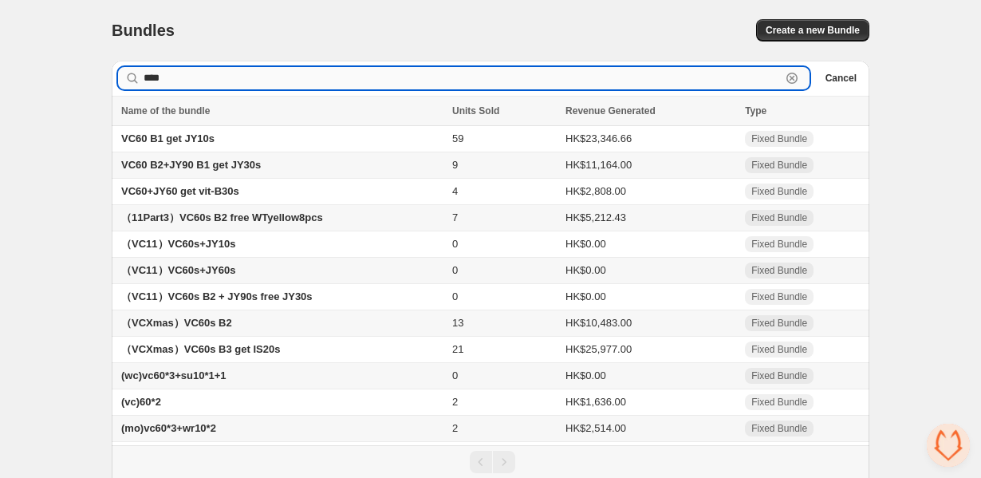
click at [174, 85] on input "****" at bounding box center [463, 78] width 638 height 22
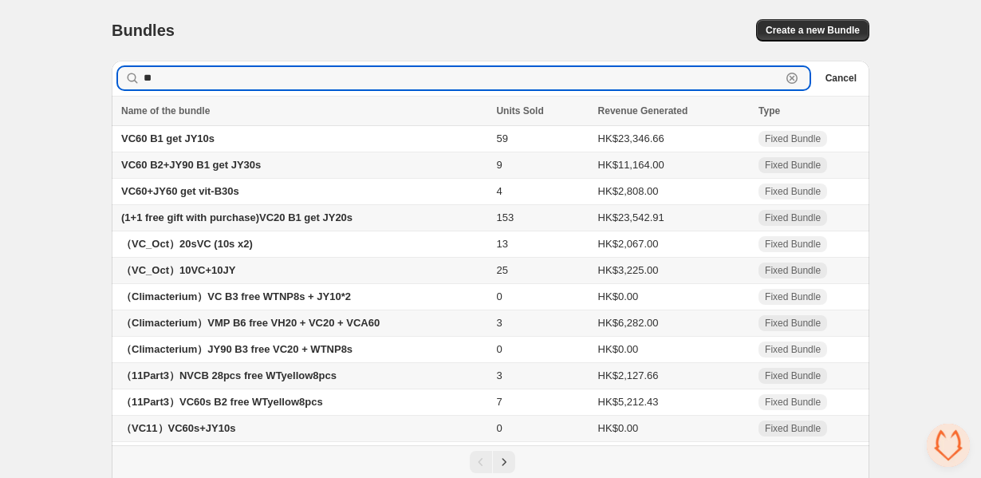
type input "**"
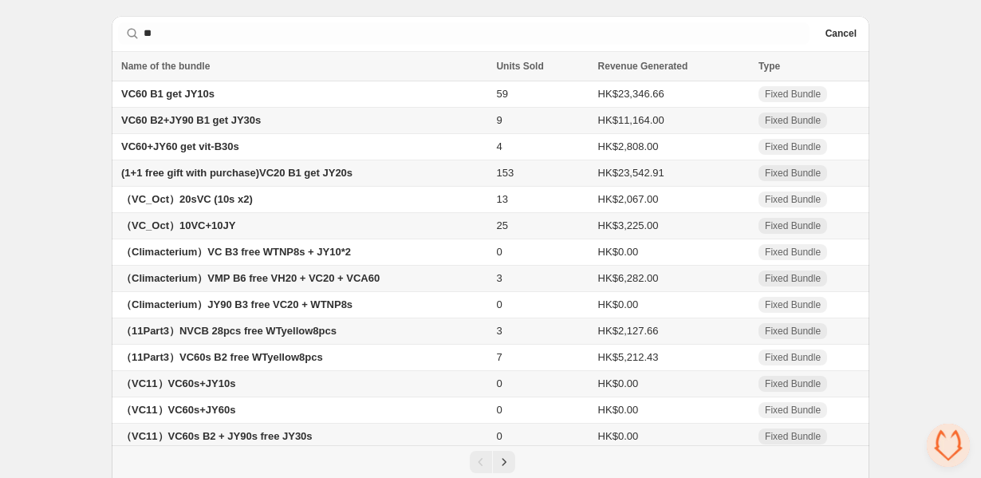
scroll to position [81, 0]
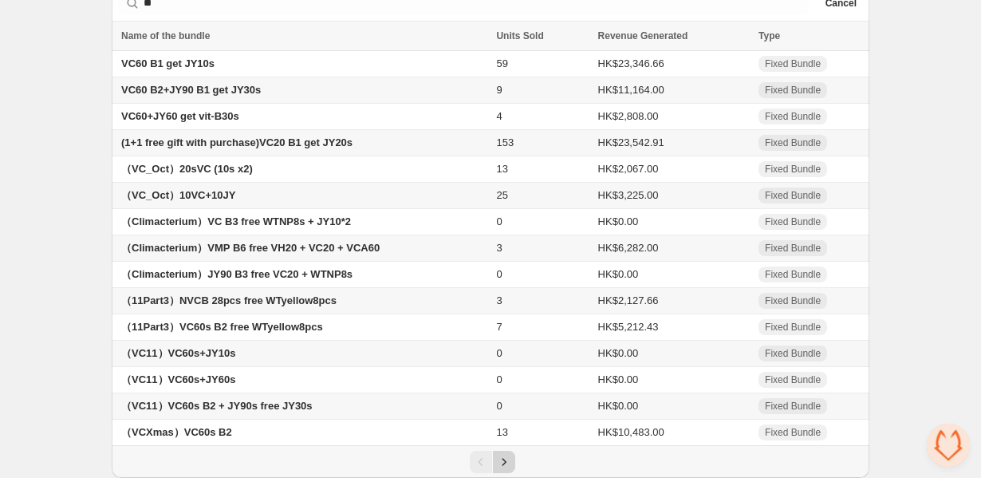
click at [504, 460] on icon "Next" at bounding box center [504, 462] width 16 height 16
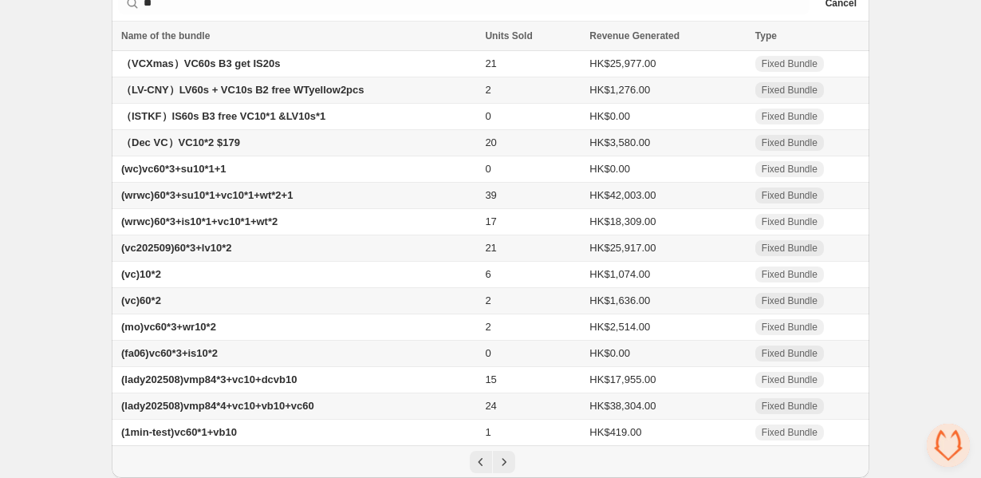
click at [225, 243] on span "(vc202509)60*3+lv10*2" at bounding box center [176, 248] width 110 height 12
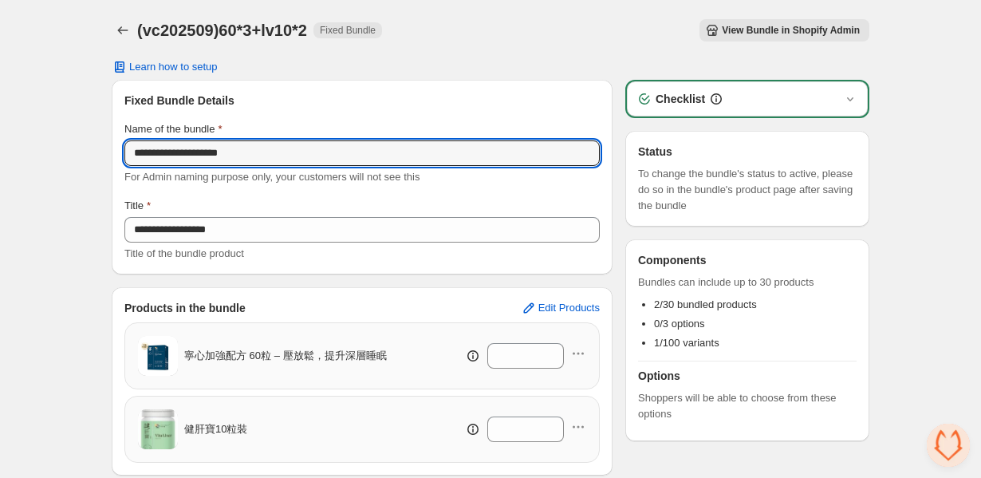
drag, startPoint x: 263, startPoint y: 155, endPoint x: 49, endPoint y: 144, distance: 213.3
click at [49, 144] on div "**********" at bounding box center [490, 315] width 981 height 630
click at [122, 32] on icon "Back" at bounding box center [123, 30] width 16 height 16
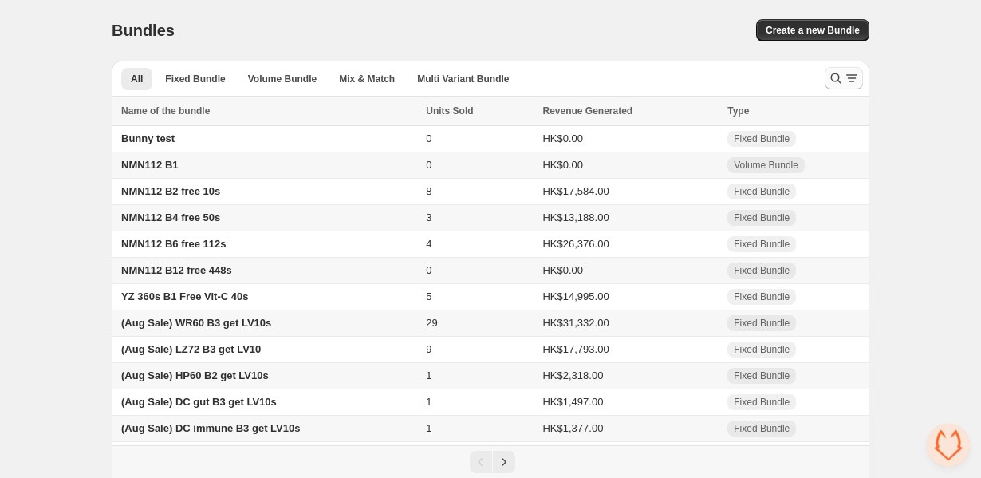
click at [831, 80] on icon "Search and filter results" at bounding box center [836, 78] width 16 height 16
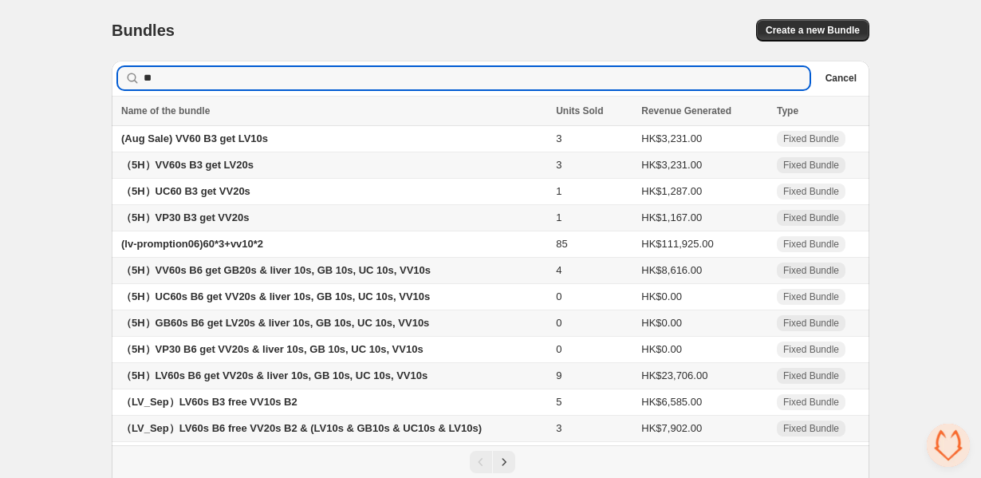
scroll to position [81, 0]
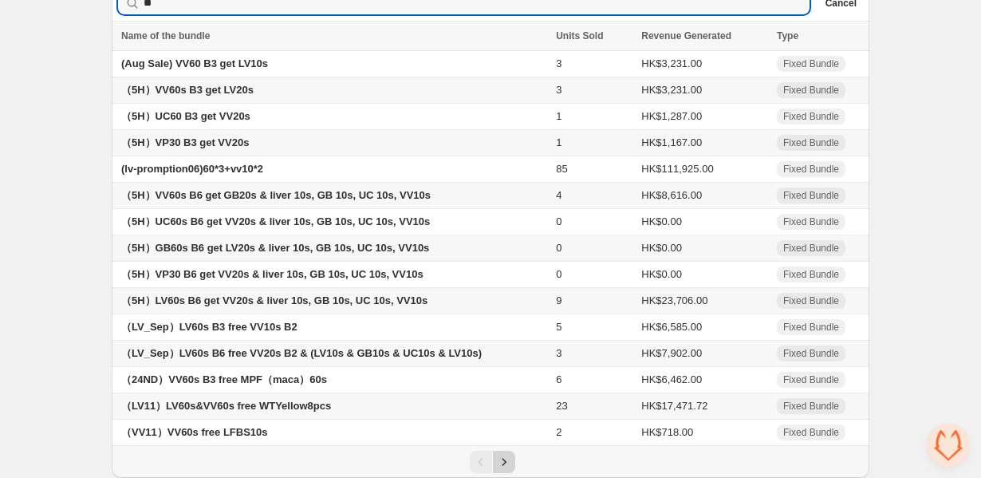
type input "**"
click at [511, 467] on icon "Next" at bounding box center [504, 462] width 16 height 16
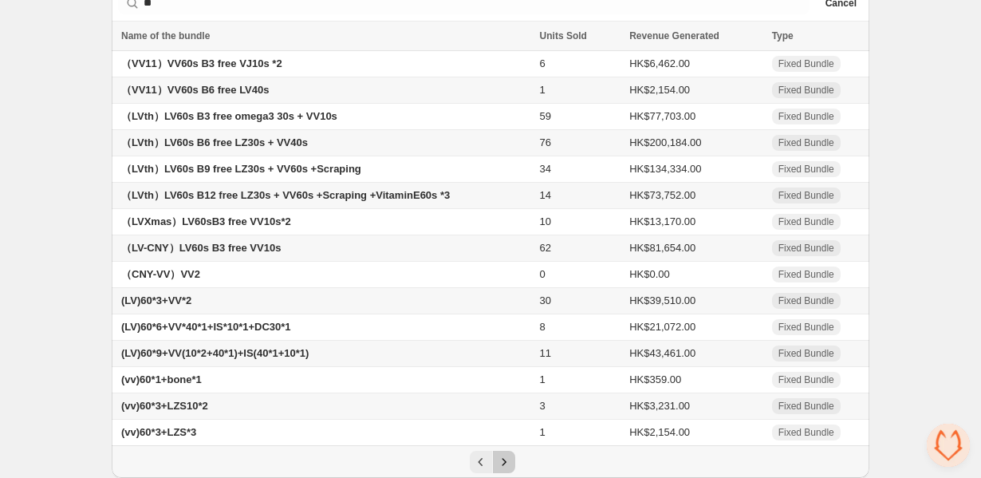
click at [506, 456] on icon "Next" at bounding box center [504, 462] width 16 height 16
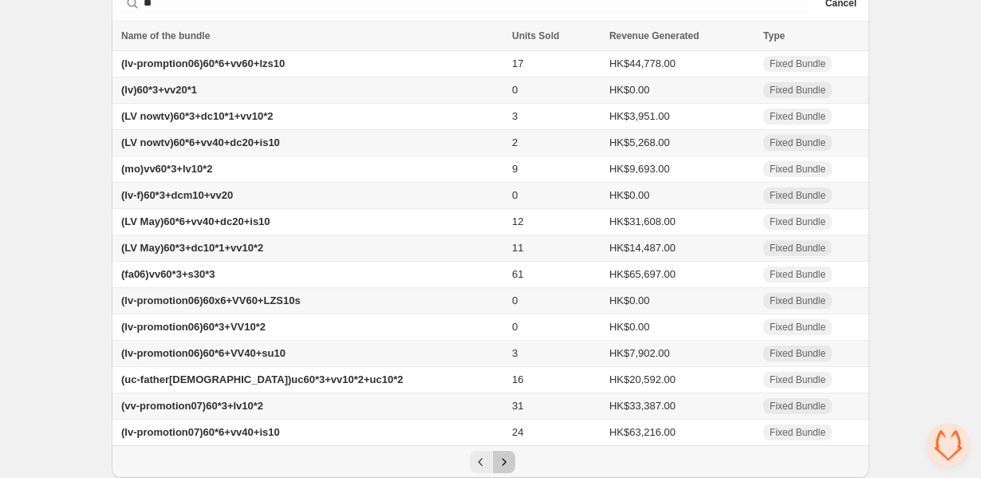
click at [507, 468] on icon "Next" at bounding box center [504, 462] width 16 height 16
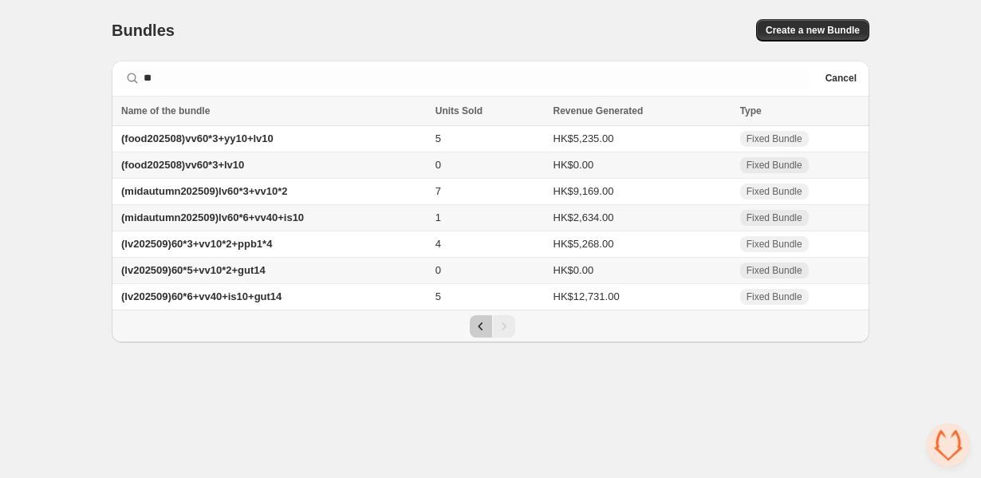
click at [473, 330] on icon "Previous" at bounding box center [481, 326] width 16 height 16
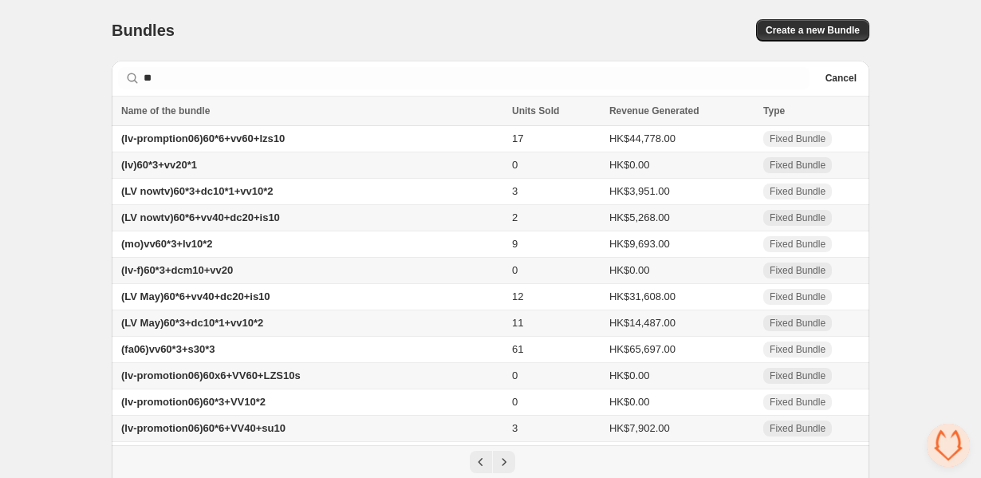
scroll to position [16, 0]
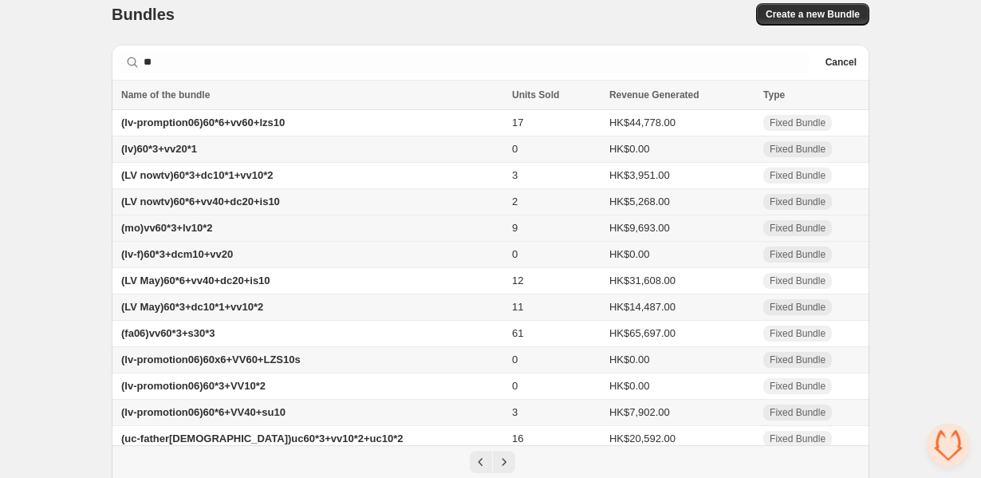
click at [194, 231] on span "(mo)vv60*3+lv10*2" at bounding box center [167, 228] width 92 height 12
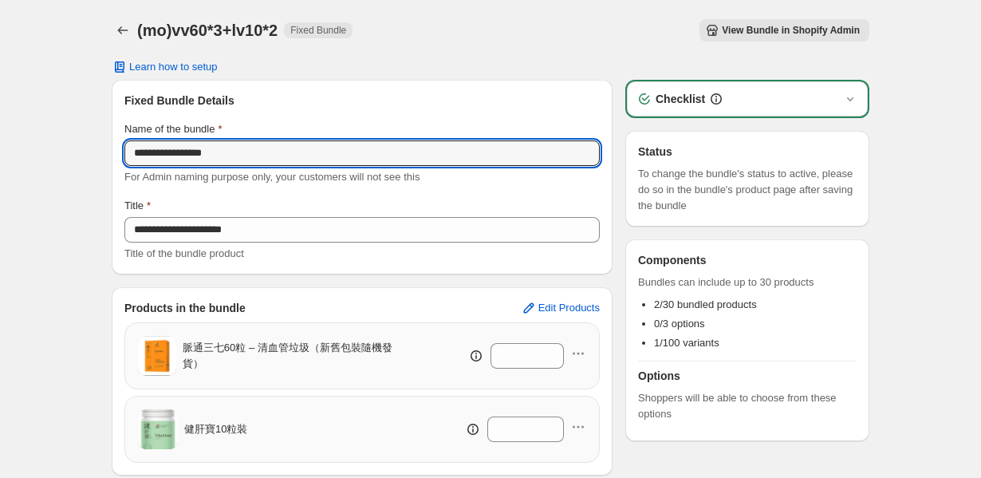
drag, startPoint x: 261, startPoint y: 155, endPoint x: 13, endPoint y: 148, distance: 248.3
click at [13, 148] on div "**********" at bounding box center [490, 315] width 981 height 630
